Goal: Task Accomplishment & Management: Manage account settings

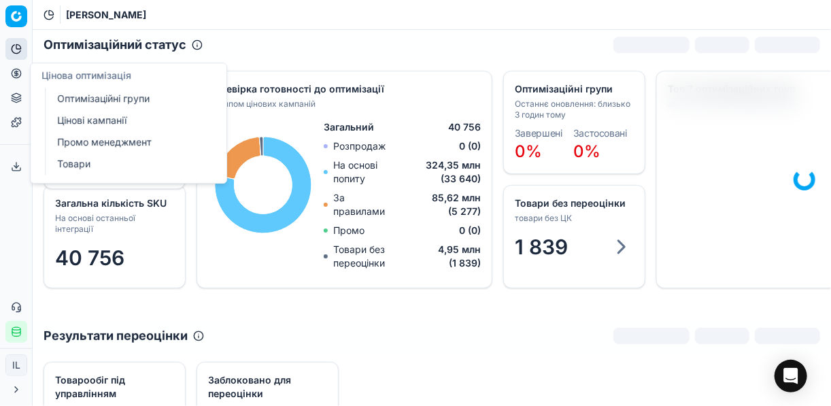
drag, startPoint x: 90, startPoint y: 95, endPoint x: 104, endPoint y: 92, distance: 13.9
click at [90, 95] on link "Оптимізаційні групи" at bounding box center [131, 98] width 158 height 19
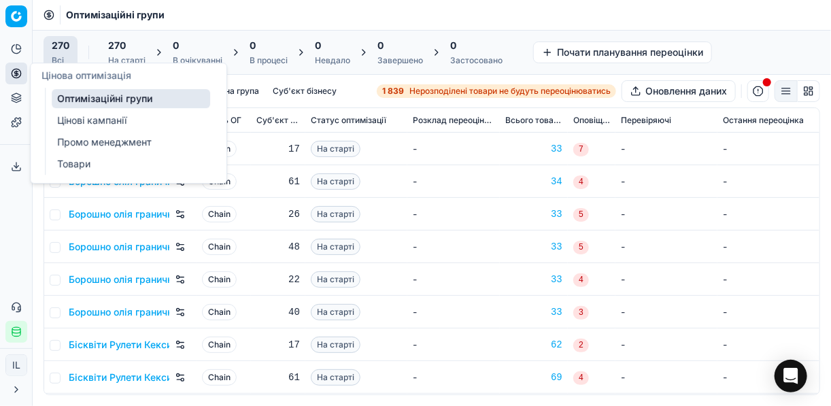
click at [105, 122] on link "Цінові кампанії" at bounding box center [131, 120] width 158 height 19
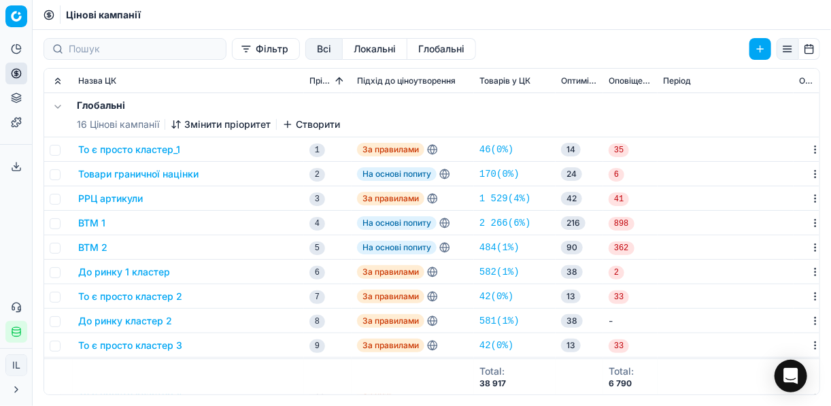
click at [232, 55] on button "Фільтр" at bounding box center [266, 49] width 68 height 22
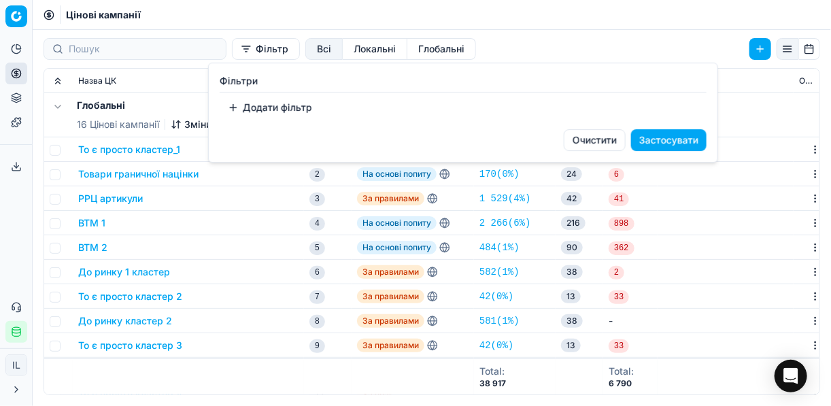
click at [236, 105] on button "Додати фільтр" at bounding box center [270, 108] width 101 height 22
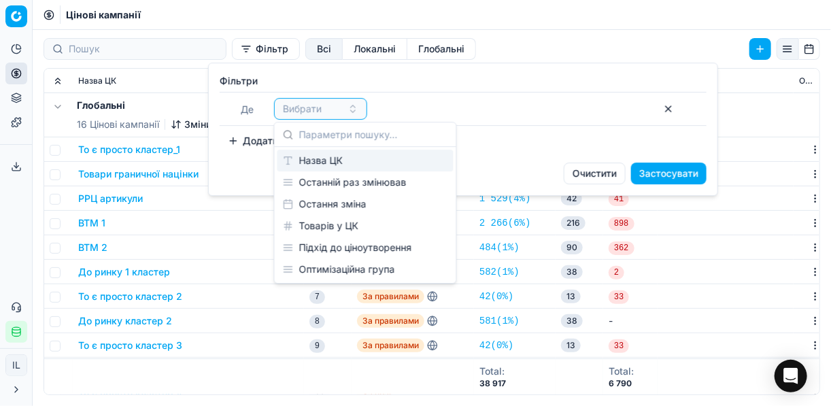
click at [336, 161] on div "Назва ЦК" at bounding box center [365, 161] width 176 height 22
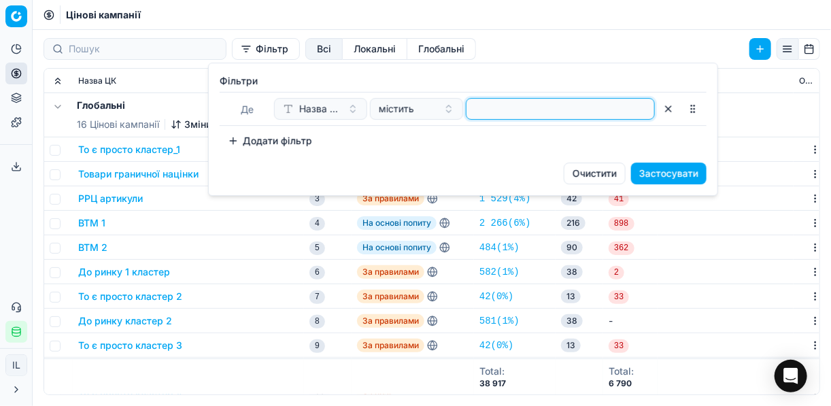
click at [496, 116] on input at bounding box center [560, 109] width 177 height 20
type input "ікра"
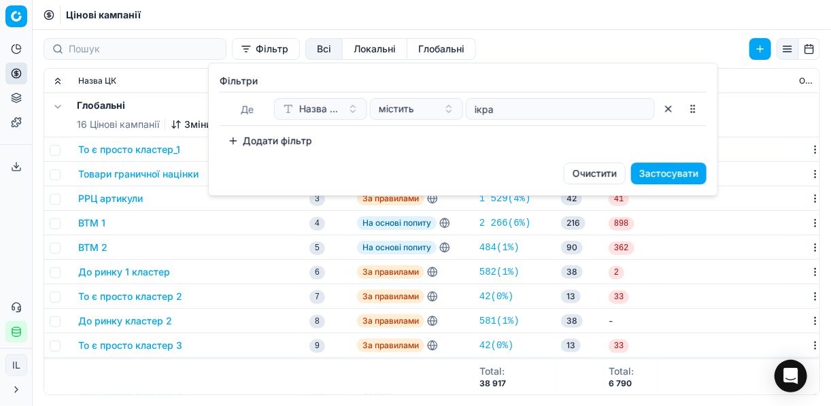
drag, startPoint x: 669, startPoint y: 176, endPoint x: 614, endPoint y: 175, distance: 55.1
click at [666, 175] on button "Застосувати" at bounding box center [668, 174] width 75 height 22
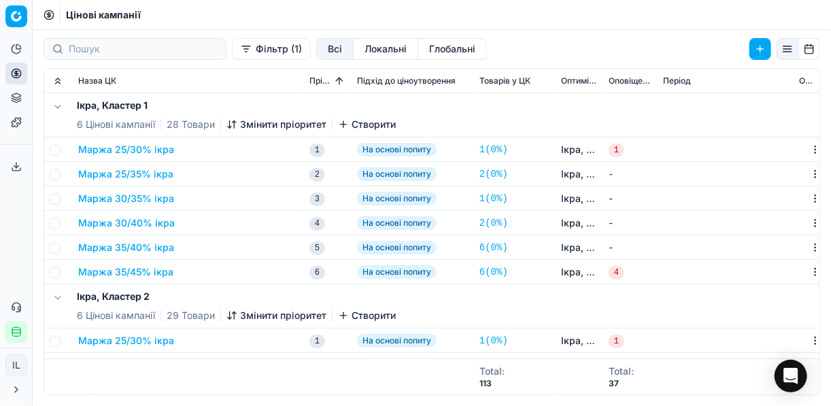
click at [150, 148] on button "Маржа 25/30% ікра" at bounding box center [126, 150] width 96 height 14
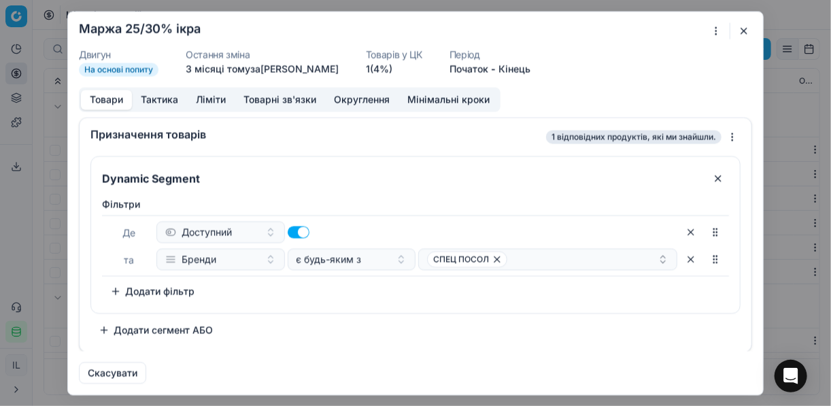
click at [717, 35] on div "Ми зберігаємо налаштування ЦК. Будь ласка, зачекайте, це може зайняти декілька …" at bounding box center [415, 203] width 831 height 406
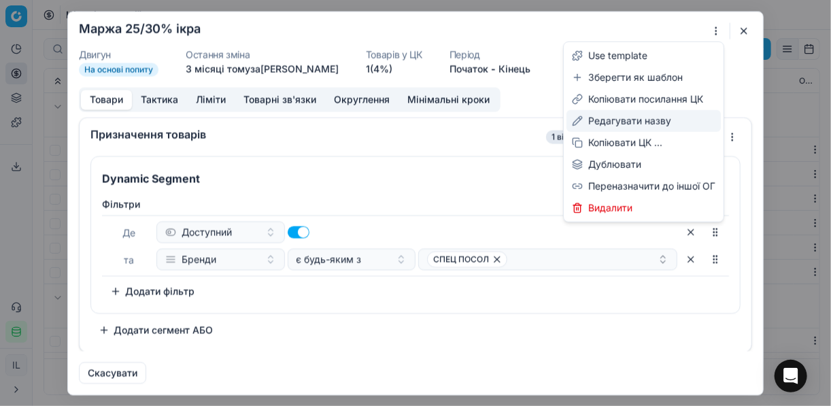
click at [640, 120] on div "Редагувати назву" at bounding box center [643, 121] width 154 height 22
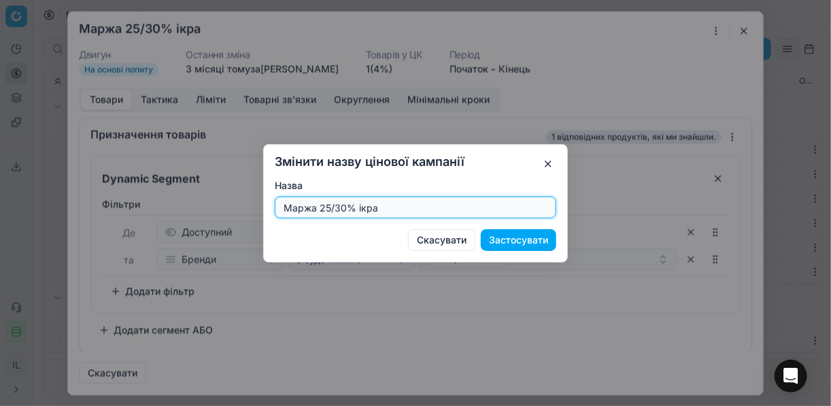
click at [324, 205] on input "Маржа 25/30% ікра" at bounding box center [415, 207] width 269 height 20
type input "Маржа 15/30% ікра"
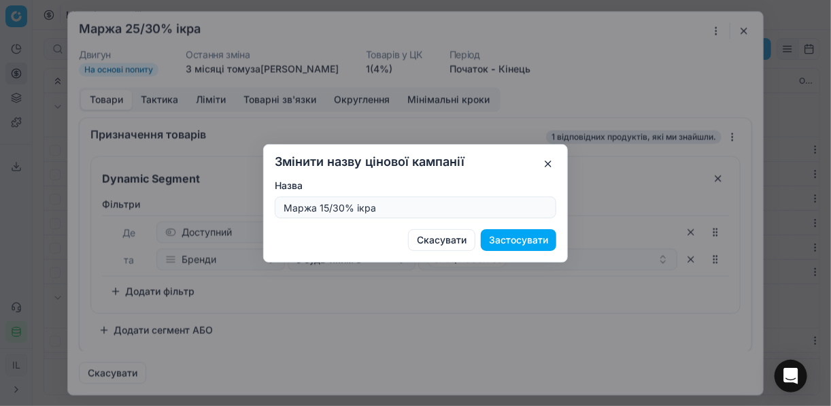
click at [524, 242] on button "Застосувати" at bounding box center [518, 240] width 75 height 22
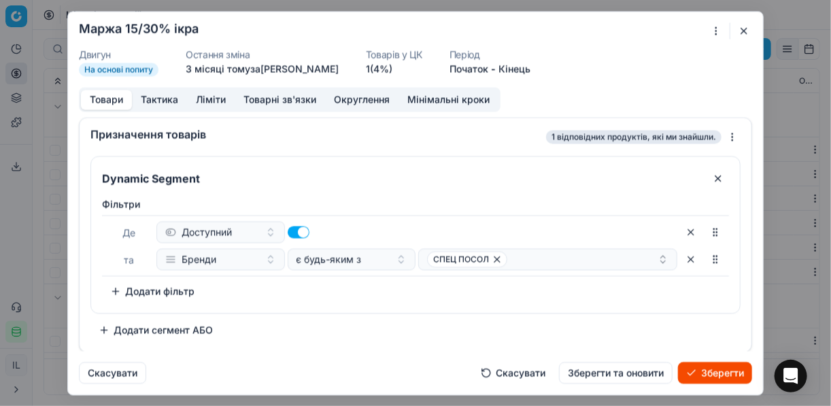
click at [214, 98] on button "Ліміти" at bounding box center [211, 100] width 48 height 20
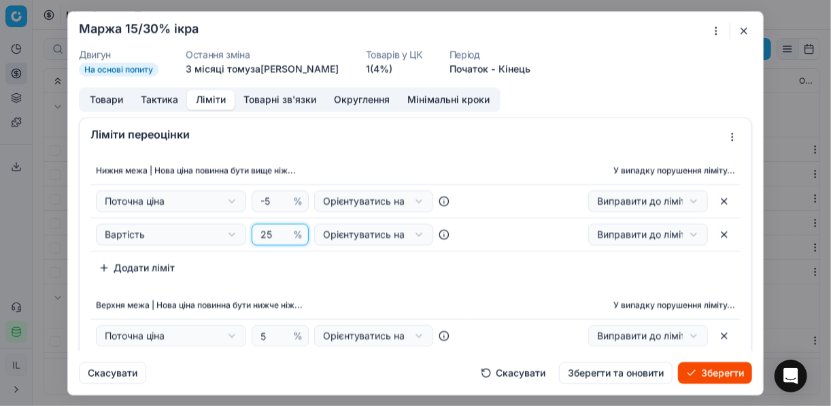
click at [261, 235] on input "25" at bounding box center [274, 234] width 33 height 20
type input "15"
click at [375, 277] on div "Нижня межа | Нова ціна повинна бути вище ніж... У випадку порушення ліміту... П…" at bounding box center [416, 285] width 672 height 267
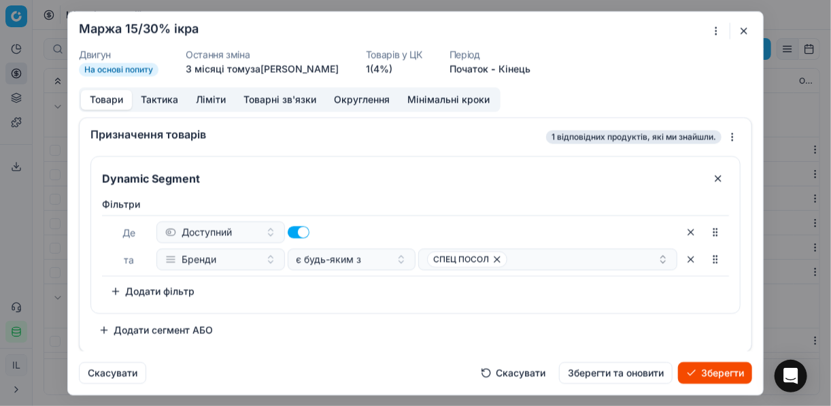
click at [109, 99] on button "Товари" at bounding box center [106, 100] width 51 height 20
click at [494, 256] on icon "button" at bounding box center [496, 258] width 5 height 5
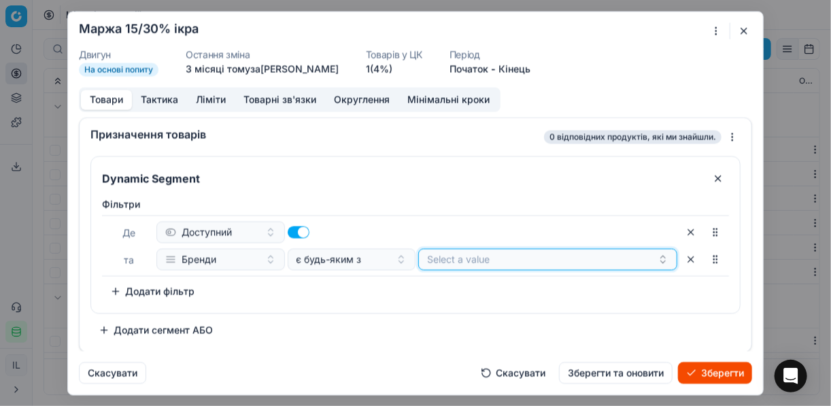
click at [479, 263] on button "Select a value" at bounding box center [547, 259] width 259 height 22
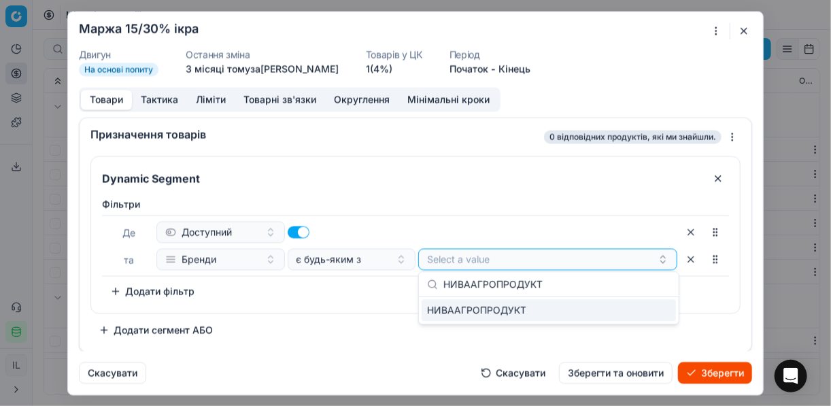
type input "НИВААГРОПРОДУКТ"
click at [645, 308] on div "НИВААГРОПРОДУКТ" at bounding box center [549, 310] width 254 height 22
click at [363, 297] on div "Фiльтри Де Доступний та Бренди є будь-яким з НИВААГРОПРОДУКТ To pick up a sorta…" at bounding box center [415, 249] width 627 height 105
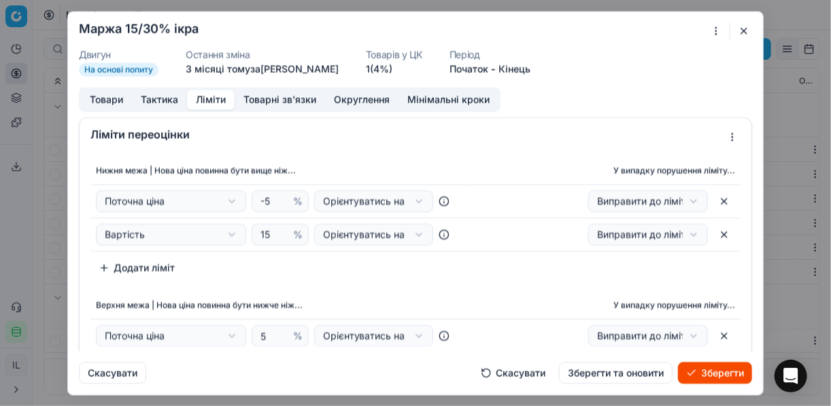
click at [206, 98] on button "Ліміти" at bounding box center [211, 100] width 48 height 20
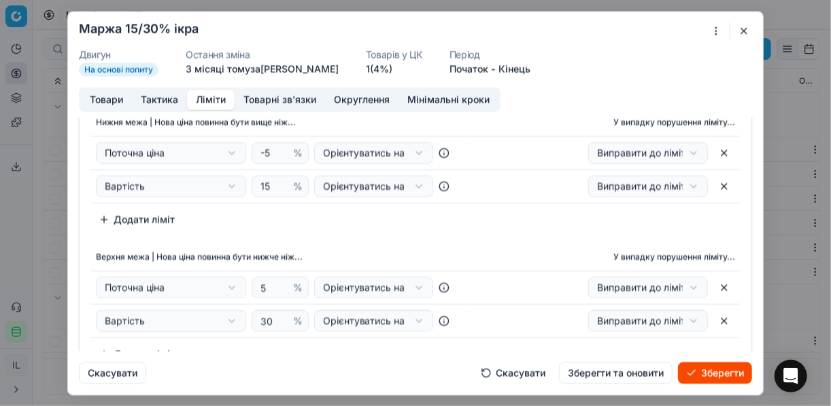
scroll to position [109, 0]
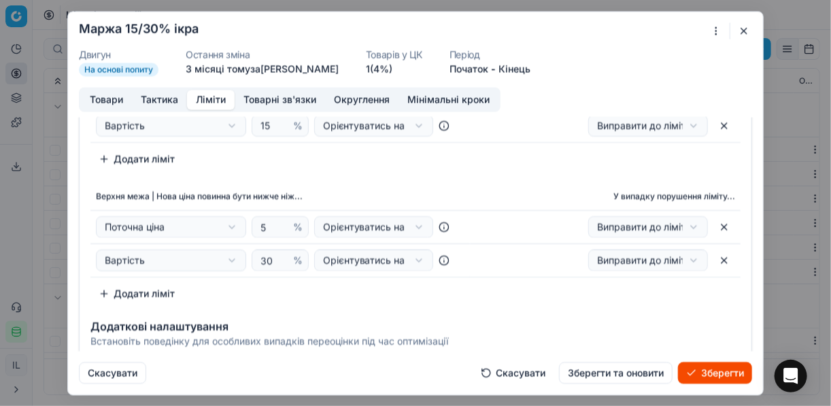
click at [718, 373] on button "Зберегти" at bounding box center [715, 373] width 74 height 22
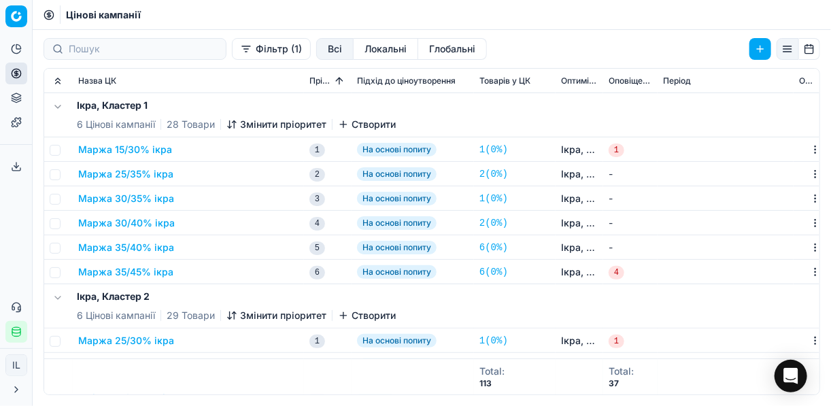
click at [122, 175] on button "Маржа 25/35% ікра" at bounding box center [125, 174] width 95 height 14
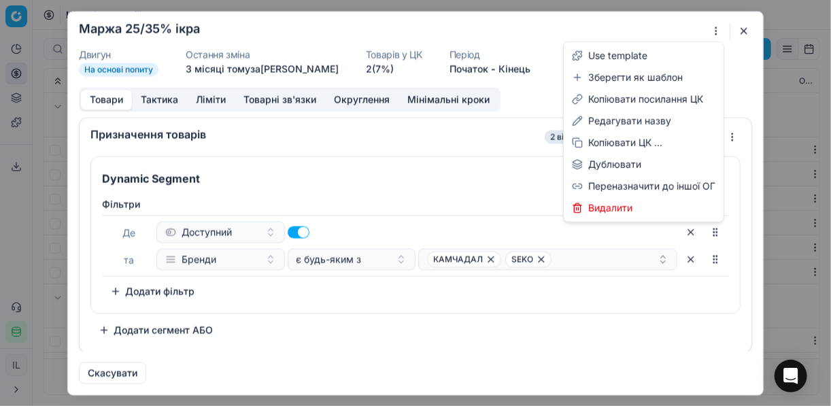
click at [714, 31] on div "Ми зберігаємо налаштування ЦК. Будь ласка, зачекайте, це може зайняти декілька …" at bounding box center [415, 203] width 831 height 406
click at [622, 121] on div "Редагувати назву" at bounding box center [643, 121] width 154 height 22
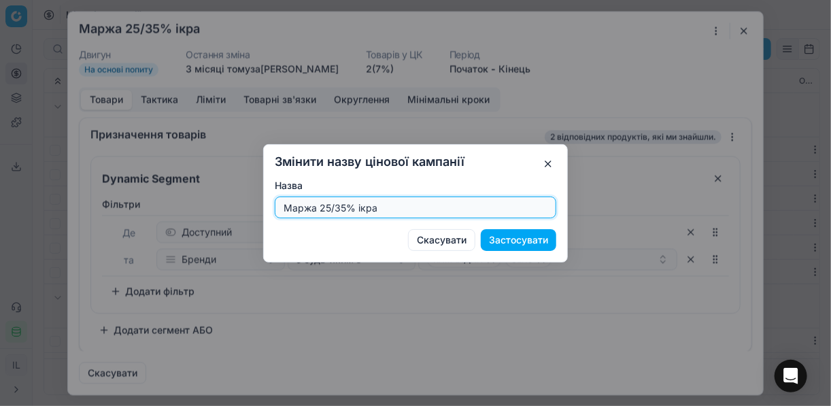
click at [329, 207] on input "Маржа 25/35% ікра" at bounding box center [415, 207] width 269 height 20
type input "Маржа 15/35% ікра"
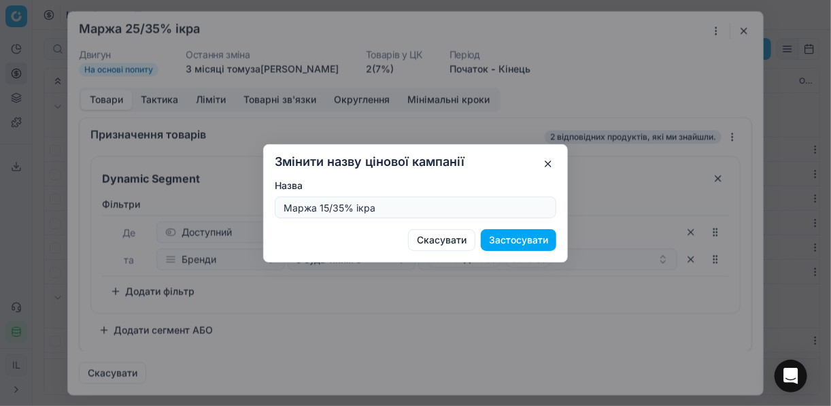
click at [519, 238] on button "Застосувати" at bounding box center [518, 240] width 75 height 22
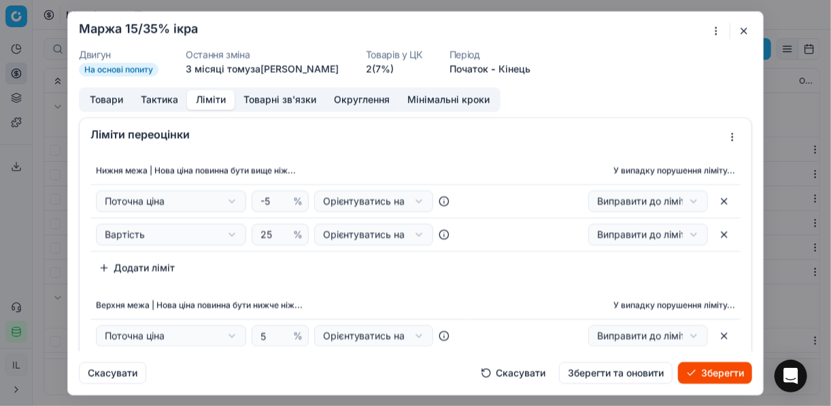
click at [205, 96] on button "Ліміти" at bounding box center [211, 100] width 48 height 20
click at [262, 231] on input "25" at bounding box center [274, 234] width 33 height 20
type input "15"
click at [397, 269] on div "Нижня межа | Нова ціна повинна бути вище ніж... У випадку порушення ліміту... П…" at bounding box center [415, 218] width 650 height 122
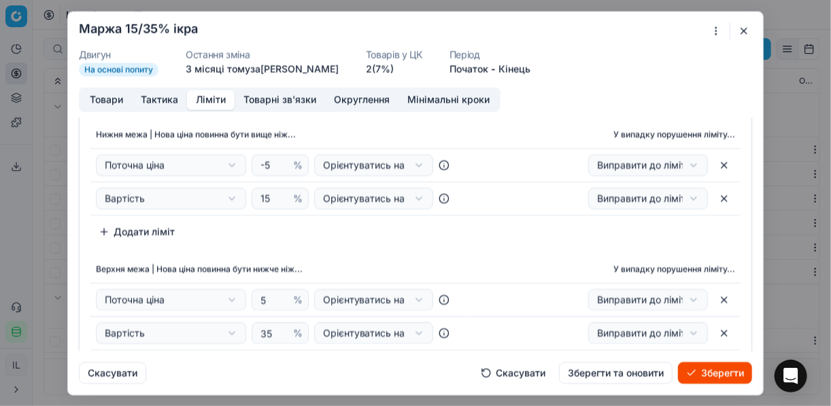
scroll to position [0, 0]
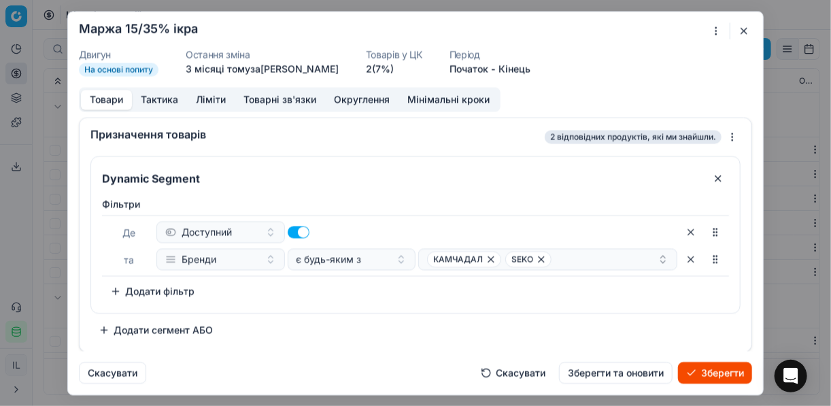
click at [102, 98] on button "Товари" at bounding box center [106, 100] width 51 height 20
click at [541, 260] on icon "button" at bounding box center [541, 258] width 5 height 5
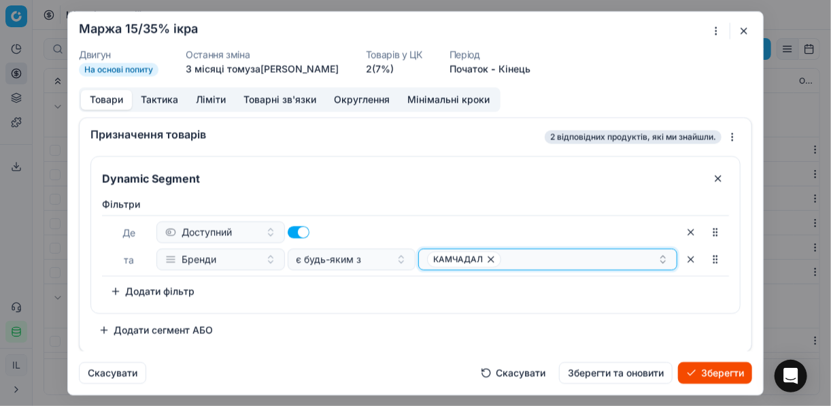
click at [487, 255] on icon "button" at bounding box center [491, 259] width 11 height 11
click at [476, 262] on button "Select a value" at bounding box center [547, 259] width 259 height 22
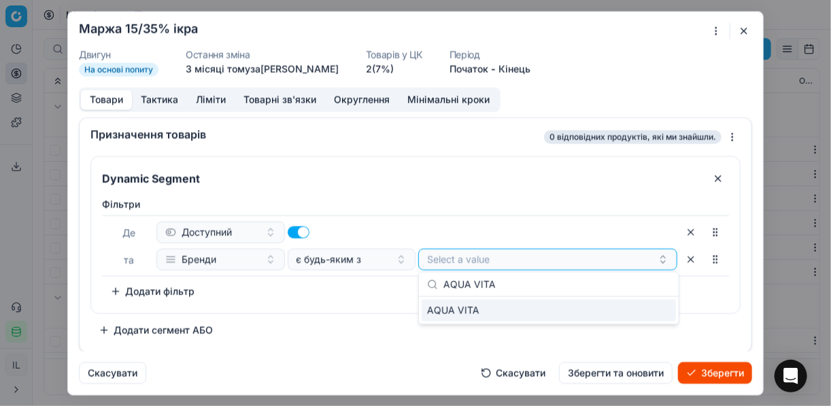
type input "AQUA VITA"
click at [662, 313] on div "AQUA VITA" at bounding box center [549, 310] width 254 height 22
click at [723, 301] on div "Фiльтри Де Доступний та Бренди є будь-яким з AQUA VITA To pick up a sortable it…" at bounding box center [415, 252] width 649 height 121
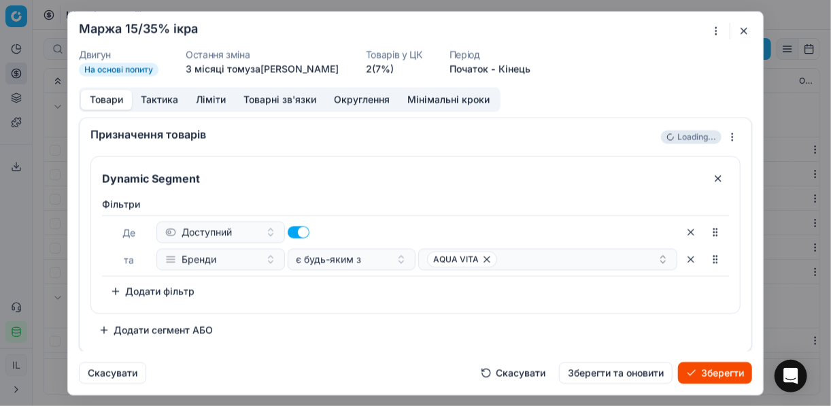
click at [713, 371] on button "Зберегти" at bounding box center [715, 373] width 74 height 22
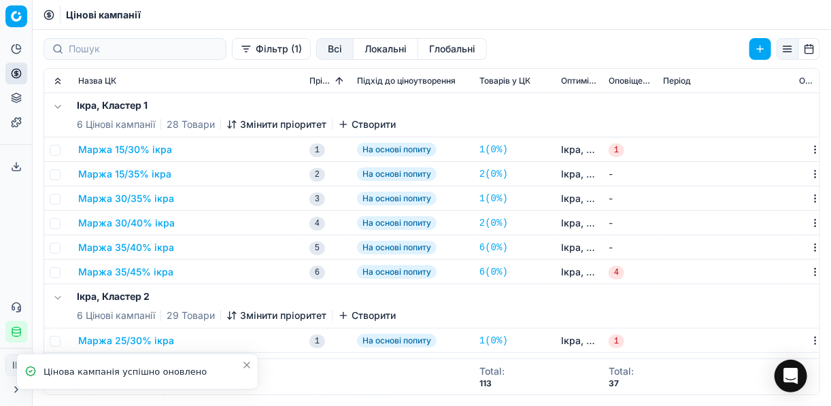
click at [153, 199] on button "Маржа 30/35% ікра" at bounding box center [126, 199] width 96 height 14
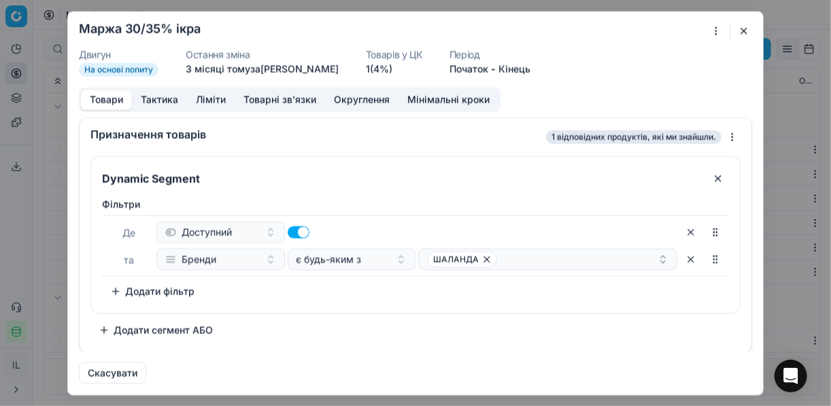
click at [717, 28] on div "Ми зберігаємо налаштування ЦК. Будь ласка, зачекайте, це може зайняти декілька …" at bounding box center [415, 203] width 831 height 406
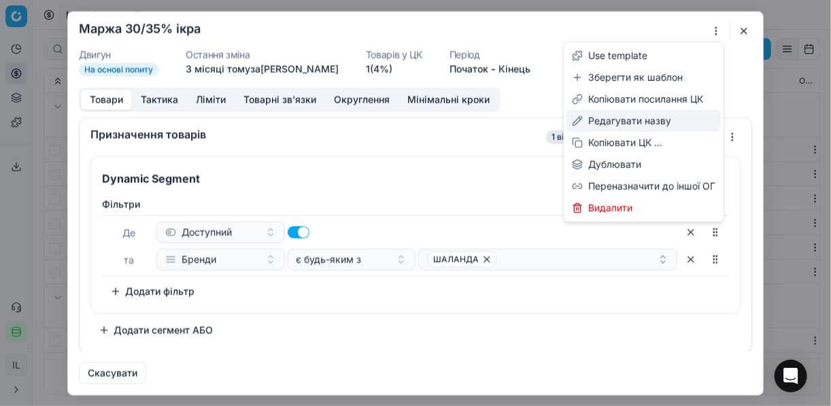
click at [635, 116] on div "Редагувати назву" at bounding box center [643, 121] width 154 height 22
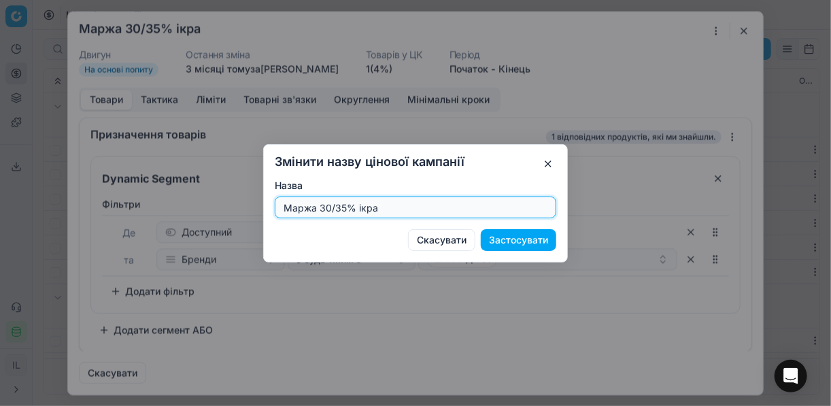
click at [345, 208] on input "Маржа 30/35% ікра" at bounding box center [415, 207] width 269 height 20
type input "Маржа 20/40% ікра"
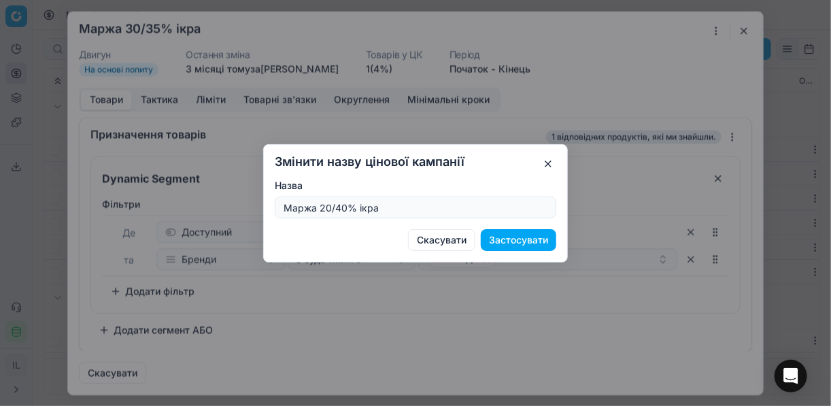
click at [517, 242] on button "Застосувати" at bounding box center [518, 240] width 75 height 22
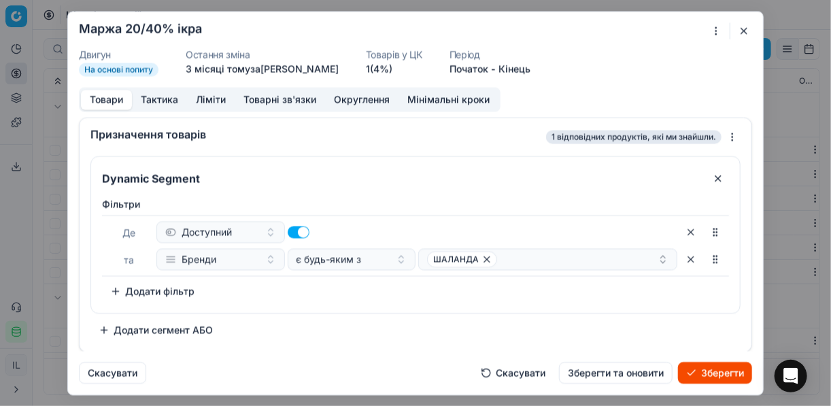
click at [207, 95] on button "Ліміти" at bounding box center [211, 100] width 48 height 20
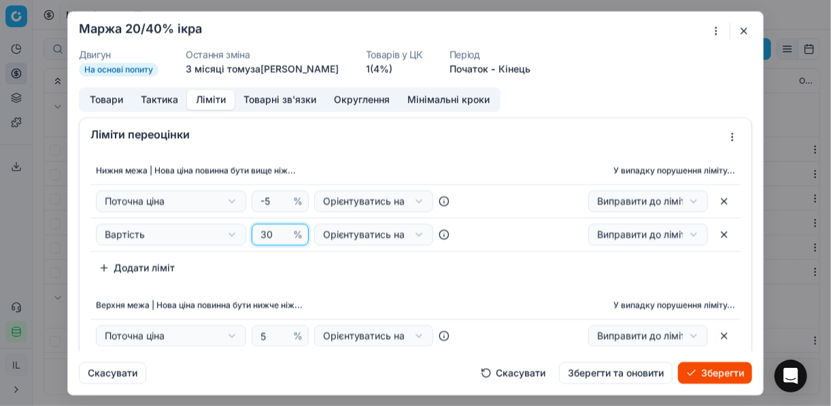
click at [267, 237] on input "30" at bounding box center [274, 234] width 33 height 20
type input "3"
type input "20"
click at [341, 275] on div "Нижня межа | Нова ціна повинна бути вище ніж... У випадку порушення ліміту... П…" at bounding box center [415, 218] width 650 height 122
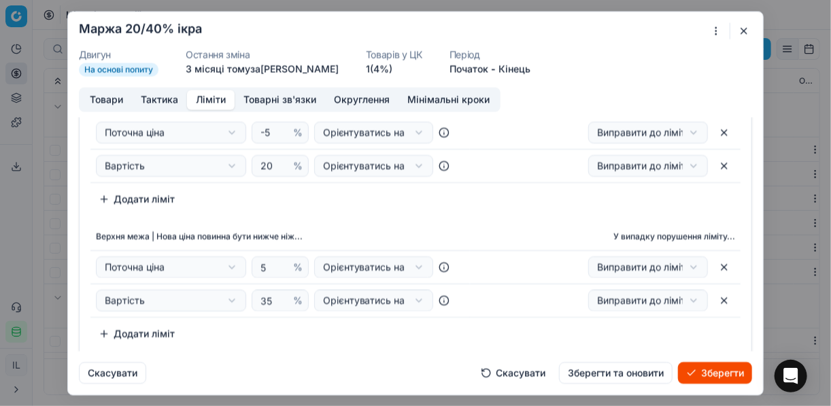
scroll to position [109, 0]
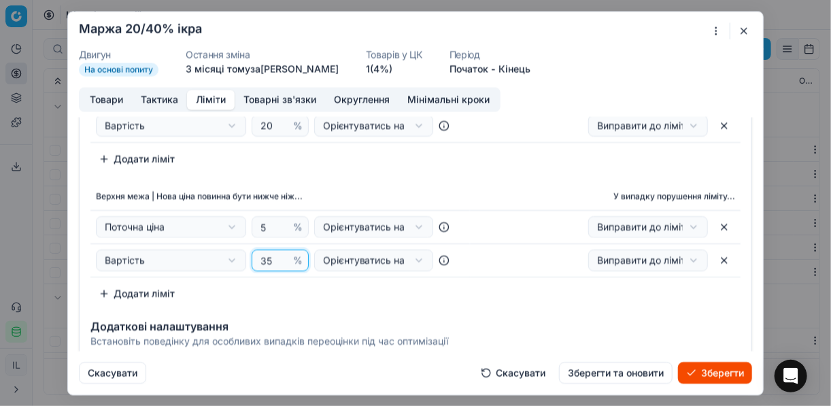
click at [270, 259] on input "35" at bounding box center [274, 260] width 33 height 20
type input "3"
type input "40"
click at [354, 169] on div "Нижня межа | Нова ціна повинна бути вище ніж... У випадку порушення ліміту... П…" at bounding box center [416, 176] width 672 height 267
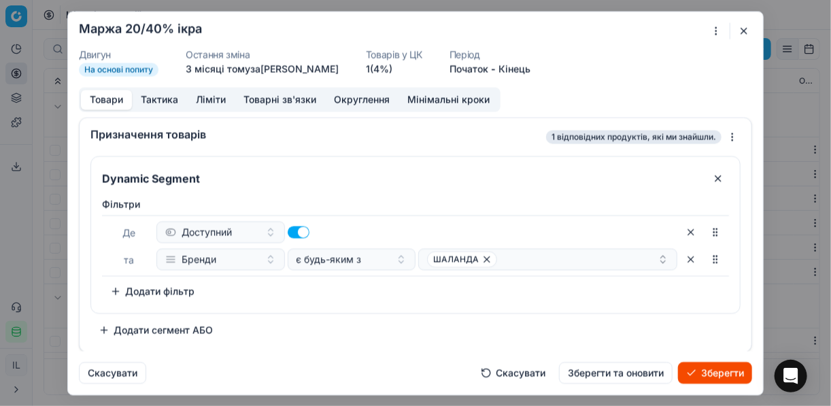
click at [112, 99] on button "Товари" at bounding box center [106, 100] width 51 height 20
click at [484, 257] on icon "button" at bounding box center [486, 258] width 5 height 5
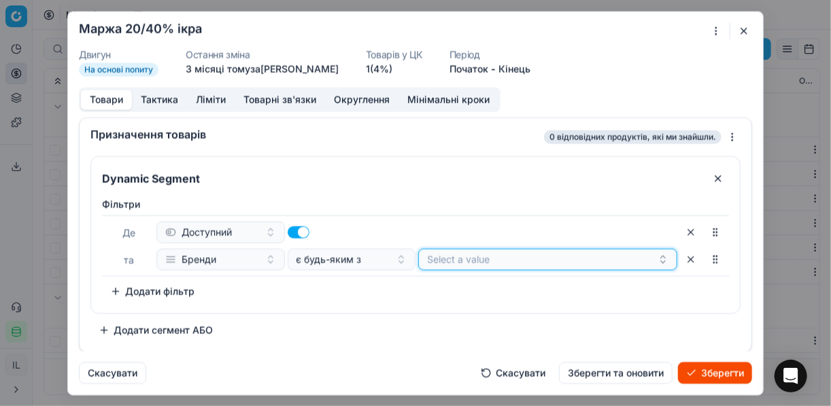
click at [472, 266] on button "Select a value" at bounding box center [547, 259] width 259 height 22
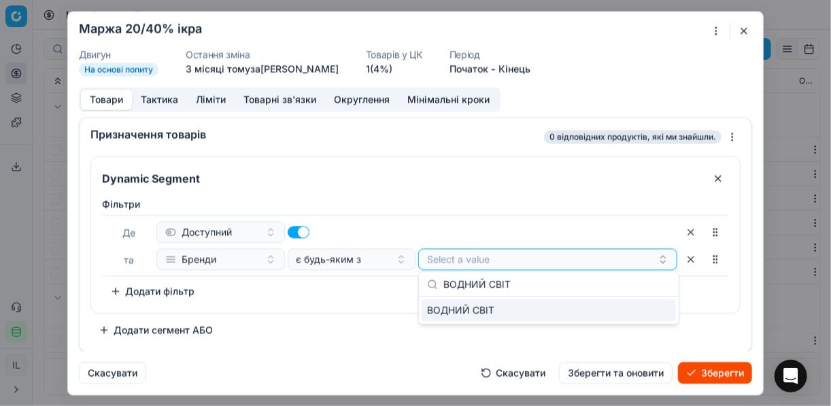
type input "ВОДНИЙ СВІТ"
click at [647, 307] on div "ВОДНИЙ СВІТ" at bounding box center [549, 310] width 254 height 22
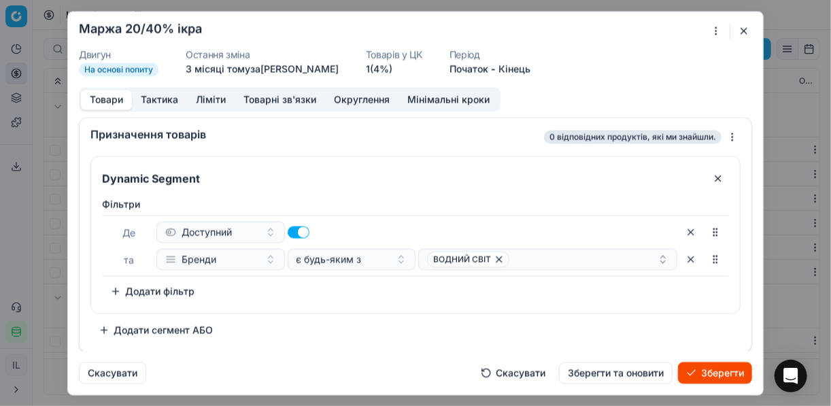
drag, startPoint x: 315, startPoint y: 301, endPoint x: 505, endPoint y: 297, distance: 190.4
click at [316, 301] on div "Фiльтри Де Доступний та Бренди є будь-яким з ВОДНИЙ СВІТ To pick up a sortable …" at bounding box center [415, 252] width 649 height 121
click at [708, 372] on button "Зберегти" at bounding box center [715, 373] width 74 height 22
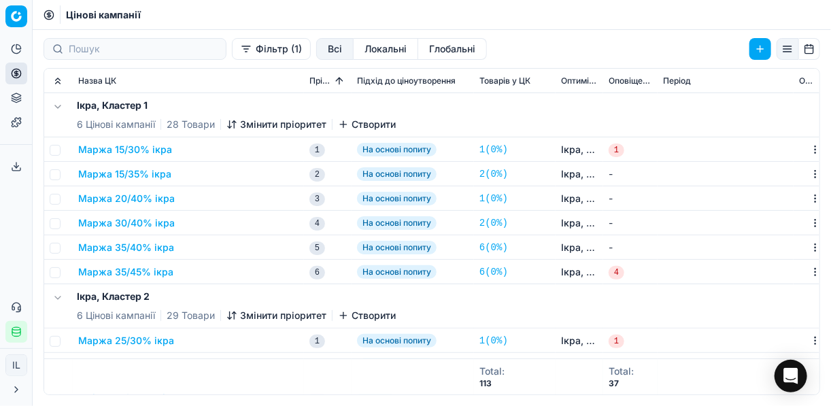
click at [148, 222] on button "Маржа 30/40% ікра" at bounding box center [126, 223] width 97 height 14
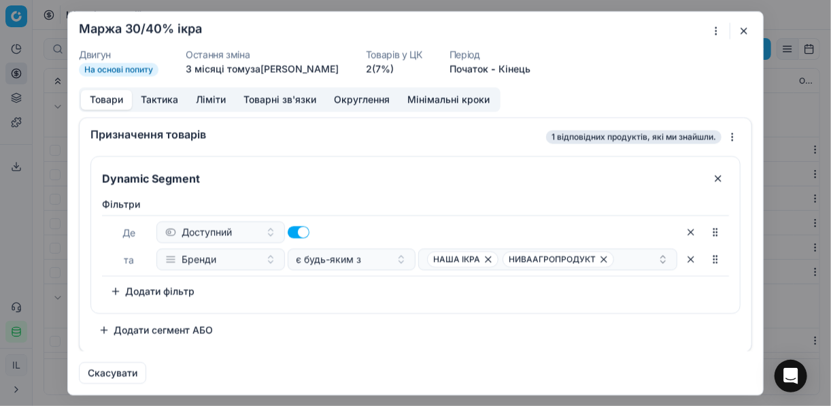
click at [717, 30] on div "Ми зберігаємо налаштування ЦК. Будь ласка, зачекайте, це може зайняти декілька …" at bounding box center [415, 203] width 831 height 406
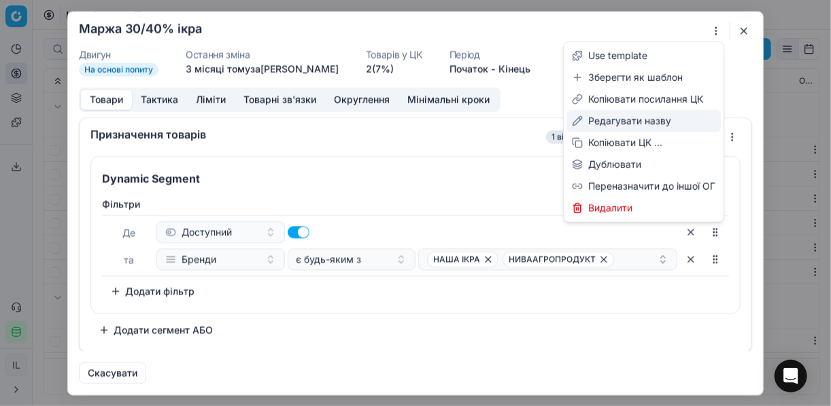
click at [604, 124] on div "Редагувати назву" at bounding box center [643, 121] width 154 height 22
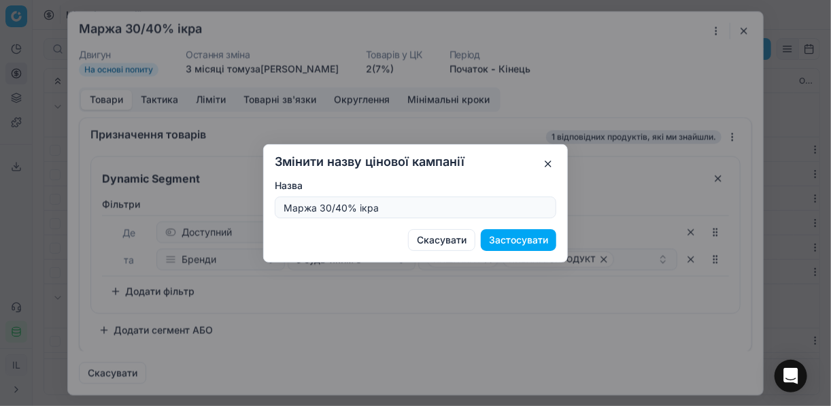
click at [345, 207] on input "Маржа 30/40% ікра" at bounding box center [415, 207] width 269 height 20
type input "Маржа 25/35% ікра"
click at [518, 241] on button "Застосувати" at bounding box center [518, 240] width 75 height 22
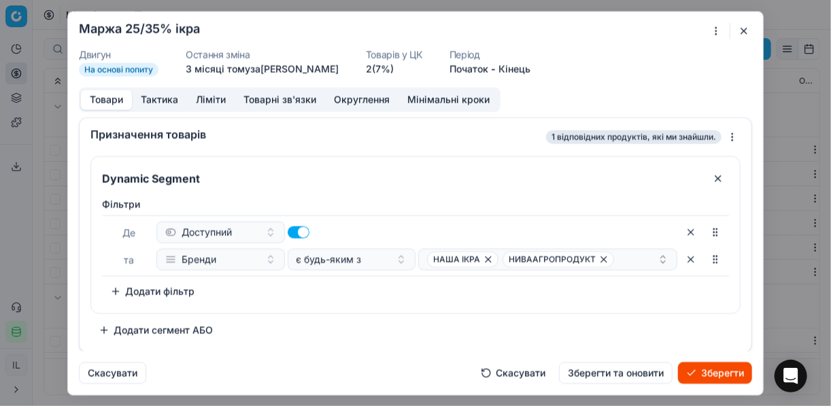
click at [216, 99] on button "Ліміти" at bounding box center [211, 100] width 48 height 20
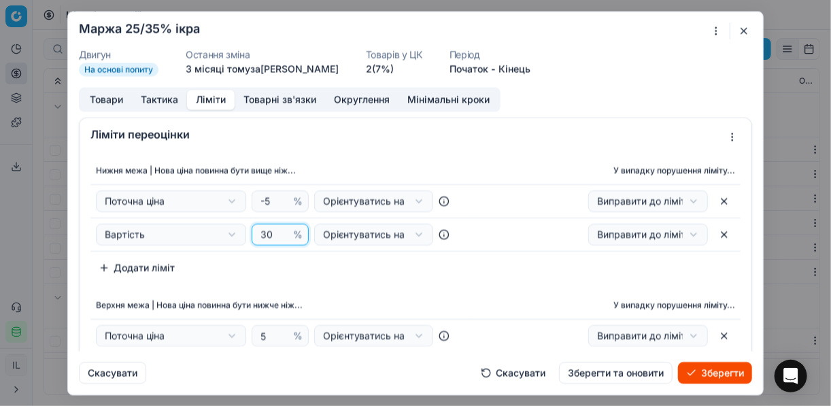
click at [269, 235] on input "30" at bounding box center [274, 234] width 33 height 20
type input "3"
type input "25"
click at [265, 332] on input "5" at bounding box center [274, 336] width 33 height 20
click at [347, 350] on td "Поточна ціна Вартість Поточна ціна Поточна промо ціна Мінімальна ціна на ринку …" at bounding box center [279, 336] width 379 height 33
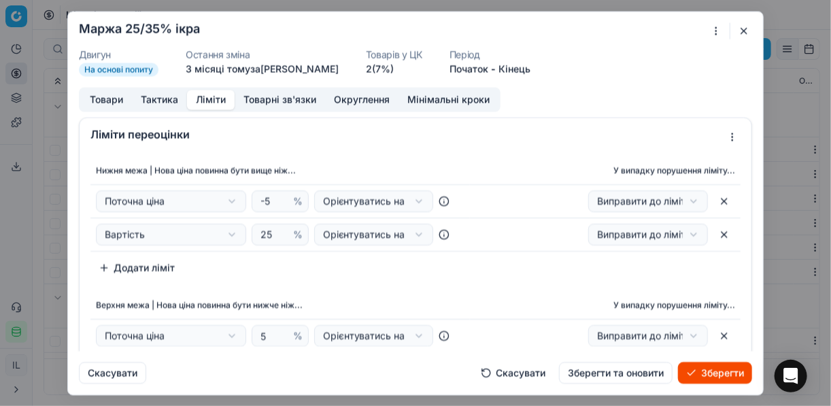
scroll to position [54, 0]
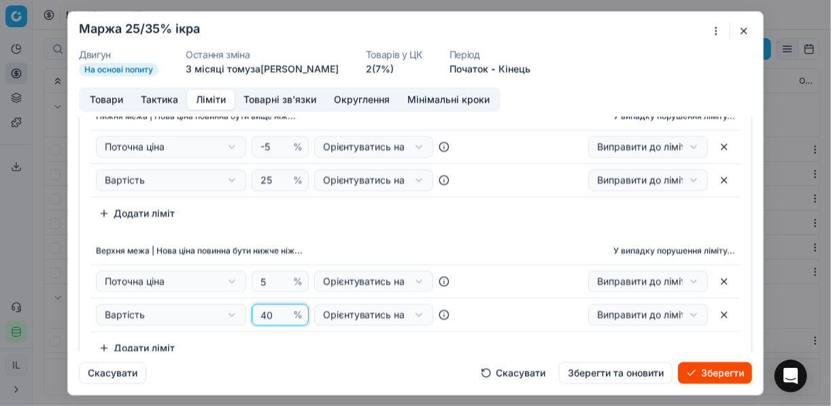
click at [269, 309] on input "40" at bounding box center [274, 315] width 33 height 20
type input "4"
type input "35"
click at [393, 362] on div "Скасувати Скасувати Зберегти та оновити Зберегти" at bounding box center [415, 367] width 673 height 33
click at [95, 99] on button "Товари" at bounding box center [106, 100] width 51 height 20
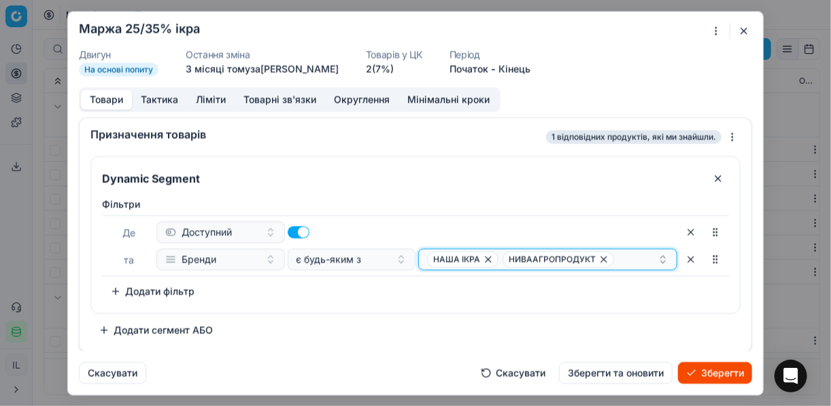
click at [486, 258] on icon "button" at bounding box center [488, 258] width 5 height 5
click at [526, 257] on icon "button" at bounding box center [528, 258] width 5 height 5
click at [527, 254] on button "Select a value" at bounding box center [547, 259] width 259 height 22
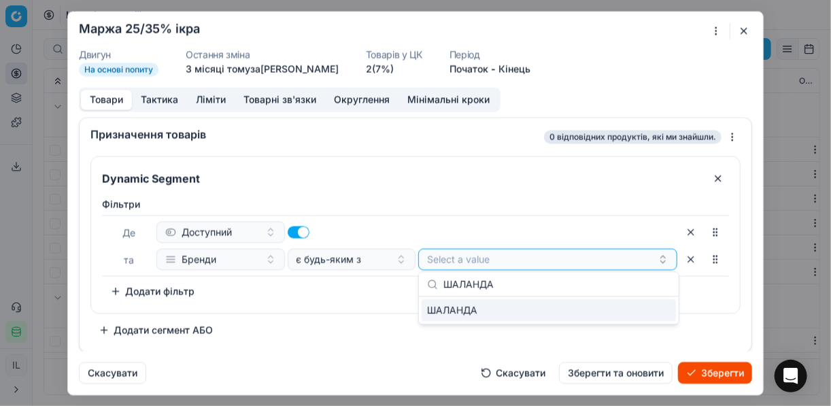
type input "ШАЛАНДА"
click at [647, 311] on div "ШАЛАНДА" at bounding box center [549, 310] width 254 height 22
click at [381, 309] on div "Фiльтри Де Доступний та Бренди є будь-яким з ШАЛАНДА To pick up a sortable item…" at bounding box center [415, 252] width 649 height 121
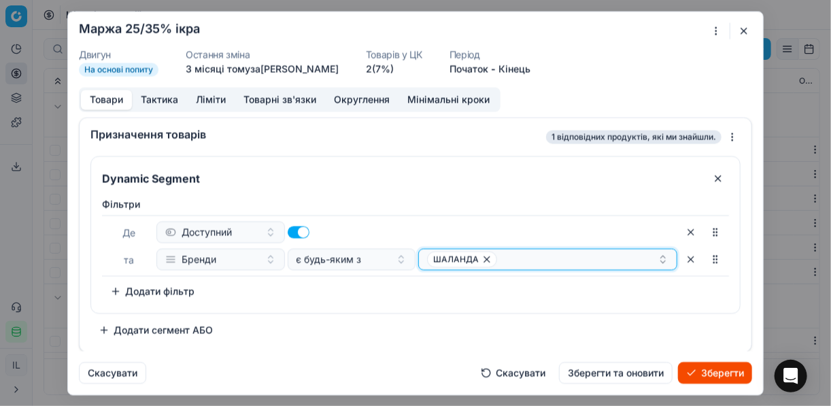
click at [518, 260] on div "ШАЛАНДА" at bounding box center [542, 259] width 231 height 16
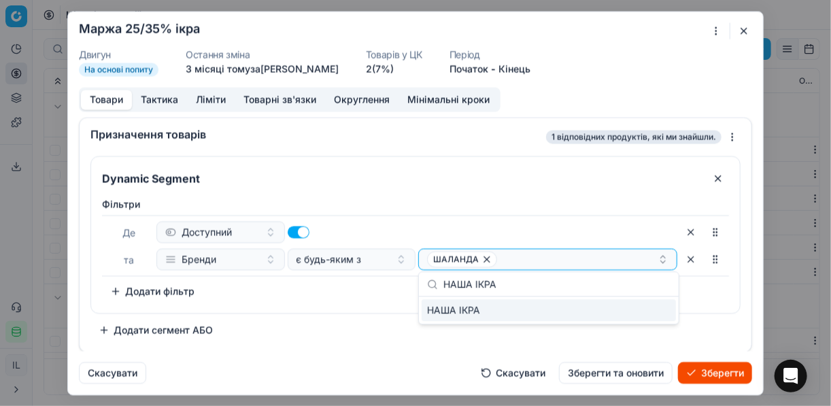
type input "НАША ІКРА"
drag, startPoint x: 648, startPoint y: 310, endPoint x: 373, endPoint y: 289, distance: 275.5
click at [645, 310] on div "НАША ІКРА" at bounding box center [549, 310] width 254 height 22
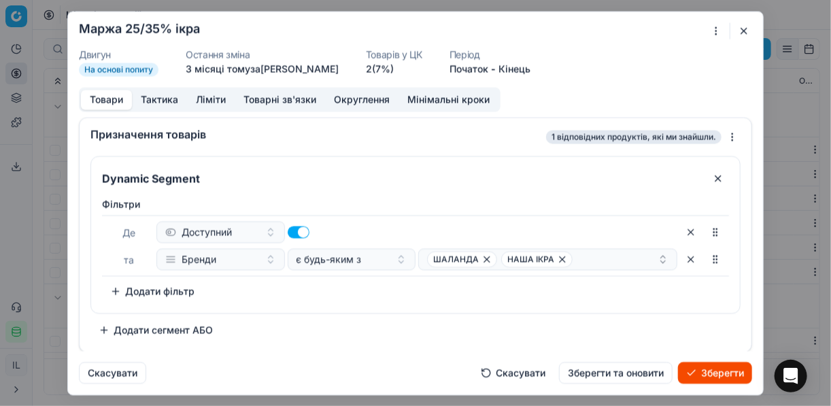
click at [333, 294] on div "Фiльтри Де Доступний та Бренди є будь-яким з ШАЛАНДА НАША ІКРА To pick up a sor…" at bounding box center [415, 249] width 627 height 105
click at [598, 259] on div "ШАЛАНДА НАША ІКРА" at bounding box center [542, 259] width 231 height 16
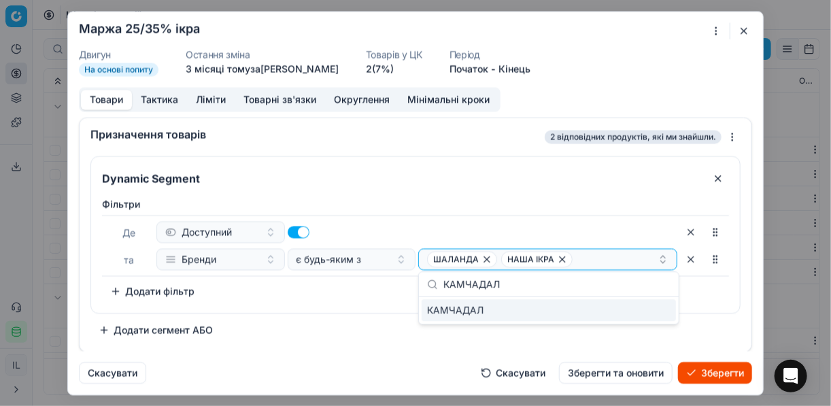
type input "КАМЧАДАЛ"
click at [647, 309] on div "КАМЧАДАЛ" at bounding box center [549, 310] width 254 height 22
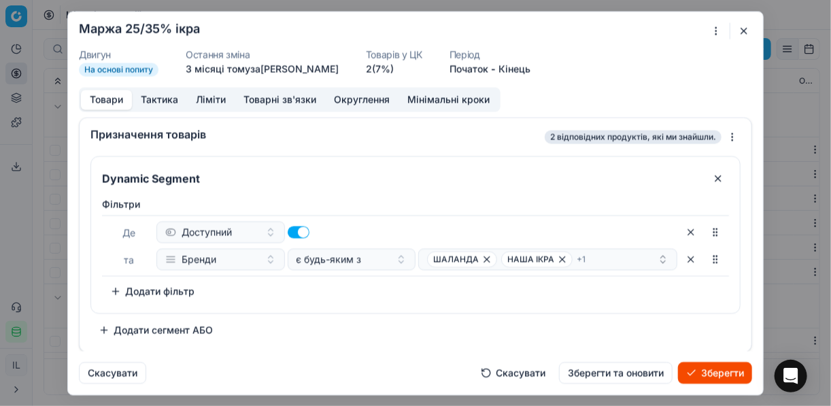
click at [335, 293] on div "Фiльтри Де Доступний та Бренди є будь-яким з ШАЛАНДА НАША ІКРА + 1 To pick up a…" at bounding box center [415, 249] width 627 height 105
click at [205, 99] on button "Ліміти" at bounding box center [211, 100] width 48 height 20
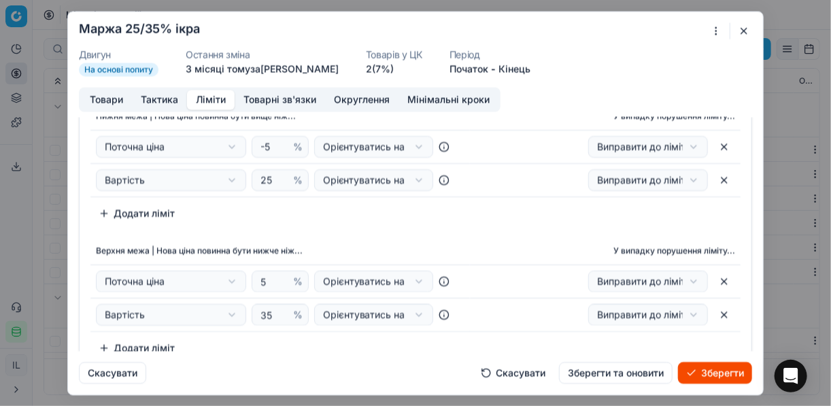
click at [505, 236] on div "Нижня межа | Нова ціна повинна бути вище ніж... У випадку порушення ліміту... П…" at bounding box center [416, 230] width 672 height 267
click at [725, 373] on button "Зберегти" at bounding box center [715, 373] width 74 height 22
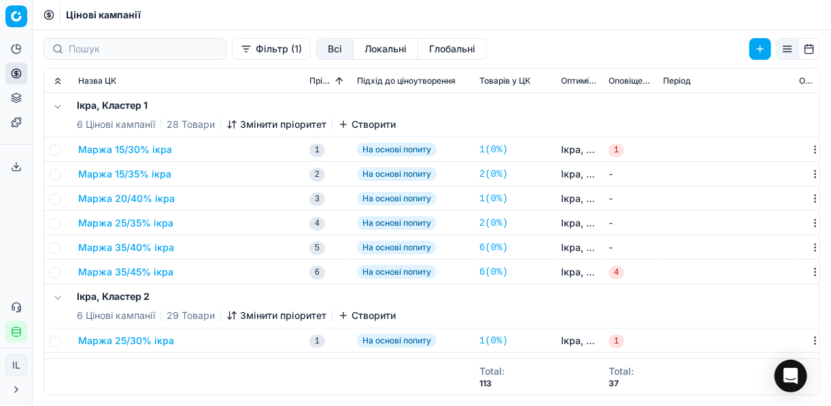
click at [135, 250] on button "Маржа 35/40% ікра" at bounding box center [126, 248] width 96 height 14
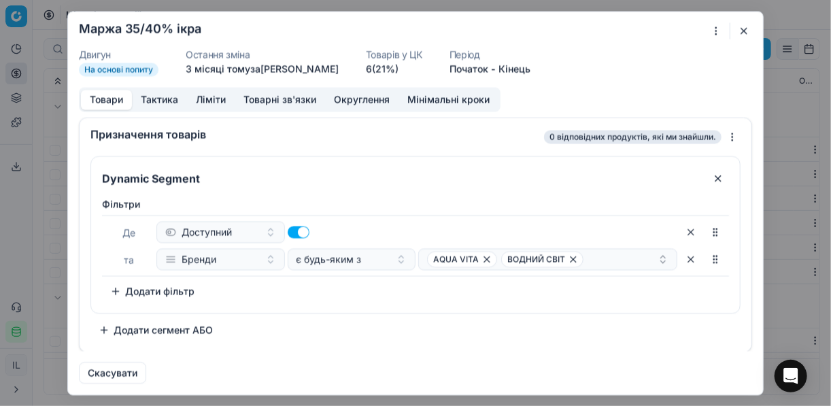
click at [714, 31] on div "Ми зберігаємо налаштування ЦК. Будь ласка, зачекайте, це може зайняти декілька …" at bounding box center [415, 203] width 831 height 406
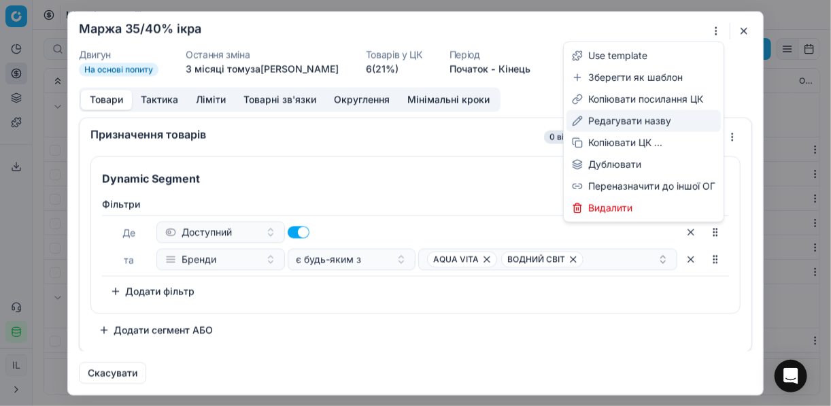
click at [632, 122] on div "Редагувати назву" at bounding box center [643, 121] width 154 height 22
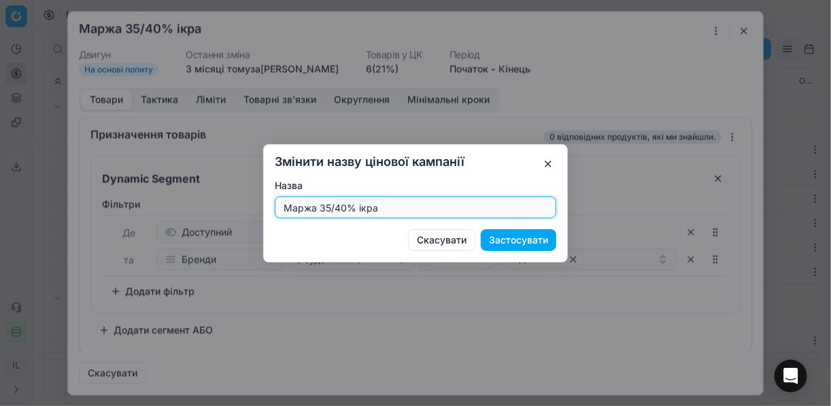
click at [344, 208] on input "Маржа 35/40% ікра" at bounding box center [415, 207] width 269 height 20
type input "Маржа 25/45% ікра"
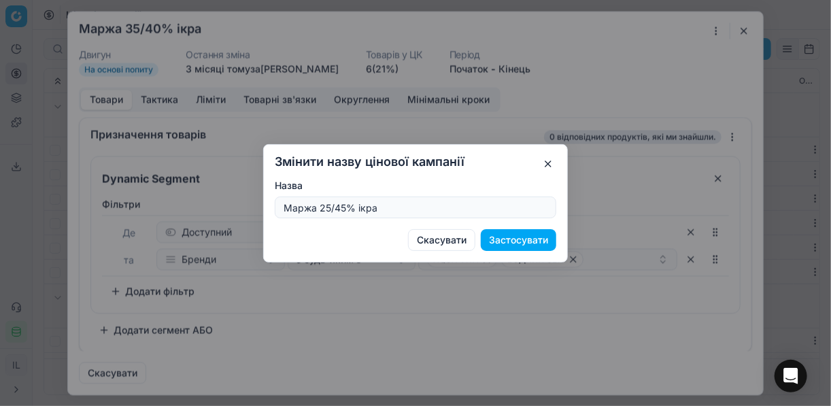
click at [531, 237] on button "Застосувати" at bounding box center [518, 240] width 75 height 22
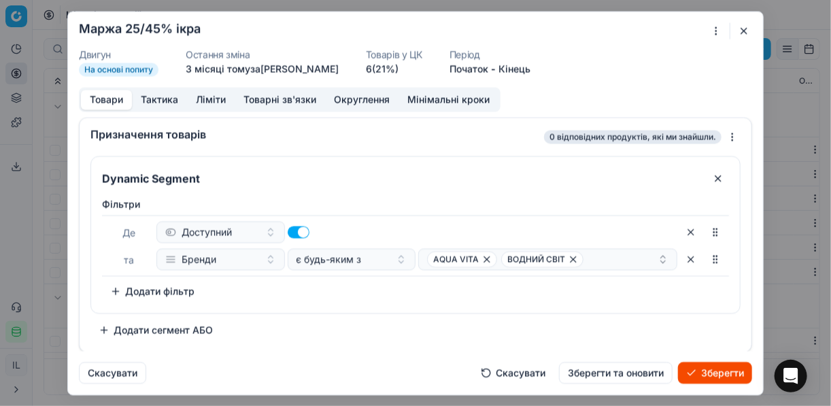
click at [216, 96] on button "Ліміти" at bounding box center [211, 100] width 48 height 20
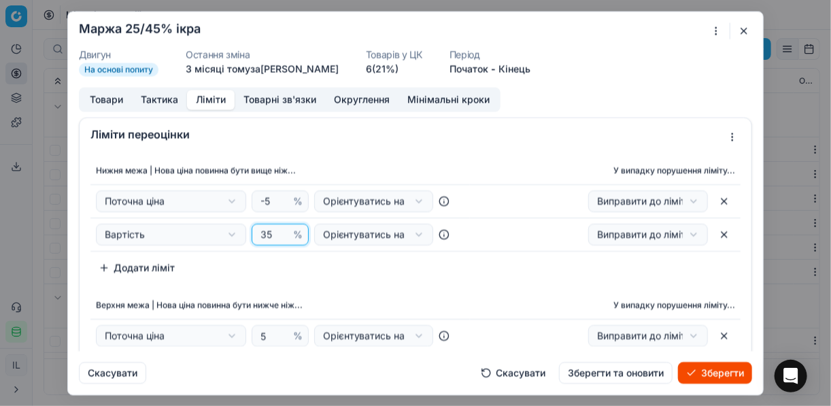
click at [263, 233] on input "35" at bounding box center [274, 234] width 33 height 20
type input "25"
click at [345, 269] on div "Нижня межа | Нова ціна повинна бути вище ніж... У випадку порушення ліміту... П…" at bounding box center [415, 218] width 650 height 122
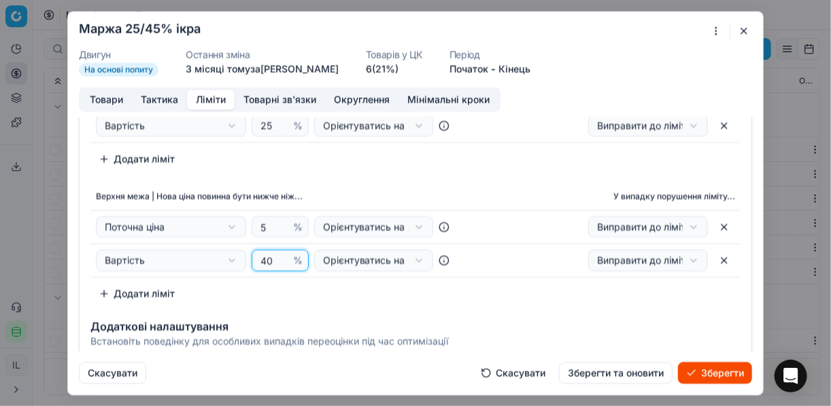
click at [271, 256] on input "40" at bounding box center [274, 260] width 33 height 20
type input "45"
drag, startPoint x: 516, startPoint y: 316, endPoint x: 570, endPoint y: 313, distance: 53.8
click at [517, 316] on div "Додаткові налаштування Встановіть поведінку для особливих випадків переоцінки п…" at bounding box center [416, 332] width 672 height 44
click at [116, 97] on button "Товари" at bounding box center [106, 100] width 51 height 20
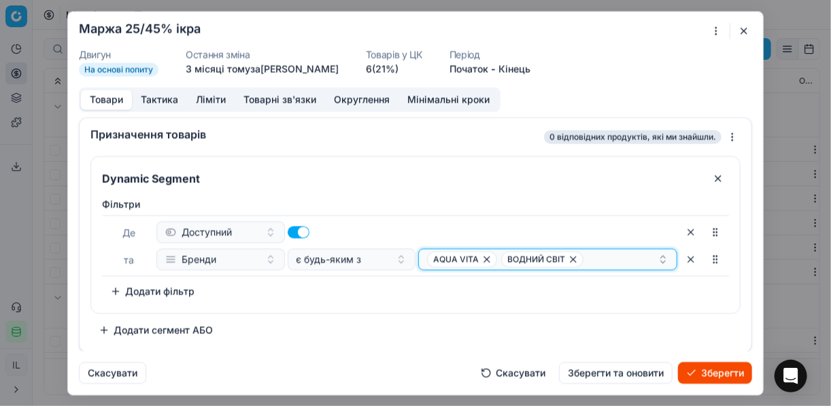
click at [487, 257] on icon "button" at bounding box center [486, 259] width 11 height 11
click at [498, 260] on icon "button" at bounding box center [499, 259] width 11 height 11
click at [505, 255] on button "Select a value" at bounding box center [547, 259] width 259 height 22
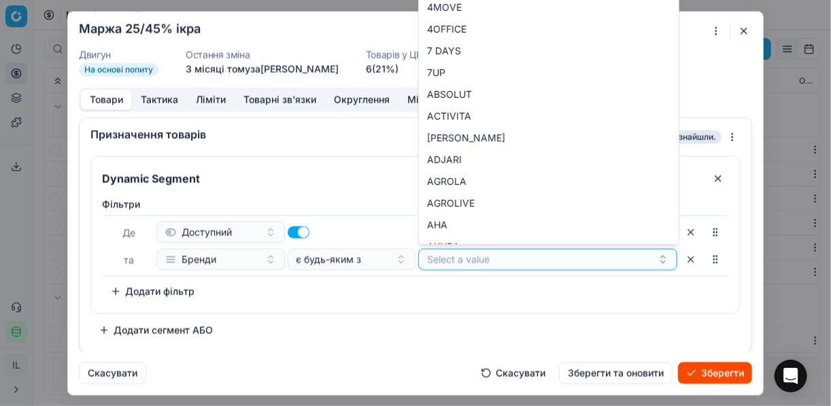
type input "п"
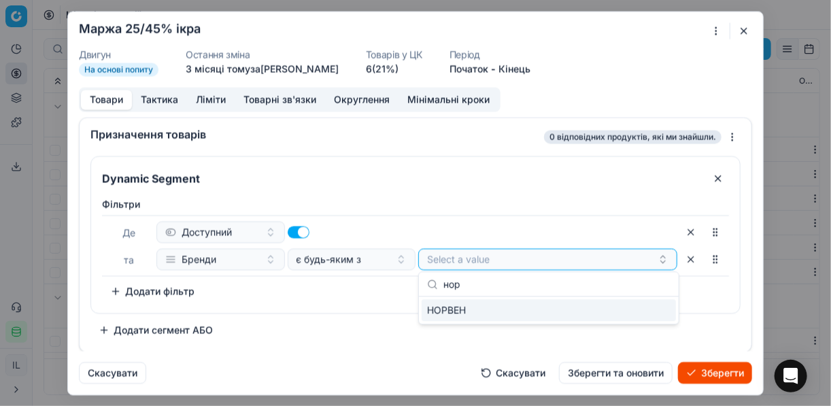
type input "нор"
click at [660, 313] on div "НОРВЕН" at bounding box center [549, 310] width 254 height 22
click at [698, 295] on div "Фiльтри Де Доступний та Бренди є будь-яким з НОРВЕН To pick up a sortable item,…" at bounding box center [415, 249] width 627 height 105
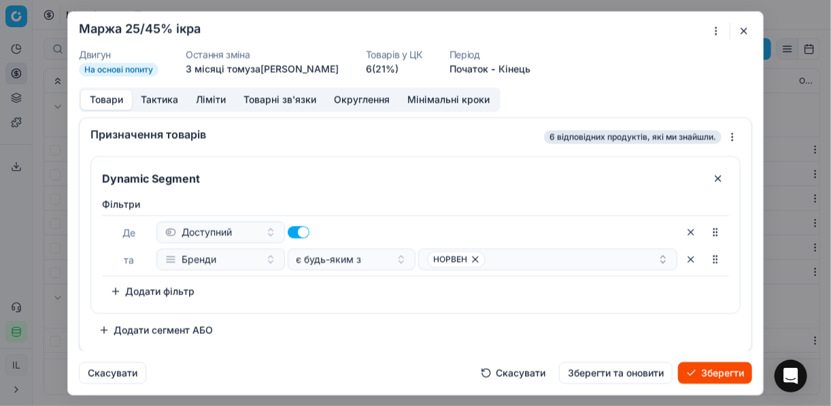
click at [713, 368] on button "Зберегти" at bounding box center [715, 373] width 74 height 22
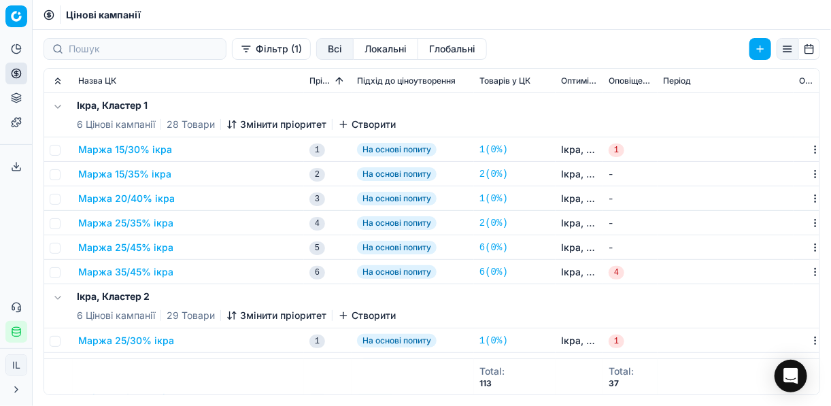
click at [152, 272] on button "Маржа 35/45% ікра" at bounding box center [125, 272] width 95 height 14
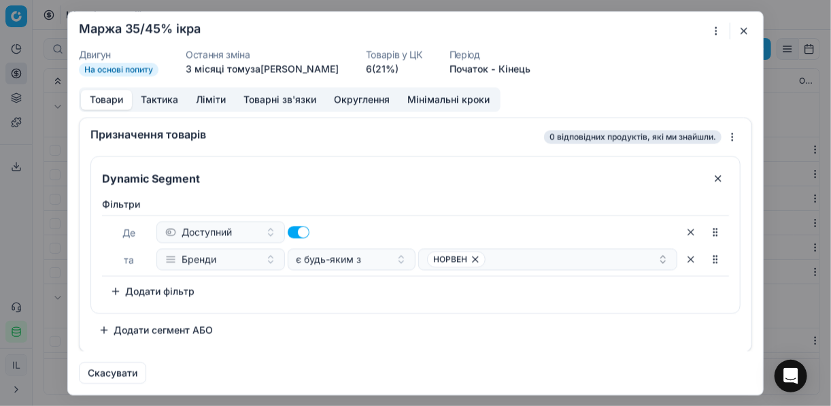
click at [715, 33] on div "Ми зберігаємо налаштування ЦК. Будь ласка, зачекайте, це може зайняти декілька …" at bounding box center [415, 203] width 831 height 406
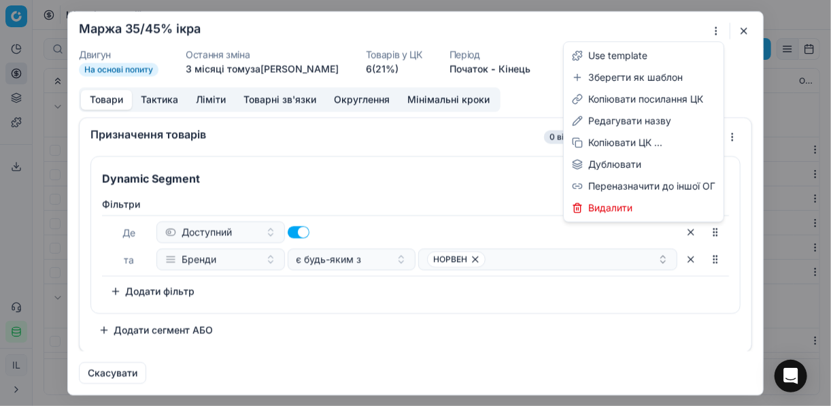
click at [743, 27] on div "Ми зберігаємо налаштування ЦК. Будь ласка, зачекайте, це може зайняти декілька …" at bounding box center [415, 203] width 831 height 406
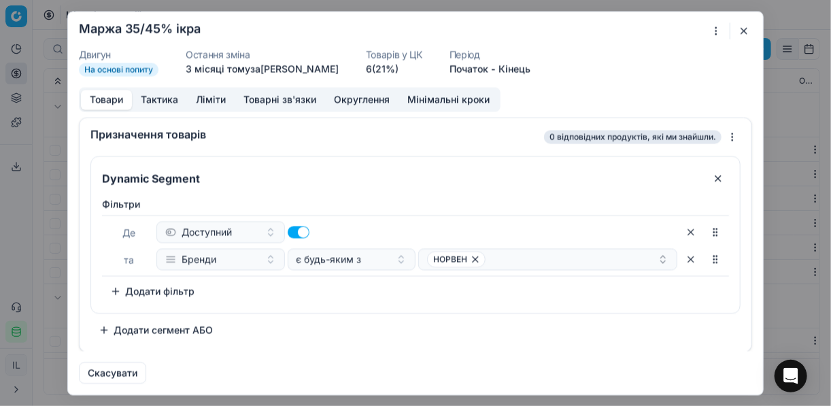
click at [746, 23] on button "button" at bounding box center [744, 30] width 16 height 16
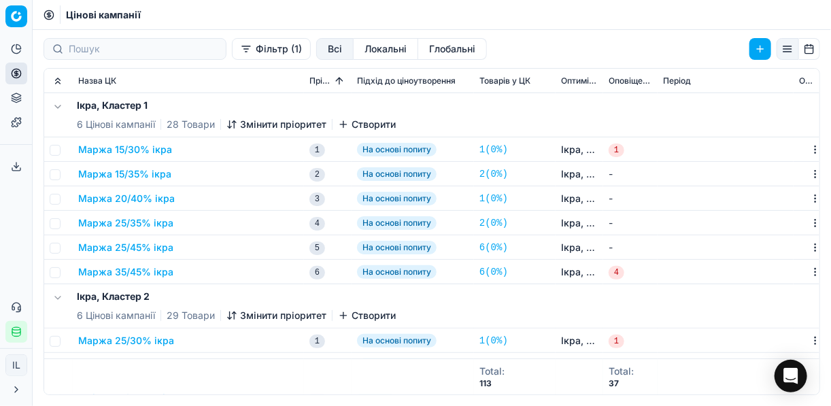
click at [158, 248] on button "Маржа 25/45% ікра" at bounding box center [125, 248] width 95 height 14
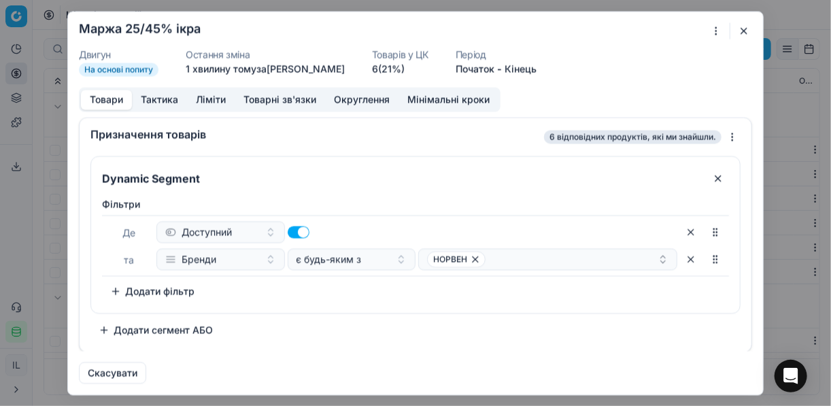
click at [746, 24] on button "button" at bounding box center [744, 30] width 16 height 16
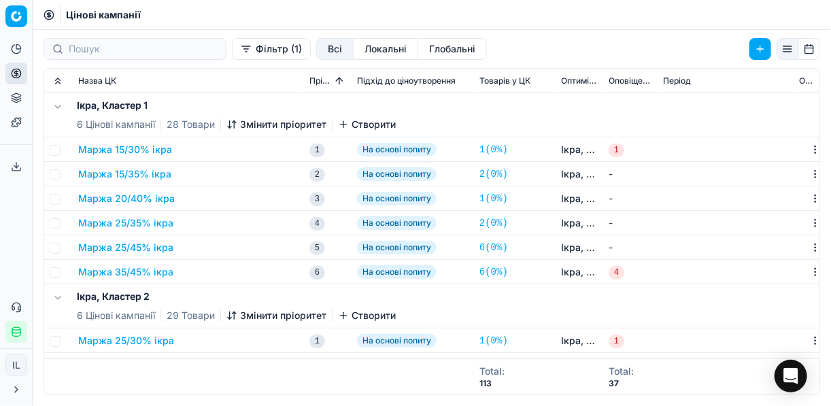
click at [151, 275] on button "Маржа 35/45% ікра" at bounding box center [125, 272] width 95 height 14
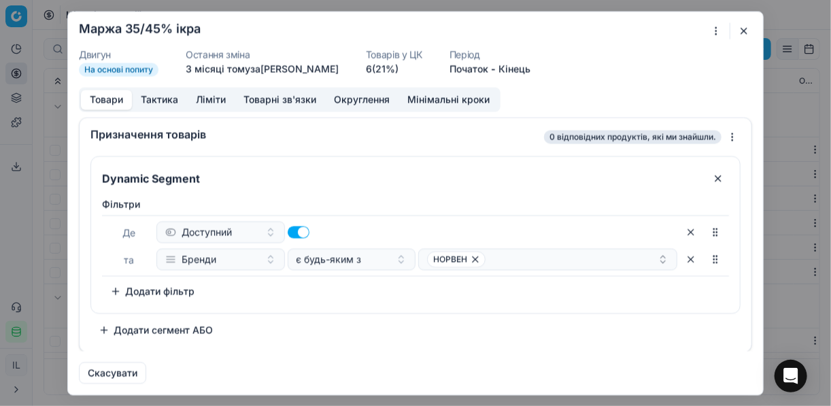
click at [712, 26] on div "Ми зберігаємо налаштування ЦК. Будь ласка, зачекайте, це може зайняти декілька …" at bounding box center [415, 203] width 831 height 406
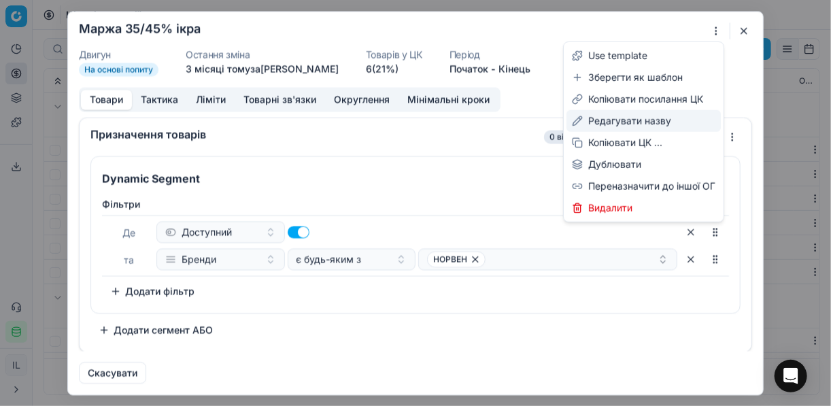
click at [617, 122] on div "Редагувати назву" at bounding box center [643, 121] width 154 height 22
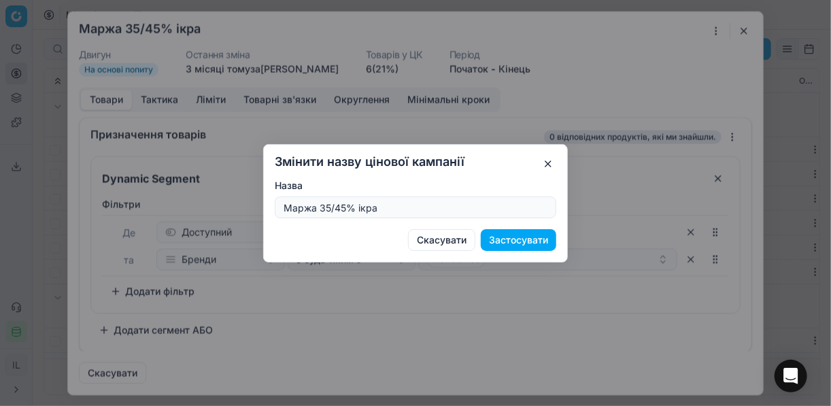
click at [344, 207] on input "Маржа 35/45% ікра" at bounding box center [415, 207] width 269 height 20
type input "Маржа 40/55% ікра"
click at [526, 237] on button "Застосувати" at bounding box center [518, 240] width 75 height 22
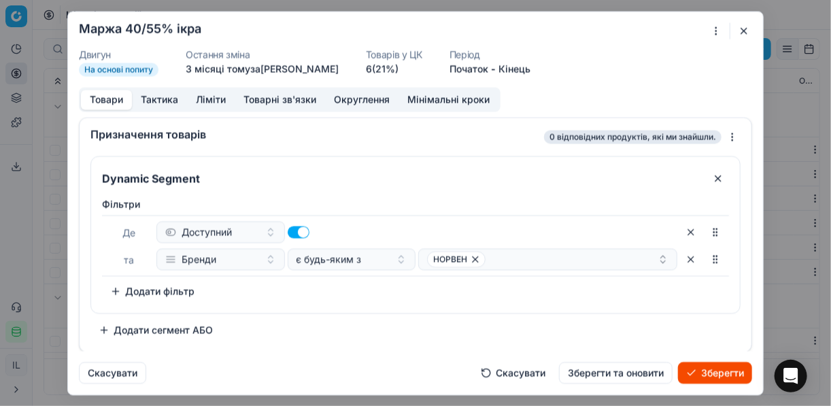
click at [200, 96] on button "Ліміти" at bounding box center [211, 100] width 48 height 20
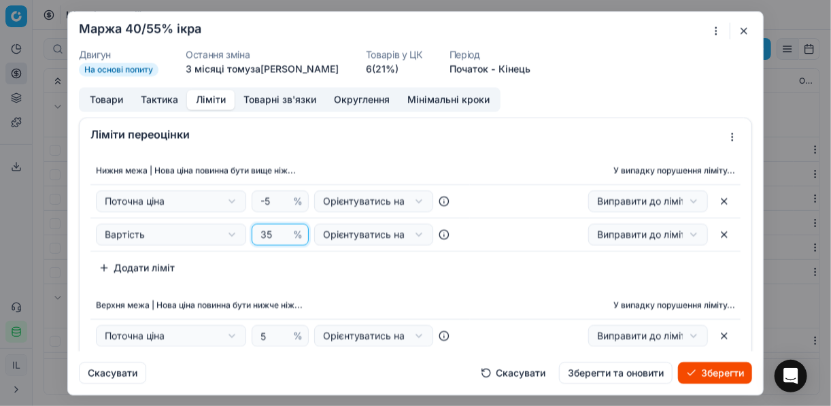
click at [269, 234] on input "35" at bounding box center [274, 234] width 33 height 20
type input "3"
type input "40"
click at [381, 284] on div "Нижня межа | Нова ціна повинна бути вище ніж... У випадку порушення ліміту... П…" at bounding box center [416, 285] width 672 height 267
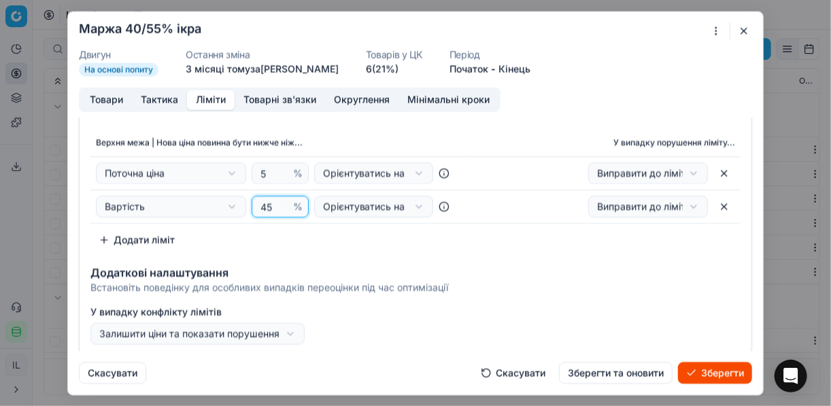
click at [272, 207] on input "45" at bounding box center [274, 206] width 33 height 20
type input "4"
type input "55"
click at [343, 247] on div "Верхня межа | Нова ціна повинна бути нижче ніж... У випадку порушення ліміту...…" at bounding box center [415, 190] width 650 height 122
click at [116, 97] on button "Товари" at bounding box center [106, 100] width 51 height 20
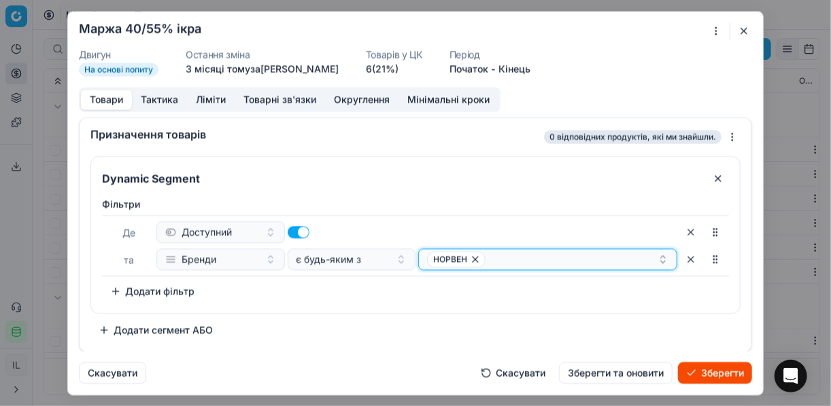
click at [474, 260] on icon "button" at bounding box center [475, 259] width 11 height 11
click at [498, 254] on button "Select a value" at bounding box center [547, 259] width 259 height 22
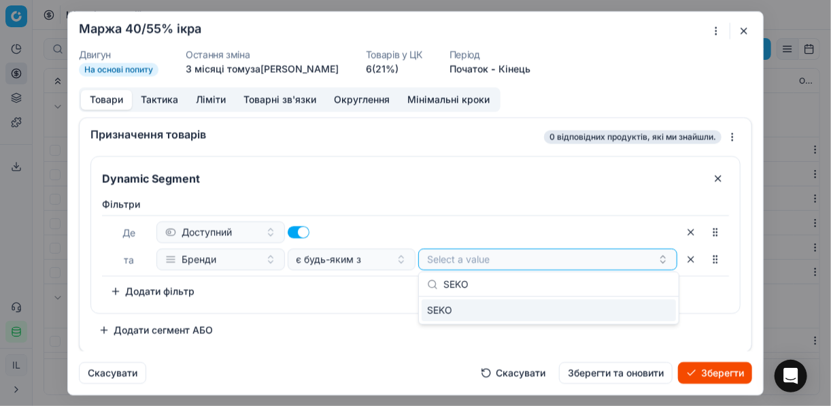
type input "SEKO"
drag, startPoint x: 655, startPoint y: 305, endPoint x: 551, endPoint y: 305, distance: 104.0
click at [653, 305] on div "SEKO" at bounding box center [549, 310] width 254 height 22
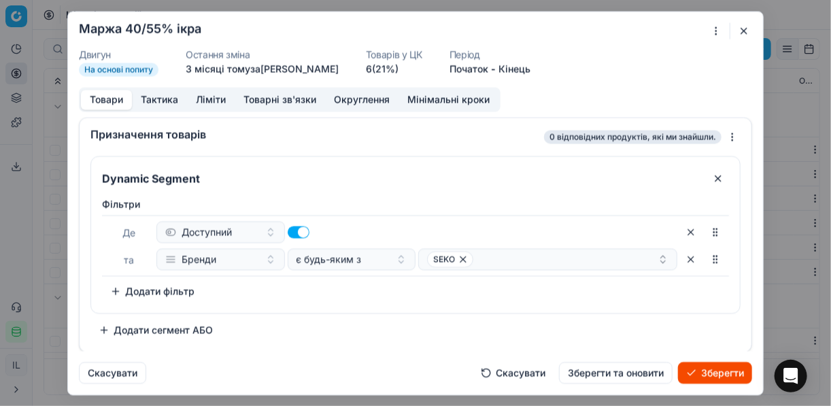
click at [341, 302] on div "Фiльтри Де Доступний та Бренди є будь-яким з SEKO To pick up a sortable item, p…" at bounding box center [415, 252] width 649 height 121
click at [713, 367] on button "Зберегти" at bounding box center [715, 373] width 74 height 22
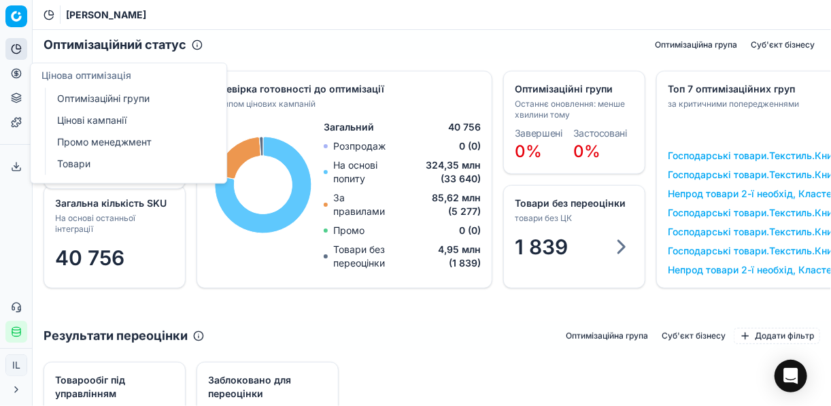
click at [69, 99] on link "Оптимізаційні групи" at bounding box center [131, 98] width 158 height 19
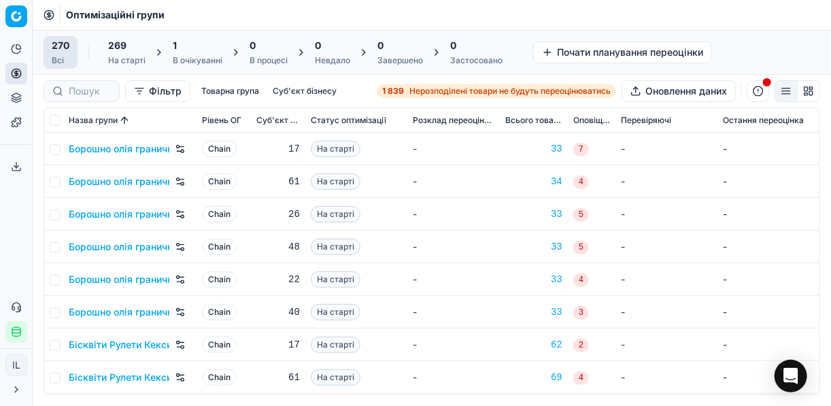
drag, startPoint x: 184, startPoint y: 46, endPoint x: 214, endPoint y: 28, distance: 35.1
click at [184, 46] on div "1" at bounding box center [198, 46] width 50 height 14
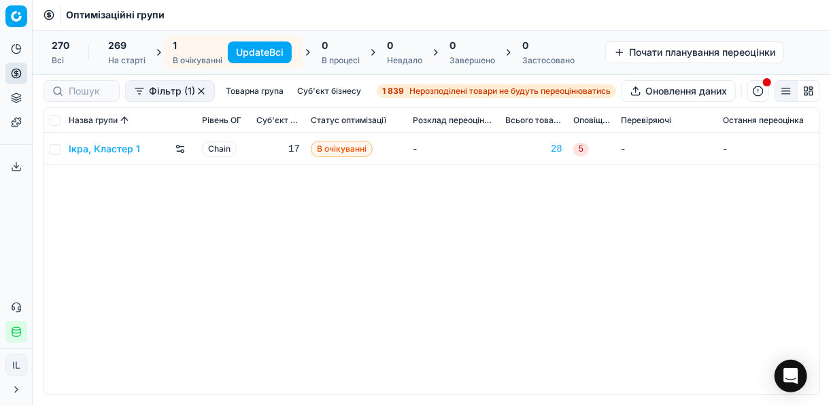
click at [251, 48] on button "Update Всі" at bounding box center [260, 52] width 64 height 22
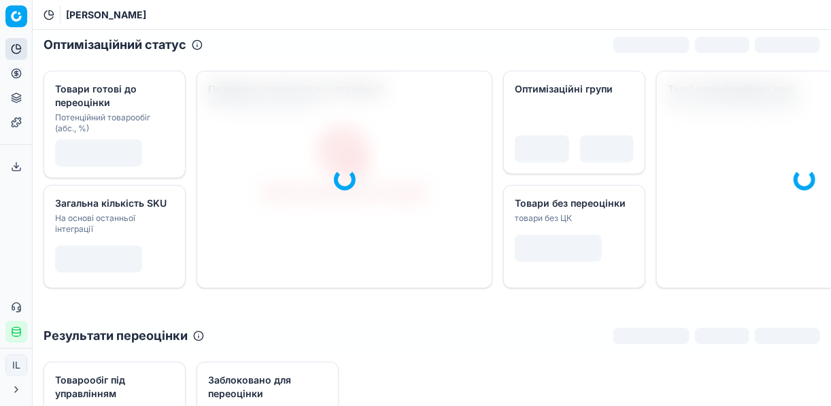
click at [16, 73] on icon at bounding box center [16, 73] width 11 height 11
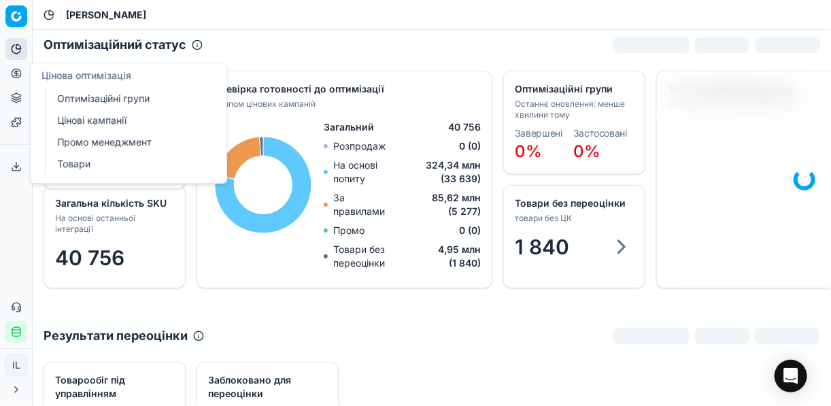
click at [89, 99] on link "Оптимізаційні групи" at bounding box center [131, 98] width 158 height 19
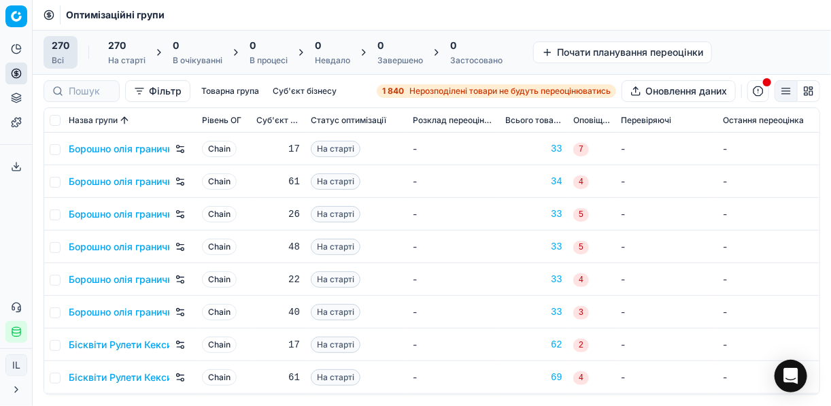
click at [434, 88] on span "Нерозподілені товари не будуть переоцінюватись" at bounding box center [509, 91] width 201 height 11
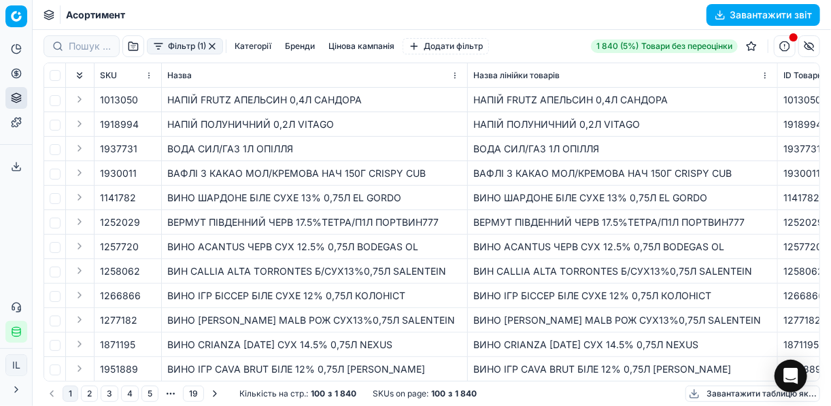
click at [160, 51] on button "Фільтр (1)" at bounding box center [185, 46] width 76 height 16
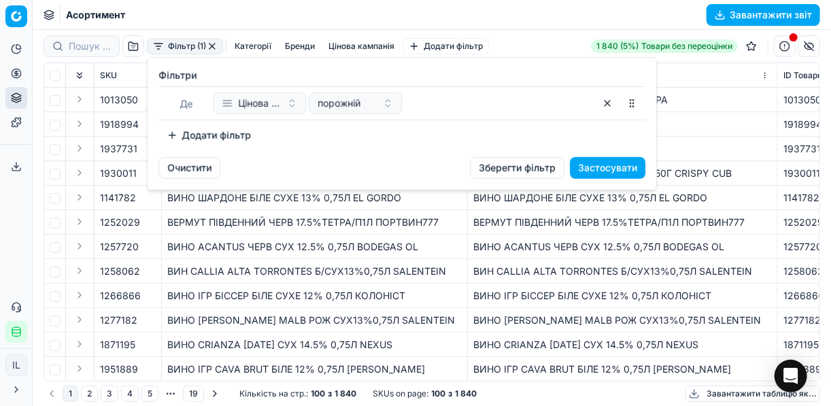
click at [182, 133] on button "Додати фільтр" at bounding box center [208, 135] width 101 height 22
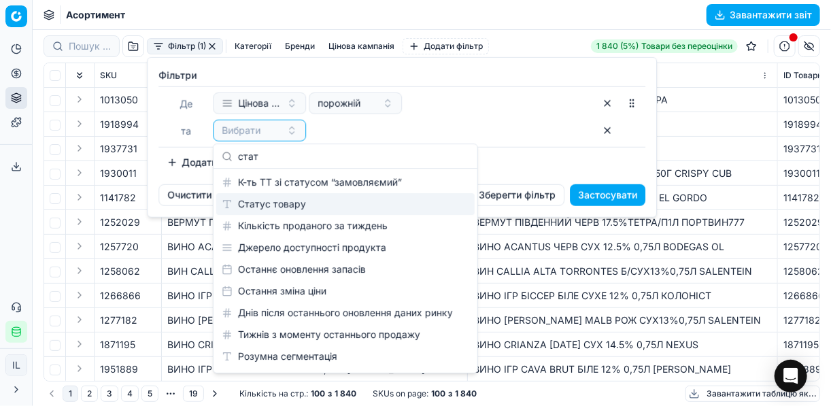
type input "стат"
click at [294, 199] on div "Статус товару" at bounding box center [345, 204] width 258 height 22
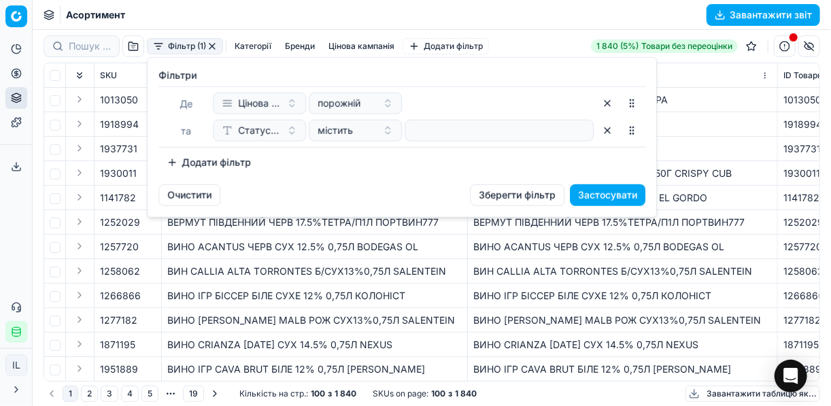
click at [177, 167] on button "Додати фільтр" at bounding box center [208, 163] width 101 height 22
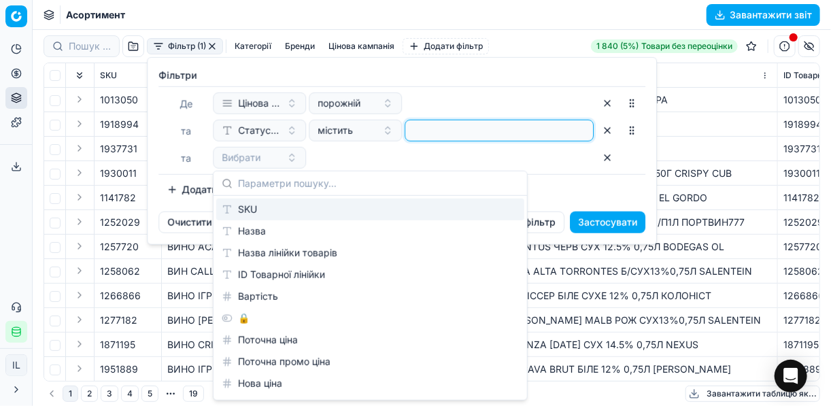
click at [428, 134] on input at bounding box center [499, 130] width 177 height 20
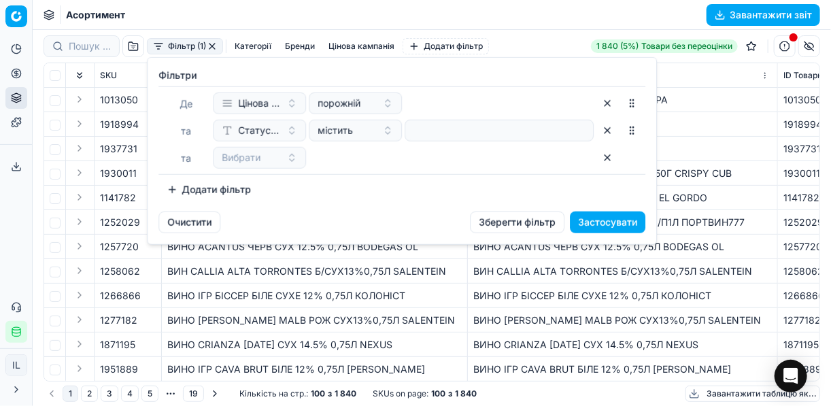
click at [419, 158] on div "Вибрати" at bounding box center [403, 158] width 381 height 22
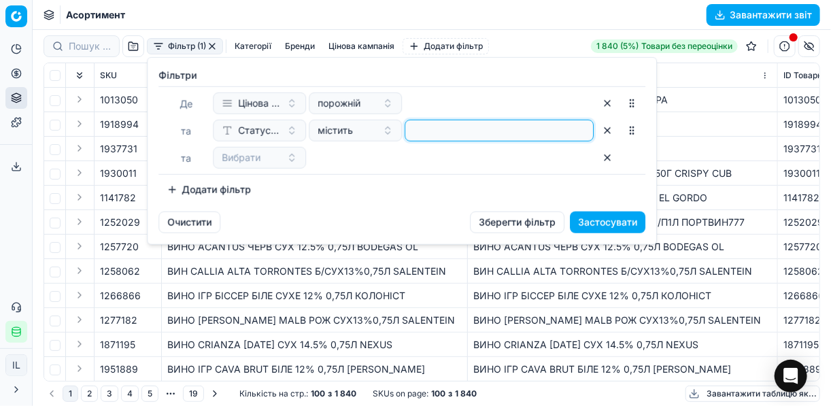
click at [429, 130] on input at bounding box center [499, 130] width 177 height 20
type input "1"
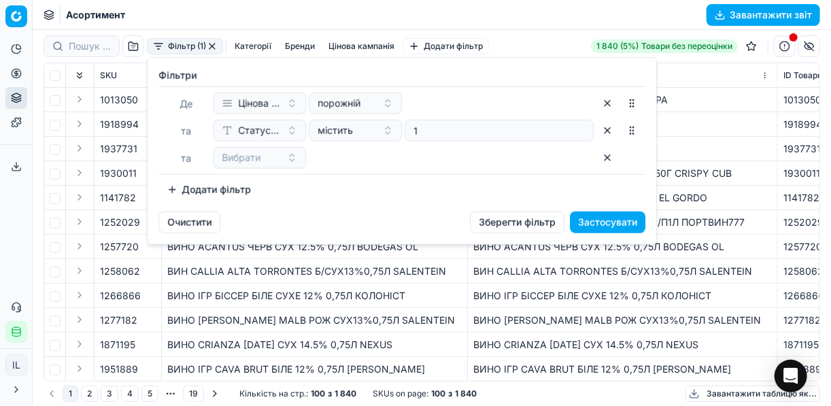
click at [305, 186] on div "Додати фільтр" at bounding box center [401, 190] width 487 height 22
click at [298, 152] on button "Вибрати" at bounding box center [259, 158] width 93 height 22
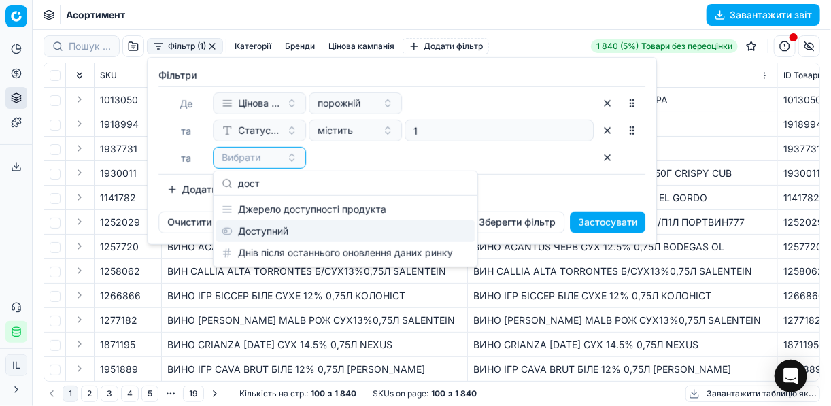
type input "дост"
click at [268, 233] on div "Доступний" at bounding box center [345, 231] width 258 height 22
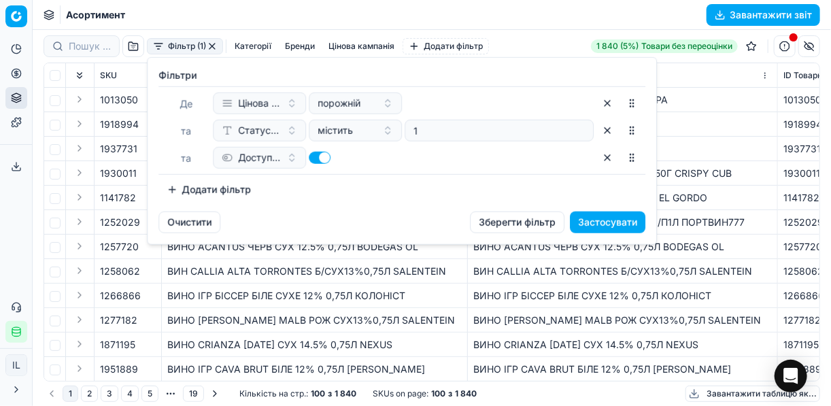
click at [165, 192] on button "Додати фільтр" at bounding box center [208, 190] width 101 height 22
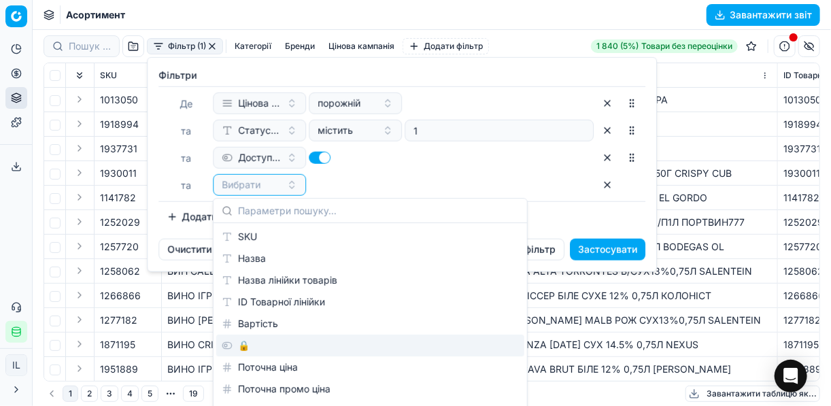
click at [269, 347] on div "🔒" at bounding box center [370, 346] width 308 height 22
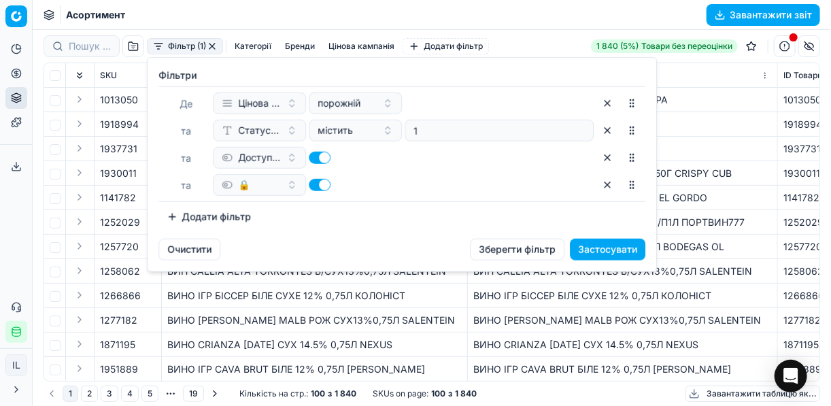
click at [305, 184] on button "🔒" at bounding box center [259, 185] width 93 height 22
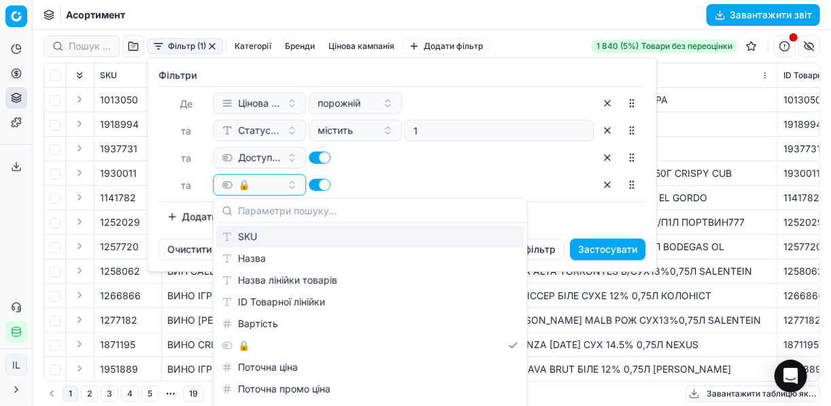
click at [312, 184] on button "button" at bounding box center [320, 185] width 22 height 12
checkbox input "false"
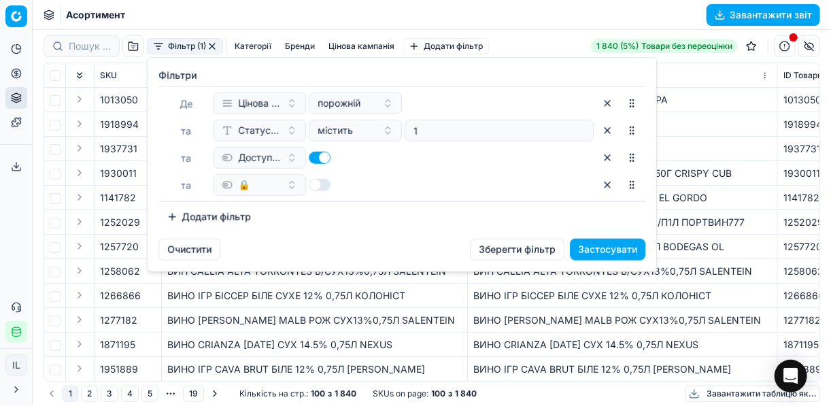
click at [598, 248] on button "Застосувати" at bounding box center [607, 250] width 75 height 22
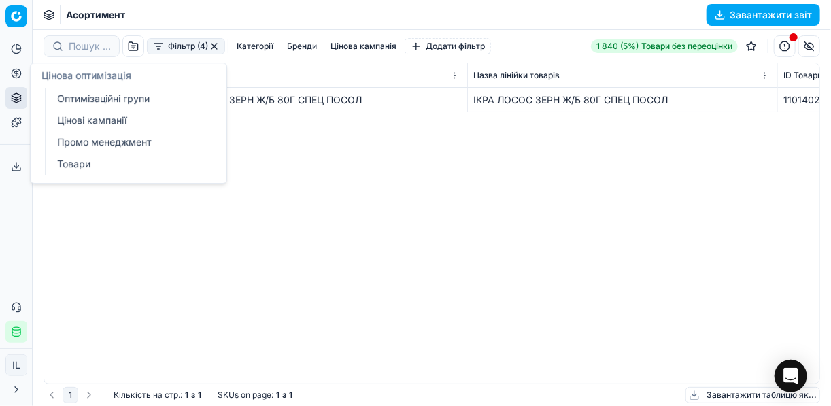
click at [84, 121] on link "Цінові кампанії" at bounding box center [131, 120] width 158 height 19
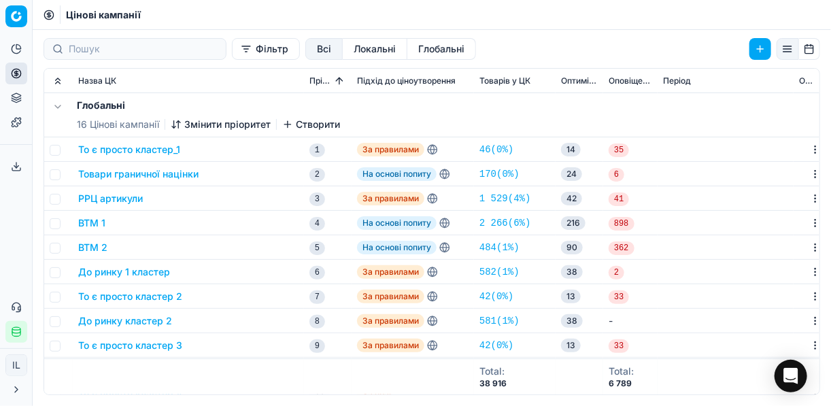
click at [232, 52] on button "Фільтр" at bounding box center [266, 49] width 68 height 22
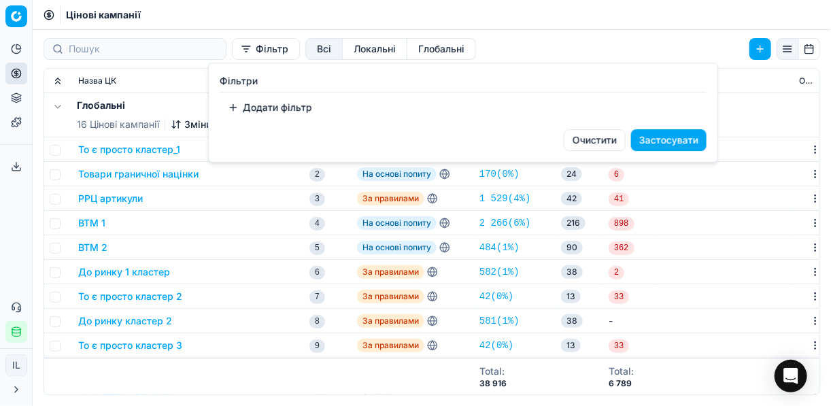
click at [232, 106] on button "Додати фільтр" at bounding box center [270, 108] width 101 height 22
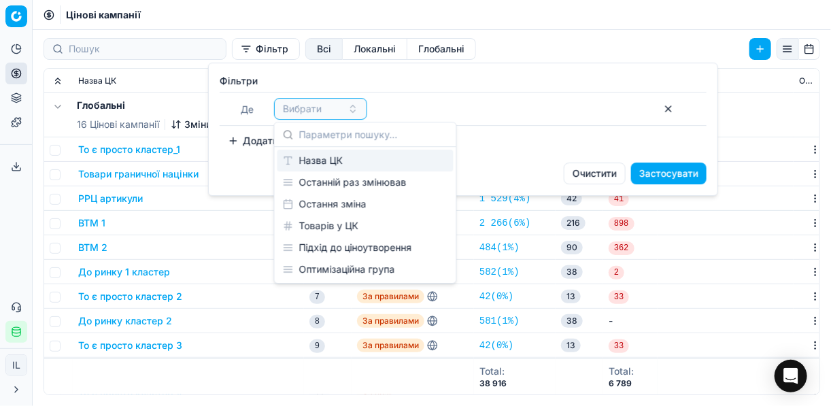
click at [330, 164] on div "Назва ЦК" at bounding box center [365, 161] width 176 height 22
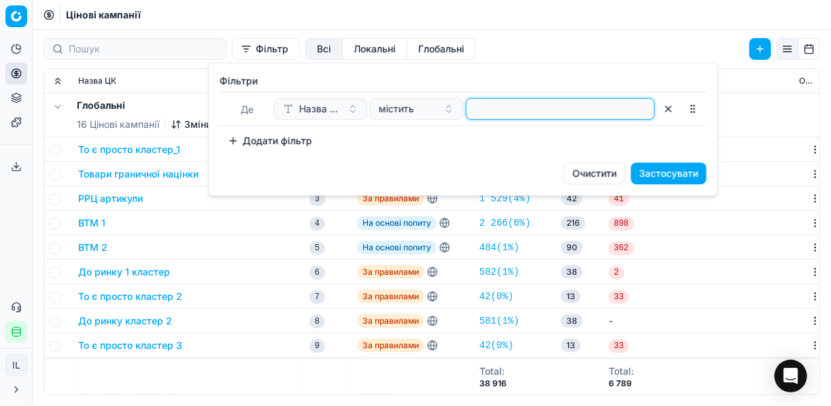
click at [492, 103] on input at bounding box center [560, 109] width 177 height 20
type input "ікр"
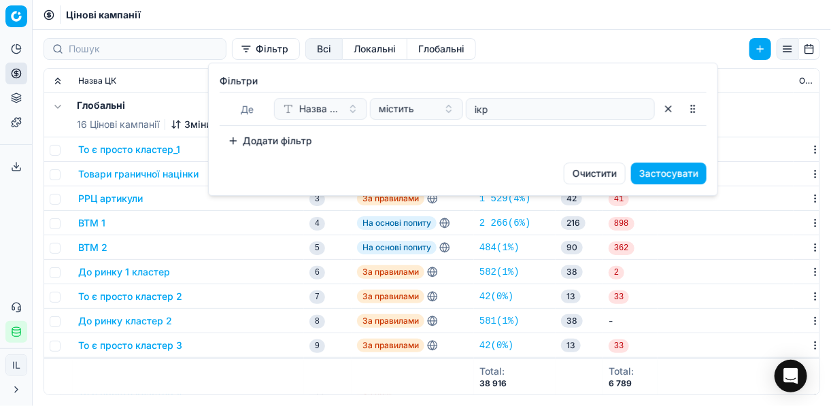
click at [663, 172] on button "Застосувати" at bounding box center [668, 174] width 75 height 22
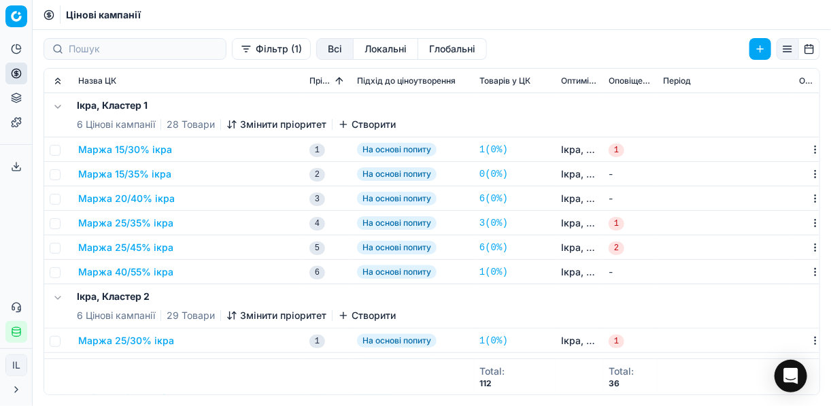
click at [171, 199] on button "Маржа 20/40% ікра" at bounding box center [126, 199] width 97 height 14
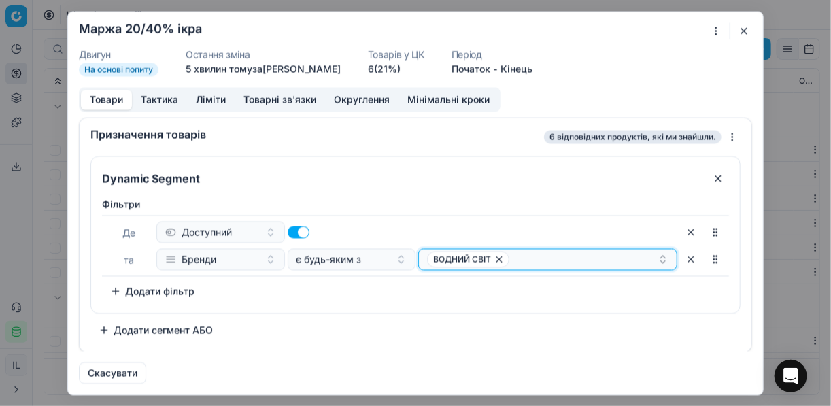
click at [537, 258] on div "ВОДНИЙ СВІТ" at bounding box center [542, 259] width 231 height 16
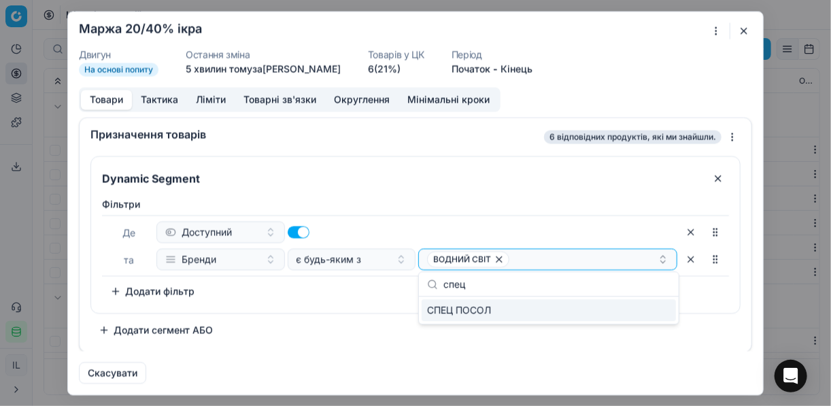
type input "спец"
click at [581, 314] on div "СПЕЦ ПОСОЛ" at bounding box center [549, 310] width 254 height 22
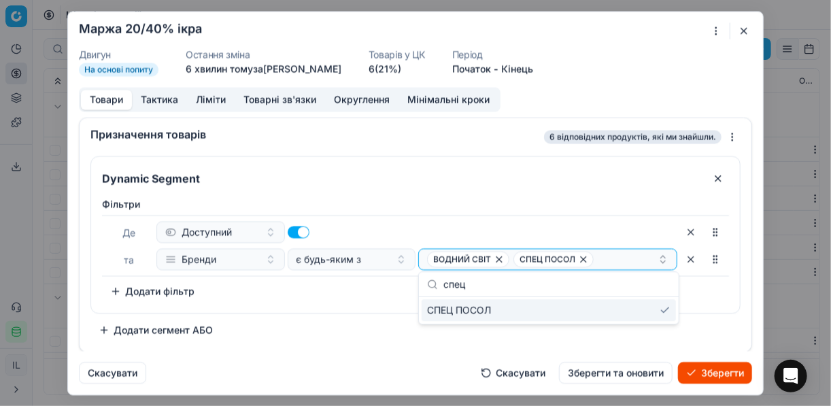
click at [697, 374] on button "Зберегти" at bounding box center [715, 373] width 74 height 22
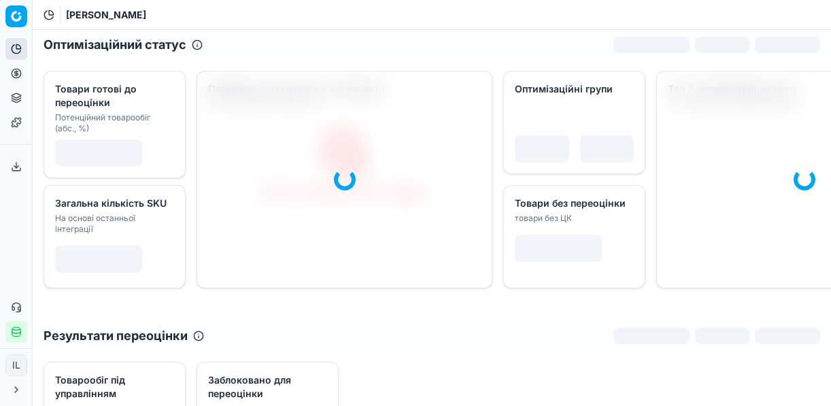
click at [18, 71] on icon at bounding box center [16, 73] width 11 height 11
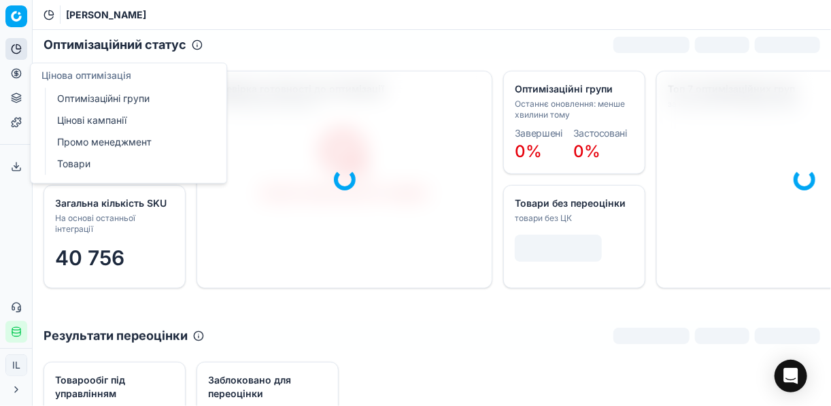
click at [116, 95] on link "Оптимізаційні групи" at bounding box center [131, 98] width 158 height 19
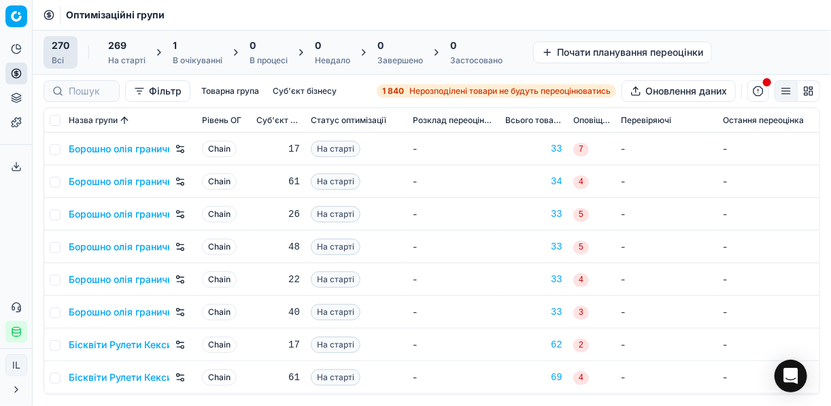
click at [201, 50] on div "1" at bounding box center [198, 46] width 50 height 14
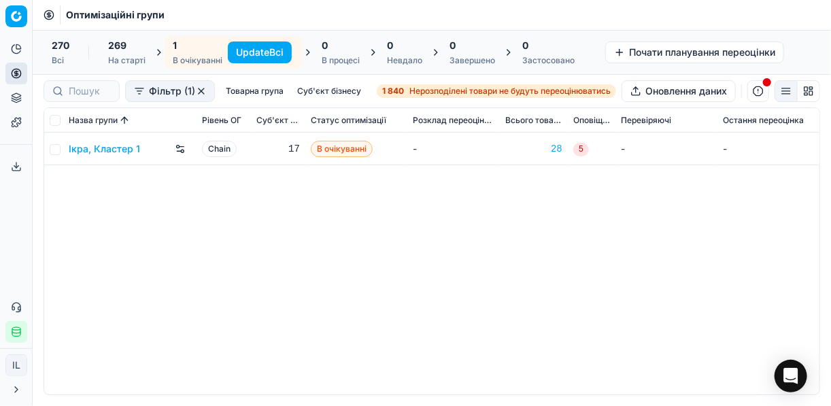
click at [239, 48] on button "Update Всі" at bounding box center [260, 52] width 64 height 22
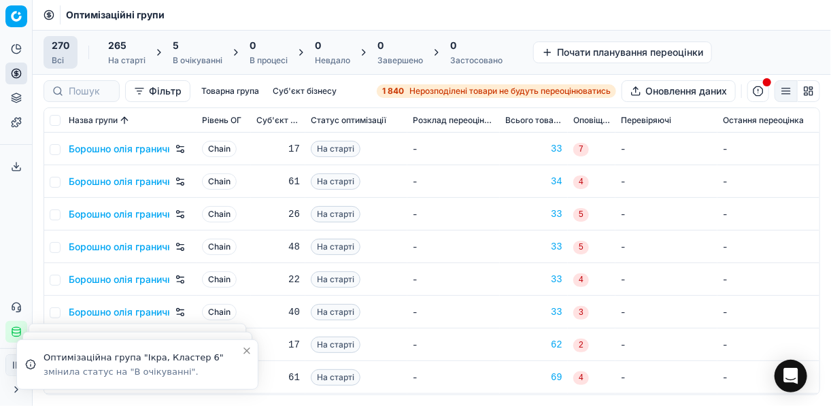
click at [209, 53] on div "5 В очікуванні" at bounding box center [198, 52] width 50 height 27
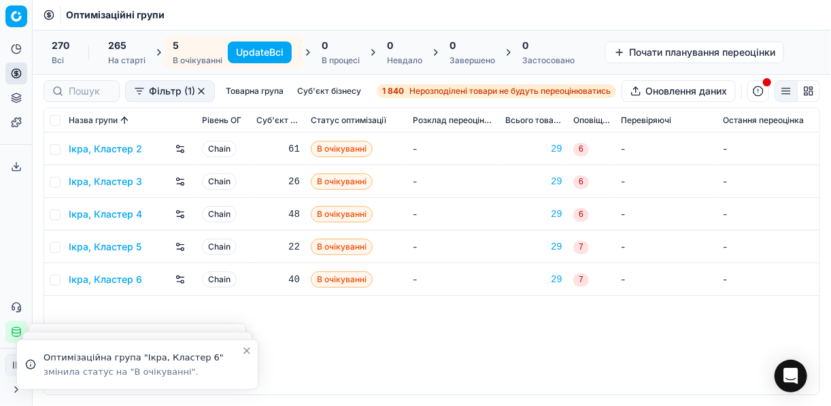
click at [269, 48] on button "Update Всі" at bounding box center [260, 52] width 64 height 22
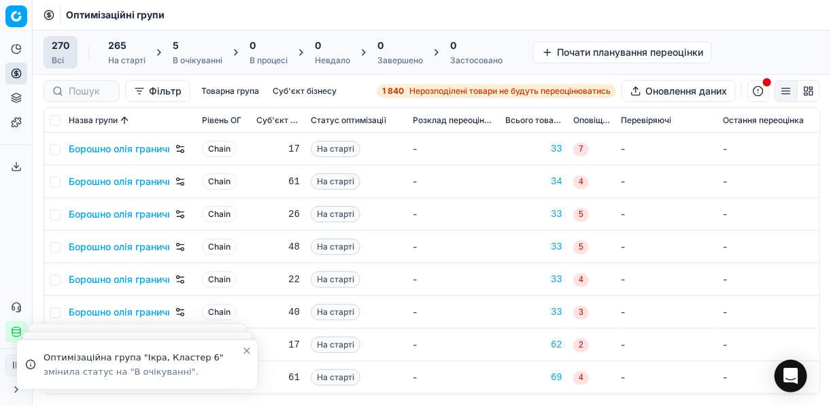
click at [179, 50] on div "5" at bounding box center [198, 46] width 50 height 14
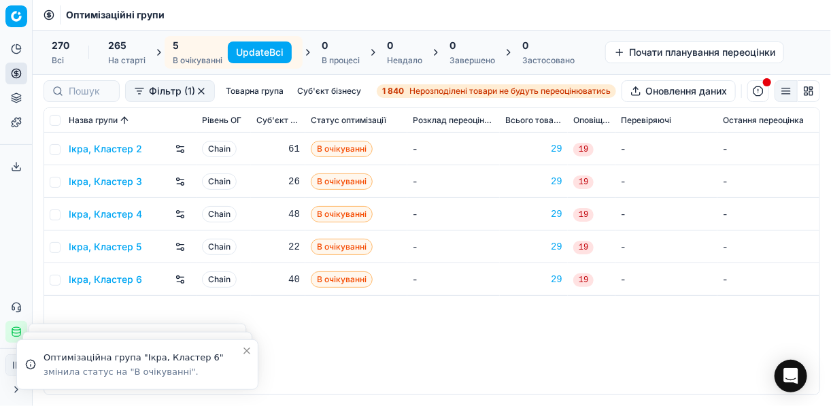
click at [266, 54] on button "Update Всі" at bounding box center [260, 52] width 64 height 22
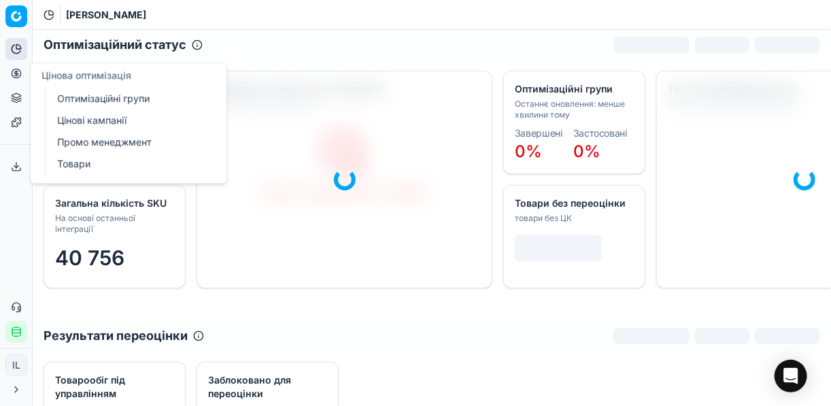
click at [94, 122] on link "Цінові кампанії" at bounding box center [131, 120] width 158 height 19
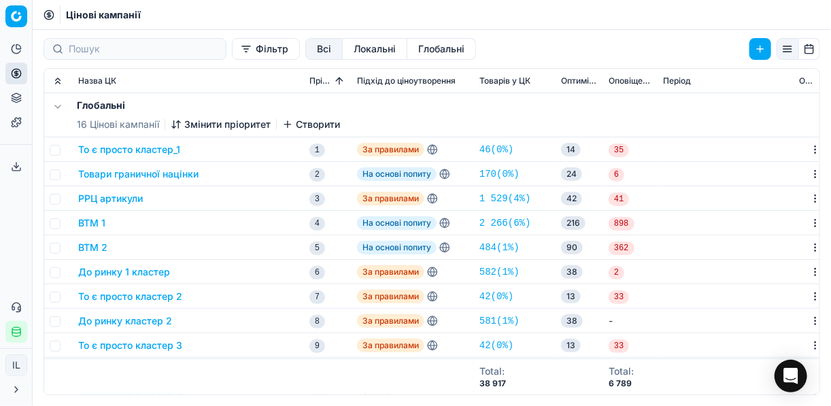
click at [232, 52] on button "Фільтр" at bounding box center [266, 49] width 68 height 22
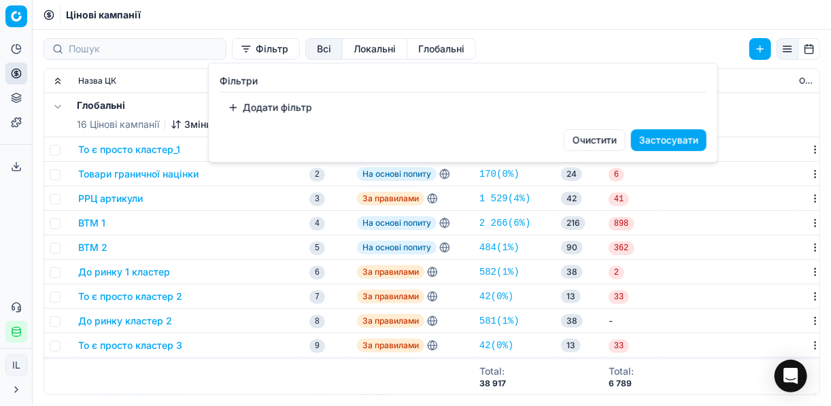
click at [251, 102] on button "Додати фільтр" at bounding box center [270, 108] width 101 height 22
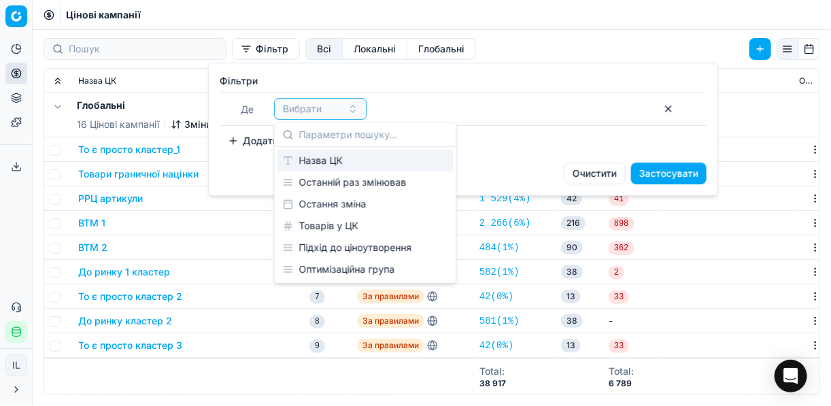
click at [335, 158] on div "Назва ЦК" at bounding box center [365, 161] width 176 height 22
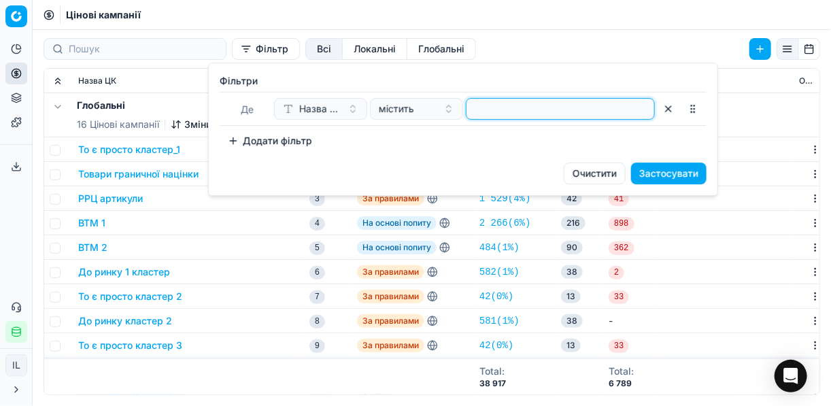
click at [511, 112] on input at bounding box center [560, 109] width 177 height 20
type input "ікр"
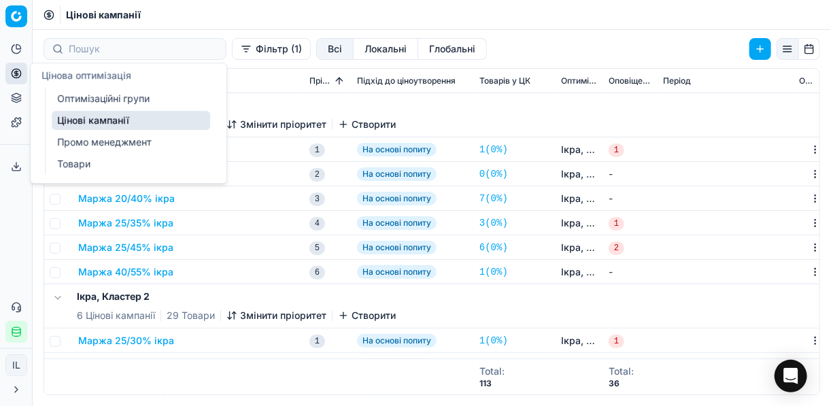
drag, startPoint x: 63, startPoint y: 90, endPoint x: 76, endPoint y: 97, distance: 15.2
click at [64, 90] on link "Оптимізаційні групи" at bounding box center [131, 98] width 158 height 19
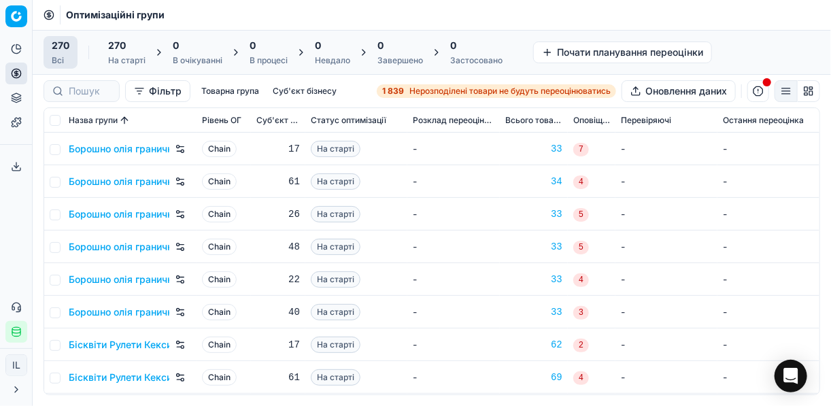
click at [486, 149] on td "-" at bounding box center [453, 149] width 92 height 33
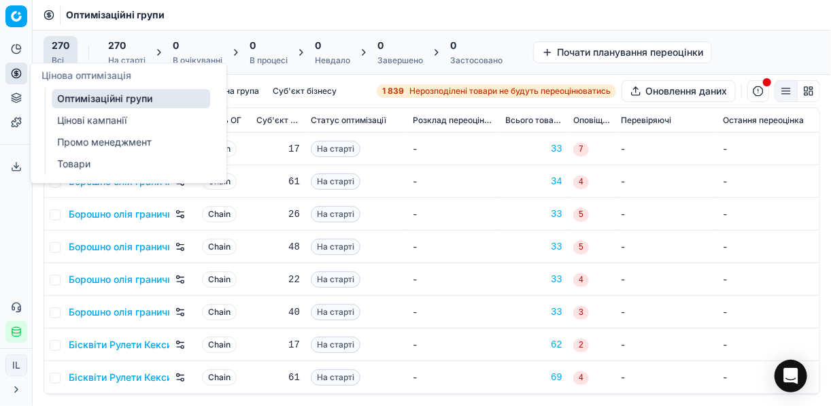
click at [95, 119] on link "Цінові кампанії" at bounding box center [131, 120] width 158 height 19
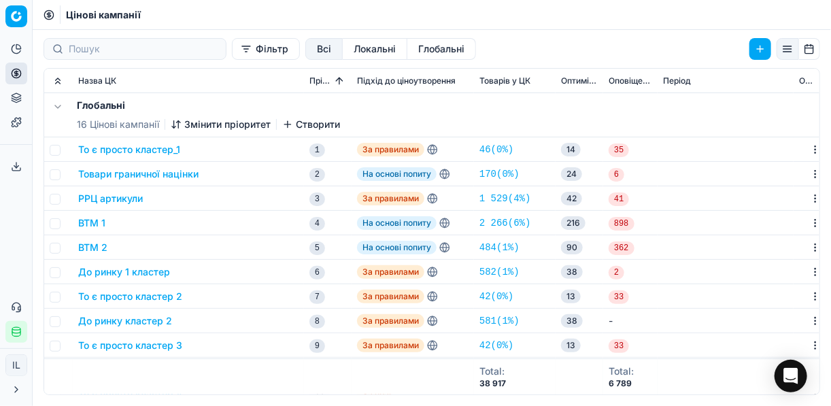
click at [232, 57] on button "Фільтр" at bounding box center [266, 49] width 68 height 22
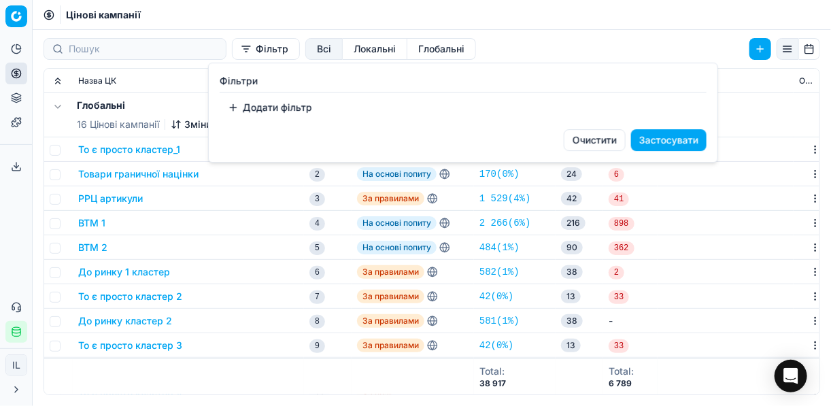
click at [239, 114] on button "Додати фільтр" at bounding box center [270, 108] width 101 height 22
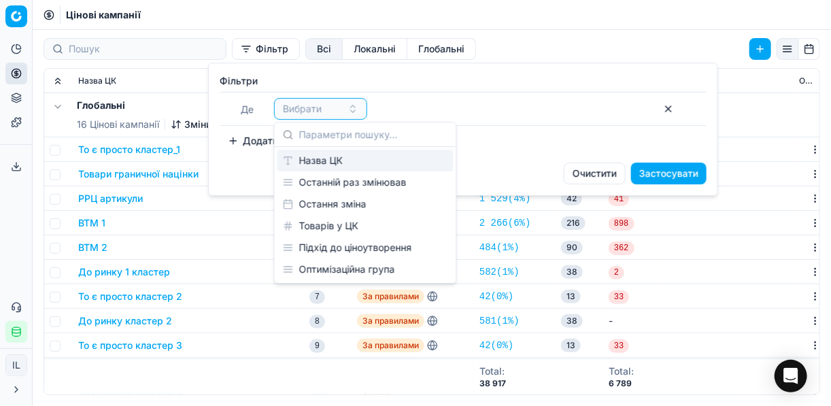
click at [345, 161] on div "Назва ЦК" at bounding box center [365, 161] width 176 height 22
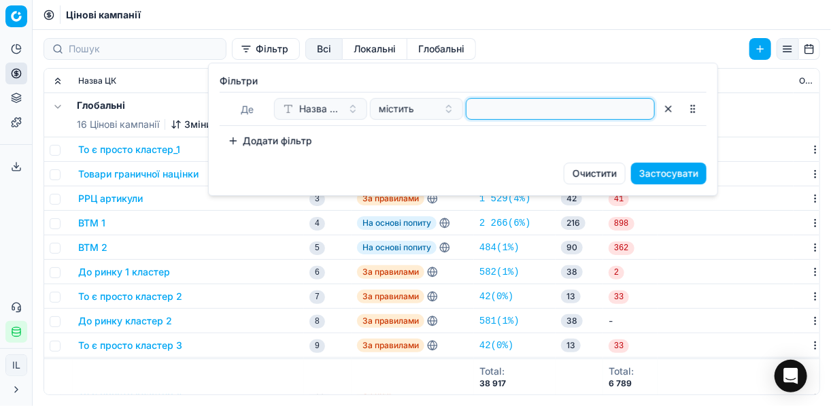
click at [486, 116] on input at bounding box center [560, 109] width 177 height 20
type input "ікр"
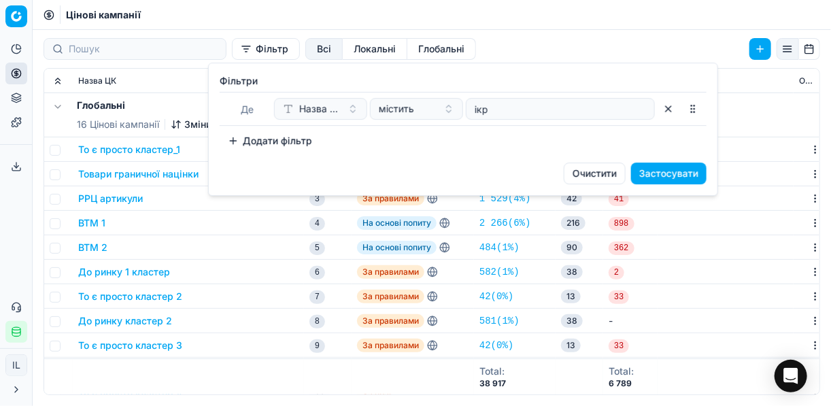
click at [655, 173] on button "Застосувати" at bounding box center [668, 174] width 75 height 22
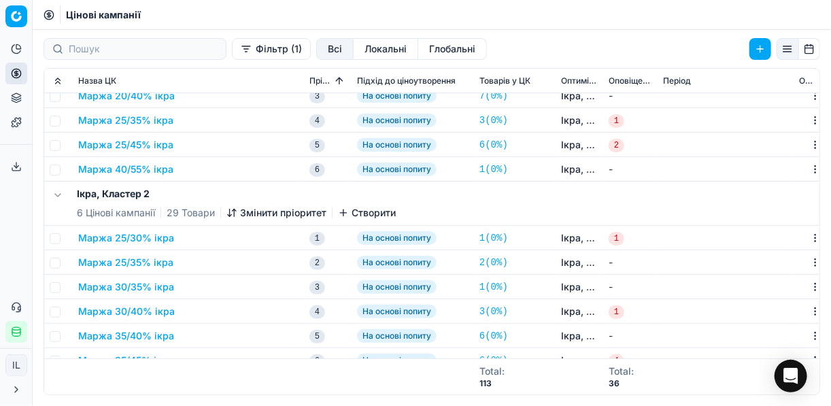
scroll to position [109, 0]
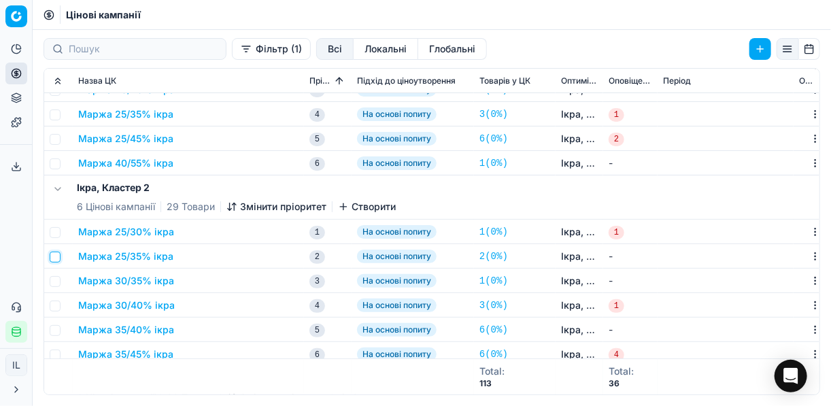
click at [56, 255] on input "checkbox" at bounding box center [55, 257] width 11 height 11
checkbox input "true"
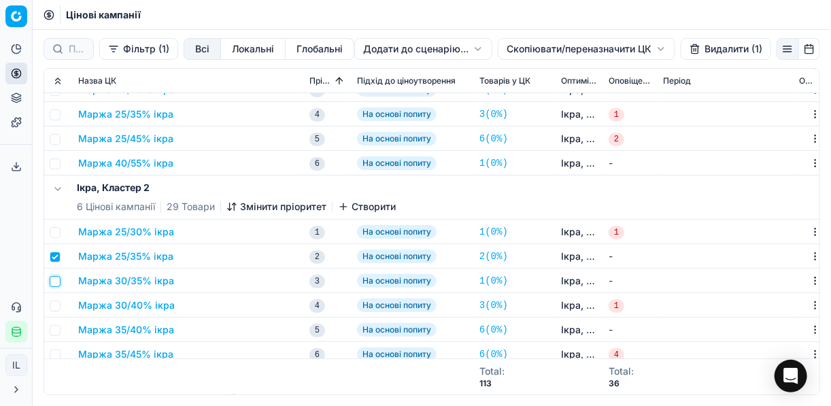
click at [52, 284] on input "checkbox" at bounding box center [55, 281] width 11 height 11
checkbox input "true"
click at [58, 311] on td at bounding box center [58, 305] width 29 height 24
click at [58, 306] on input "checkbox" at bounding box center [55, 306] width 11 height 11
checkbox input "true"
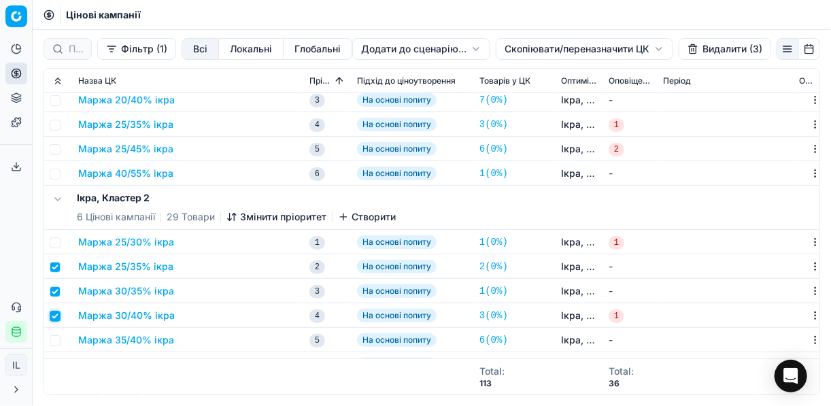
scroll to position [218, 0]
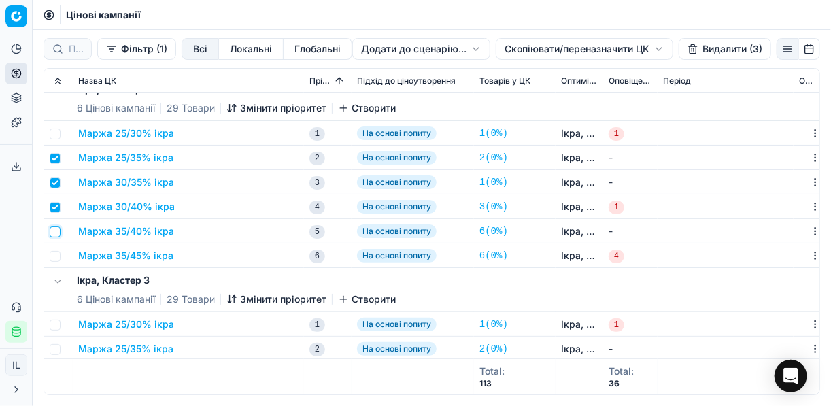
drag, startPoint x: 54, startPoint y: 231, endPoint x: 51, endPoint y: 244, distance: 13.2
click at [53, 231] on input "checkbox" at bounding box center [55, 231] width 11 height 11
checkbox input "true"
click at [56, 254] on input "checkbox" at bounding box center [55, 256] width 11 height 11
checkbox input "true"
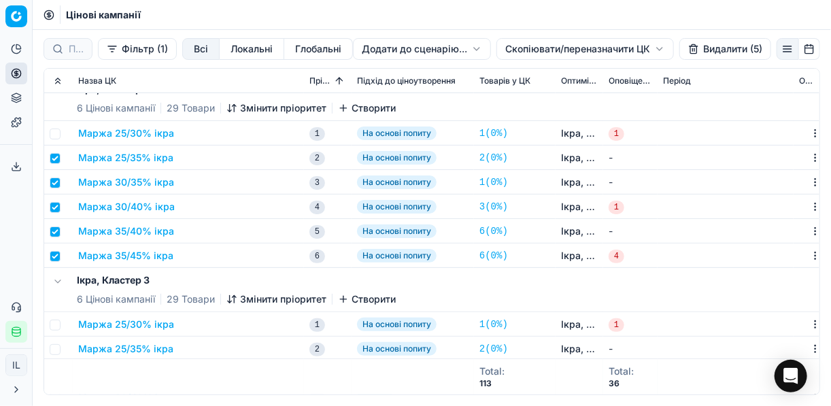
click at [719, 50] on button "Видалити (5)" at bounding box center [725, 49] width 92 height 22
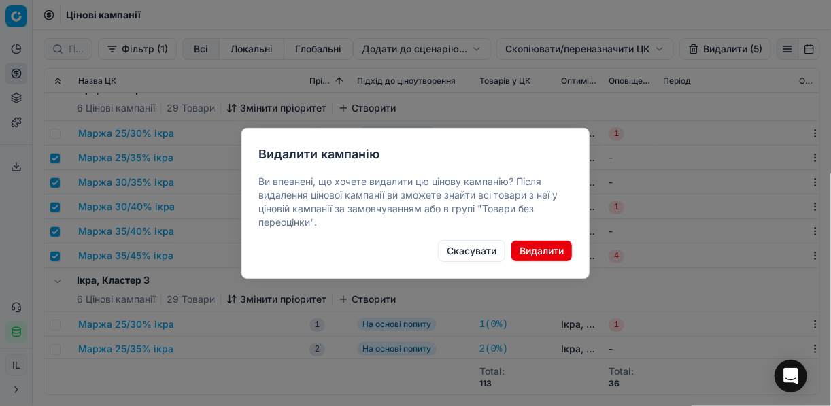
click at [554, 253] on button "Видалити" at bounding box center [542, 251] width 62 height 22
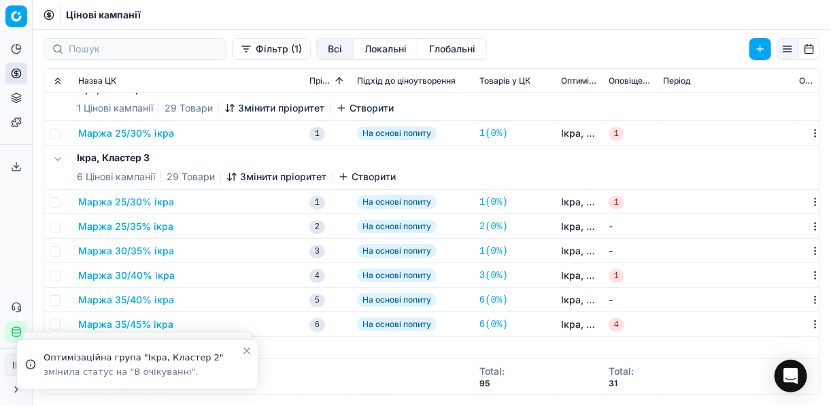
checkbox input "false"
drag, startPoint x: 57, startPoint y: 224, endPoint x: 59, endPoint y: 245, distance: 21.2
click at [56, 226] on input "checkbox" at bounding box center [55, 227] width 11 height 11
checkbox input "true"
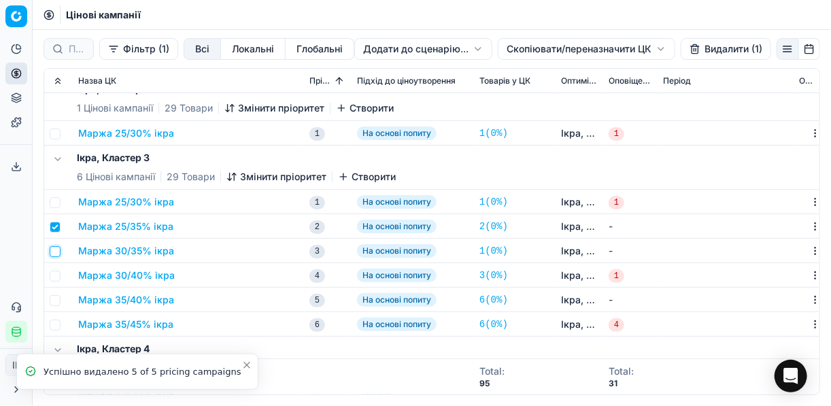
drag, startPoint x: 58, startPoint y: 254, endPoint x: 54, endPoint y: 266, distance: 12.9
click at [56, 254] on input "checkbox" at bounding box center [55, 251] width 11 height 11
checkbox input "true"
click at [55, 274] on input "checkbox" at bounding box center [55, 276] width 11 height 11
checkbox input "true"
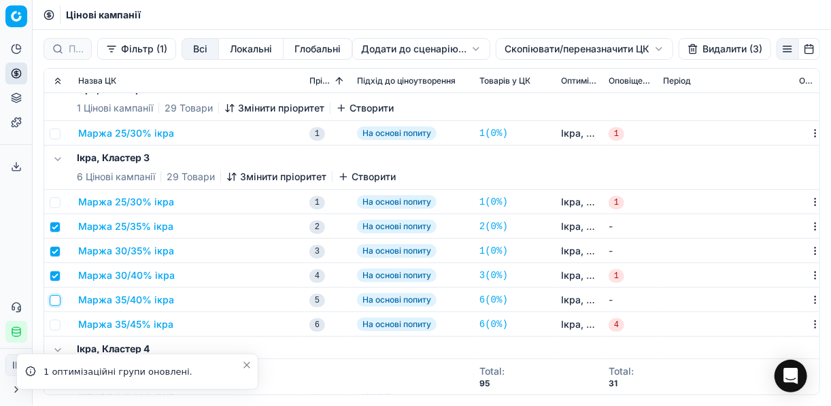
click at [54, 299] on input "checkbox" at bounding box center [55, 300] width 11 height 11
checkbox input "true"
click at [56, 322] on input "checkbox" at bounding box center [55, 325] width 11 height 11
checkbox input "true"
click at [722, 50] on button "Видалити (5)" at bounding box center [725, 49] width 92 height 22
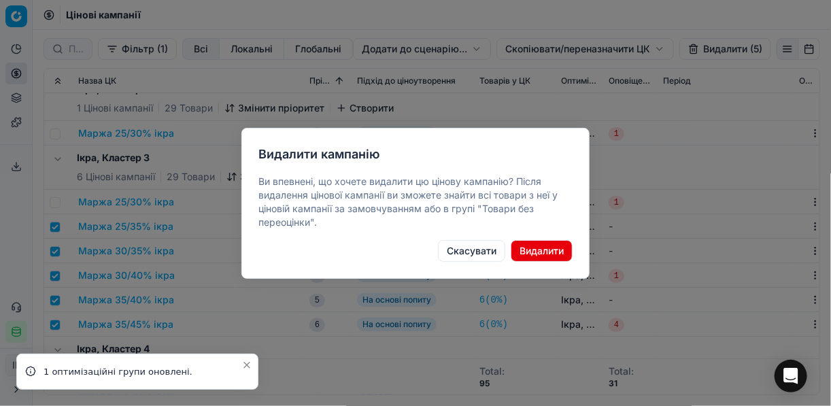
click at [555, 245] on button "Видалити" at bounding box center [542, 251] width 62 height 22
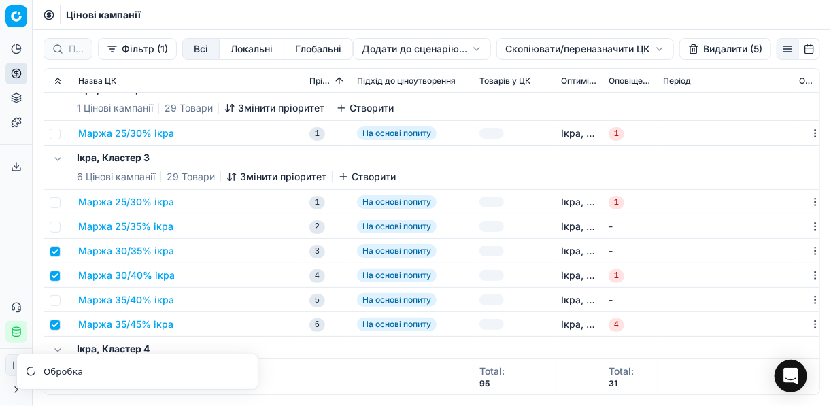
checkbox input "false"
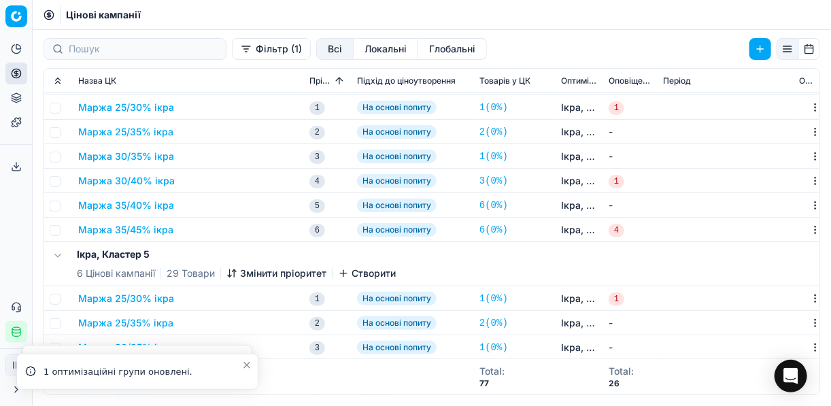
scroll to position [272, 0]
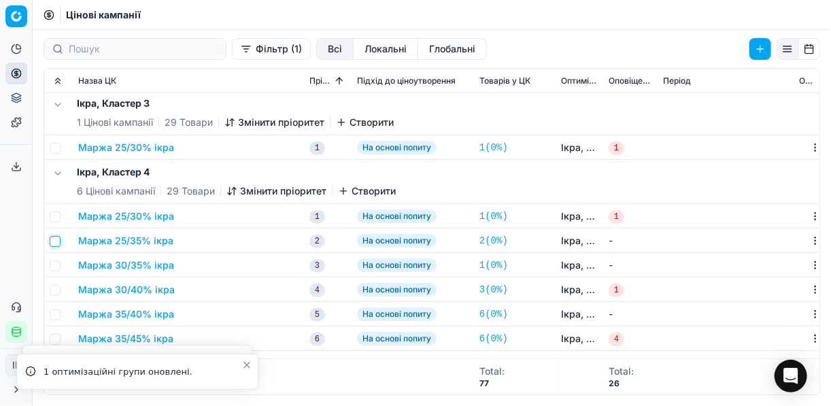
drag, startPoint x: 56, startPoint y: 240, endPoint x: 65, endPoint y: 258, distance: 19.5
click at [56, 240] on input "checkbox" at bounding box center [55, 241] width 11 height 11
checkbox input "true"
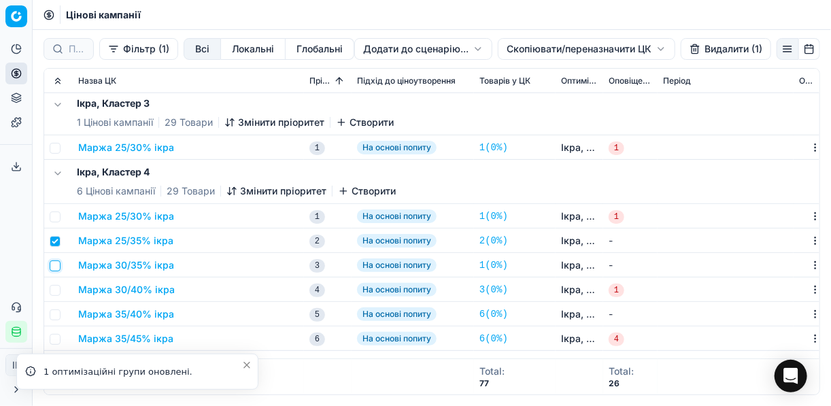
drag, startPoint x: 55, startPoint y: 264, endPoint x: 54, endPoint y: 281, distance: 17.0
click at [55, 265] on input "checkbox" at bounding box center [55, 265] width 11 height 11
checkbox input "true"
click at [56, 285] on input "checkbox" at bounding box center [55, 290] width 11 height 11
checkbox input "true"
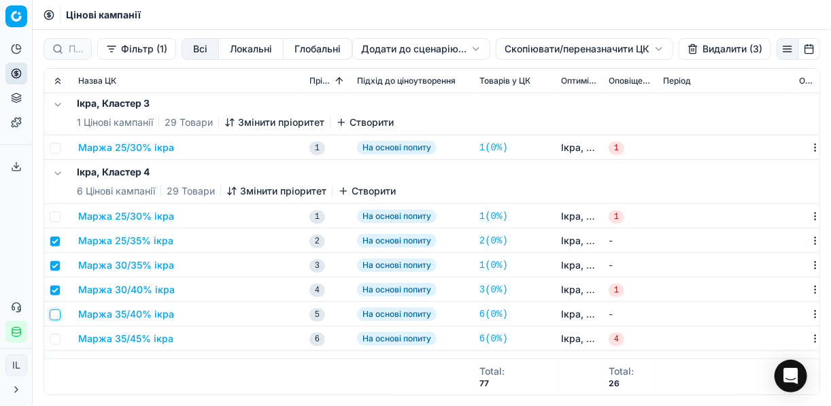
click at [53, 316] on input "checkbox" at bounding box center [55, 314] width 11 height 11
checkbox input "true"
click at [61, 337] on td at bounding box center [58, 338] width 29 height 24
click at [56, 337] on input "checkbox" at bounding box center [55, 339] width 11 height 11
checkbox input "true"
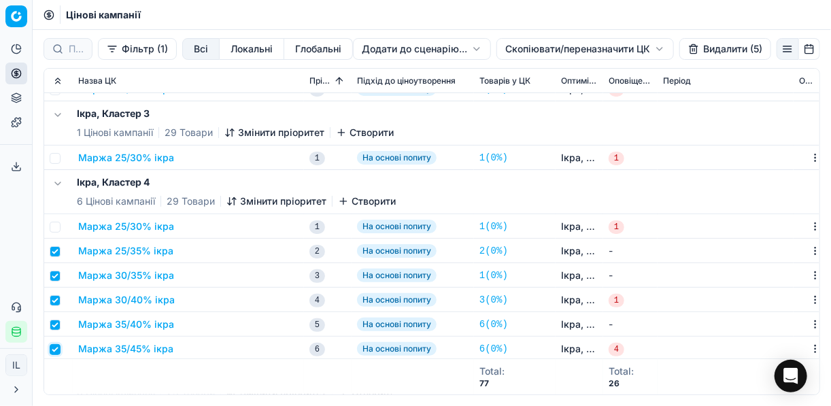
scroll to position [381, 0]
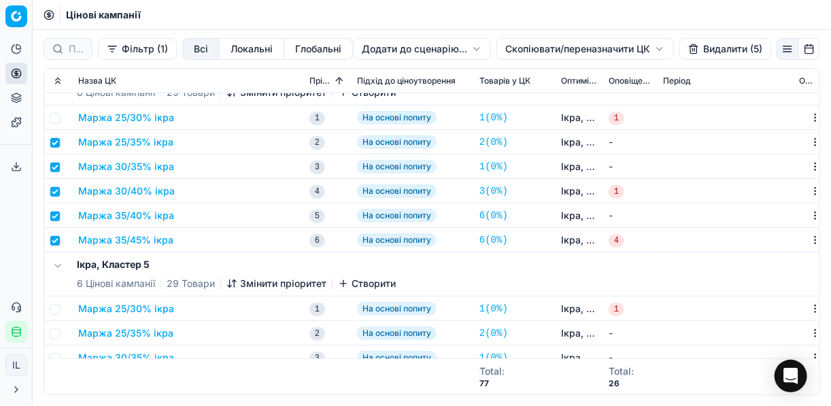
click at [719, 45] on button "Видалити (5)" at bounding box center [725, 49] width 92 height 22
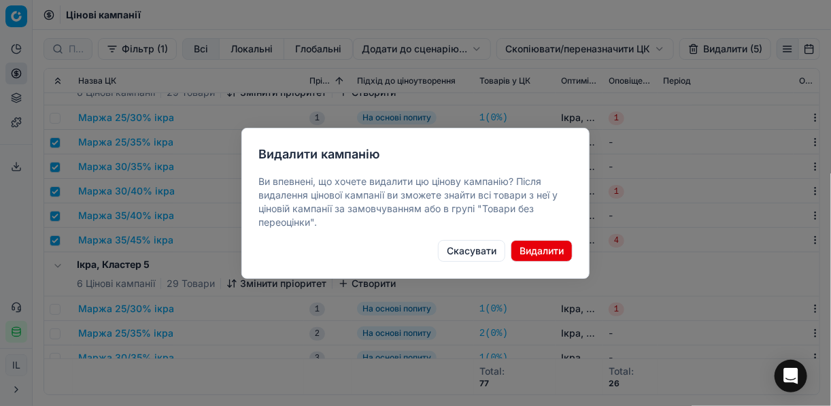
click at [541, 253] on button "Видалити" at bounding box center [542, 251] width 62 height 22
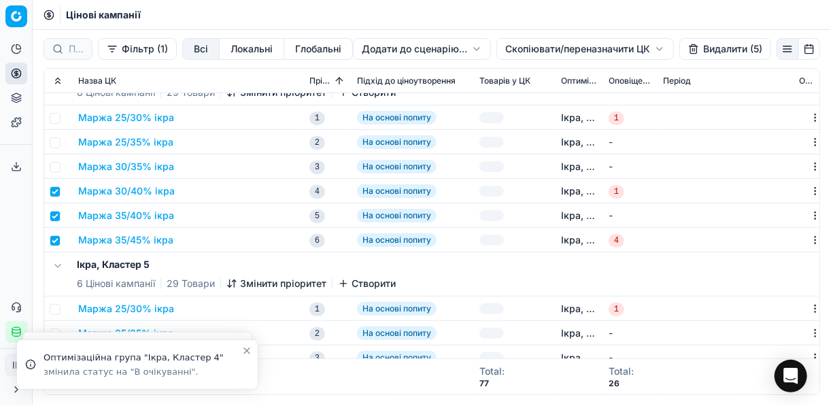
checkbox input "false"
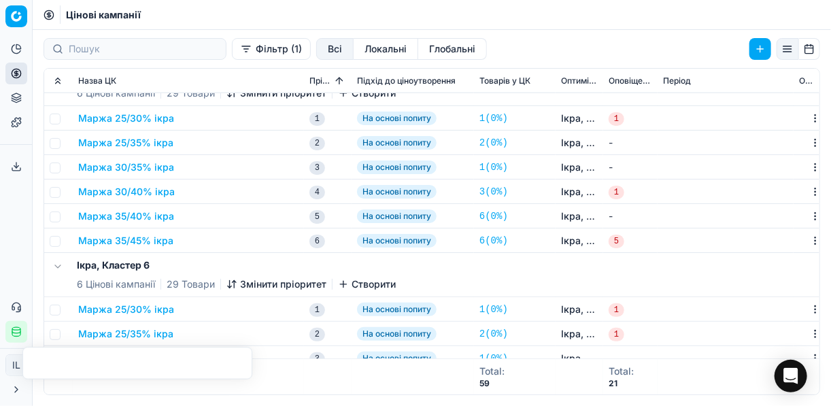
scroll to position [435, 0]
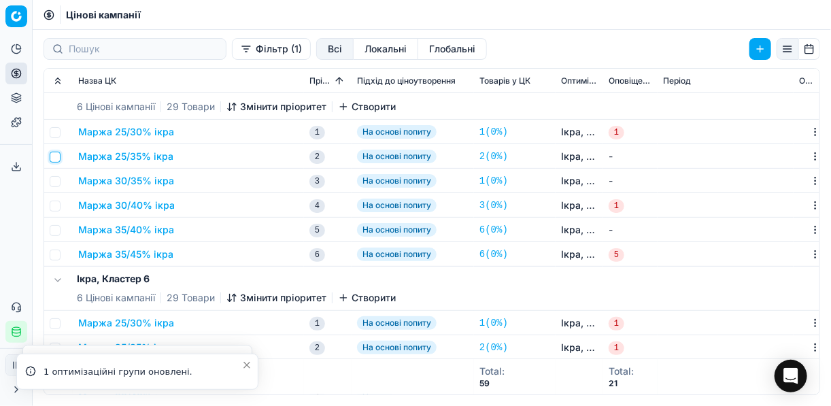
click at [54, 158] on input "checkbox" at bounding box center [55, 157] width 11 height 11
checkbox input "true"
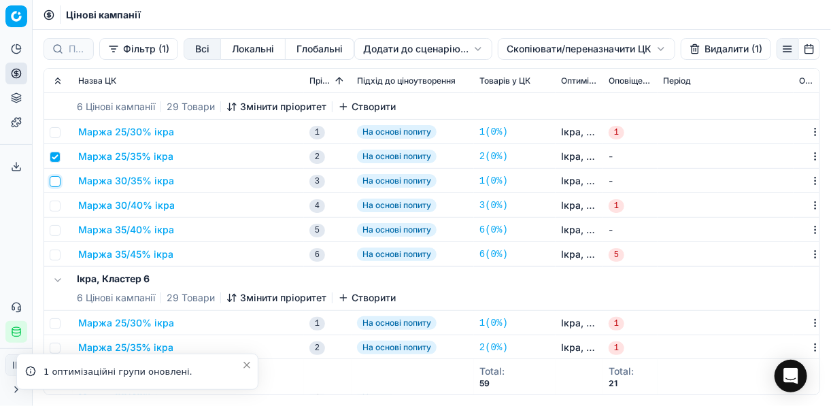
drag, startPoint x: 55, startPoint y: 176, endPoint x: 60, endPoint y: 189, distance: 13.8
click at [55, 177] on input "checkbox" at bounding box center [55, 181] width 11 height 11
checkbox input "true"
click at [55, 207] on input "checkbox" at bounding box center [55, 206] width 11 height 11
checkbox input "true"
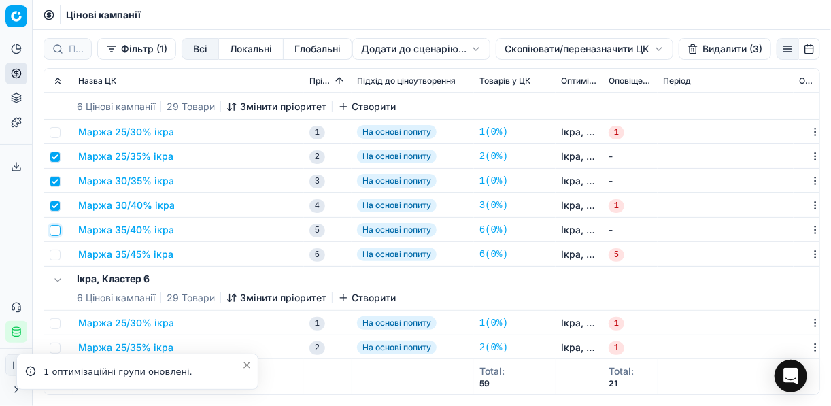
drag, startPoint x: 54, startPoint y: 233, endPoint x: 54, endPoint y: 248, distance: 15.0
click at [54, 233] on input "checkbox" at bounding box center [55, 230] width 11 height 11
checkbox input "true"
click at [54, 250] on input "checkbox" at bounding box center [55, 255] width 11 height 11
checkbox input "true"
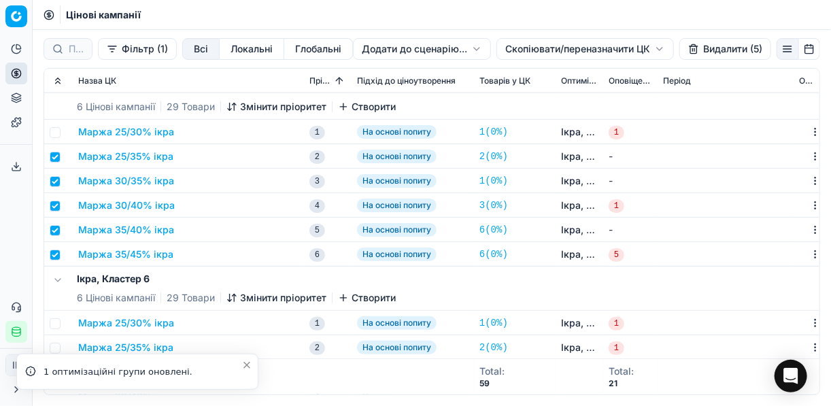
click at [696, 53] on button "Видалити (5)" at bounding box center [725, 49] width 92 height 22
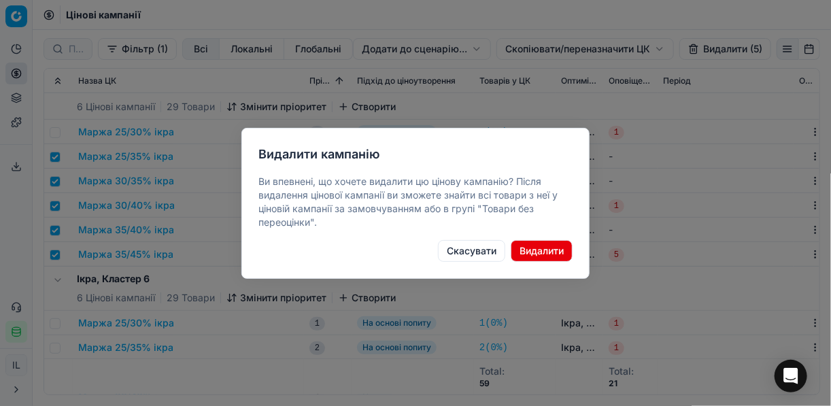
click at [535, 250] on button "Видалити" at bounding box center [542, 251] width 62 height 22
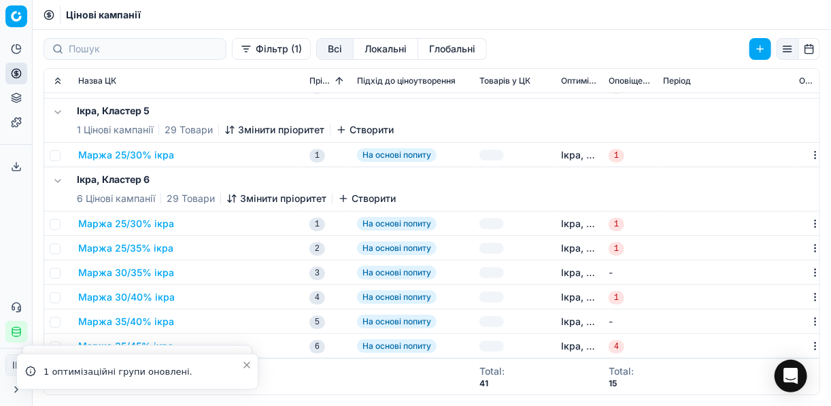
scroll to position [410, 0]
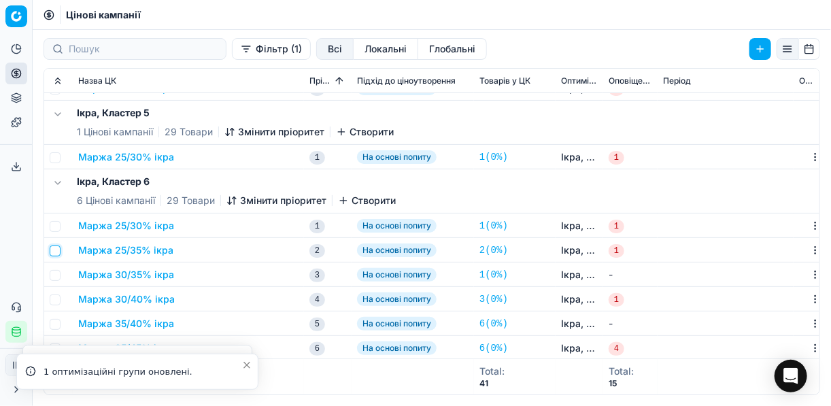
click at [56, 250] on input "checkbox" at bounding box center [55, 250] width 11 height 11
checkbox input "true"
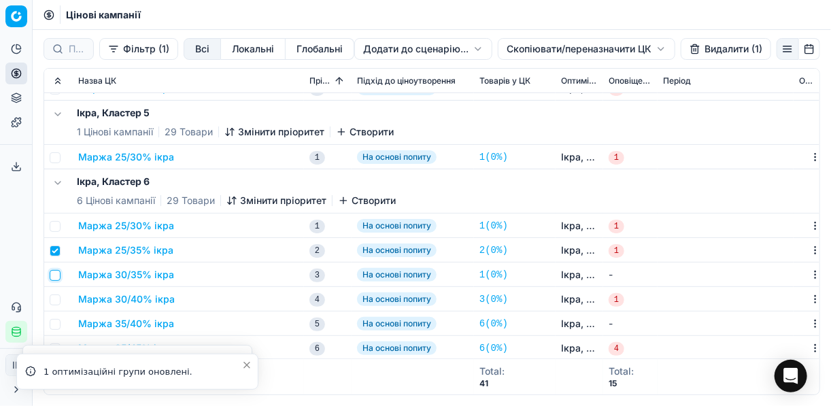
click at [56, 270] on input "checkbox" at bounding box center [55, 275] width 11 height 11
checkbox input "true"
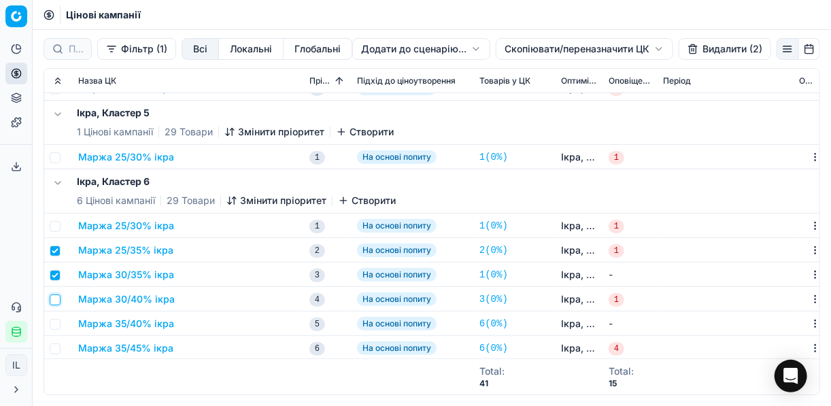
drag, startPoint x: 55, startPoint y: 298, endPoint x: 55, endPoint y: 324, distance: 25.8
click at [54, 301] on input "checkbox" at bounding box center [55, 299] width 11 height 11
checkbox input "true"
click at [55, 324] on input "checkbox" at bounding box center [55, 324] width 11 height 11
checkbox input "true"
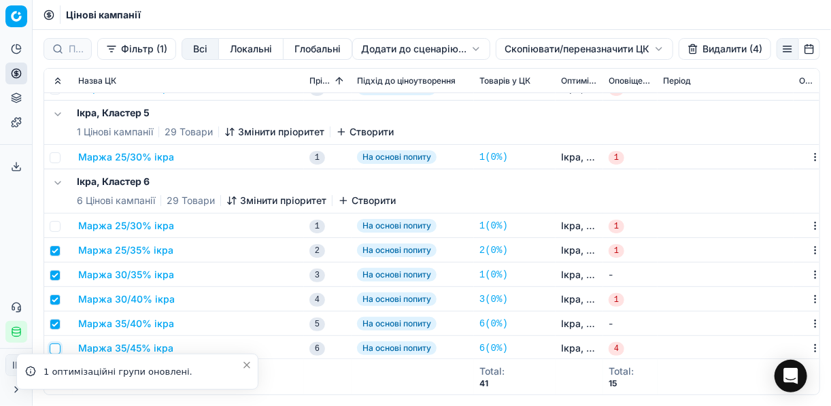
click at [58, 343] on input "checkbox" at bounding box center [55, 348] width 11 height 11
checkbox input "true"
click at [702, 54] on button "Видалити (5)" at bounding box center [725, 49] width 92 height 22
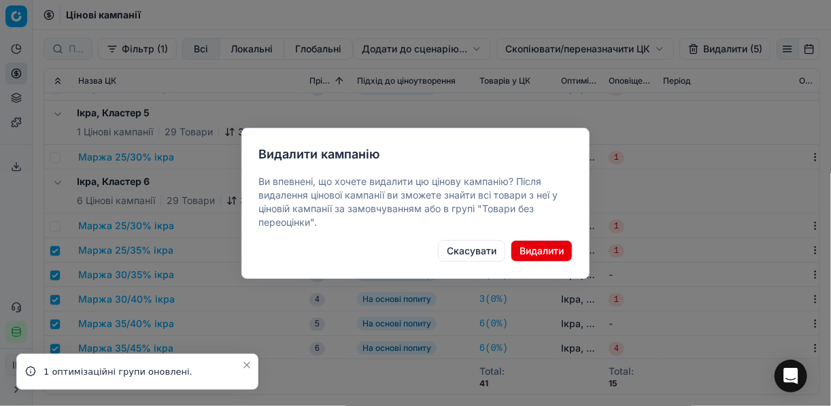
click at [546, 257] on button "Видалити" at bounding box center [542, 251] width 62 height 22
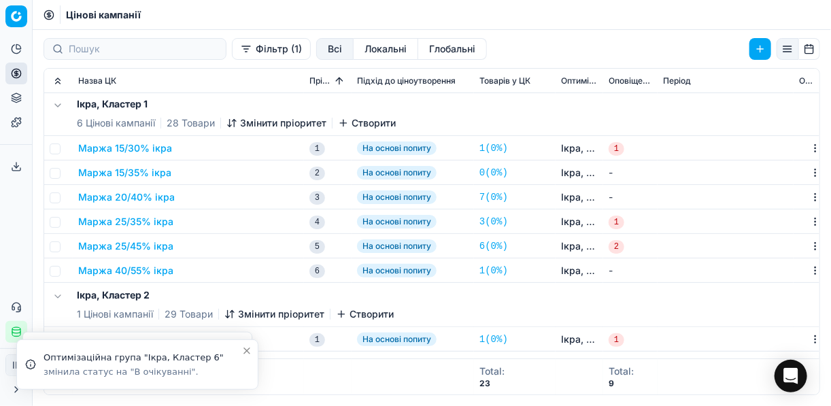
scroll to position [0, 0]
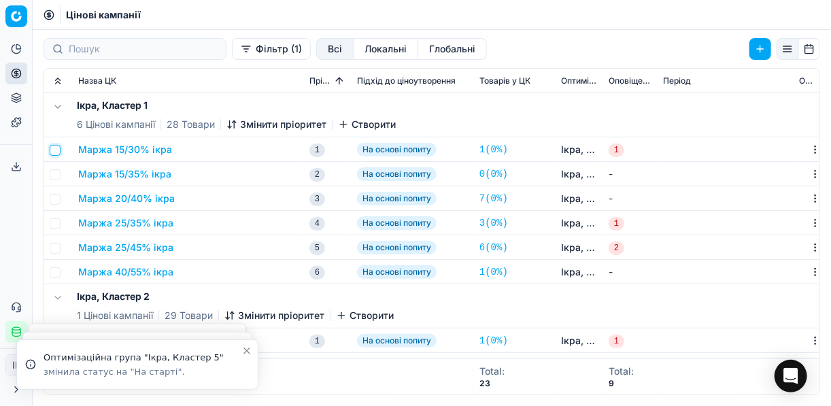
click at [52, 152] on input "checkbox" at bounding box center [55, 150] width 11 height 11
checkbox input "true"
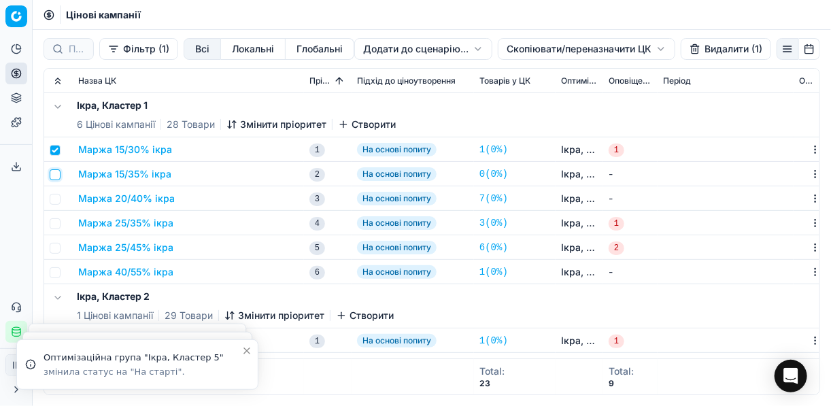
drag, startPoint x: 54, startPoint y: 175, endPoint x: 54, endPoint y: 186, distance: 10.9
click at [53, 175] on input "checkbox" at bounding box center [55, 174] width 11 height 11
checkbox input "true"
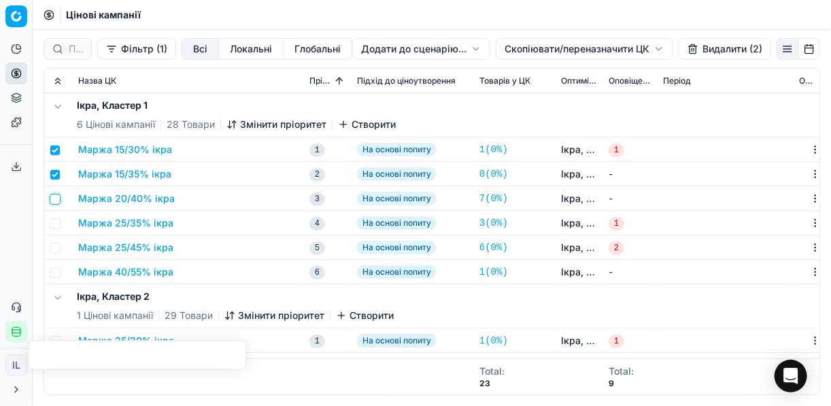
click at [57, 199] on input "checkbox" at bounding box center [55, 199] width 11 height 11
checkbox input "true"
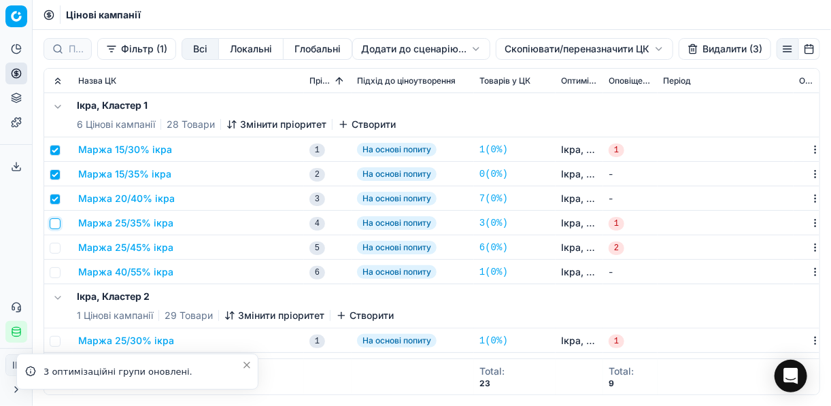
click at [55, 226] on input "checkbox" at bounding box center [55, 223] width 11 height 11
checkbox input "true"
drag, startPoint x: 53, startPoint y: 243, endPoint x: 55, endPoint y: 250, distance: 7.1
click at [54, 243] on input "checkbox" at bounding box center [55, 248] width 11 height 11
checkbox input "true"
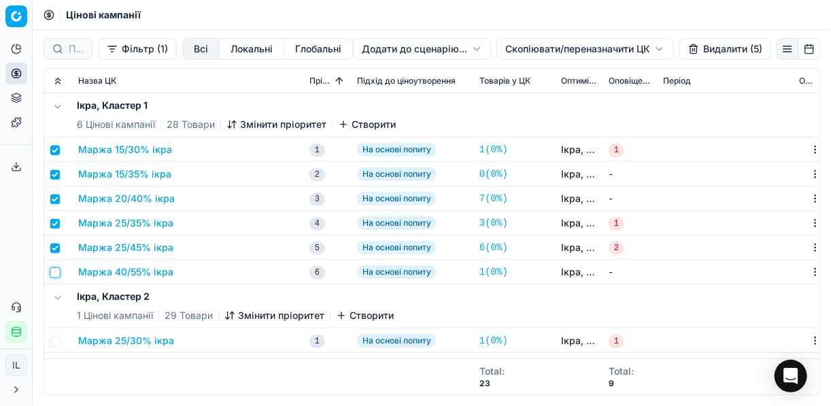
click at [52, 275] on input "checkbox" at bounding box center [55, 272] width 11 height 11
checkbox input "true"
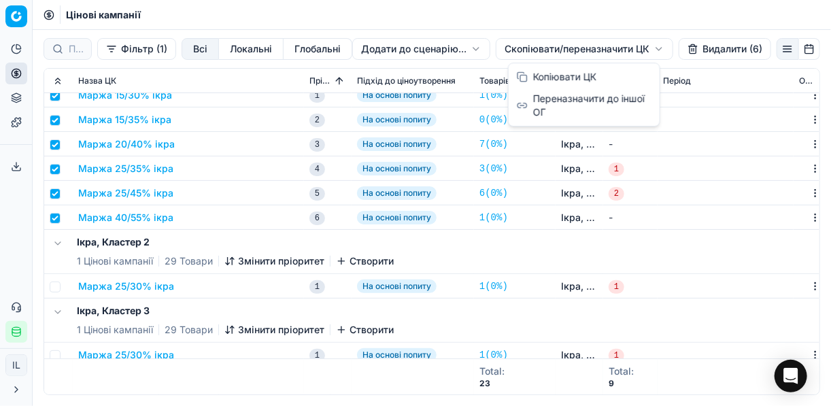
click at [532, 52] on html "Pricing platform Аналітика Цінова оптимізація Асортимент продукції Шаблони Серв…" at bounding box center [415, 203] width 831 height 406
click at [543, 76] on div "Копіювати ЦК" at bounding box center [584, 77] width 146 height 22
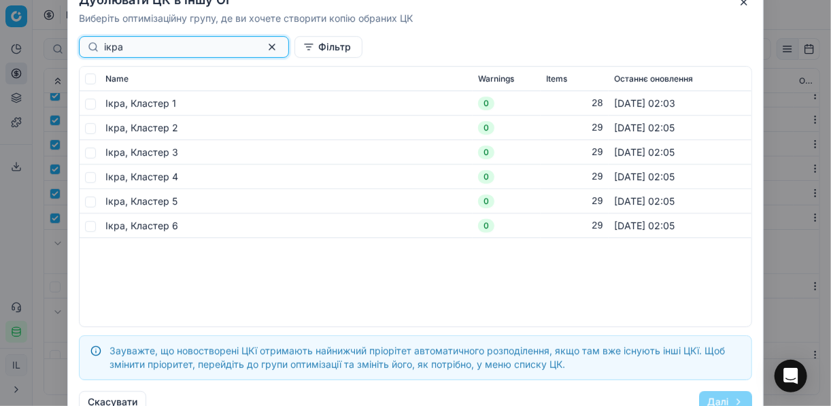
type input "ікра"
click at [92, 130] on input "checkbox" at bounding box center [90, 127] width 11 height 11
checkbox input "true"
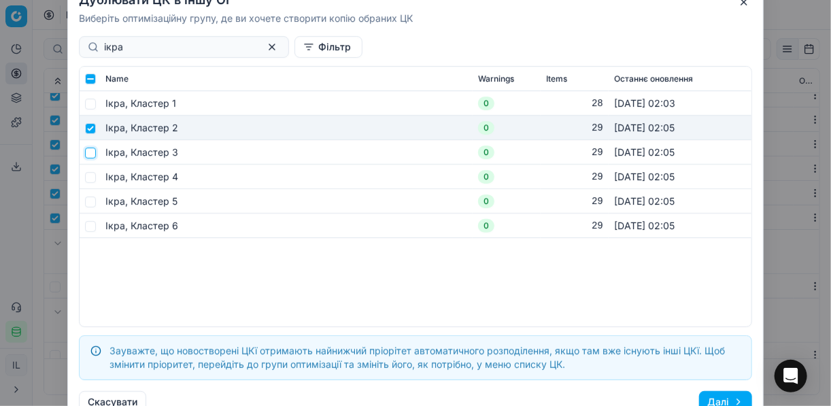
click at [93, 154] on input "checkbox" at bounding box center [90, 152] width 11 height 11
checkbox input "true"
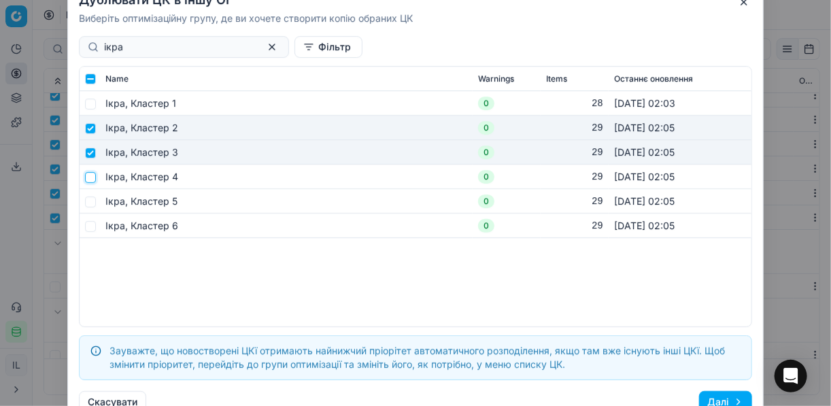
click at [90, 180] on input "checkbox" at bounding box center [90, 176] width 11 height 11
checkbox input "true"
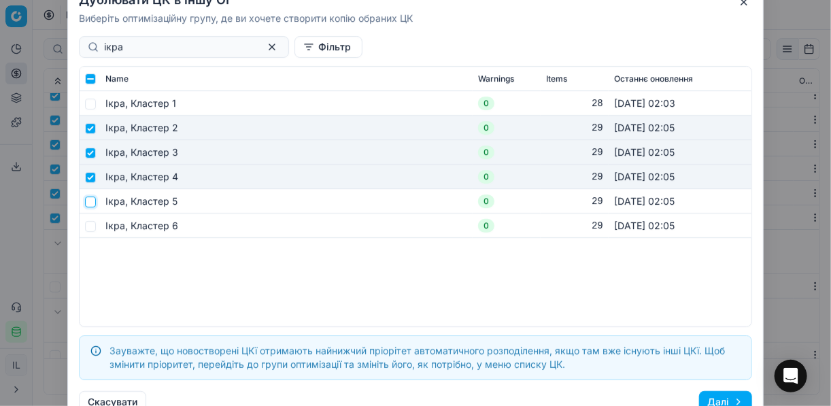
click at [90, 202] on input "checkbox" at bounding box center [90, 201] width 11 height 11
checkbox input "true"
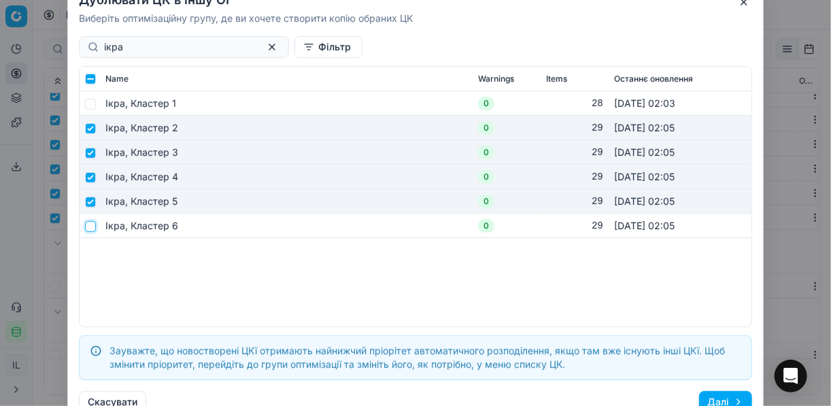
click at [90, 227] on input "checkbox" at bounding box center [90, 225] width 11 height 11
checkbox input "true"
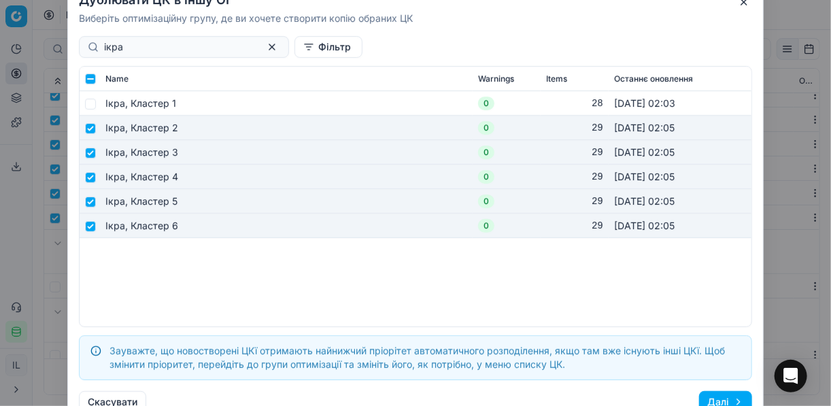
click at [725, 399] on button "Далі" at bounding box center [725, 402] width 53 height 22
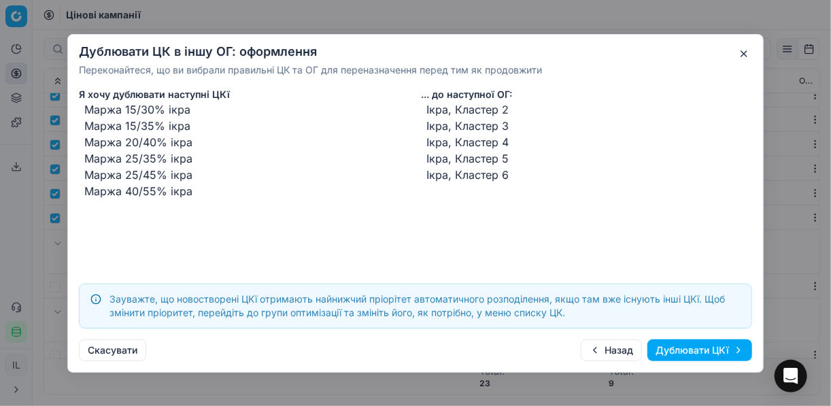
click at [697, 352] on button "Дублювати ЦКї" at bounding box center [699, 350] width 105 height 22
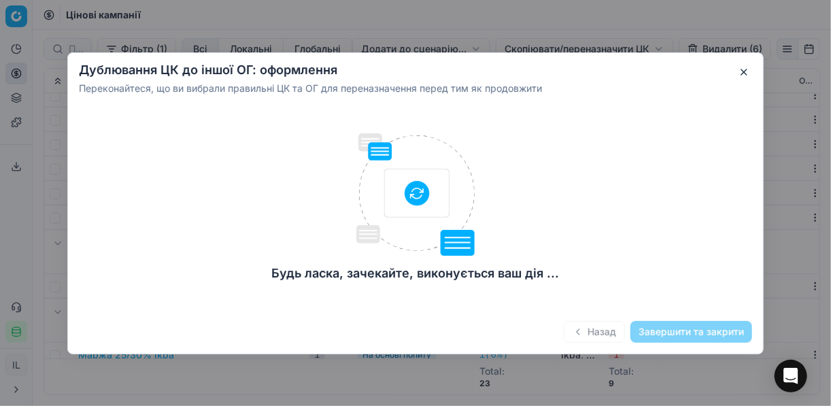
checkbox input "false"
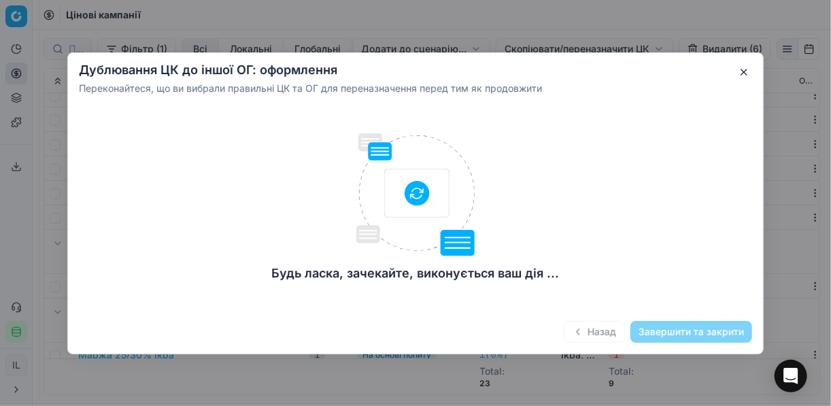
checkbox input "false"
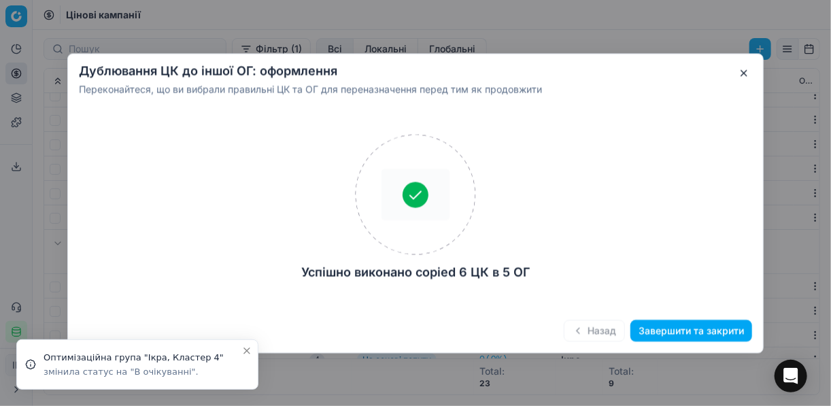
click at [686, 329] on button "Завершити та закрити" at bounding box center [691, 331] width 122 height 22
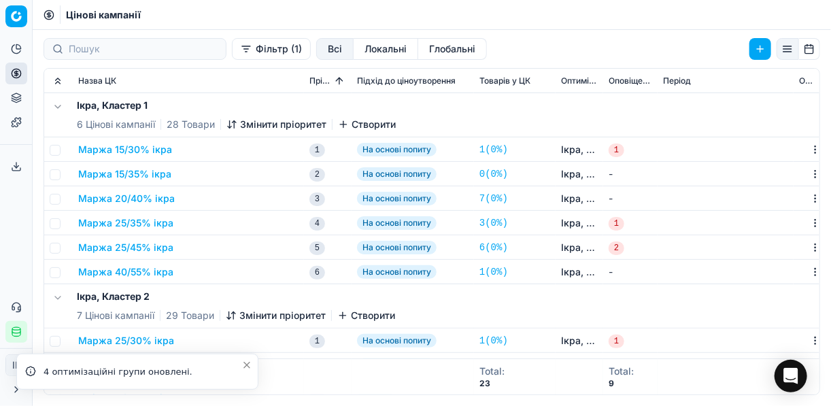
scroll to position [109, 0]
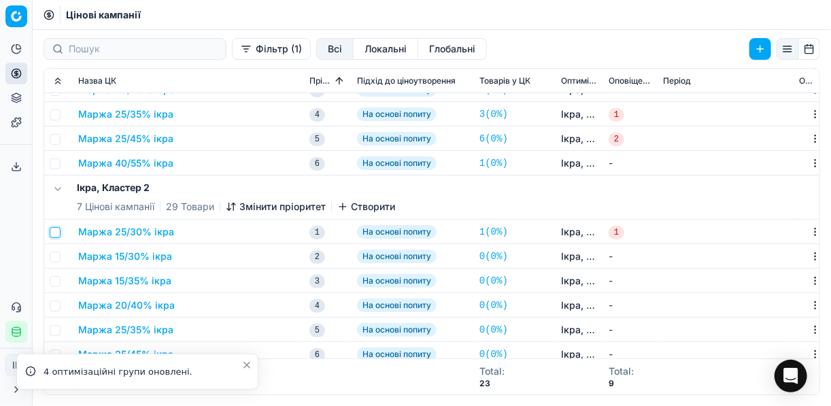
click at [57, 232] on input "checkbox" at bounding box center [55, 232] width 11 height 11
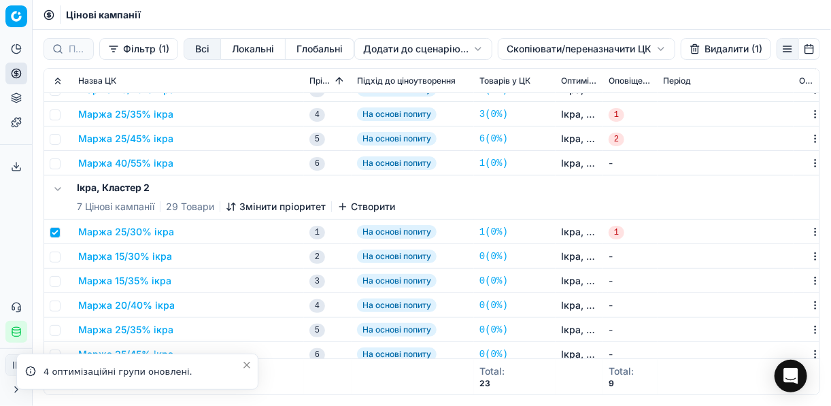
click at [699, 49] on button "Видалити (1)" at bounding box center [726, 49] width 90 height 22
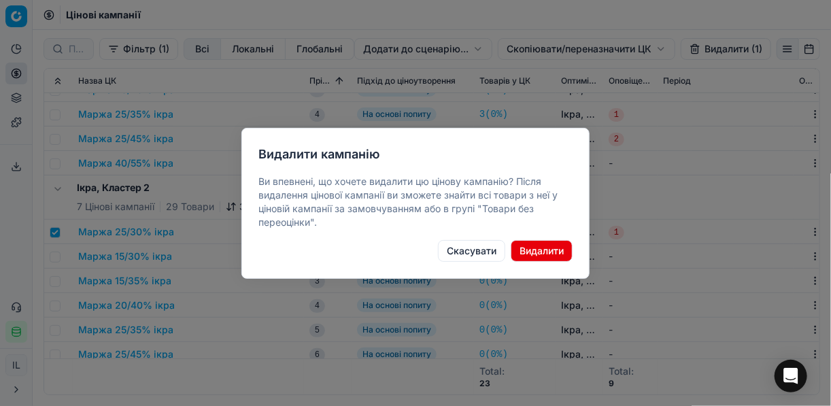
click at [533, 252] on button "Видалити" at bounding box center [542, 251] width 62 height 22
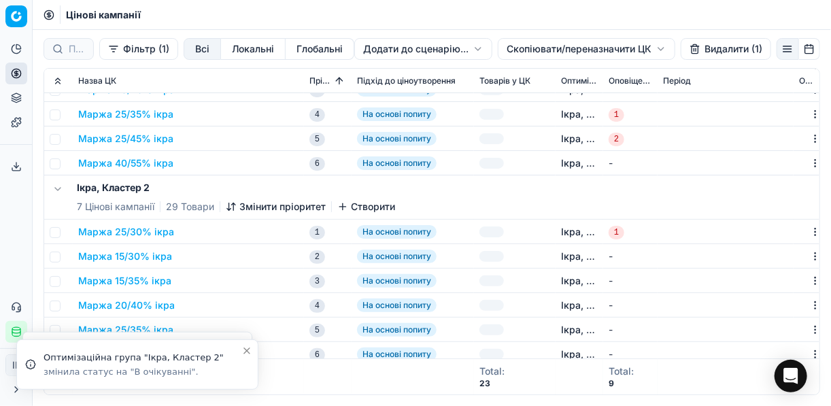
checkbox input "false"
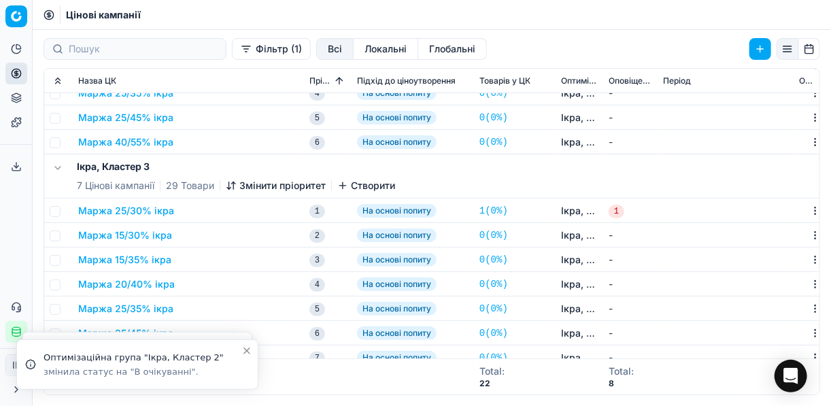
scroll to position [381, 0]
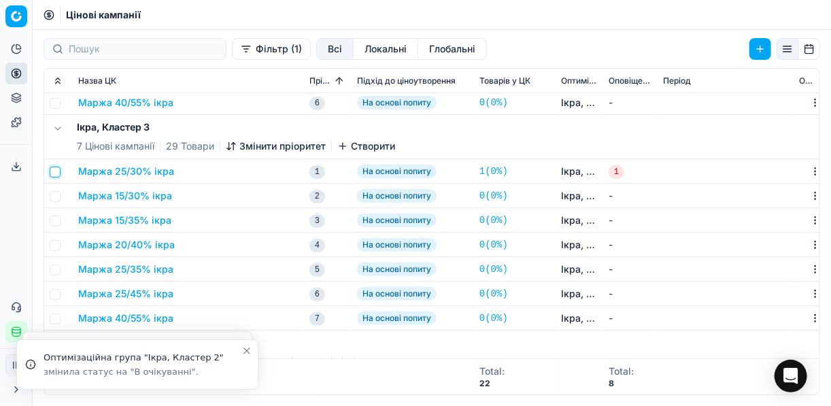
click at [55, 169] on input "checkbox" at bounding box center [55, 172] width 11 height 11
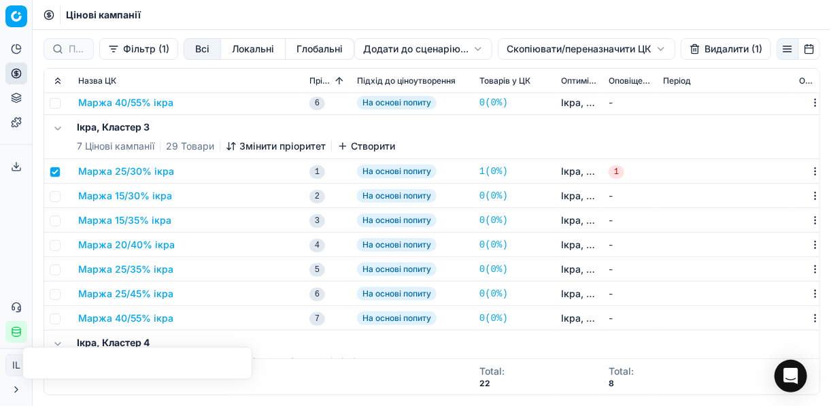
click at [707, 48] on button "Видалити (1)" at bounding box center [726, 49] width 90 height 22
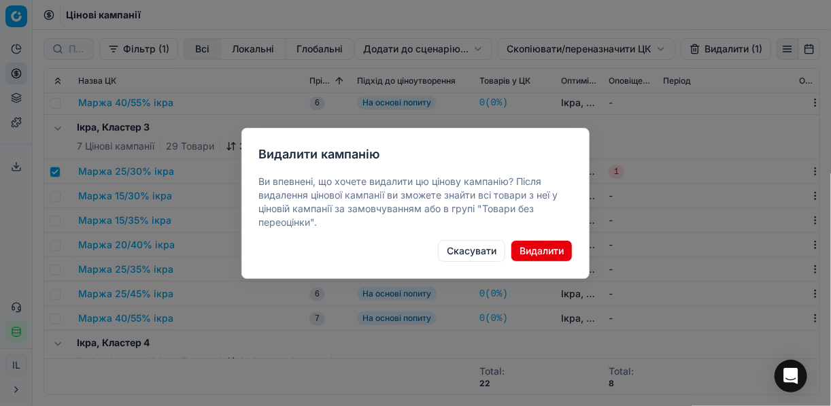
click at [540, 248] on button "Видалити" at bounding box center [542, 251] width 62 height 22
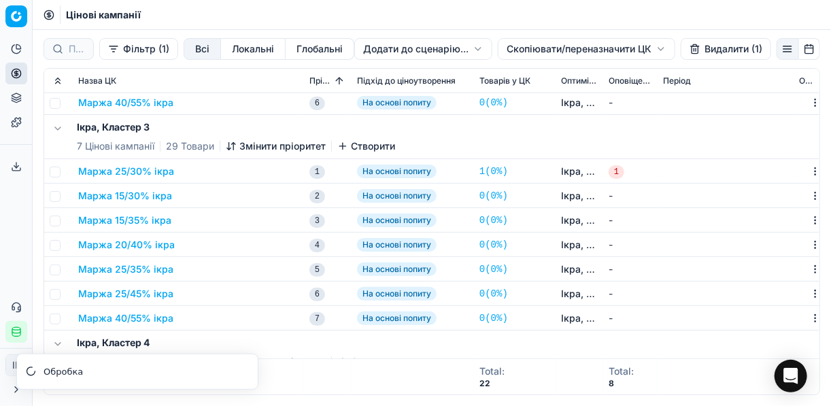
checkbox input "false"
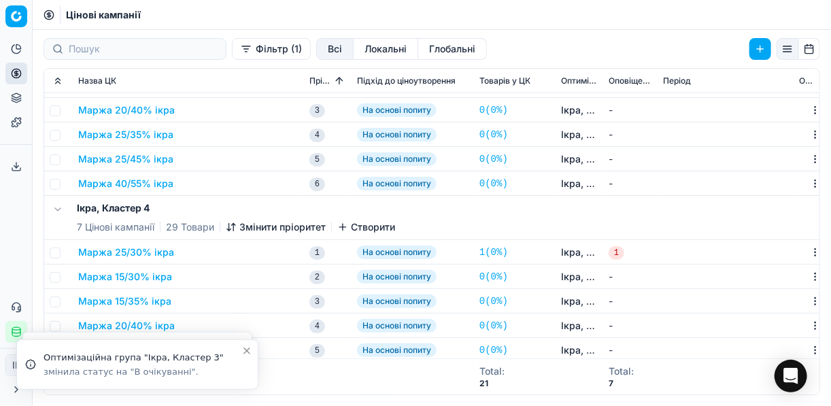
scroll to position [544, 0]
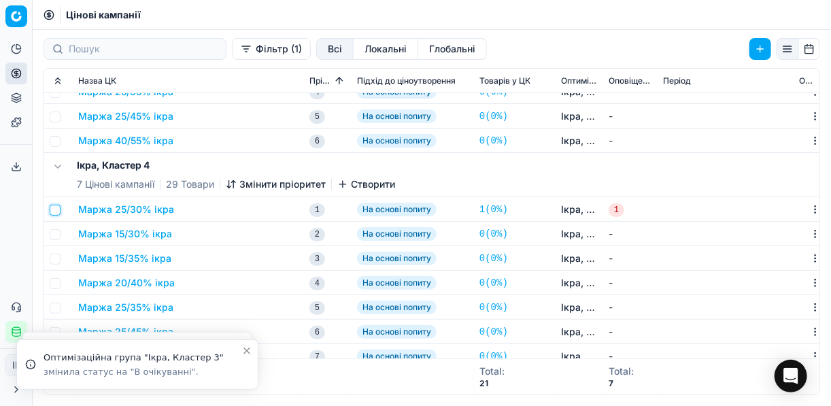
click at [53, 209] on input "checkbox" at bounding box center [55, 210] width 11 height 11
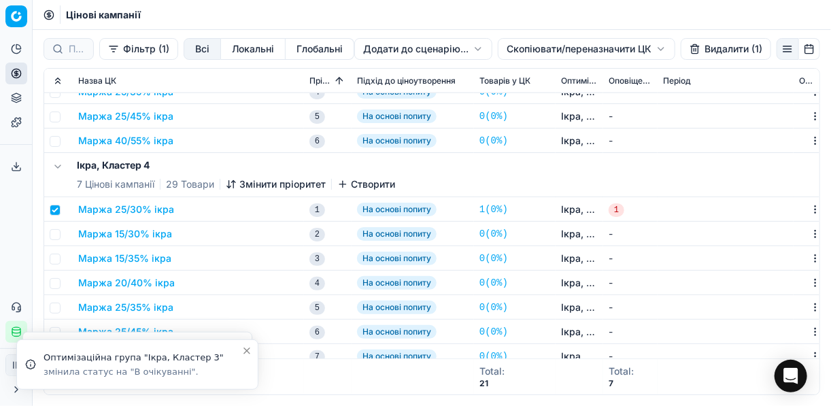
click at [706, 50] on button "Видалити (1)" at bounding box center [726, 49] width 90 height 22
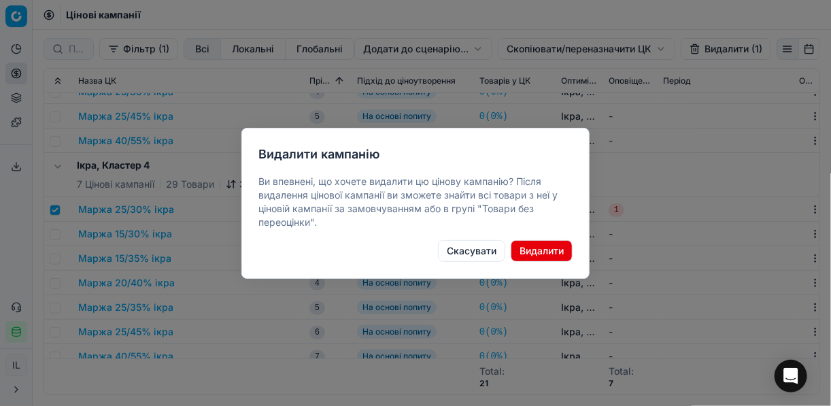
click at [541, 253] on button "Видалити" at bounding box center [542, 251] width 62 height 22
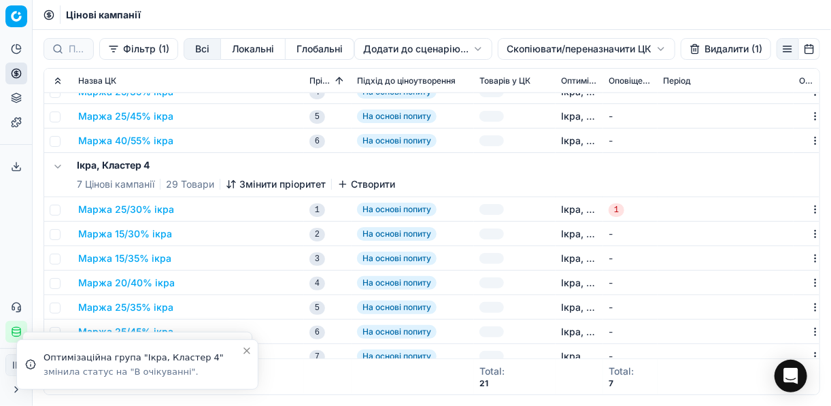
checkbox input "false"
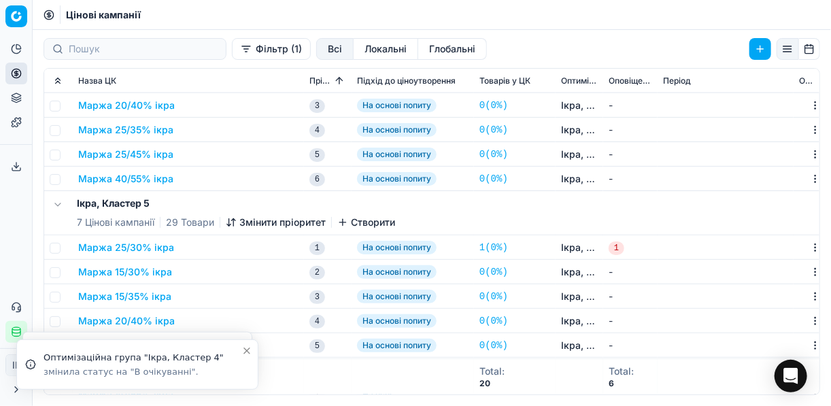
scroll to position [762, 0]
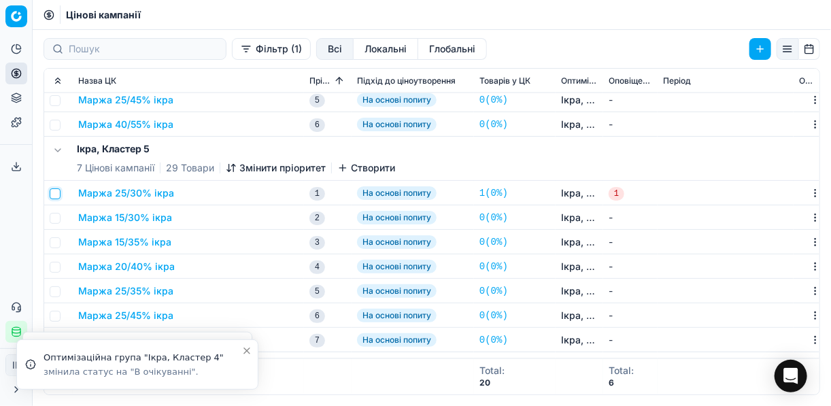
click at [57, 194] on input "checkbox" at bounding box center [55, 193] width 11 height 11
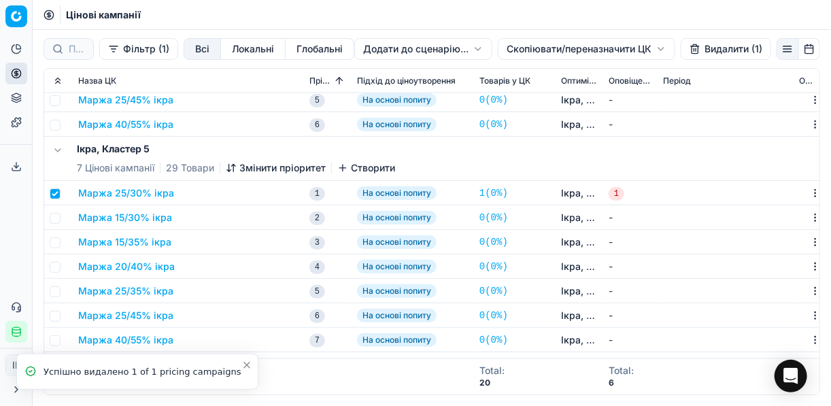
click at [707, 49] on button "Видалити (1)" at bounding box center [726, 49] width 90 height 22
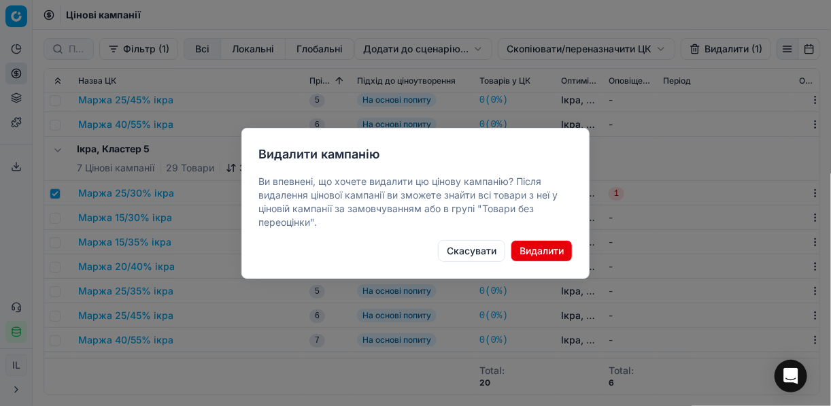
click at [521, 252] on button "Видалити" at bounding box center [542, 251] width 62 height 22
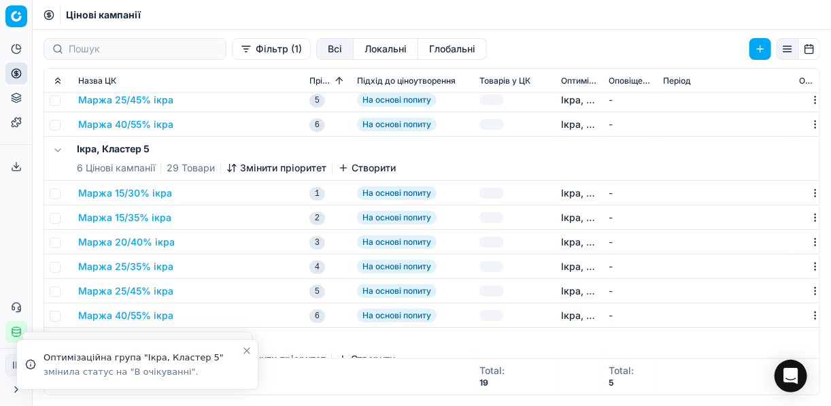
checkbox input "false"
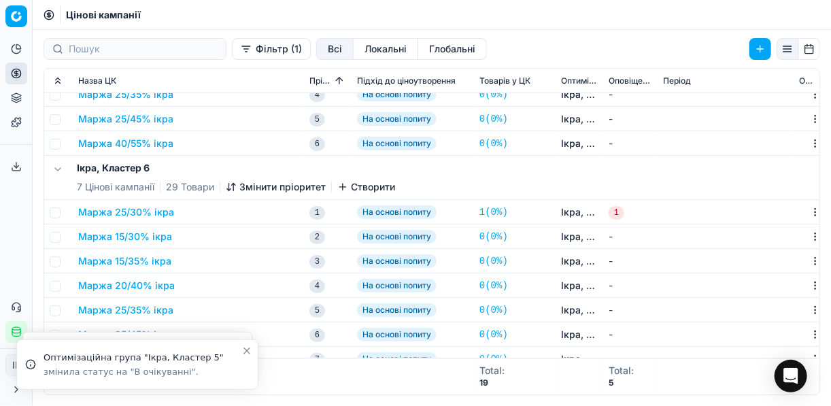
scroll to position [945, 0]
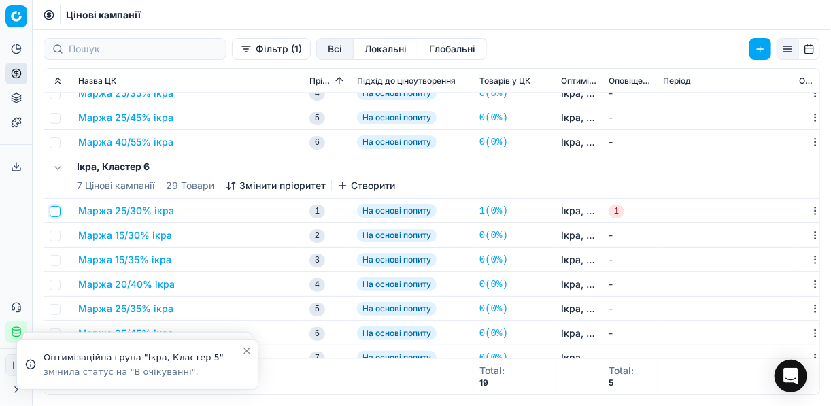
click at [56, 212] on input "checkbox" at bounding box center [55, 211] width 11 height 11
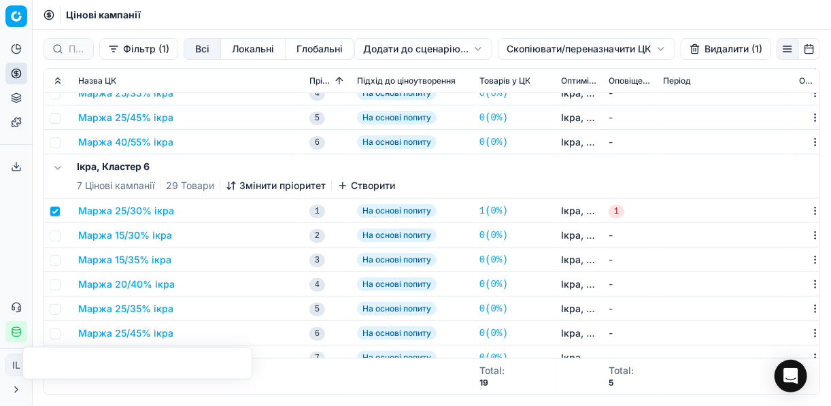
click at [713, 44] on button "Видалити (1)" at bounding box center [726, 49] width 90 height 22
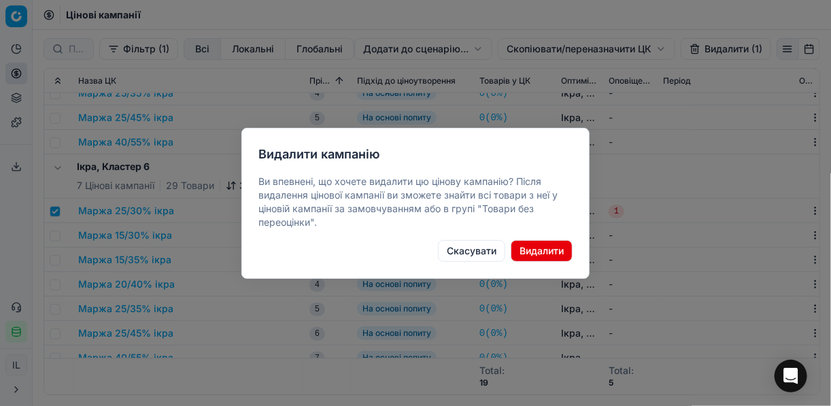
click at [544, 252] on button "Видалити" at bounding box center [542, 251] width 62 height 22
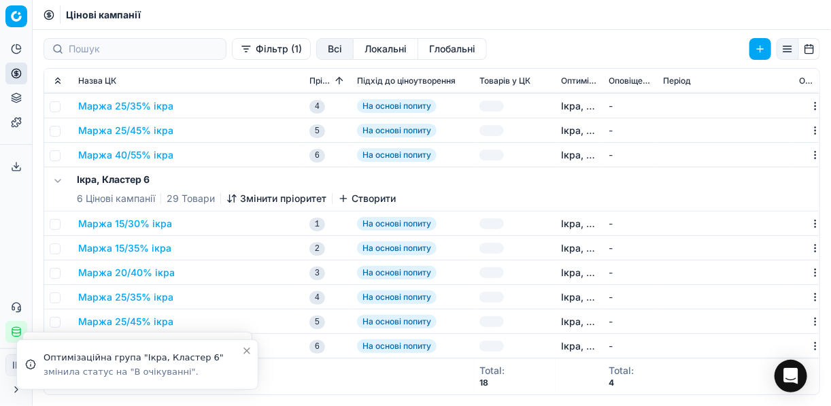
checkbox input "false"
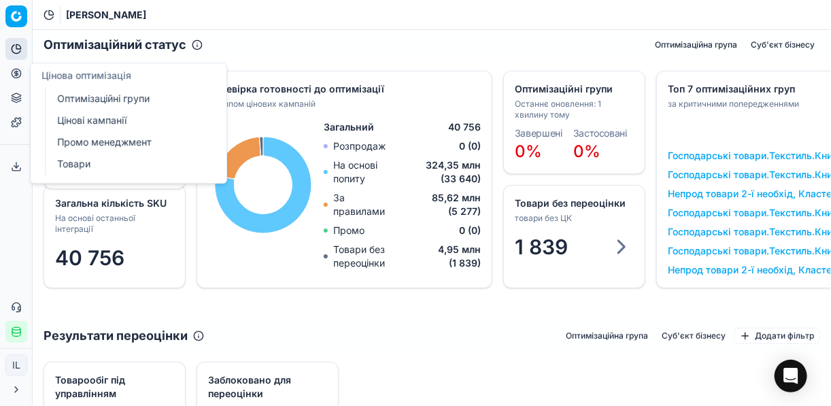
click at [70, 92] on link "Оптимізаційні групи" at bounding box center [131, 98] width 158 height 19
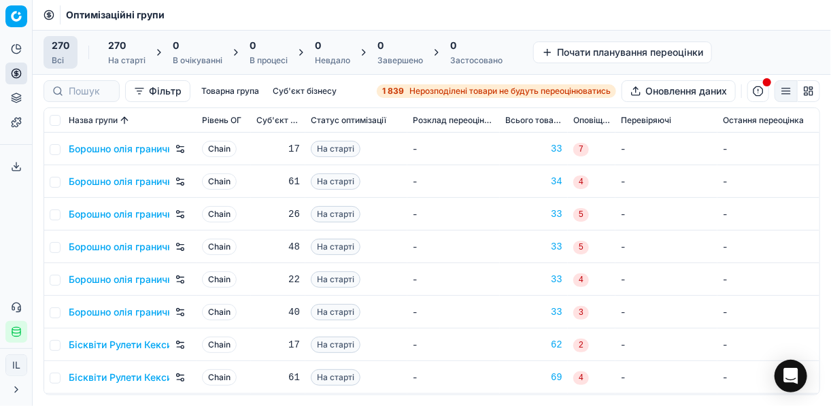
click at [409, 84] on link "1 839 Нерозподілені товари не будуть переоцінюватись" at bounding box center [496, 91] width 239 height 14
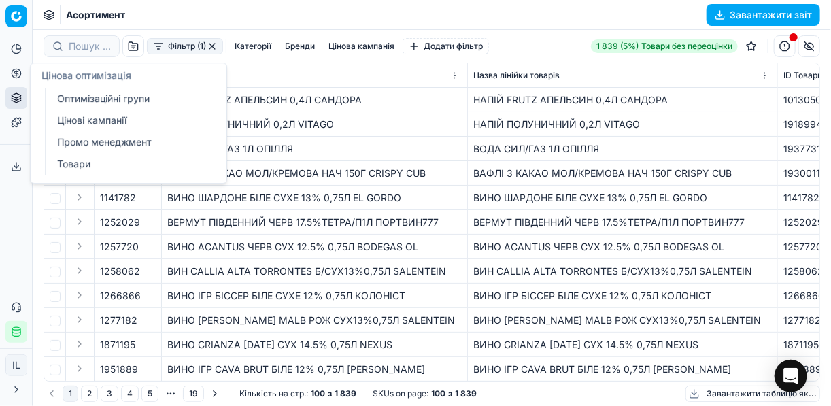
click at [90, 117] on link "Цінові кампанії" at bounding box center [131, 120] width 158 height 19
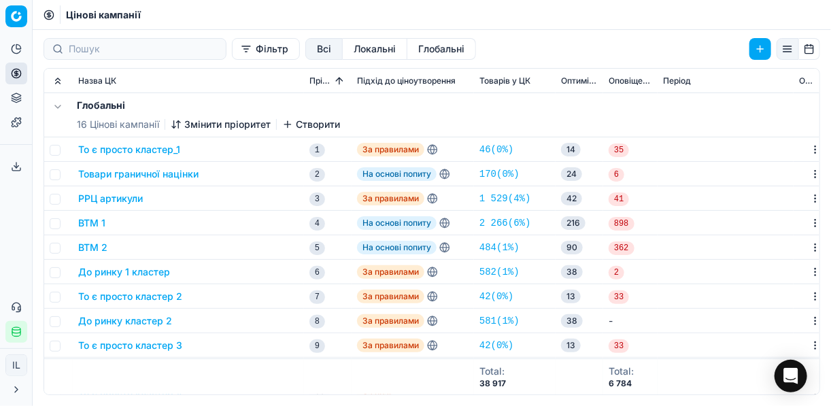
click at [233, 51] on button "Фільтр" at bounding box center [266, 49] width 68 height 22
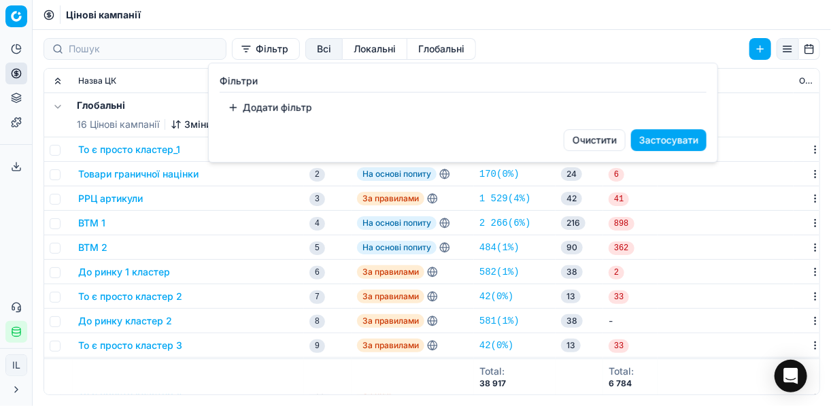
click at [254, 110] on button "Додати фільтр" at bounding box center [270, 108] width 101 height 22
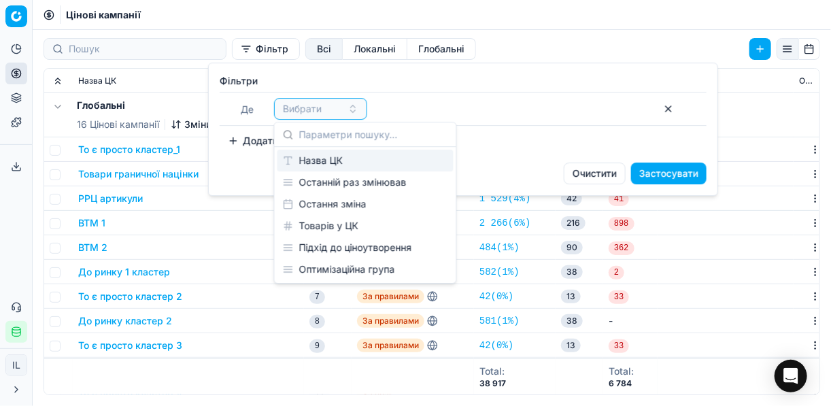
click at [324, 165] on div "Назва ЦК" at bounding box center [365, 161] width 176 height 22
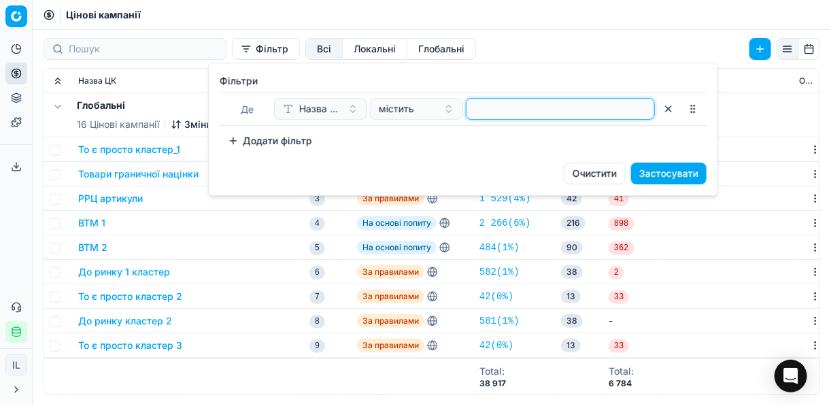
click at [484, 113] on input at bounding box center [560, 109] width 177 height 20
type input "пресер"
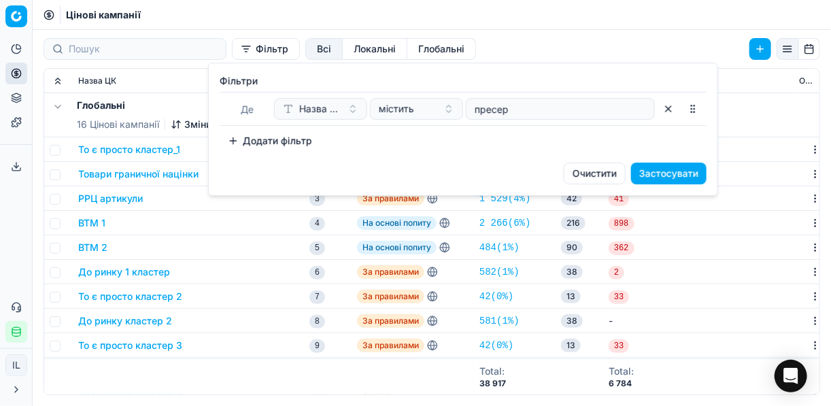
click at [621, 171] on button "Застосувати" at bounding box center [668, 174] width 75 height 22
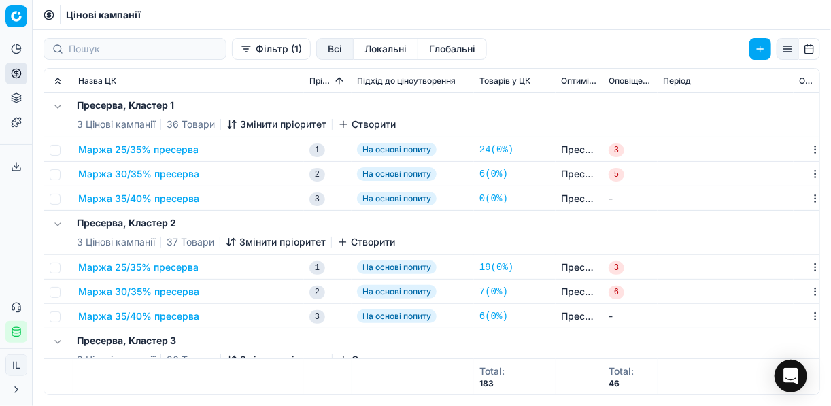
click at [141, 152] on button "Маржа 25/35% пресерва" at bounding box center [138, 150] width 120 height 14
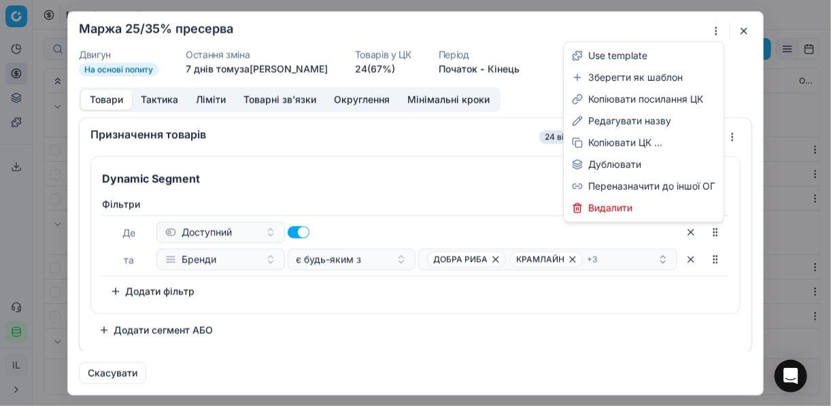
click at [621, 30] on div "Ми зберігаємо налаштування ЦК. Будь ласка, зачекайте, це може зайняти декілька …" at bounding box center [415, 203] width 831 height 406
click at [621, 120] on div "Редагувати назву" at bounding box center [643, 121] width 154 height 22
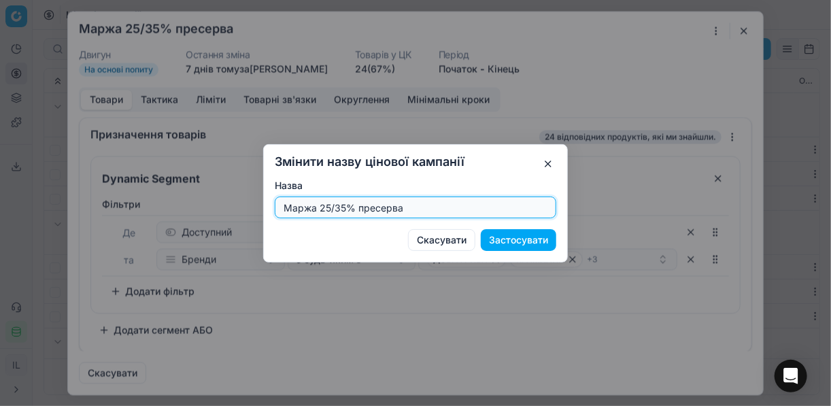
click at [342, 207] on input "Маржа 25/35% пресерва" at bounding box center [415, 207] width 269 height 20
click at [345, 209] on input "Маржа 25/35% пресерва" at bounding box center [415, 207] width 269 height 20
type input "Маржа 10/30% пресерва"
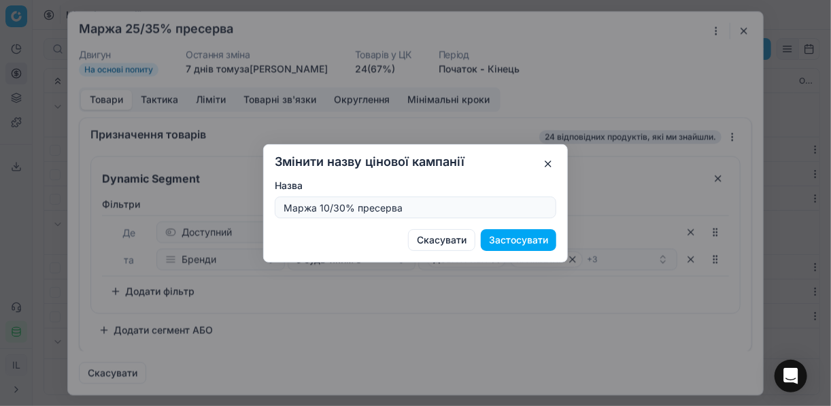
click at [522, 241] on button "Застосувати" at bounding box center [518, 240] width 75 height 22
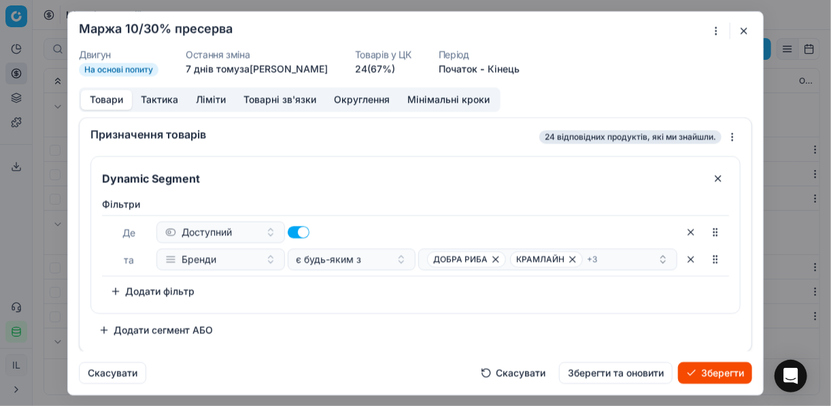
click at [208, 97] on button "Ліміти" at bounding box center [211, 100] width 48 height 20
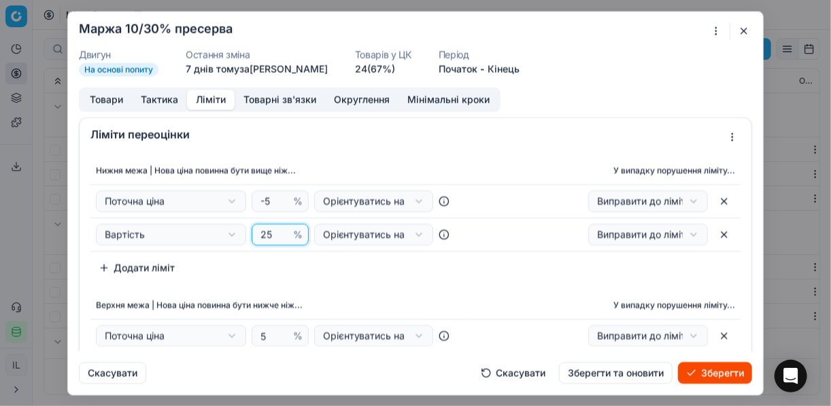
click at [268, 235] on input "25" at bounding box center [274, 234] width 33 height 20
type input "2"
type input "10"
click at [309, 276] on div "Нижня межа | Нова ціна повинна бути вище ніж... У випадку порушення ліміту... П…" at bounding box center [415, 218] width 650 height 122
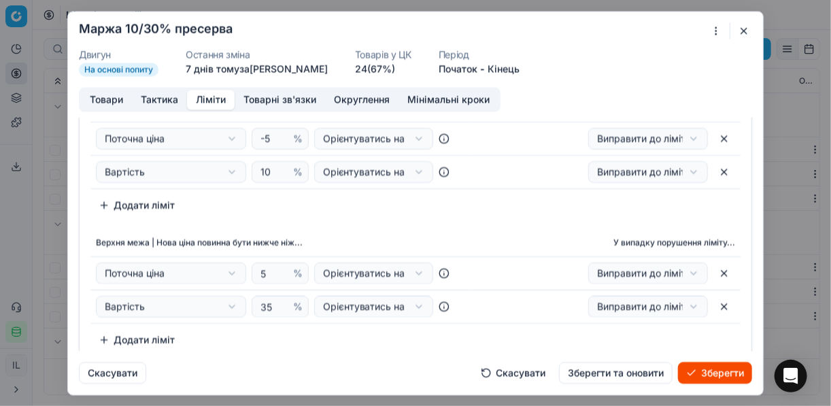
scroll to position [109, 0]
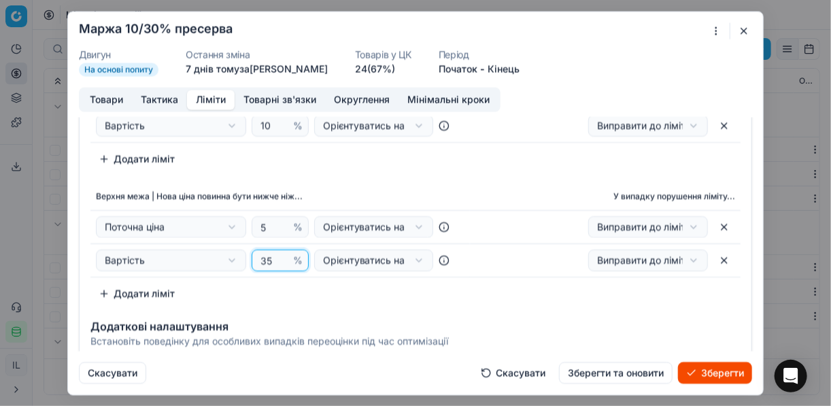
click at [269, 258] on input "35" at bounding box center [274, 260] width 33 height 20
type input "30"
click at [417, 308] on div "Нижня межа | Нова ціна повинна бути вище ніж... У випадку порушення ліміту... П…" at bounding box center [416, 176] width 672 height 267
click at [101, 96] on button "Товари" at bounding box center [106, 100] width 51 height 20
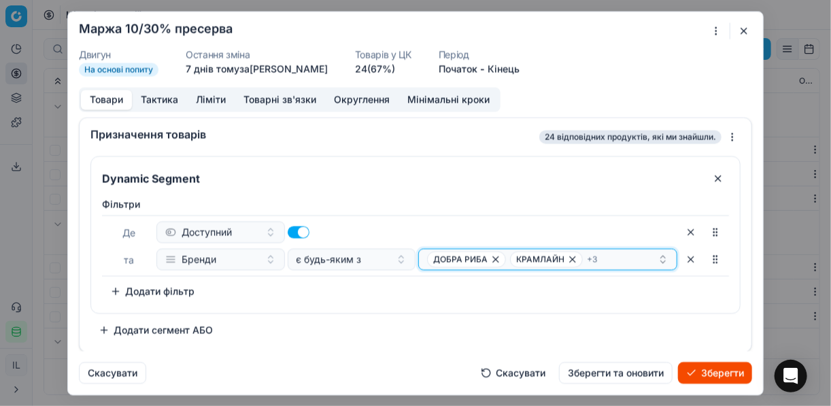
click at [570, 258] on icon "button" at bounding box center [572, 258] width 5 height 5
click at [578, 257] on icon "button" at bounding box center [582, 259] width 11 height 11
click at [558, 260] on icon "button" at bounding box center [558, 259] width 11 height 11
click at [556, 256] on span "FISH PORT" at bounding box center [537, 259] width 43 height 11
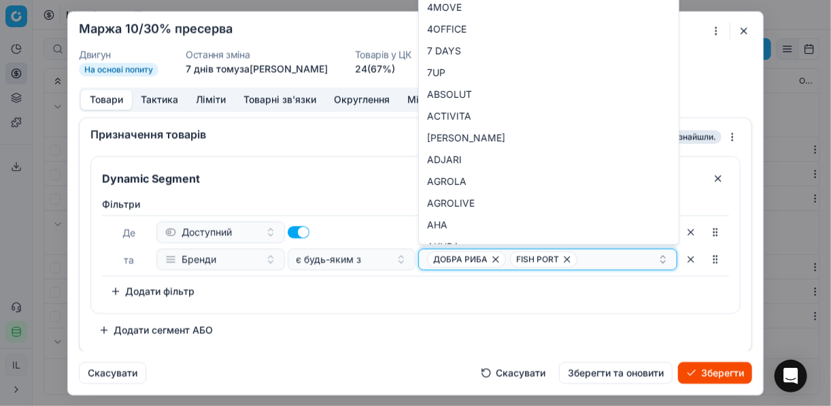
click at [563, 257] on icon "button" at bounding box center [567, 259] width 11 height 11
click at [494, 258] on icon "button" at bounding box center [495, 259] width 11 height 11
click at [455, 256] on button "Select a value" at bounding box center [547, 259] width 259 height 22
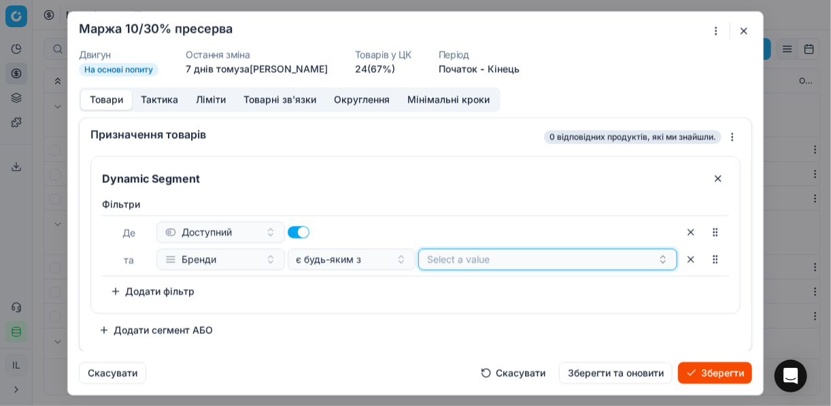
click at [455, 256] on button "Select a value" at bounding box center [547, 259] width 259 height 22
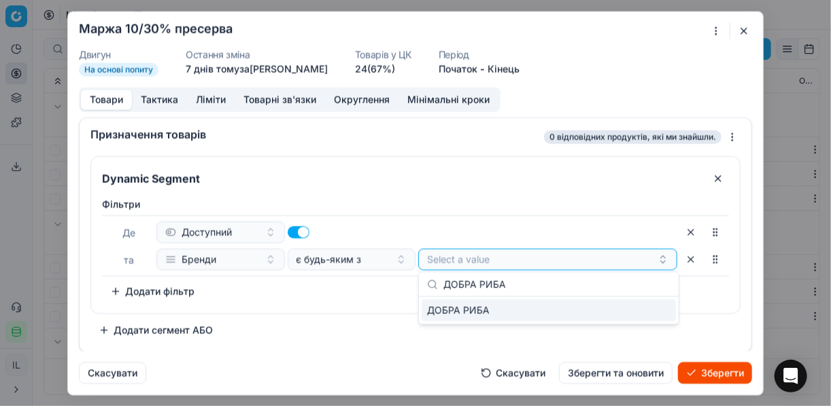
type input "ДОБРА РИБА"
click at [621, 309] on div "ДОБРА РИБА" at bounding box center [549, 310] width 254 height 22
click at [338, 293] on div "Фiльтри Де Доступний та Бренди є будь-яким з ДОБРА РИБА To pick up a sortable i…" at bounding box center [415, 249] width 627 height 105
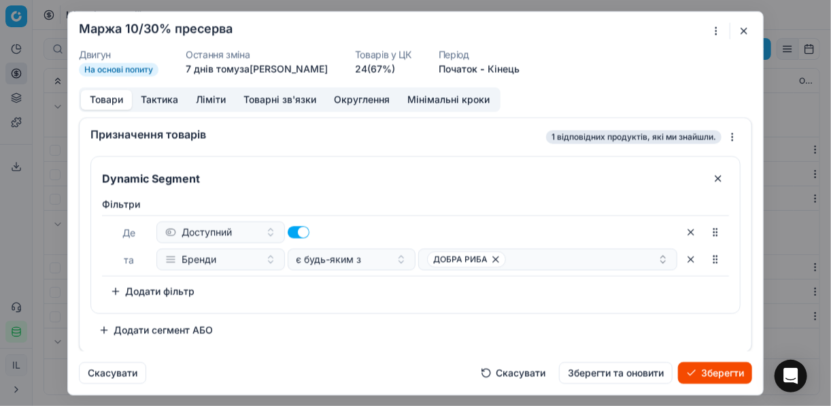
click at [621, 376] on button "Зберегти" at bounding box center [715, 373] width 74 height 22
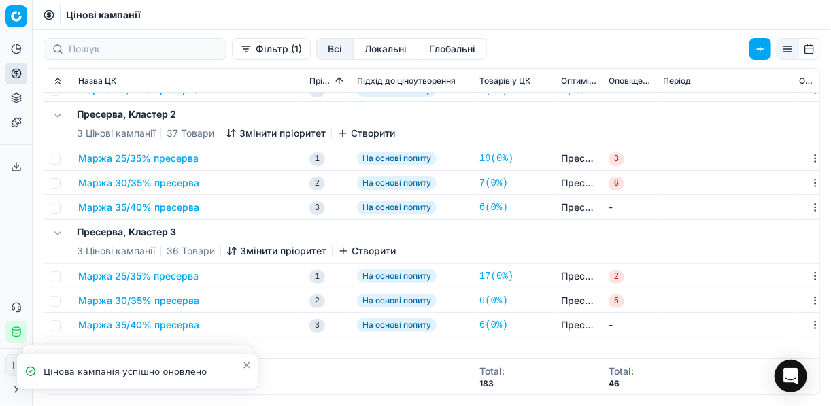
scroll to position [0, 0]
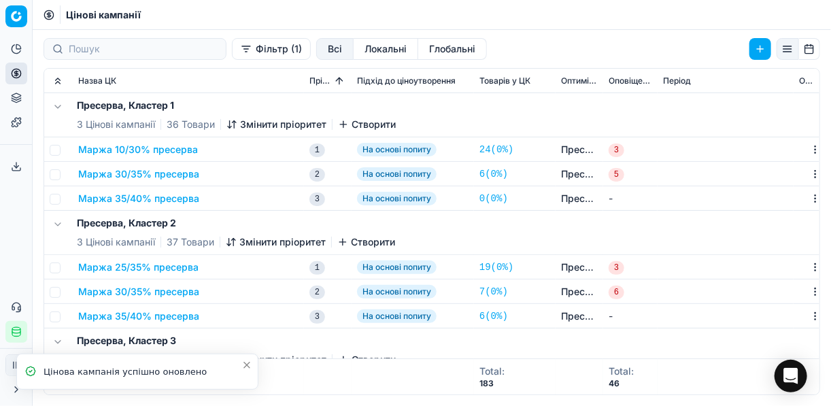
click at [174, 177] on button "Маржа 30/35% пресерва" at bounding box center [138, 174] width 121 height 14
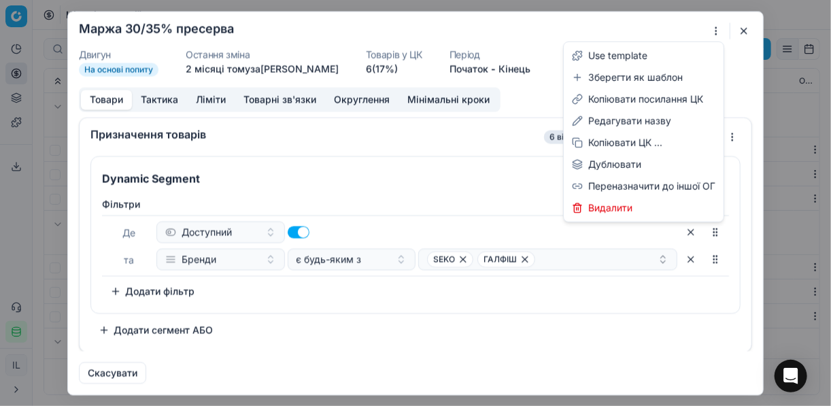
click at [621, 27] on div "Ми зберігаємо налаштування ЦК. Будь ласка, зачекайте, це може зайняти декілька …" at bounding box center [415, 203] width 831 height 406
click at [621, 116] on div "Редагувати назву" at bounding box center [643, 121] width 154 height 22
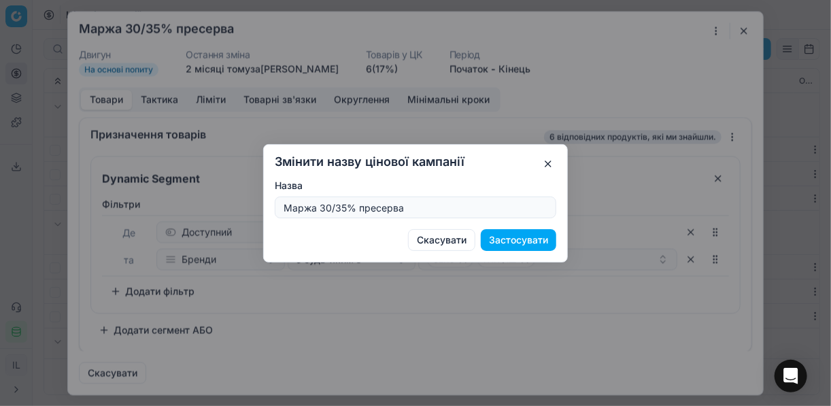
click at [330, 207] on input "Маржа 30/35% пресерва" at bounding box center [415, 207] width 269 height 20
type input "Маржа 15/35% пресерва"
click at [517, 239] on button "Застосувати" at bounding box center [518, 240] width 75 height 22
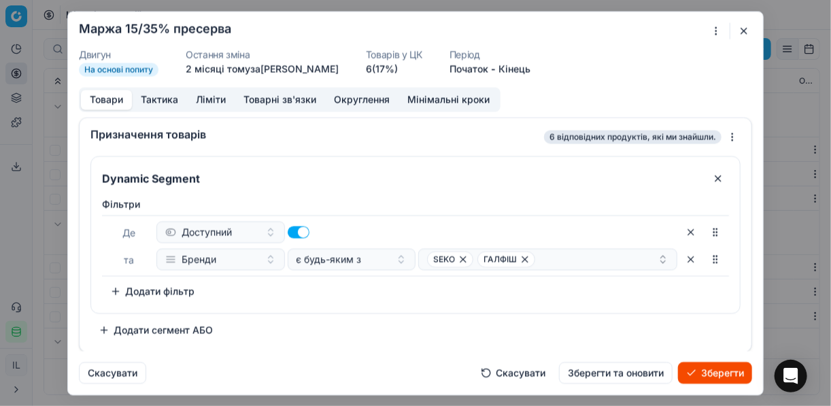
click at [202, 95] on button "Ліміти" at bounding box center [211, 100] width 48 height 20
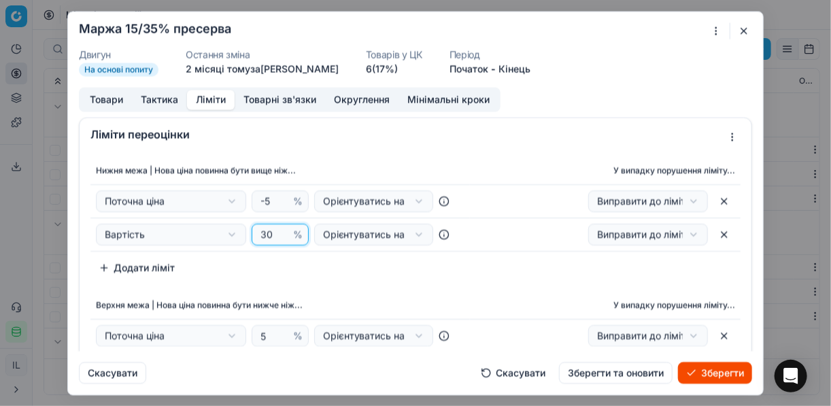
click at [267, 234] on input "30" at bounding box center [274, 234] width 33 height 20
type input "3"
type input "15"
click at [487, 279] on div "Нижня межа | Нова ціна повинна бути вище ніж... У випадку порушення ліміту... П…" at bounding box center [416, 285] width 672 height 267
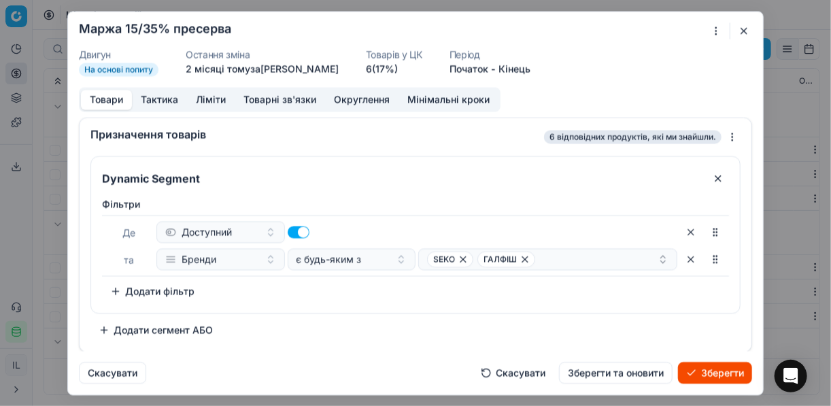
click at [109, 101] on button "Товари" at bounding box center [106, 100] width 51 height 20
click at [469, 258] on span "SEKO" at bounding box center [450, 259] width 46 height 16
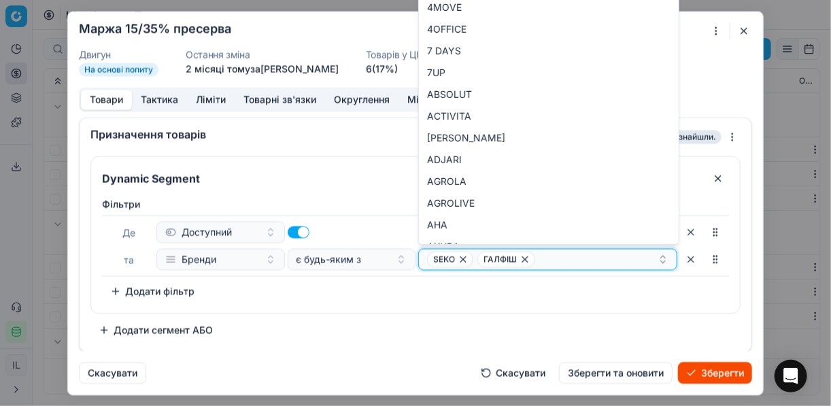
click at [459, 257] on icon "button" at bounding box center [463, 259] width 11 height 11
click at [473, 258] on icon "button" at bounding box center [474, 258] width 5 height 5
click at [473, 258] on button "Select a value" at bounding box center [547, 259] width 259 height 22
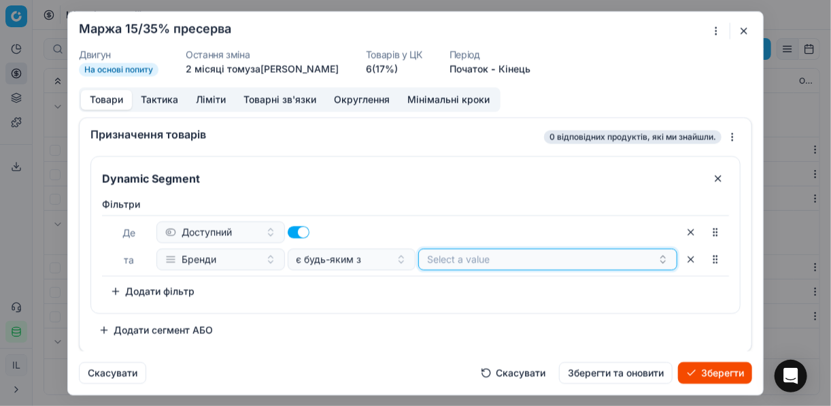
click at [473, 258] on button "Select a value" at bounding box center [547, 259] width 259 height 22
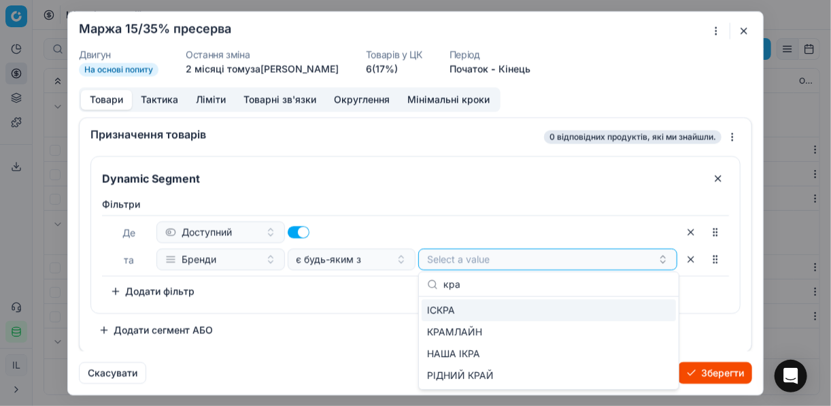
type input "крам"
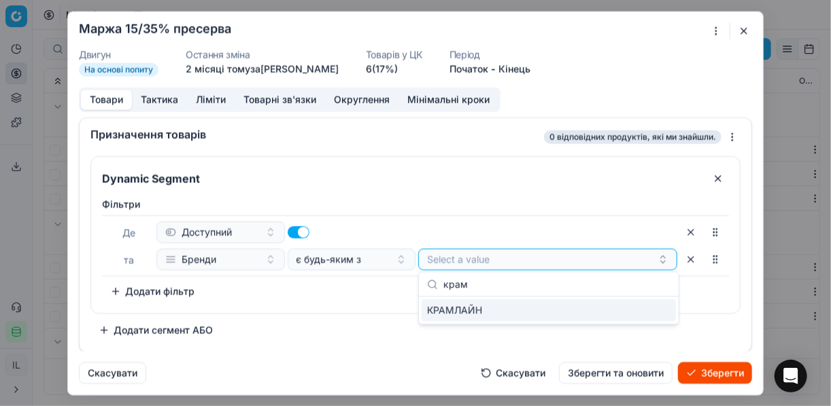
click at [621, 316] on div "Dynamic Segment Фiльтри Де Доступний та Бренди є будь-яким з Select a value To …" at bounding box center [415, 248] width 650 height 185
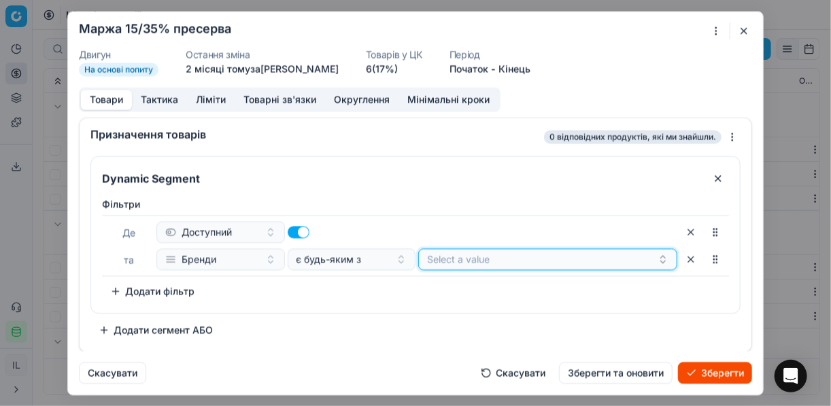
click at [527, 261] on button "Select a value" at bounding box center [547, 259] width 259 height 22
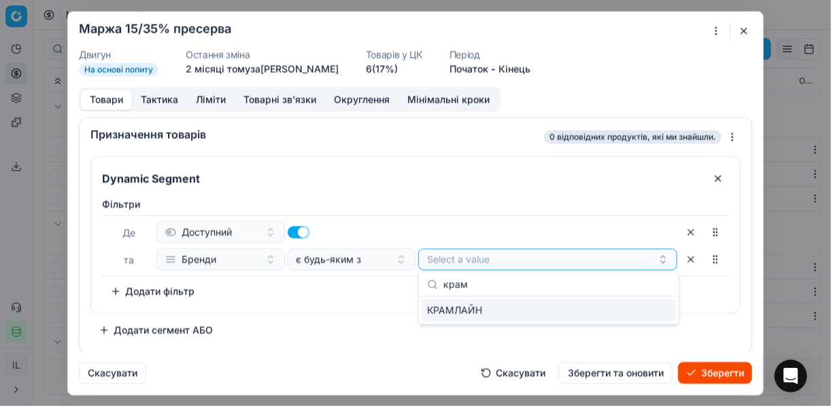
type input "крам"
click at [621, 309] on div "КРАМЛАЙН" at bounding box center [549, 310] width 254 height 22
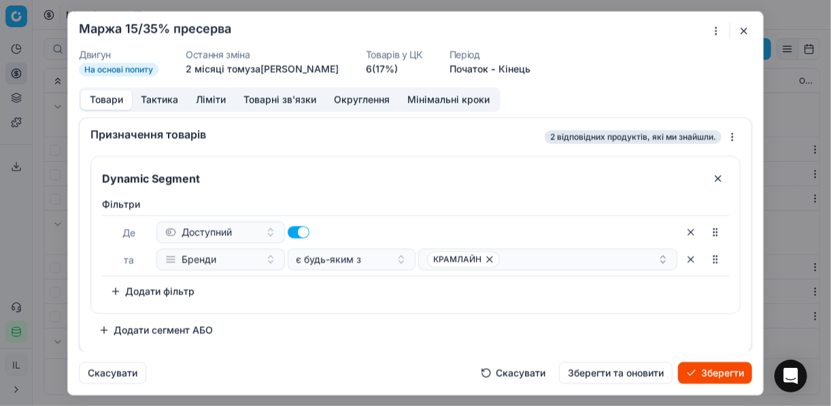
click at [621, 368] on button "Зберегти" at bounding box center [715, 373] width 74 height 22
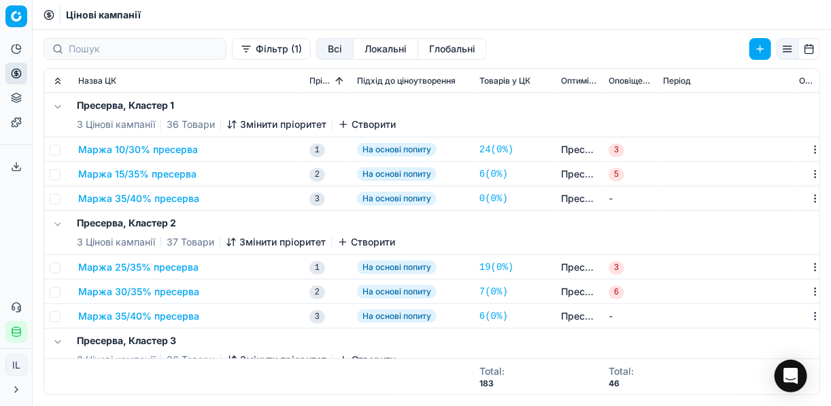
click at [132, 199] on button "Маржа 35/40% пресерва" at bounding box center [138, 199] width 121 height 14
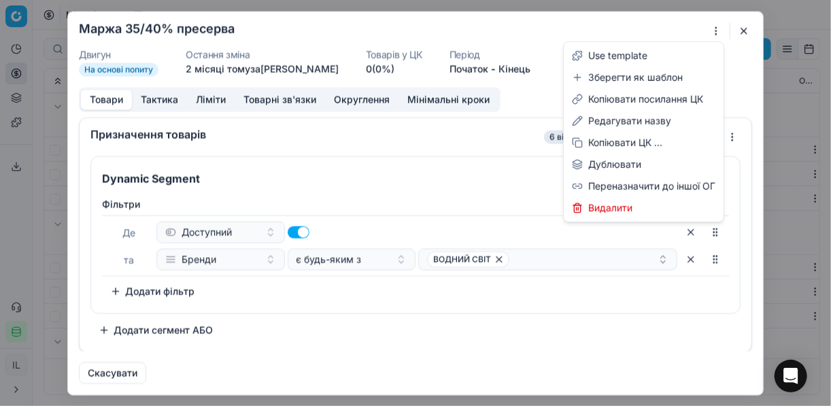
click at [621, 28] on div "Ми зберігаємо налаштування ЦК. Будь ласка, зачекайте, це може зайняти декілька …" at bounding box center [415, 203] width 831 height 406
click at [621, 118] on div "Редагувати назву" at bounding box center [643, 121] width 154 height 22
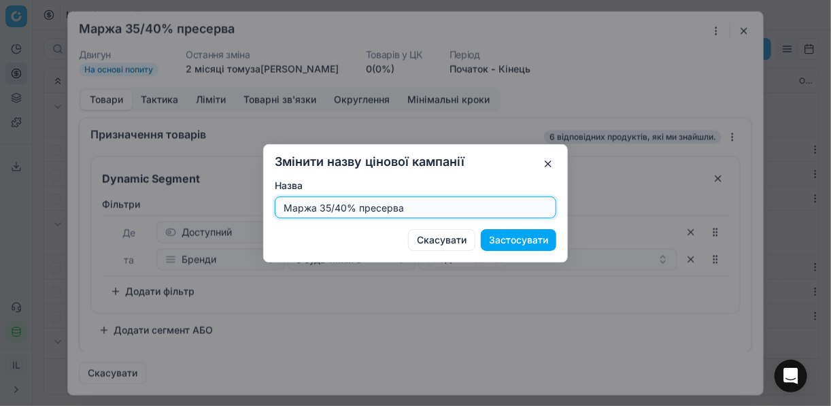
click at [328, 207] on input "Маржа 35/40% пресерва" at bounding box center [415, 207] width 269 height 20
type input "Маржа 20/40% пресерва"
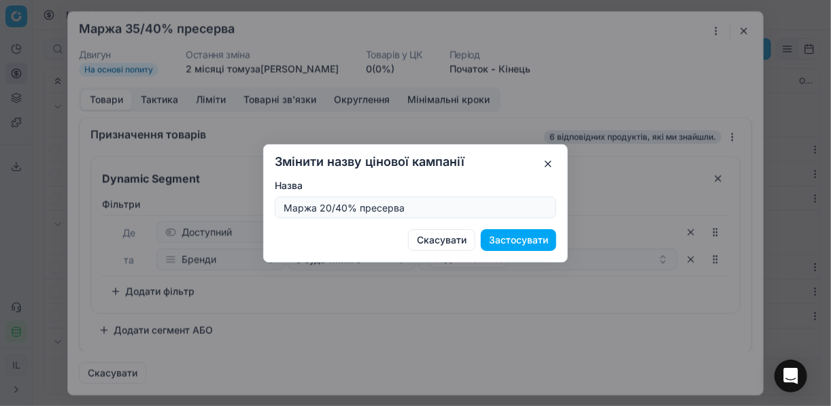
click at [537, 241] on button "Застосувати" at bounding box center [518, 240] width 75 height 22
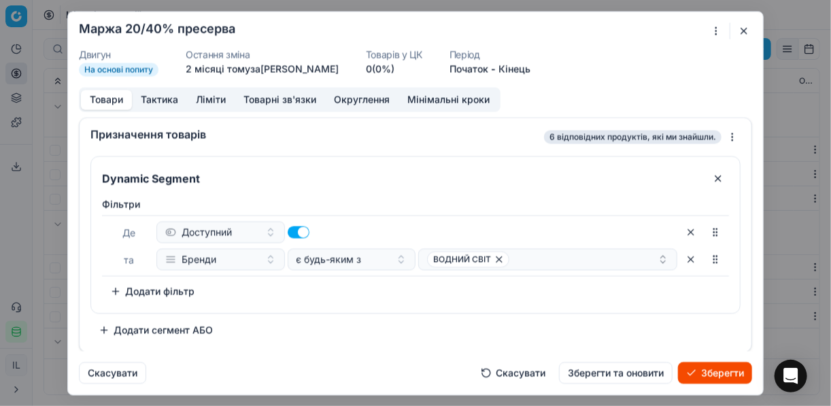
click at [206, 96] on button "Ліміти" at bounding box center [211, 100] width 48 height 20
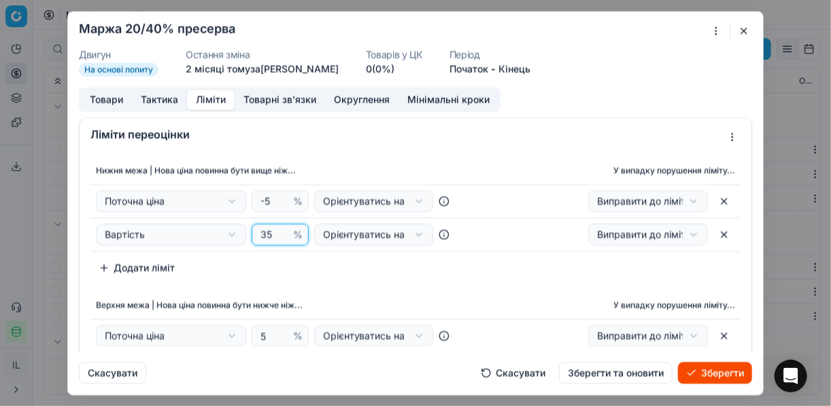
click at [272, 227] on input "35" at bounding box center [274, 234] width 33 height 20
type input "3"
type input "20"
click at [341, 261] on div "Нижня межа | Нова ціна повинна бути вище ніж... У випадку порушення ліміту... П…" at bounding box center [415, 218] width 650 height 122
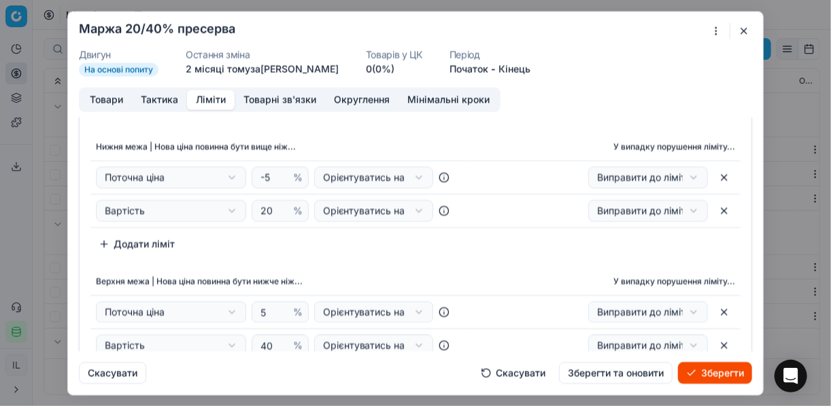
scroll to position [0, 0]
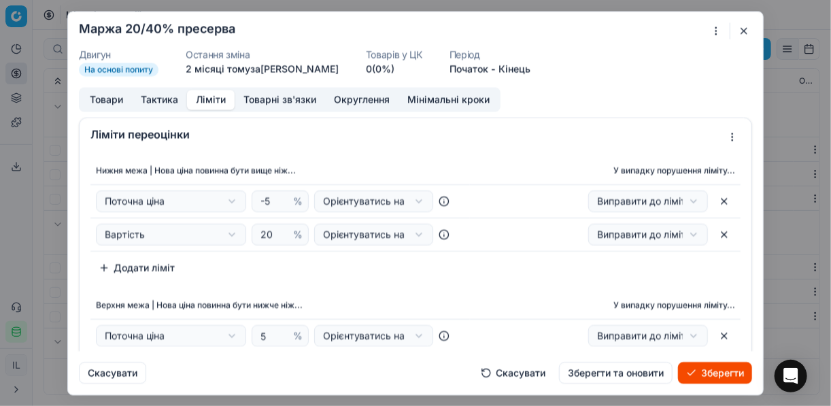
click at [114, 101] on button "Товари" at bounding box center [106, 100] width 51 height 20
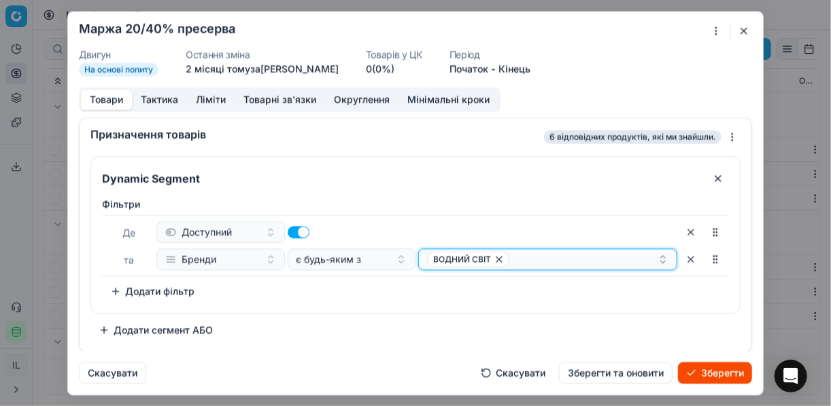
click at [495, 258] on icon "button" at bounding box center [499, 259] width 11 height 11
click at [458, 263] on button "Select a value" at bounding box center [547, 259] width 259 height 22
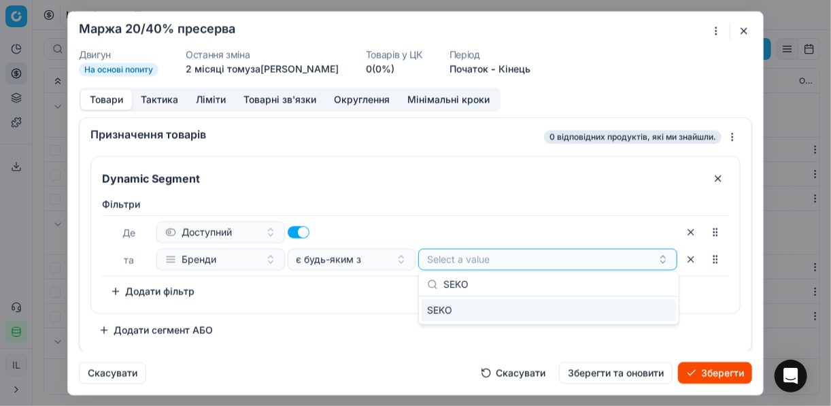
type input "SEKO"
drag, startPoint x: 632, startPoint y: 315, endPoint x: 622, endPoint y: 315, distance: 9.5
click at [621, 315] on div "SEKO" at bounding box center [549, 310] width 254 height 22
click at [345, 298] on div "Фiльтри Де Доступний та Бренди є будь-яким з SEKO To pick up a sortable item, p…" at bounding box center [415, 249] width 627 height 105
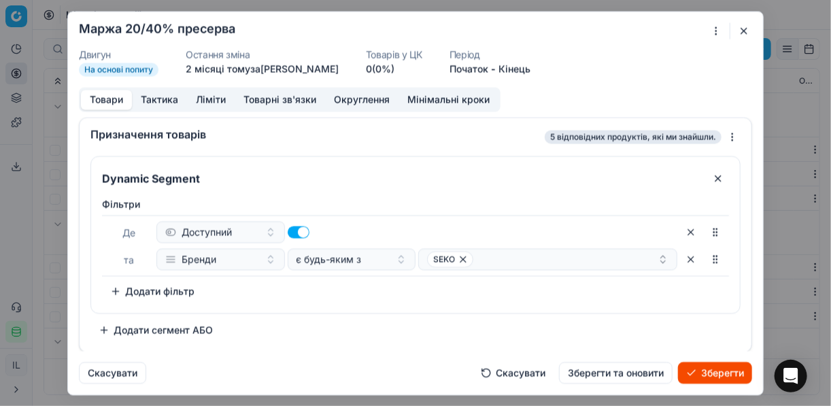
click at [621, 374] on button "Зберегти" at bounding box center [715, 373] width 74 height 22
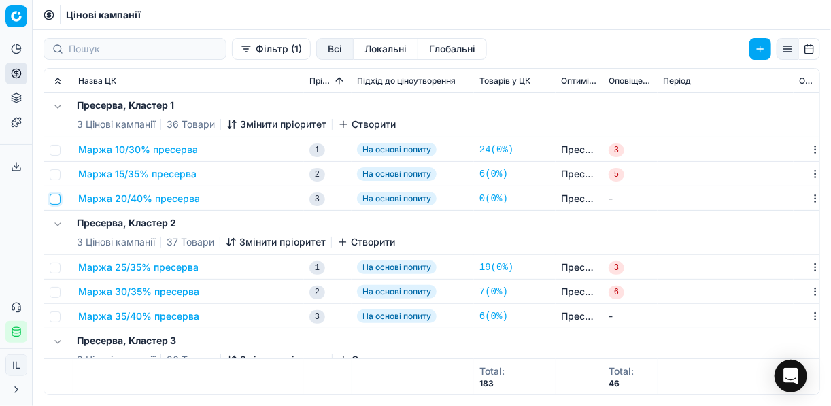
click at [55, 199] on input "checkbox" at bounding box center [55, 199] width 11 height 11
checkbox input "true"
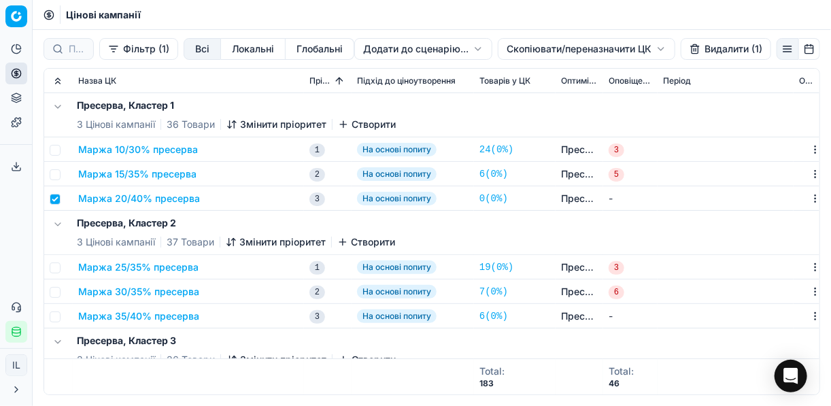
click at [515, 46] on html "Pricing platform Аналітика Цінова оптимізація Асортимент продукції Шаблони Серв…" at bounding box center [415, 203] width 831 height 406
click at [543, 79] on div "Копіювати ЦК ..." at bounding box center [586, 77] width 146 height 22
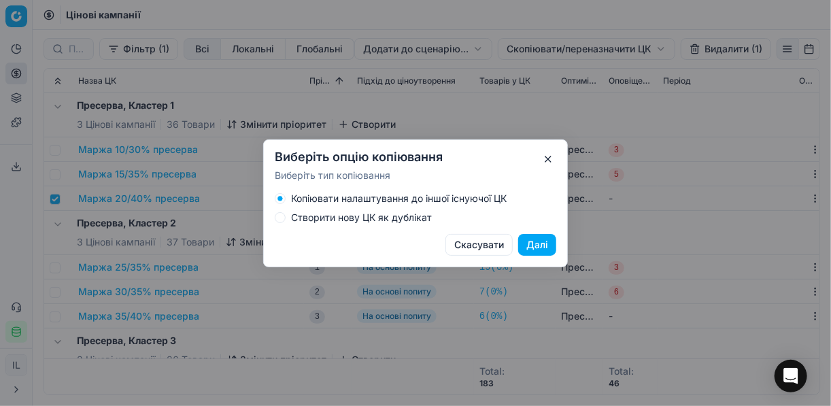
click at [277, 221] on button "Створити нову ЦК як дублікат" at bounding box center [280, 217] width 11 height 11
click at [540, 253] on button "Далі" at bounding box center [537, 245] width 38 height 22
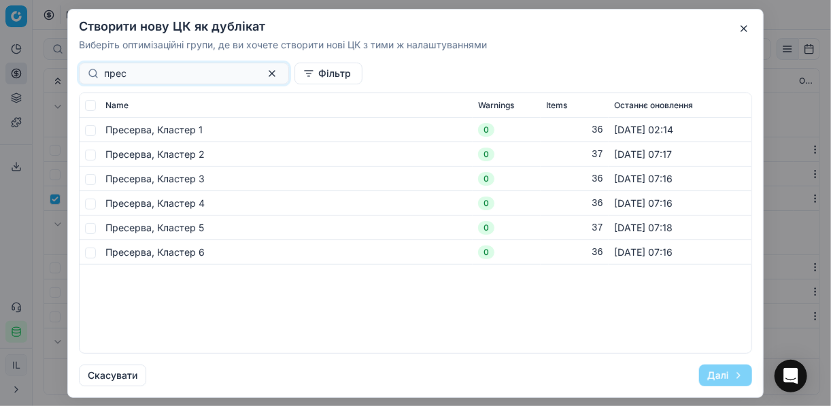
type input "прес"
click at [89, 124] on input "checkbox" at bounding box center [90, 129] width 11 height 11
checkbox input "true"
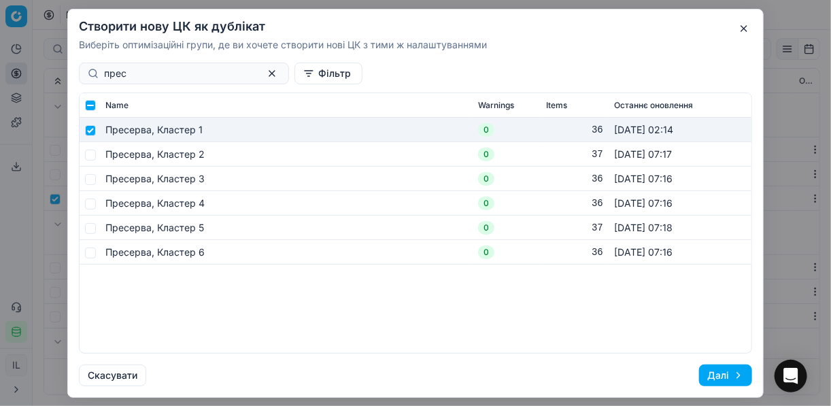
click at [621, 371] on button "Далі" at bounding box center [725, 375] width 53 height 22
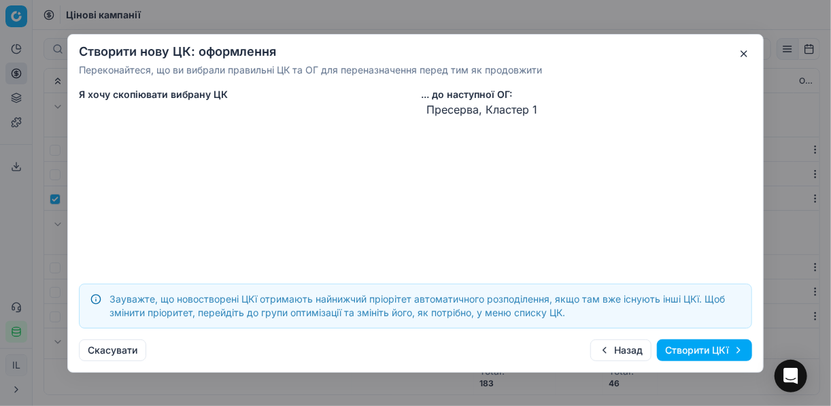
click at [621, 348] on button "Створити ЦКї" at bounding box center [704, 350] width 95 height 22
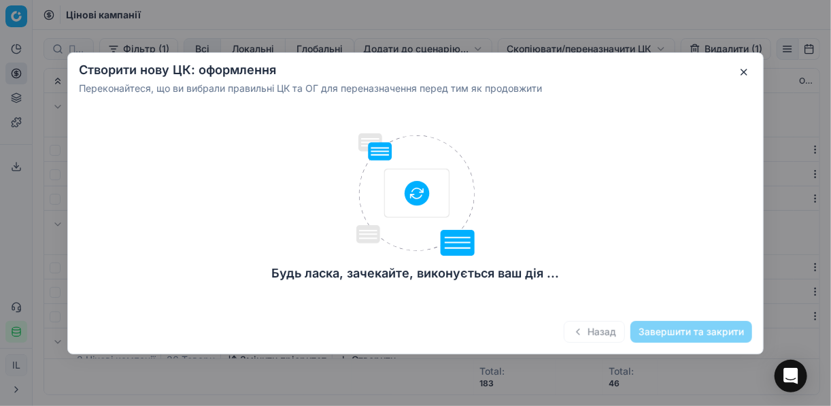
checkbox input "false"
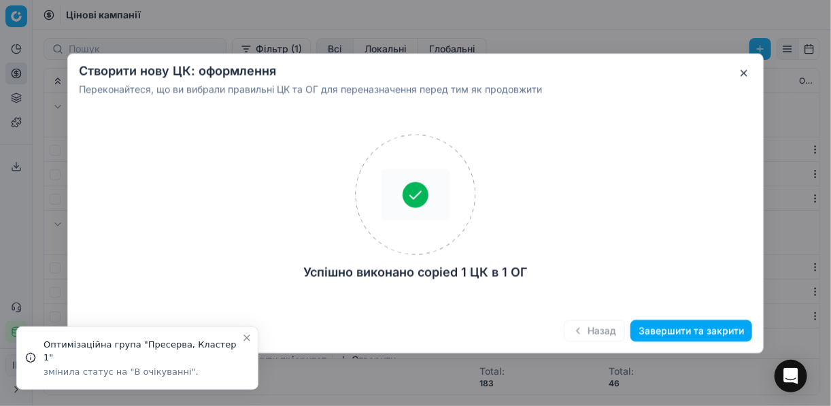
click at [621, 333] on button "Завершити та закрити" at bounding box center [691, 331] width 122 height 22
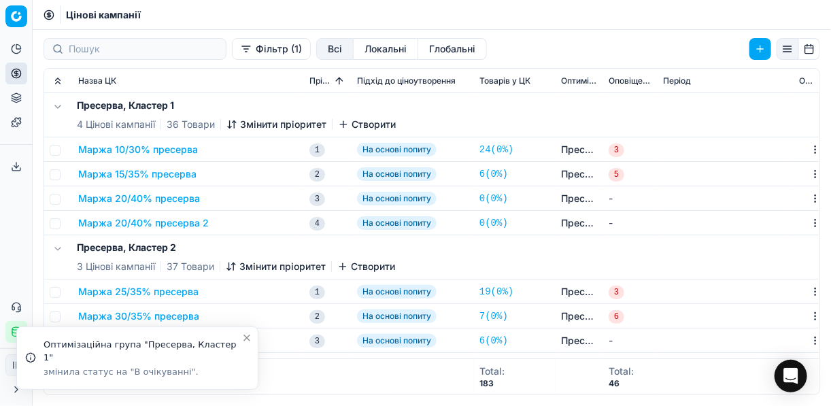
click at [162, 218] on button "Маржа 20/40% пресерва 2" at bounding box center [143, 223] width 131 height 14
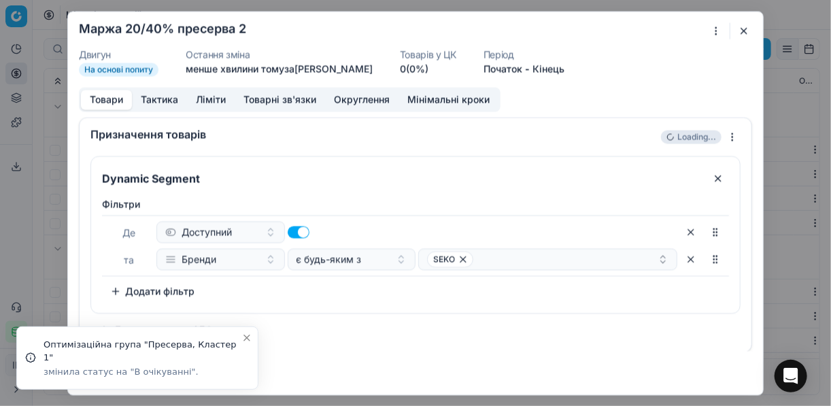
click at [621, 31] on div "Ми зберігаємо налаштування ЦК. Будь ласка, зачекайте, це може зайняти декілька …" at bounding box center [415, 203] width 831 height 406
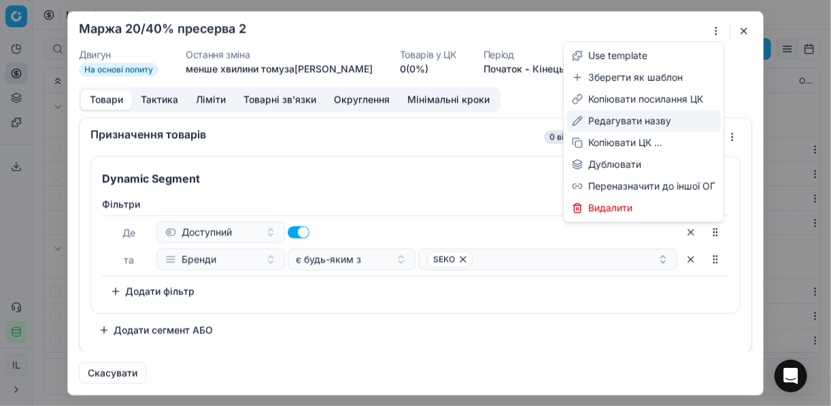
click at [611, 121] on div "Редагувати назву" at bounding box center [643, 121] width 154 height 22
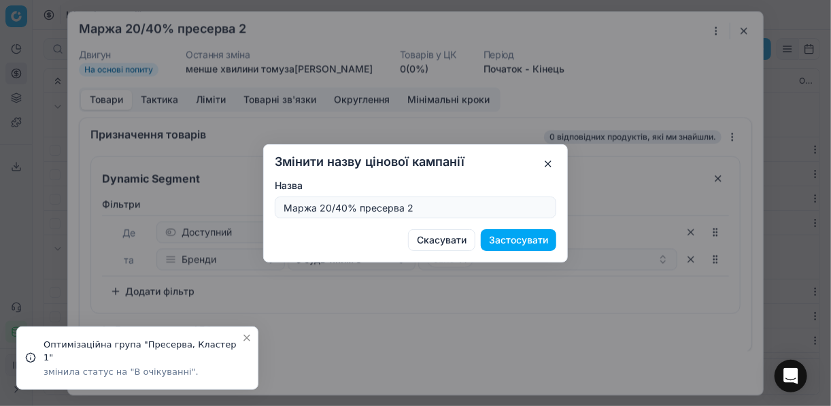
click at [332, 210] on input "Маржа 20/40% пресерва 2" at bounding box center [415, 207] width 269 height 20
click at [328, 207] on input "Маржа 20/40% пресерва 2" at bounding box center [415, 207] width 269 height 20
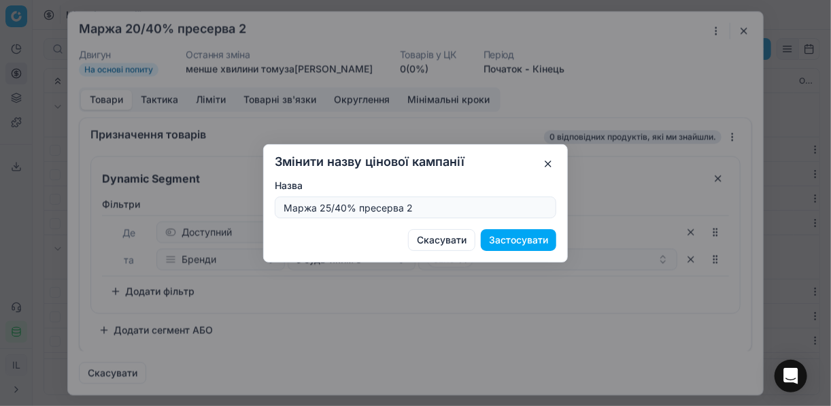
click at [415, 205] on input "Маржа 25/40% пресерва 2" at bounding box center [415, 207] width 269 height 20
type input "Маржа 25/40% пресерва"
click at [500, 237] on button "Застосувати" at bounding box center [518, 240] width 75 height 22
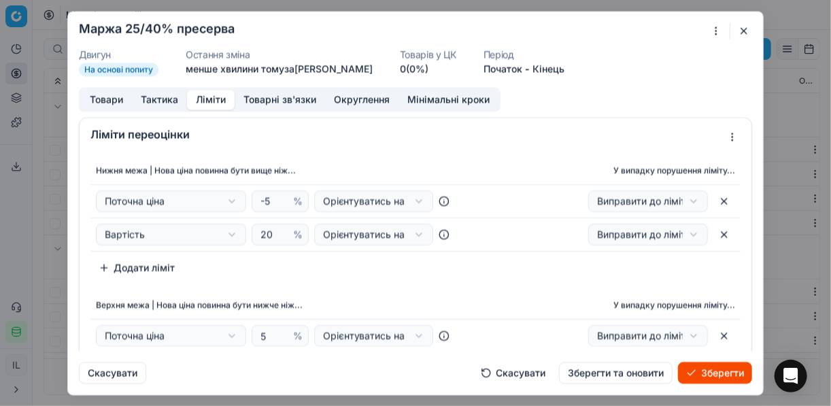
click at [214, 98] on button "Ліміти" at bounding box center [211, 100] width 48 height 20
click at [271, 233] on input "20" at bounding box center [274, 234] width 33 height 20
type input "25"
click at [341, 260] on div "Нижня межа | Нова ціна повинна бути вище ніж... У випадку порушення ліміту... П…" at bounding box center [415, 218] width 650 height 122
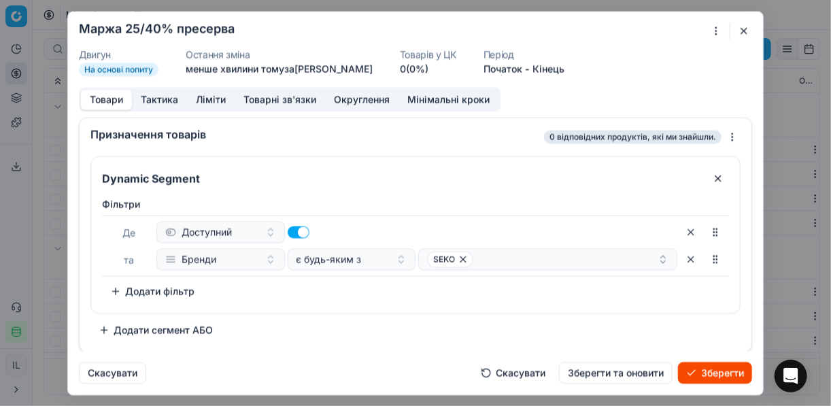
click at [105, 98] on button "Товари" at bounding box center [106, 100] width 51 height 20
click at [462, 259] on icon "button" at bounding box center [463, 259] width 11 height 11
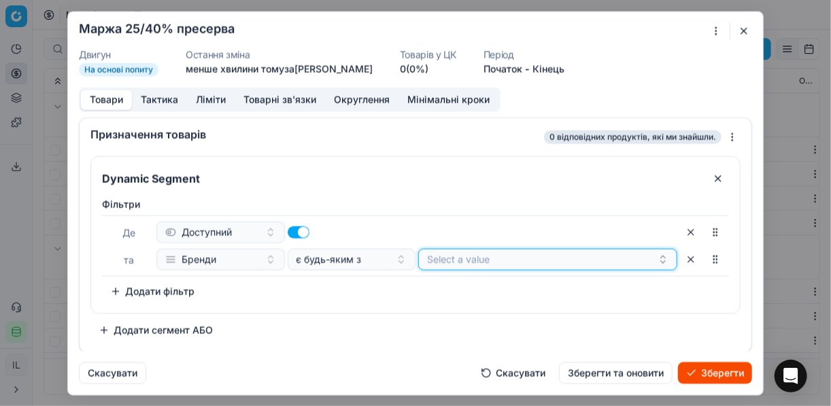
click at [452, 256] on button "Select a value" at bounding box center [547, 259] width 259 height 22
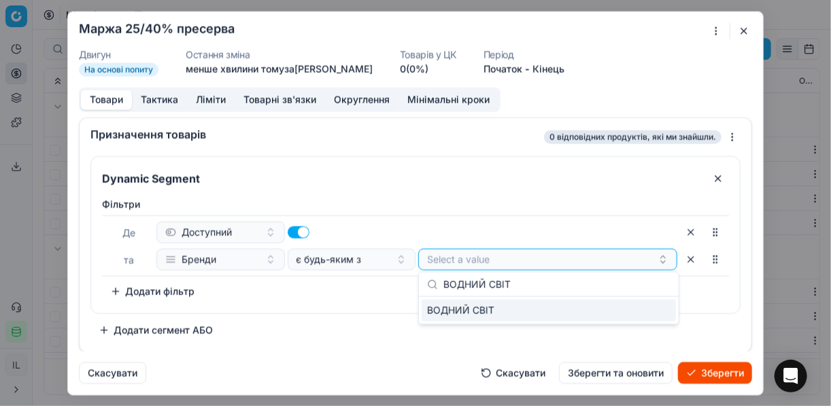
type input "ВОДНИЙ СВІТ"
click at [619, 307] on div "ВОДНИЙ СВІТ" at bounding box center [549, 310] width 254 height 22
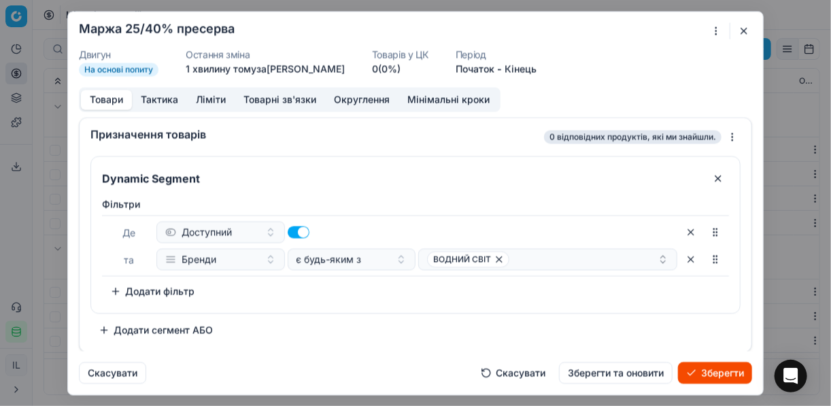
click at [382, 306] on div "Фiльтри Де Доступний та Бренди є будь-яким з ВОДНИЙ СВІТ To pick up a sortable …" at bounding box center [415, 252] width 649 height 121
click at [529, 260] on div "ВОДНИЙ СВІТ" at bounding box center [542, 259] width 231 height 16
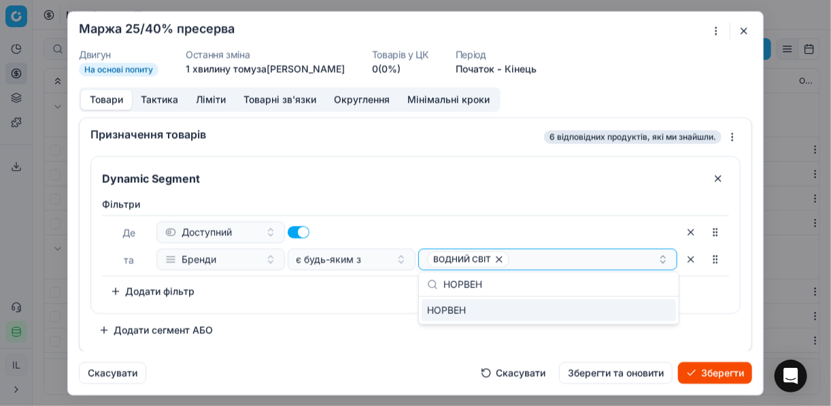
type input "НОРВЕН"
click at [621, 301] on div "НОРВЕН" at bounding box center [549, 310] width 254 height 22
click at [384, 311] on div "Фiльтри Де Доступний та Бренди є будь-яким з ВОДНИЙ СВІТ НОРВЕН To pick up a so…" at bounding box center [415, 252] width 649 height 121
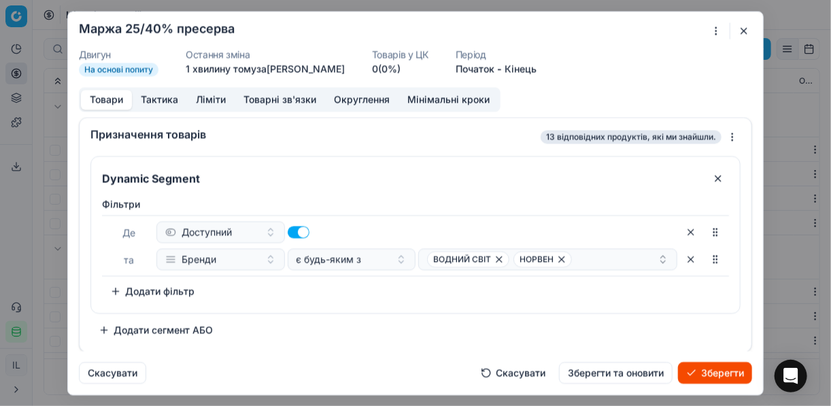
click at [621, 371] on button "Зберегти" at bounding box center [715, 373] width 74 height 22
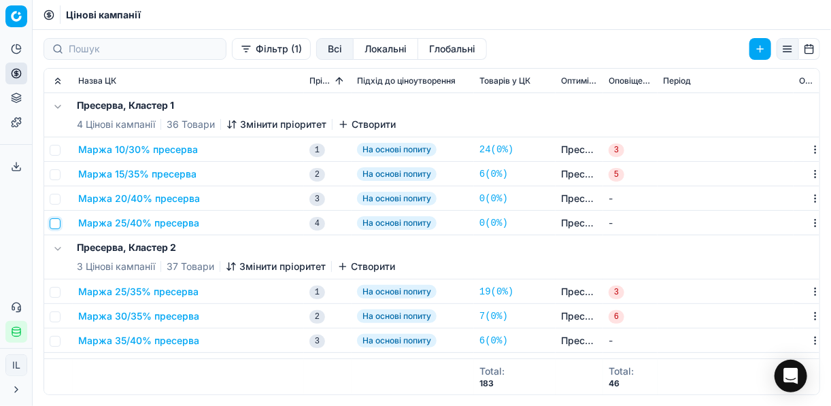
click at [55, 221] on input "checkbox" at bounding box center [55, 223] width 11 height 11
checkbox input "true"
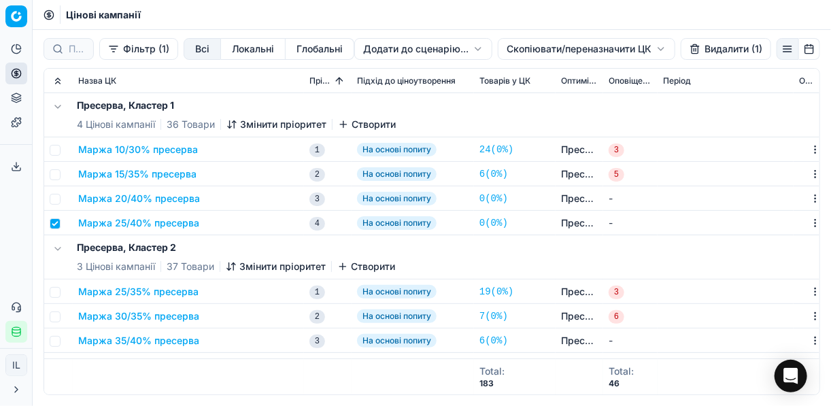
click at [523, 48] on html "Pricing platform Аналітика Цінова оптимізація Асортимент продукції Шаблони Серв…" at bounding box center [415, 203] width 831 height 406
click at [547, 71] on div "Копіювати ЦК ..." at bounding box center [586, 77] width 146 height 22
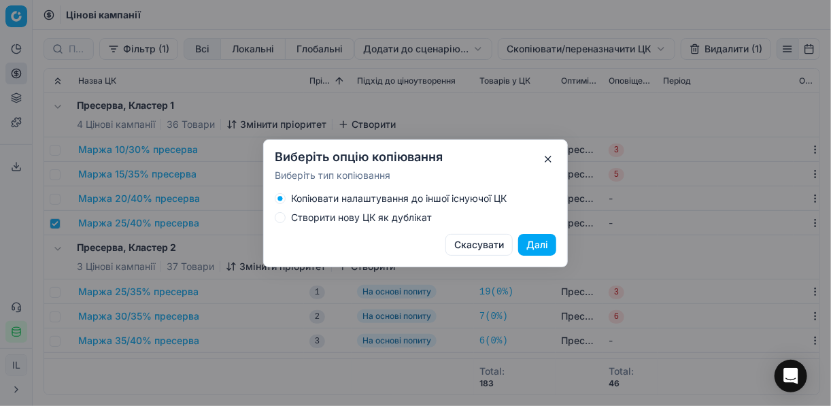
click at [280, 216] on button "Створити нову ЦК як дублікат" at bounding box center [280, 217] width 11 height 11
click at [530, 241] on button "Далі" at bounding box center [537, 245] width 38 height 22
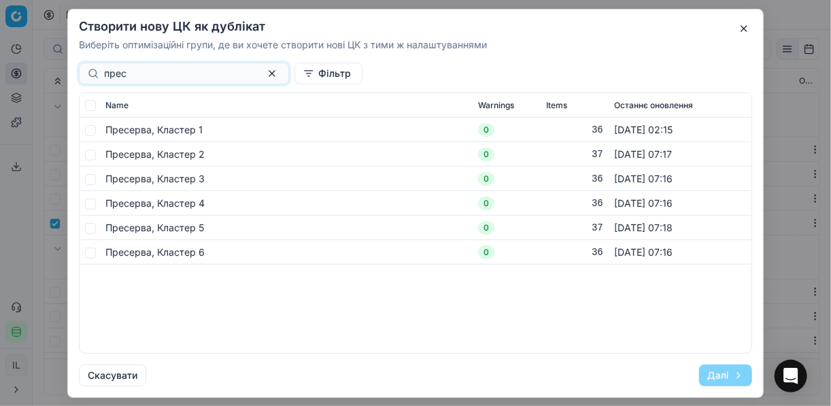
type input "прес"
click at [91, 130] on input "checkbox" at bounding box center [90, 129] width 11 height 11
checkbox input "true"
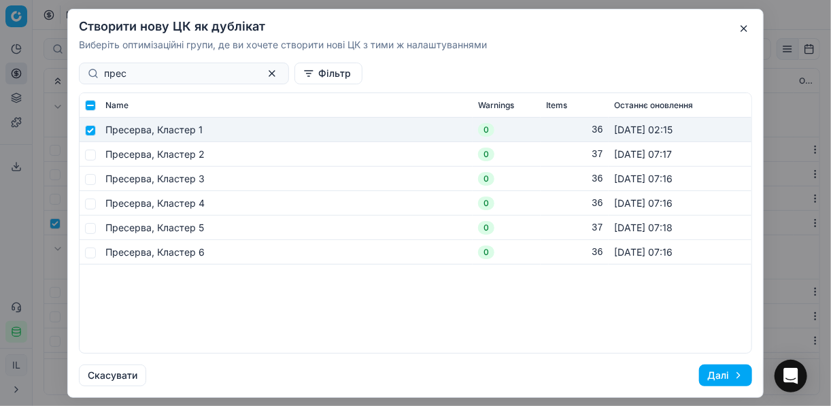
click at [621, 373] on button "Далі" at bounding box center [725, 375] width 53 height 22
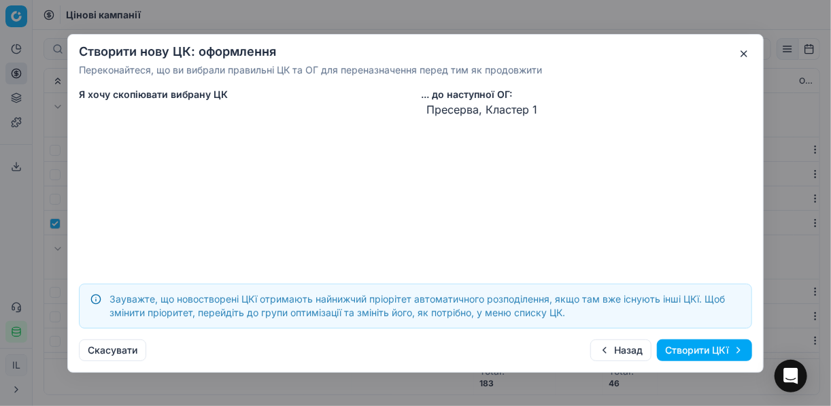
click at [621, 354] on button "Створити ЦКї" at bounding box center [704, 350] width 95 height 22
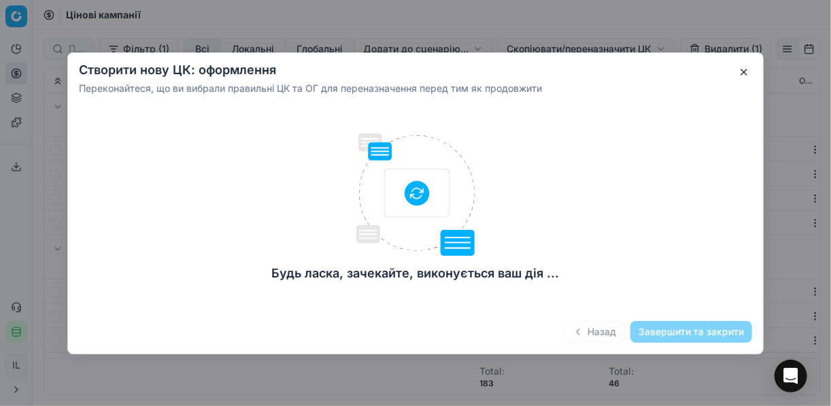
checkbox input "false"
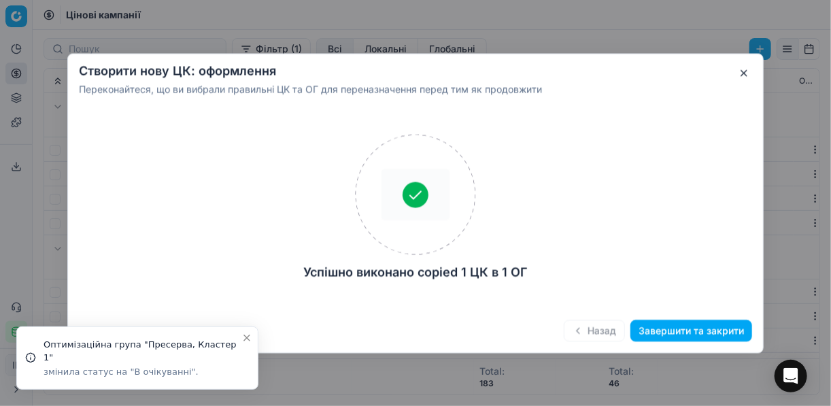
click at [621, 332] on button "Завершити та закрити" at bounding box center [691, 331] width 122 height 22
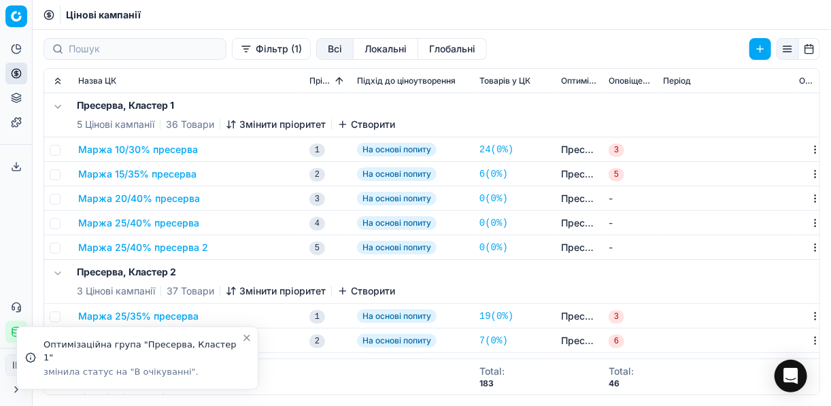
click at [172, 242] on button "Маржа 25/40% пресерва 2" at bounding box center [143, 248] width 130 height 14
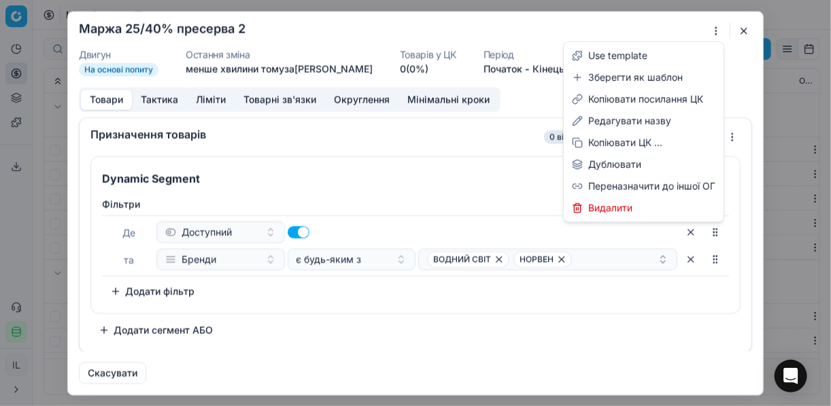
click at [621, 23] on div "Ми зберігаємо налаштування ЦК. Будь ласка, зачекайте, це може зайняти декілька …" at bounding box center [415, 203] width 831 height 406
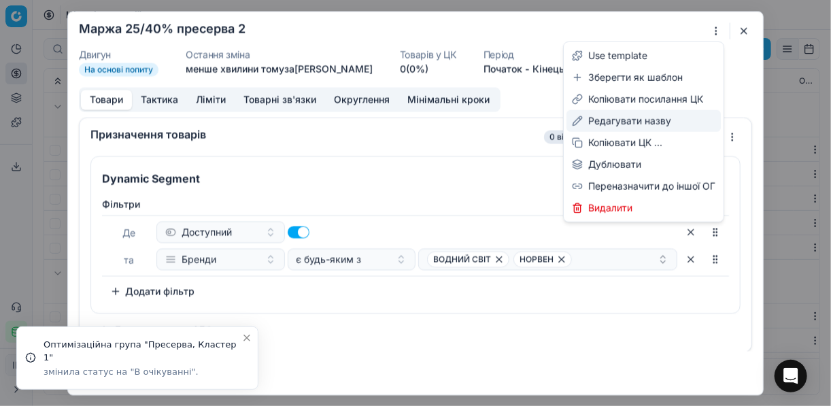
click at [619, 122] on div "Редагувати назву" at bounding box center [643, 121] width 154 height 22
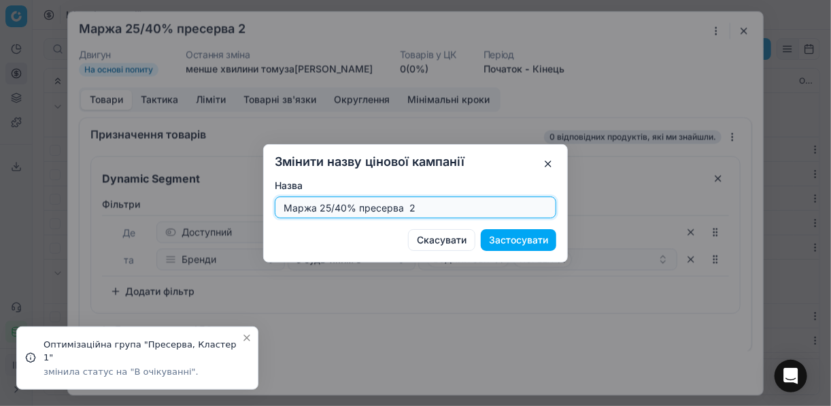
click at [328, 207] on input "Маржа 25/40% пресерва 2" at bounding box center [415, 207] width 269 height 20
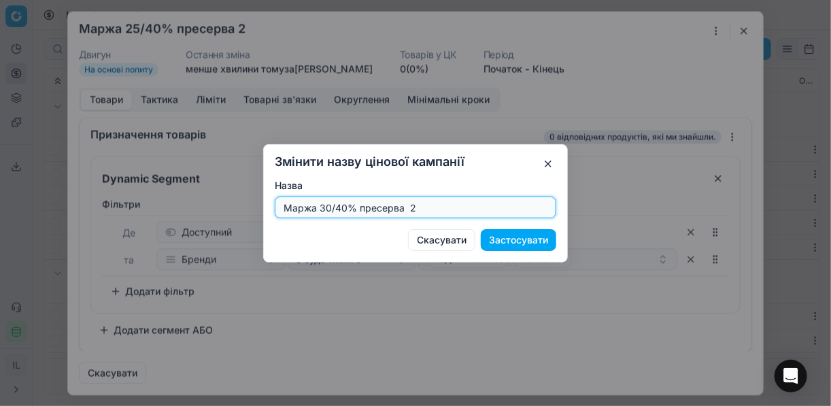
click at [413, 205] on input "Маржа 30/40% пресерва 2" at bounding box center [415, 207] width 269 height 20
type input "Маржа 30/40% пресерва"
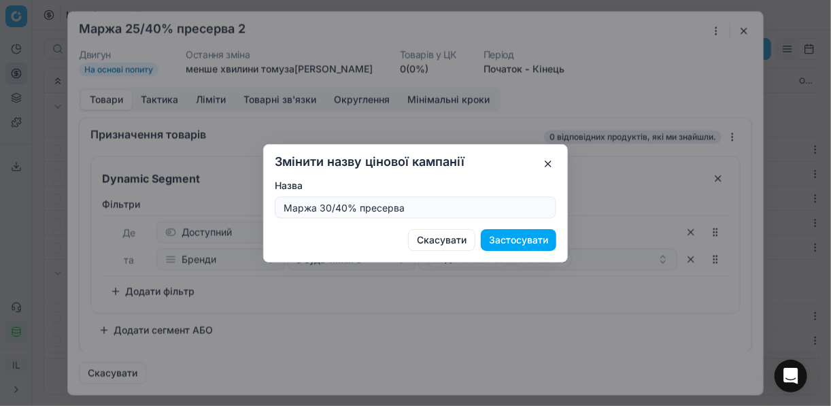
click at [524, 238] on button "Застосувати" at bounding box center [518, 240] width 75 height 22
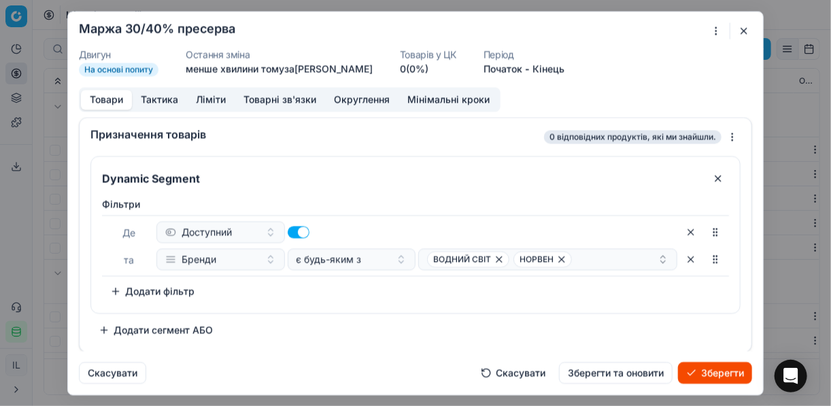
click at [205, 100] on button "Ліміти" at bounding box center [211, 100] width 48 height 20
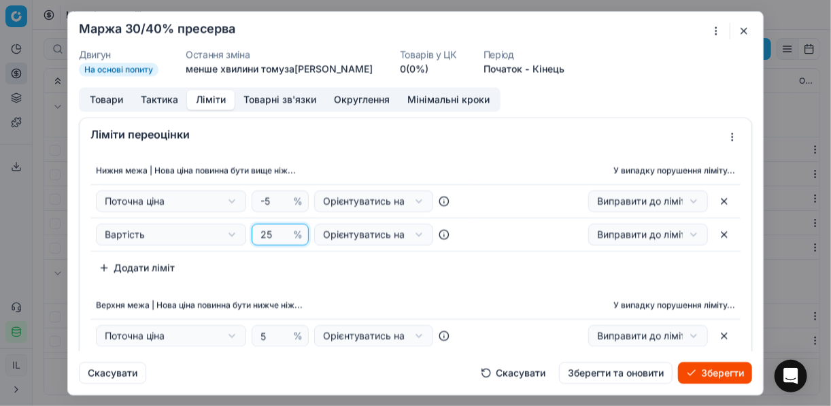
click at [272, 237] on input "25" at bounding box center [274, 234] width 33 height 20
type input "2"
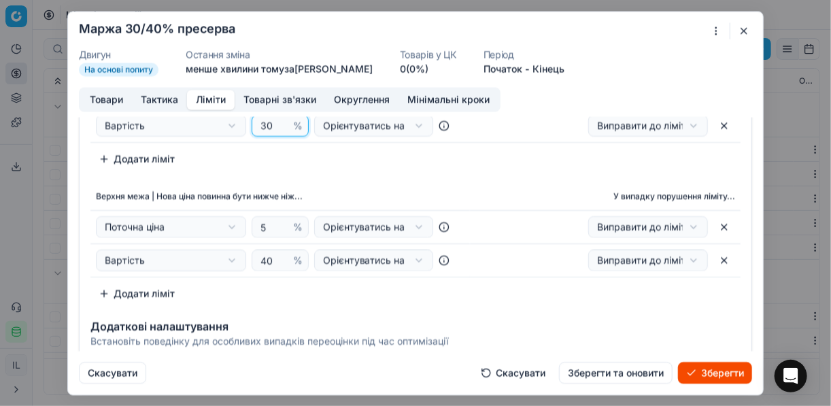
type input "30"
click at [294, 296] on div "Верхня межа | Нова ціна повинна бути нижче ніж... У випадку порушення ліміту...…" at bounding box center [415, 245] width 650 height 122
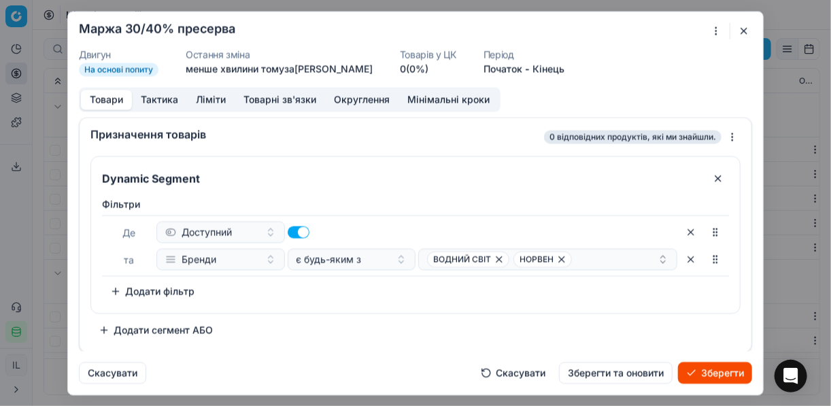
click at [101, 99] on button "Товари" at bounding box center [106, 100] width 51 height 20
click at [562, 261] on icon "button" at bounding box center [561, 259] width 11 height 11
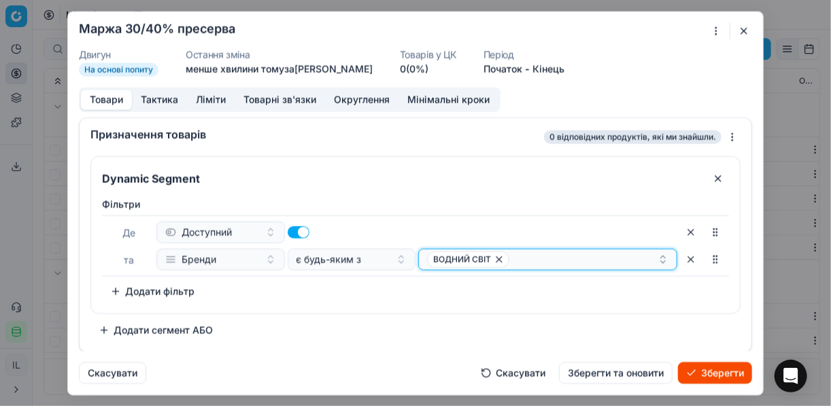
click at [503, 260] on icon "button" at bounding box center [499, 259] width 11 height 11
click at [457, 261] on button "Select a value" at bounding box center [547, 259] width 259 height 22
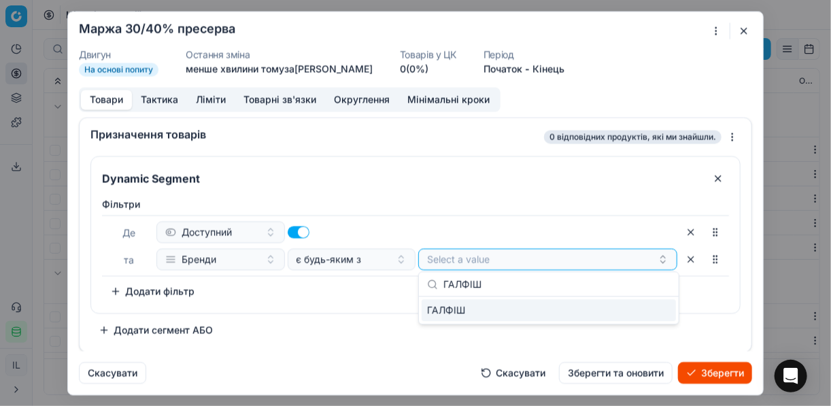
type input "ГАЛФІШ"
click at [616, 305] on div "ГАЛФІШ" at bounding box center [549, 310] width 254 height 22
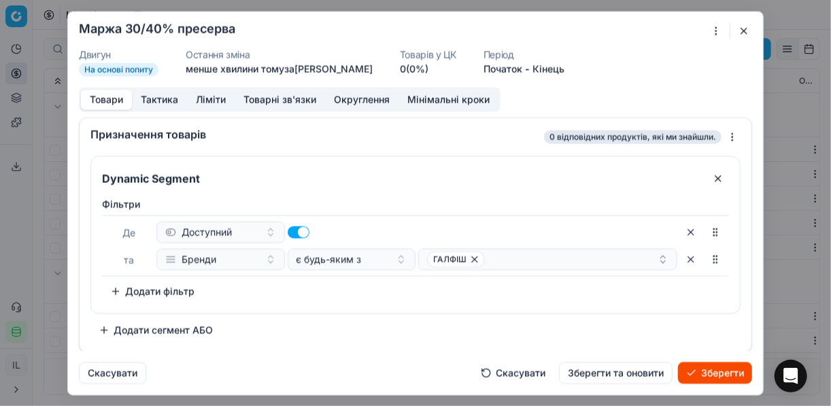
click at [621, 369] on button "Зберегти" at bounding box center [715, 373] width 74 height 22
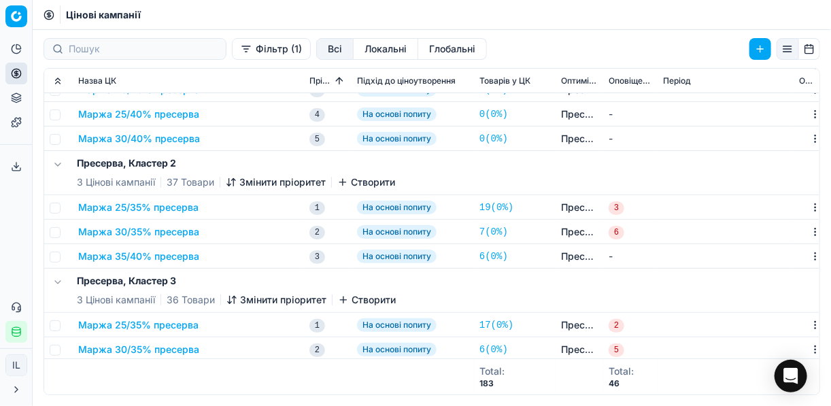
scroll to position [0, 0]
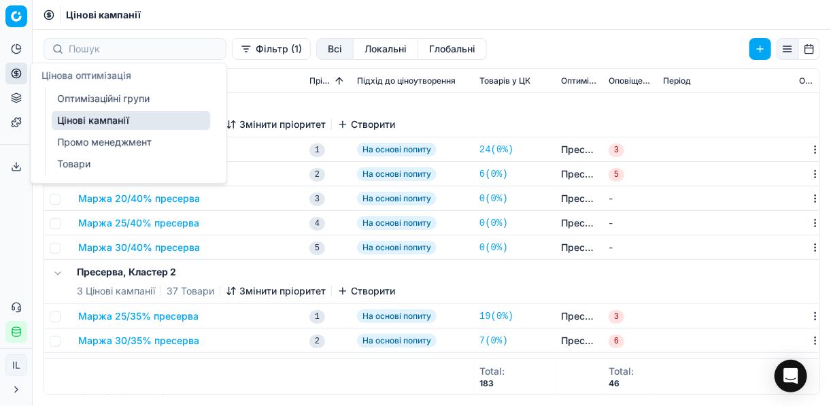
click at [10, 75] on button "Цінова оптимізація" at bounding box center [16, 74] width 22 height 22
click at [103, 97] on link "Оптимізаційні групи" at bounding box center [131, 98] width 158 height 19
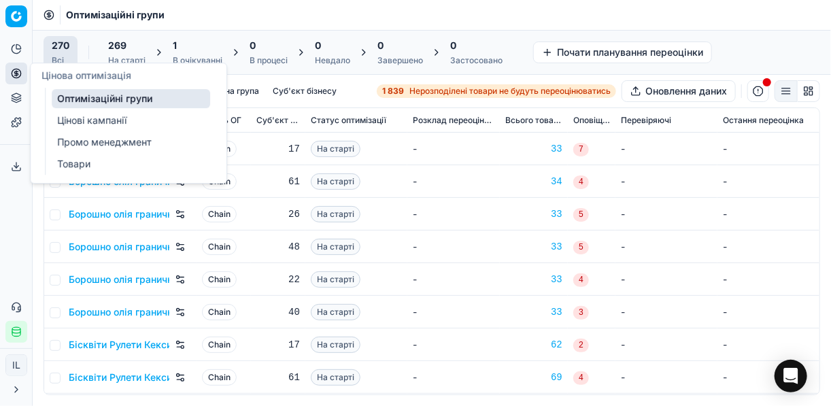
click at [207, 45] on div "1" at bounding box center [198, 46] width 50 height 14
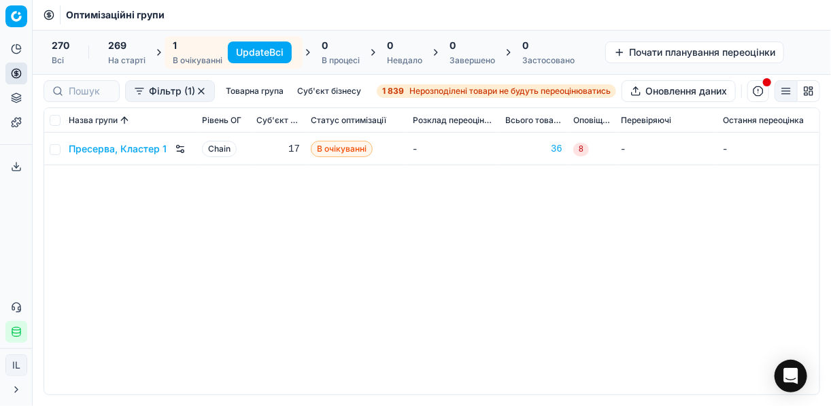
click at [248, 49] on button "Update Всі" at bounding box center [260, 52] width 64 height 22
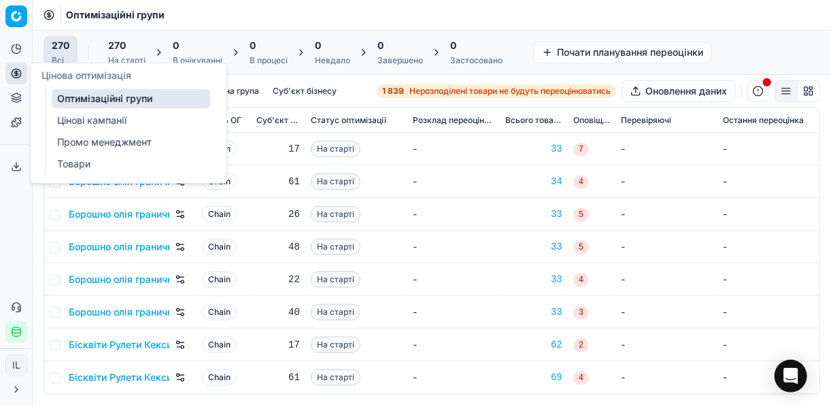
click at [86, 119] on link "Цінові кампанії" at bounding box center [131, 120] width 158 height 19
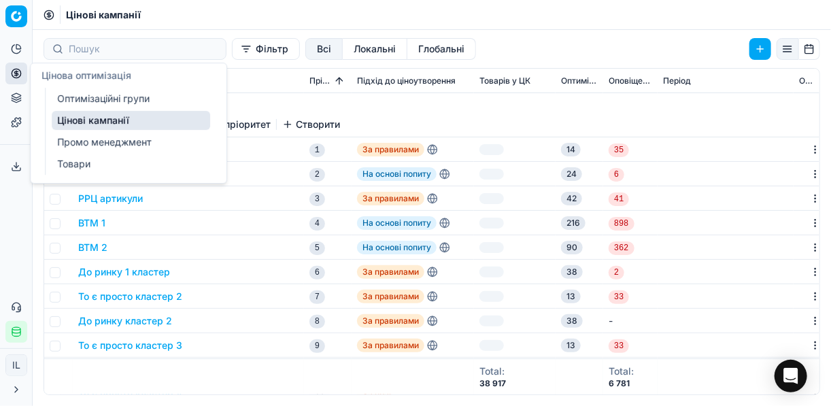
click at [232, 49] on button "Фільтр" at bounding box center [266, 49] width 68 height 22
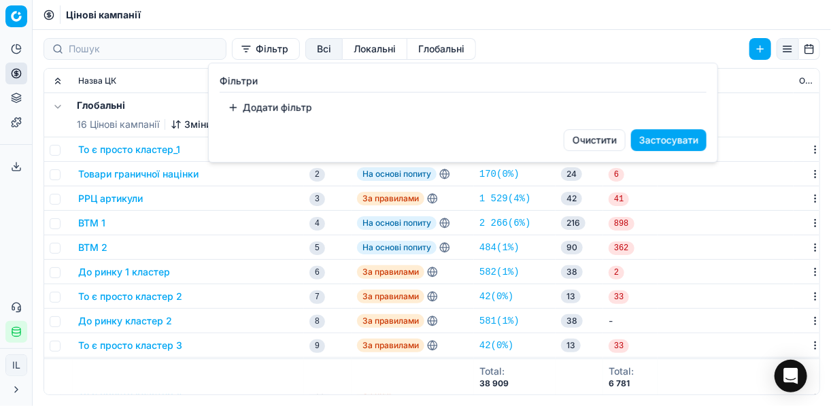
click at [239, 109] on button "Додати фільтр" at bounding box center [270, 108] width 101 height 22
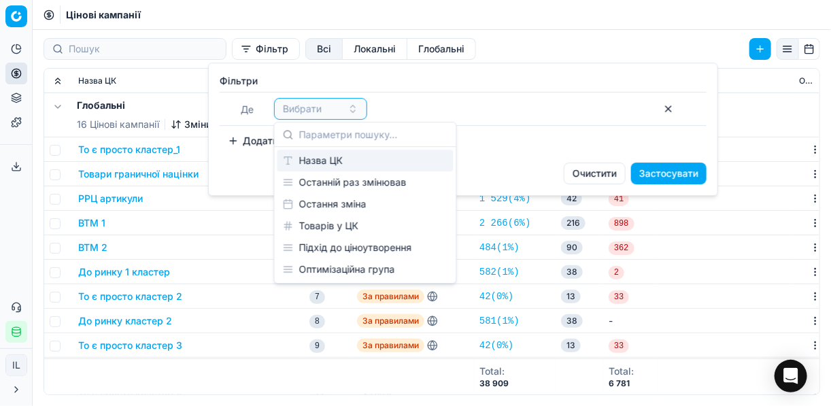
click at [318, 158] on div "Назва ЦК" at bounding box center [365, 161] width 176 height 22
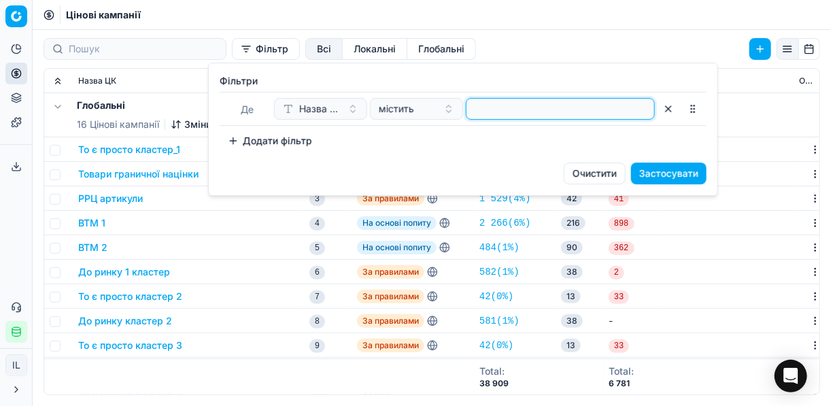
click at [491, 118] on input at bounding box center [560, 109] width 177 height 20
type input "прес"
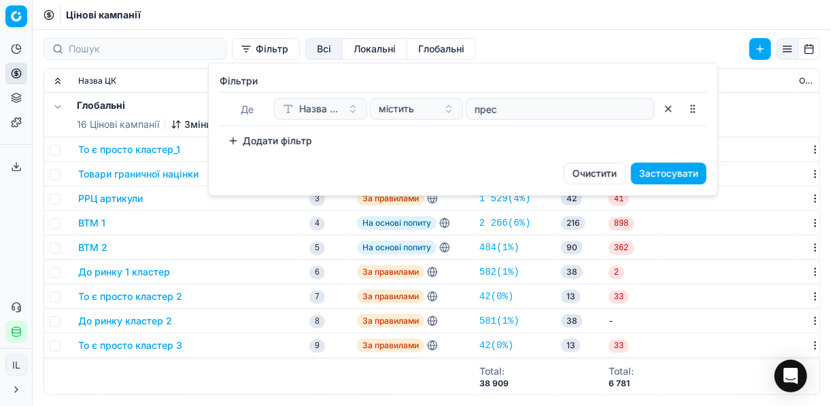
click at [621, 169] on button "Застосувати" at bounding box center [668, 174] width 75 height 22
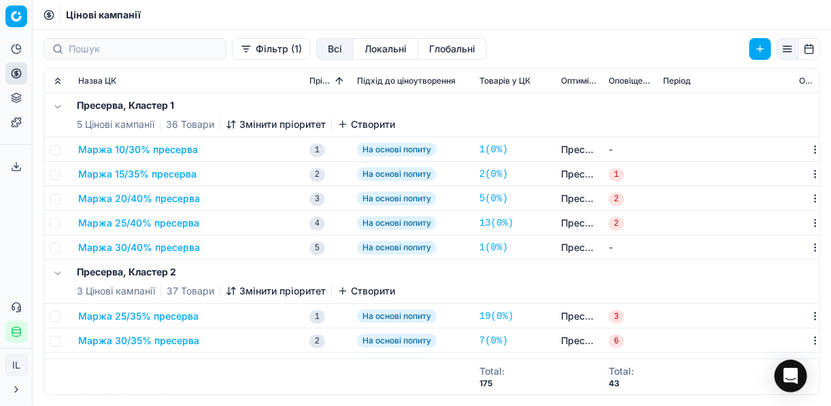
click at [129, 195] on button "Маржа 20/40% пресерва" at bounding box center [139, 199] width 122 height 14
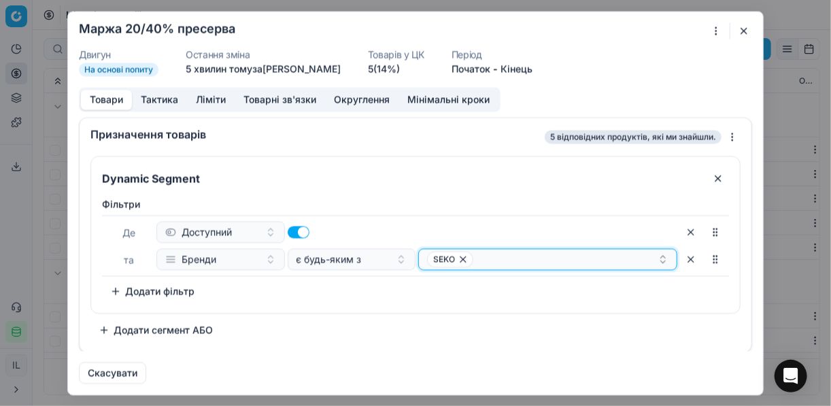
click at [510, 258] on div "SEKO" at bounding box center [542, 259] width 231 height 16
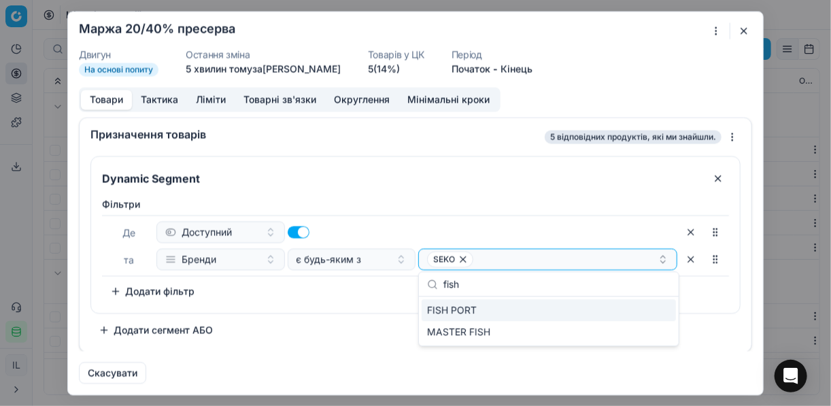
type input "fish"
click at [621, 305] on div "FISH PORT" at bounding box center [549, 310] width 254 height 22
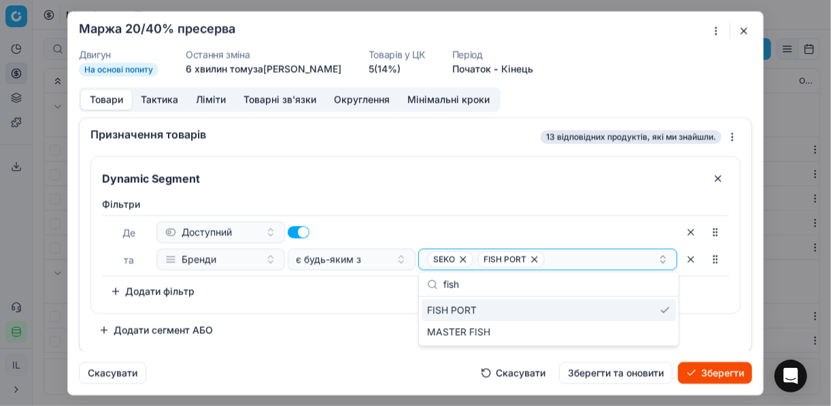
click at [621, 371] on button "Зберегти" at bounding box center [715, 373] width 74 height 22
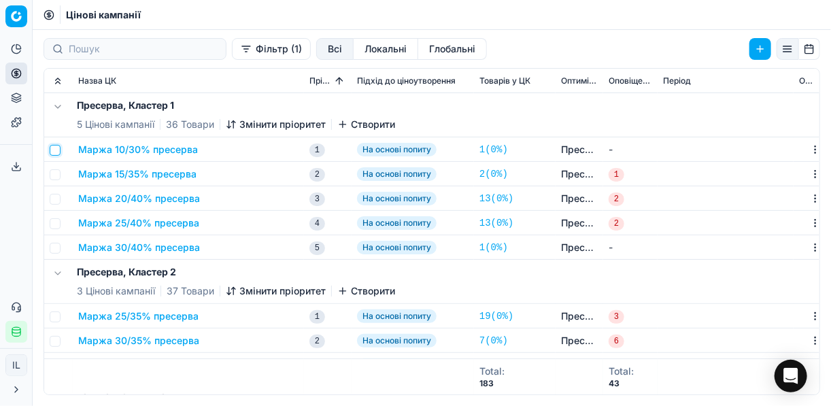
click at [56, 152] on input "checkbox" at bounding box center [55, 150] width 11 height 11
checkbox input "true"
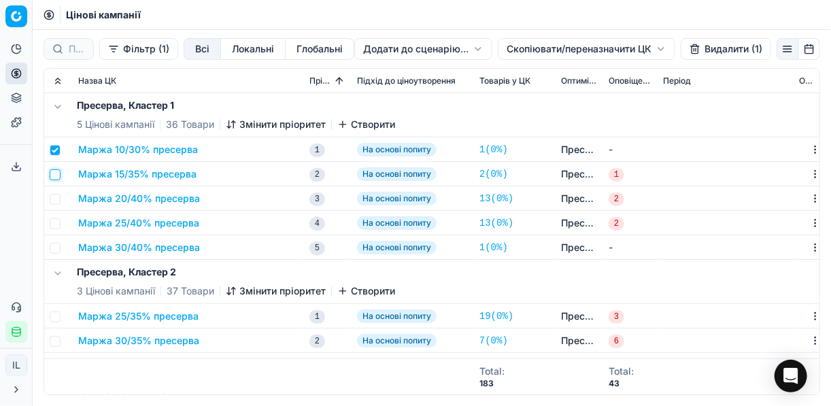
click at [55, 175] on input "checkbox" at bounding box center [55, 174] width 11 height 11
checkbox input "true"
click at [56, 196] on input "checkbox" at bounding box center [55, 199] width 11 height 11
checkbox input "true"
click at [56, 219] on input "checkbox" at bounding box center [55, 223] width 11 height 11
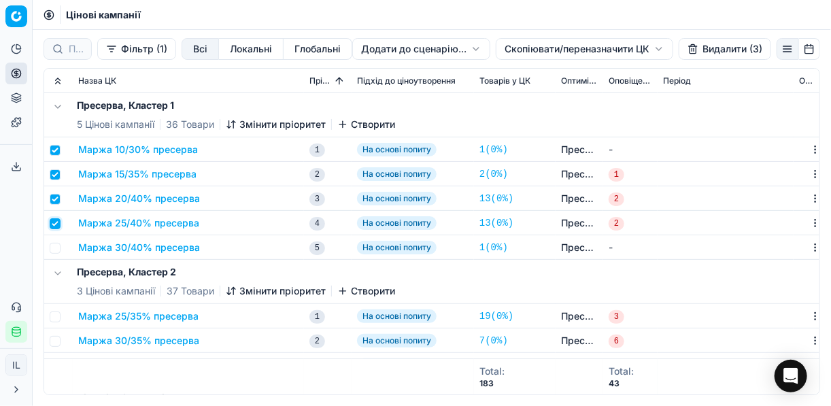
checkbox input "true"
click at [53, 247] on input "checkbox" at bounding box center [55, 248] width 11 height 11
checkbox input "true"
click at [518, 45] on html "Pricing platform Аналітика Цінова оптимізація Асортимент продукції Шаблони Серв…" at bounding box center [415, 203] width 831 height 406
click at [552, 73] on div "Копіювати ЦК" at bounding box center [584, 77] width 146 height 22
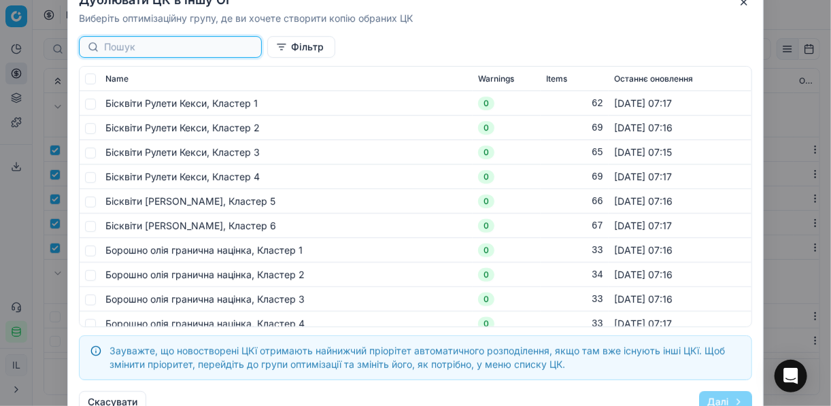
click at [132, 49] on input at bounding box center [178, 47] width 149 height 14
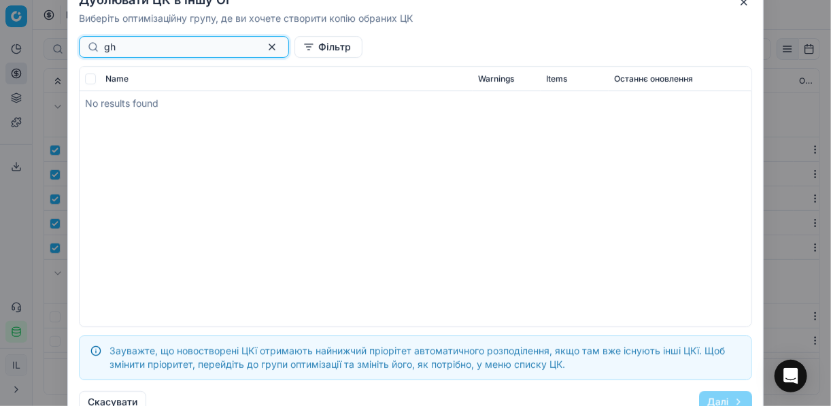
type input "g"
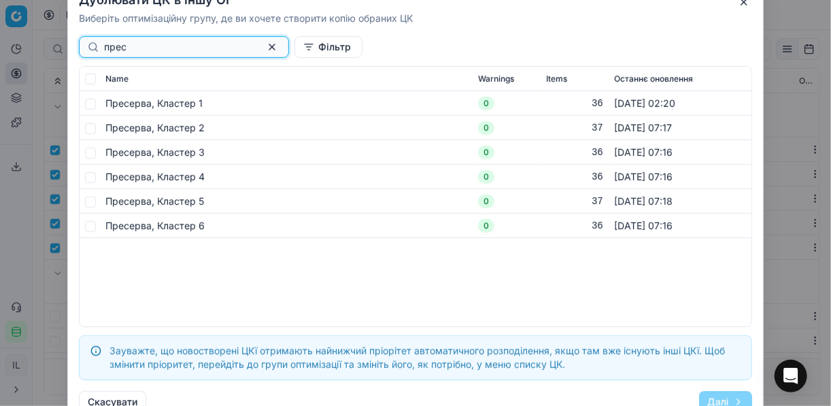
type input "прес"
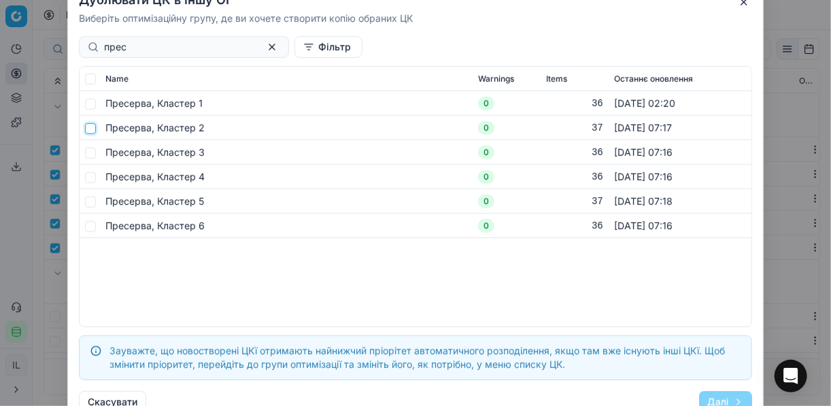
click at [92, 129] on input "checkbox" at bounding box center [90, 127] width 11 height 11
checkbox input "true"
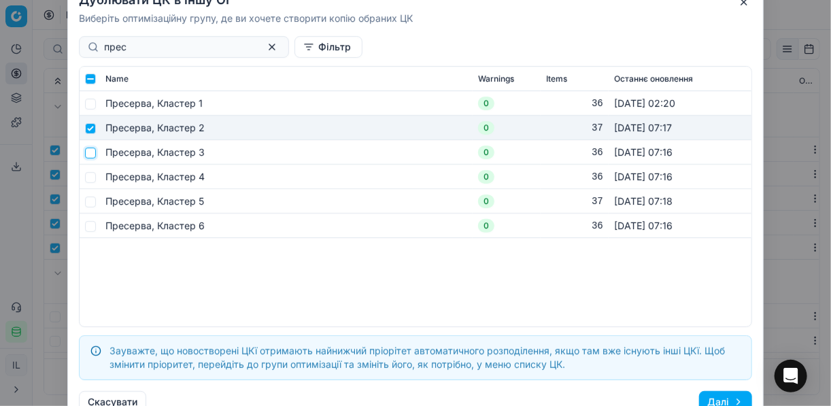
click at [91, 152] on input "checkbox" at bounding box center [90, 152] width 11 height 11
checkbox input "true"
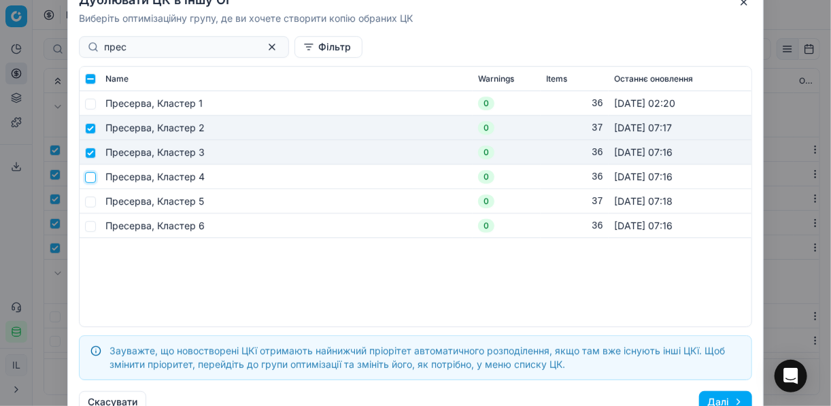
click at [92, 174] on input "checkbox" at bounding box center [90, 176] width 11 height 11
checkbox input "true"
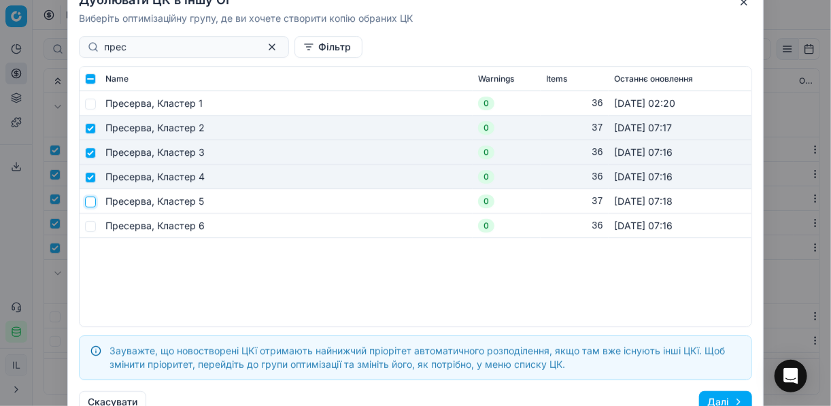
click at [86, 205] on input "checkbox" at bounding box center [90, 201] width 11 height 11
checkbox input "true"
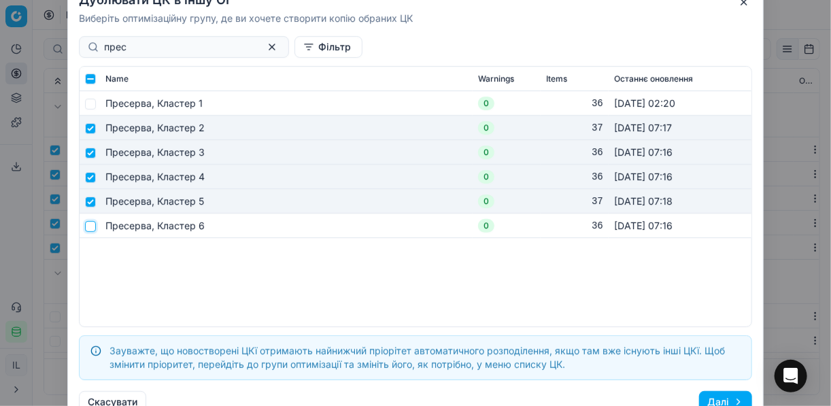
click at [92, 228] on input "checkbox" at bounding box center [90, 225] width 11 height 11
checkbox input "true"
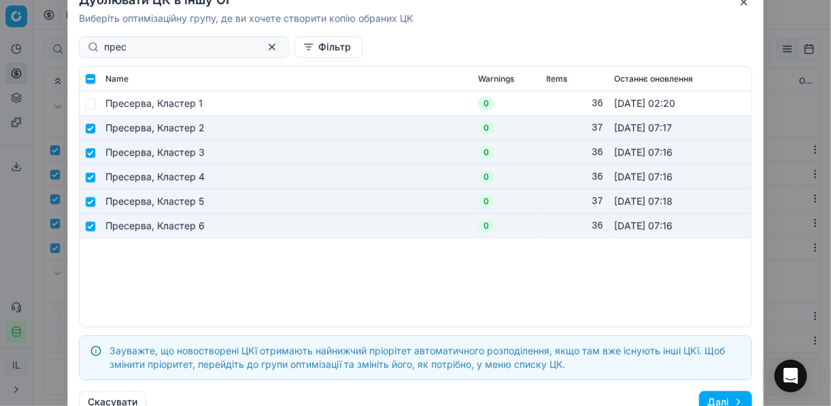
click at [621, 396] on button "Далі" at bounding box center [725, 402] width 53 height 22
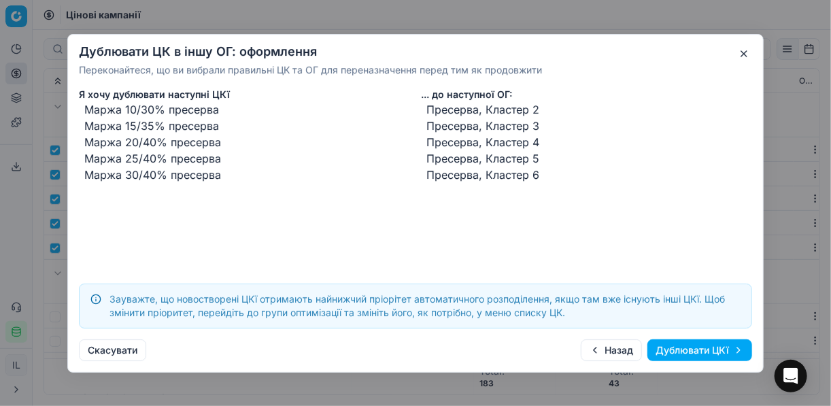
click at [621, 357] on button "Дублювати ЦКї" at bounding box center [699, 350] width 105 height 22
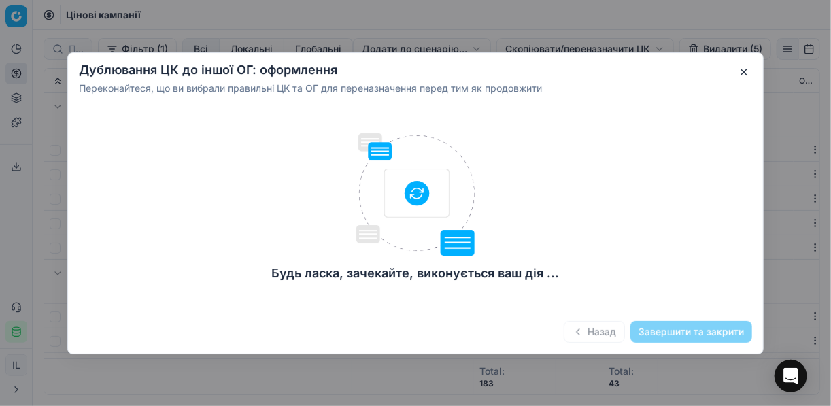
checkbox input "false"
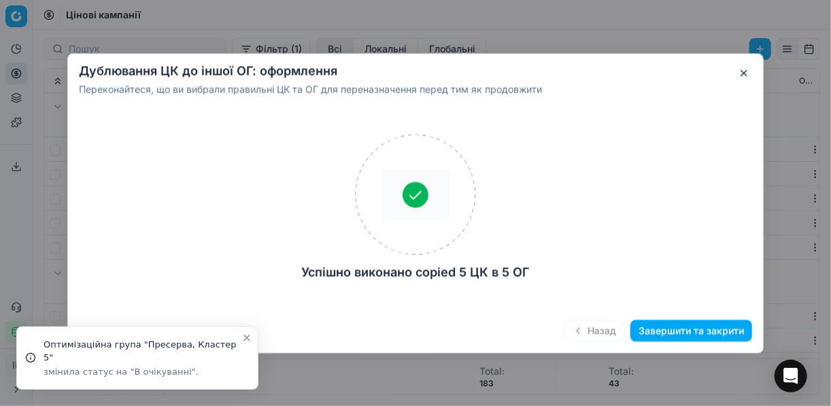
click at [621, 330] on button "Завершити та закрити" at bounding box center [691, 331] width 122 height 22
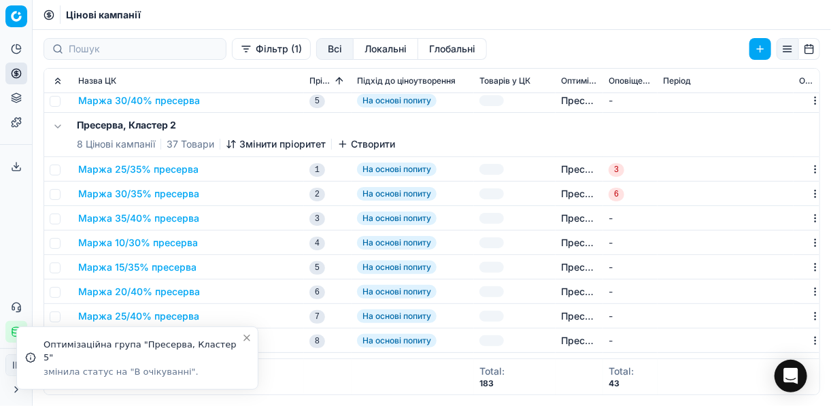
scroll to position [163, 0]
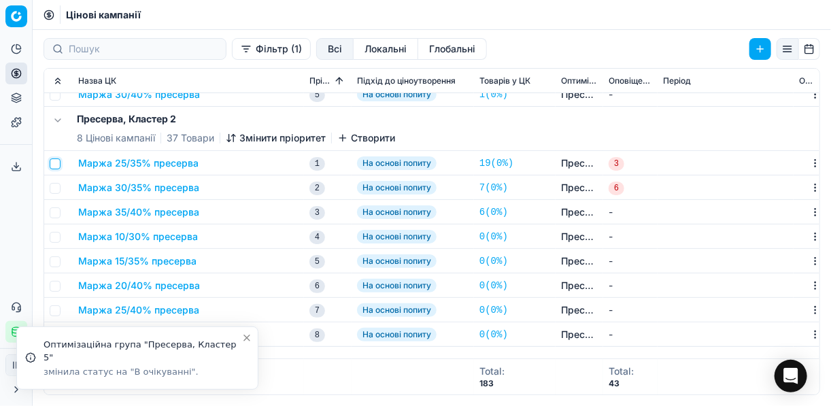
click at [55, 161] on input "checkbox" at bounding box center [55, 163] width 11 height 11
checkbox input "true"
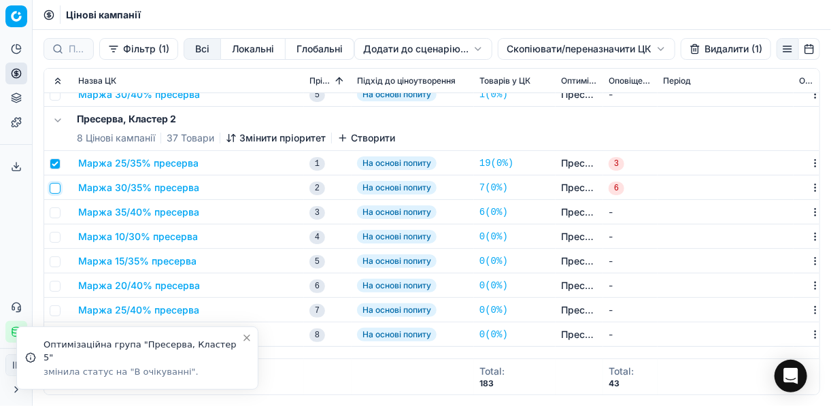
click at [56, 192] on input "checkbox" at bounding box center [55, 188] width 11 height 11
checkbox input "true"
click at [55, 213] on input "checkbox" at bounding box center [55, 212] width 11 height 11
checkbox input "true"
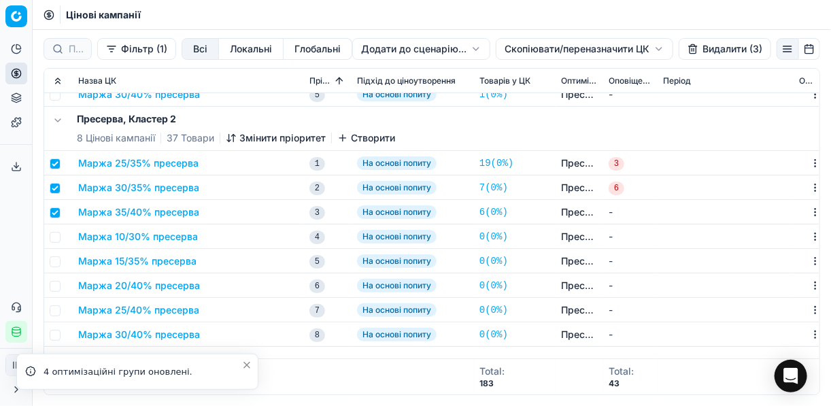
click at [621, 46] on button "Видалити (3)" at bounding box center [725, 49] width 92 height 22
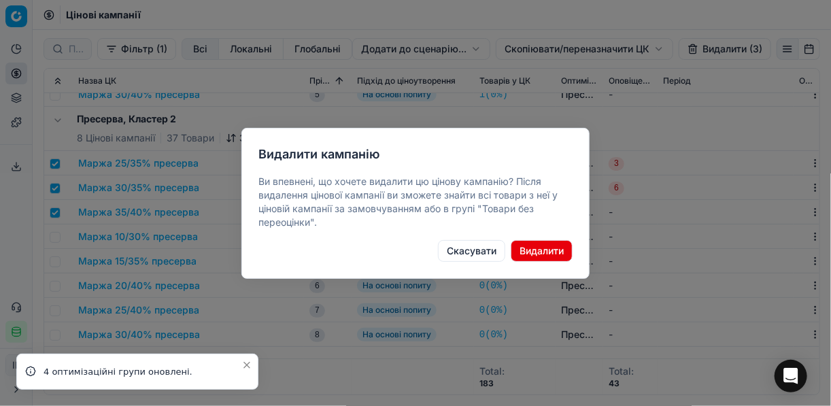
click at [547, 250] on button "Видалити" at bounding box center [542, 251] width 62 height 22
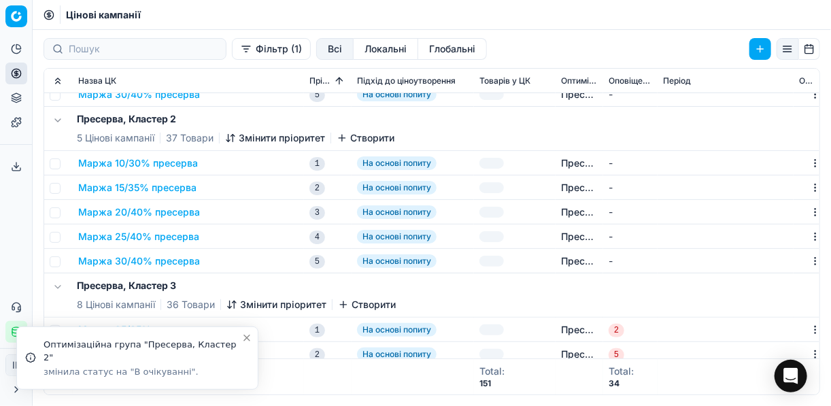
checkbox input "false"
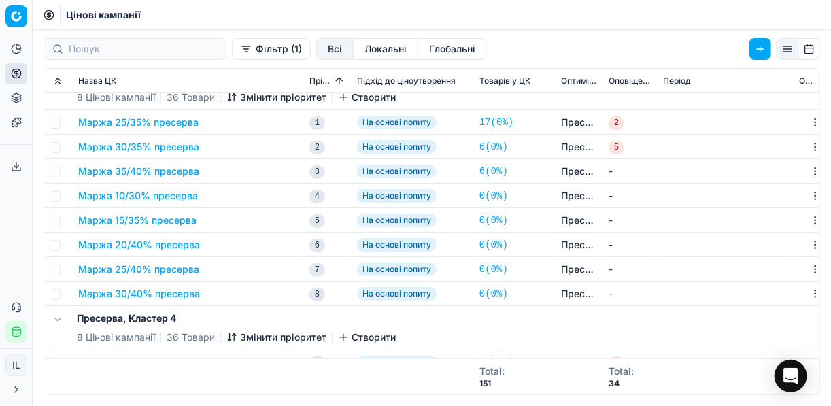
scroll to position [326, 0]
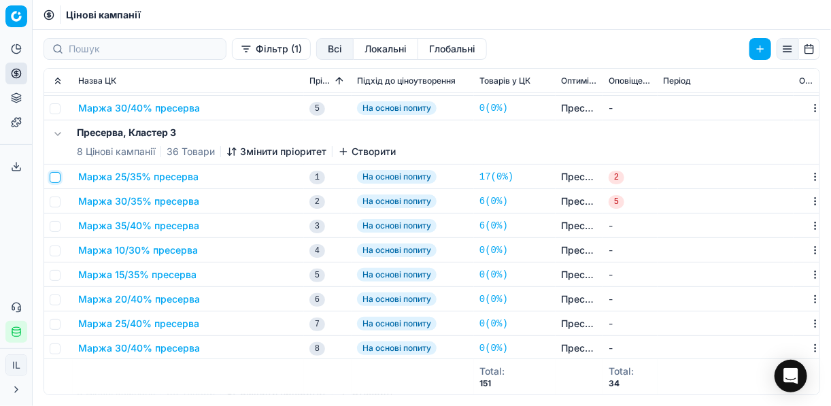
drag, startPoint x: 50, startPoint y: 173, endPoint x: 56, endPoint y: 186, distance: 14.3
click at [53, 175] on input "checkbox" at bounding box center [55, 177] width 11 height 11
checkbox input "true"
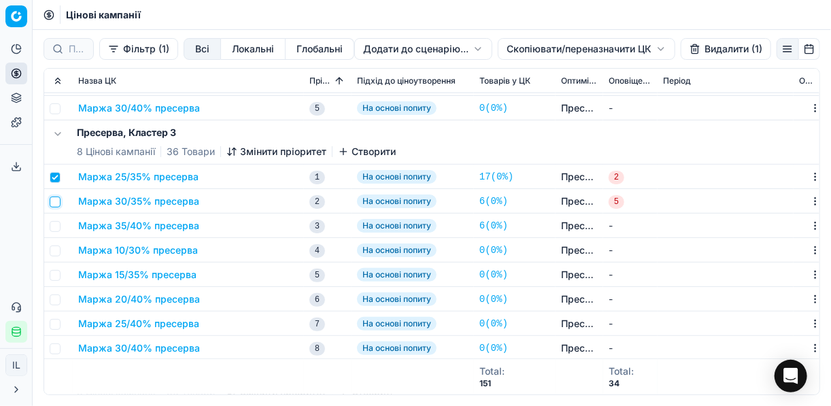
click at [56, 206] on input "checkbox" at bounding box center [55, 202] width 11 height 11
checkbox input "true"
click at [54, 227] on input "checkbox" at bounding box center [55, 226] width 11 height 11
checkbox input "true"
click at [621, 50] on button "Видалити (3)" at bounding box center [725, 49] width 92 height 22
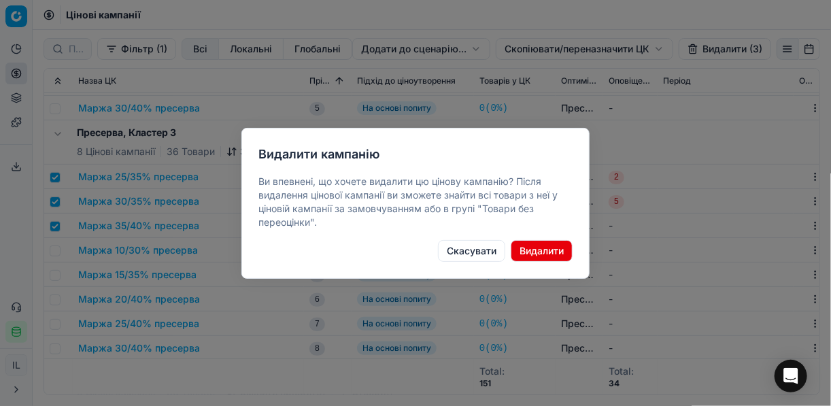
click at [541, 252] on button "Видалити" at bounding box center [542, 251] width 62 height 22
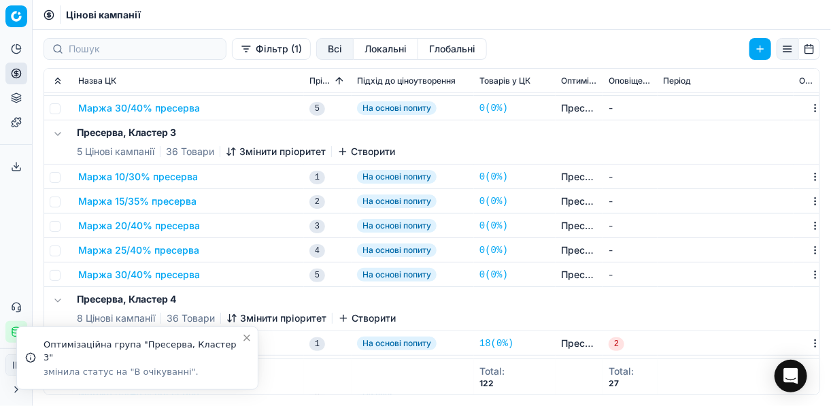
checkbox input "false"
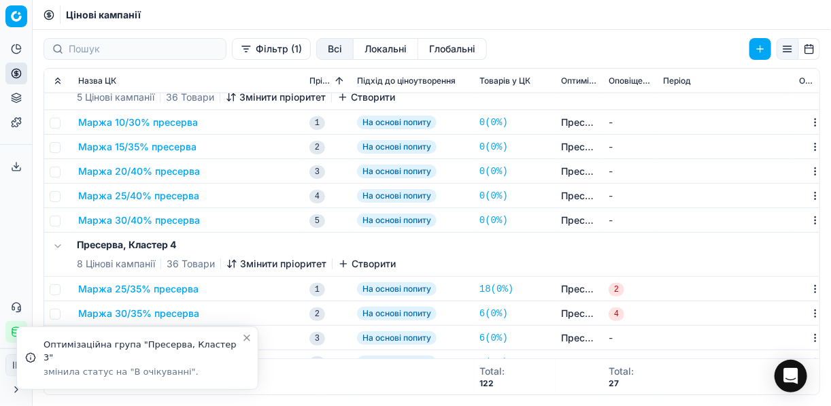
scroll to position [490, 0]
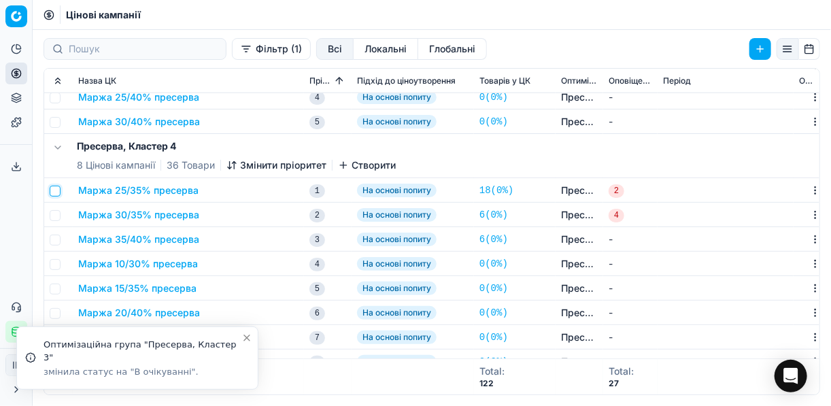
click at [56, 190] on input "checkbox" at bounding box center [55, 191] width 11 height 11
checkbox input "true"
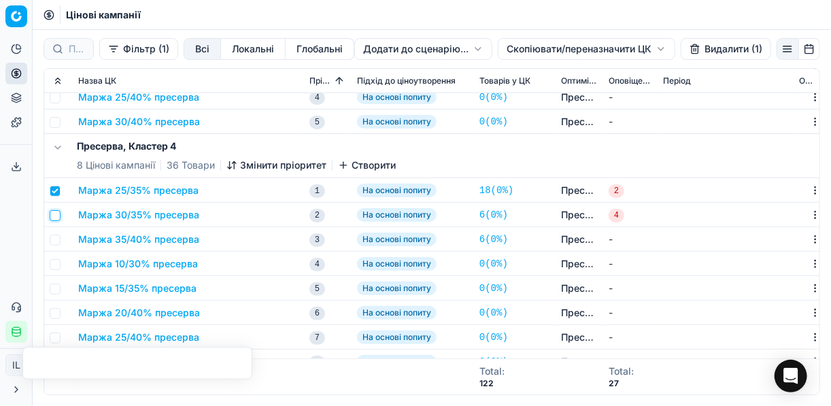
click at [56, 212] on input "checkbox" at bounding box center [55, 215] width 11 height 11
checkbox input "true"
click at [57, 241] on input "checkbox" at bounding box center [55, 240] width 11 height 11
checkbox input "true"
click at [621, 50] on button "Видалити (3)" at bounding box center [725, 49] width 92 height 22
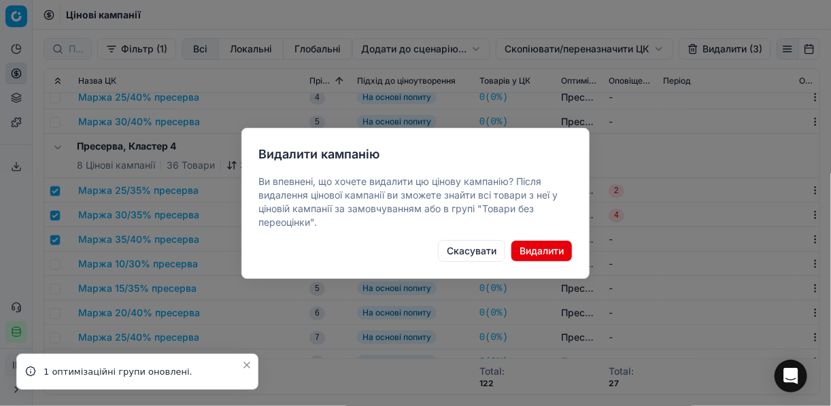
click at [556, 249] on button "Видалити" at bounding box center [542, 251] width 62 height 22
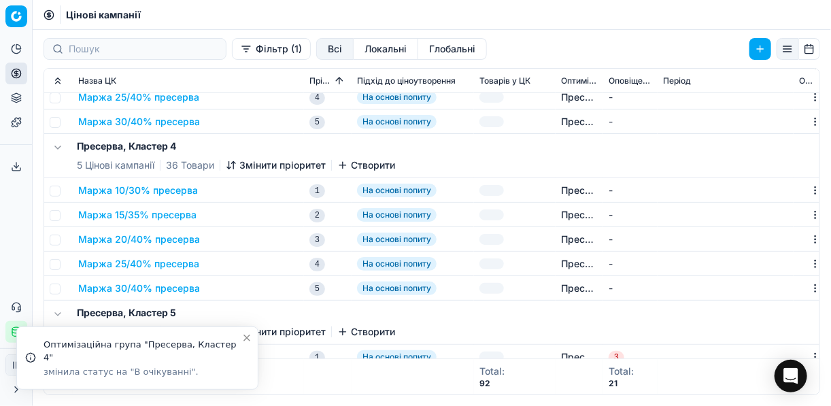
checkbox input "false"
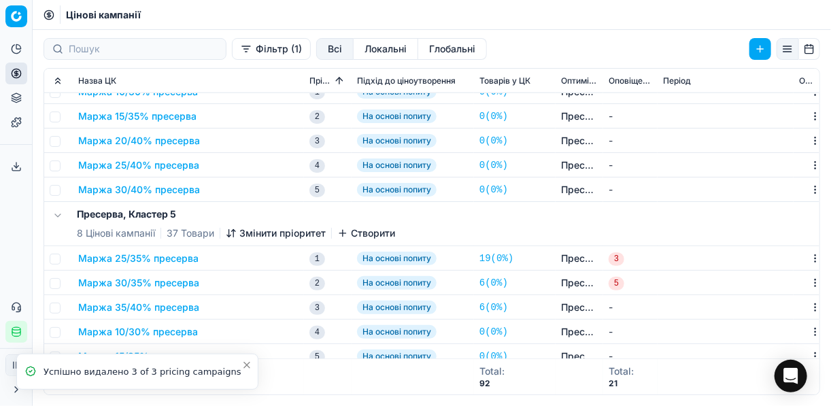
scroll to position [707, 0]
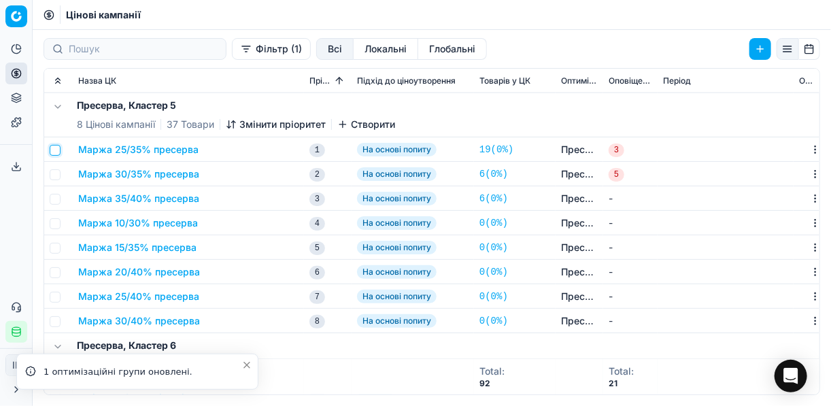
click at [58, 152] on input "checkbox" at bounding box center [55, 150] width 11 height 11
checkbox input "true"
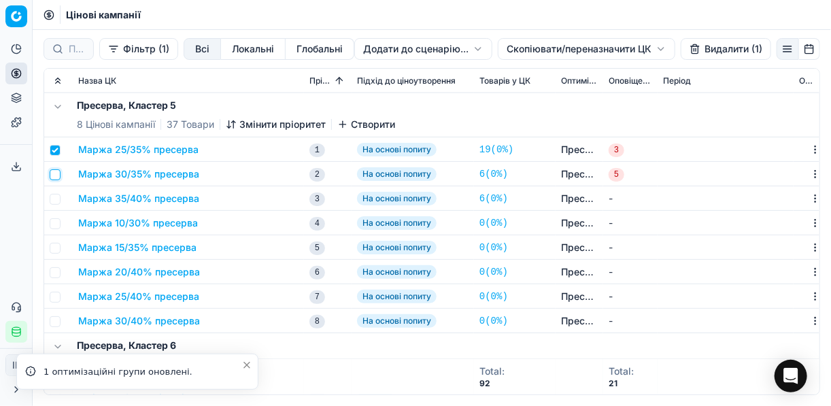
click at [55, 171] on input "checkbox" at bounding box center [55, 174] width 11 height 11
checkbox input "true"
click at [56, 195] on input "checkbox" at bounding box center [55, 199] width 11 height 11
checkbox input "true"
click at [621, 51] on button "Видалити (3)" at bounding box center [725, 49] width 92 height 22
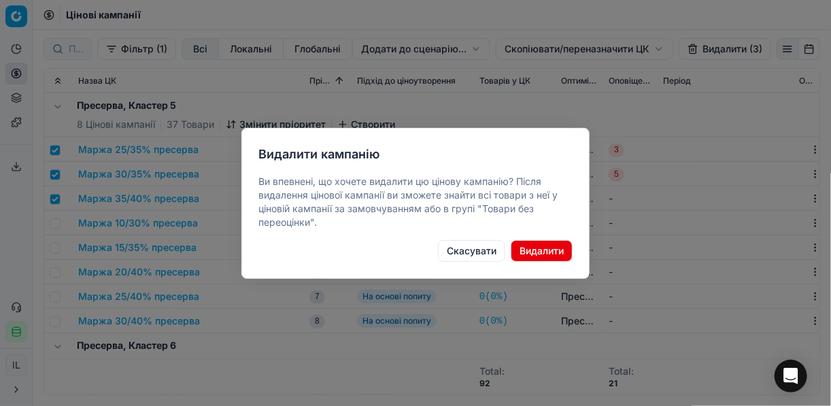
click at [534, 250] on button "Видалити" at bounding box center [542, 251] width 62 height 22
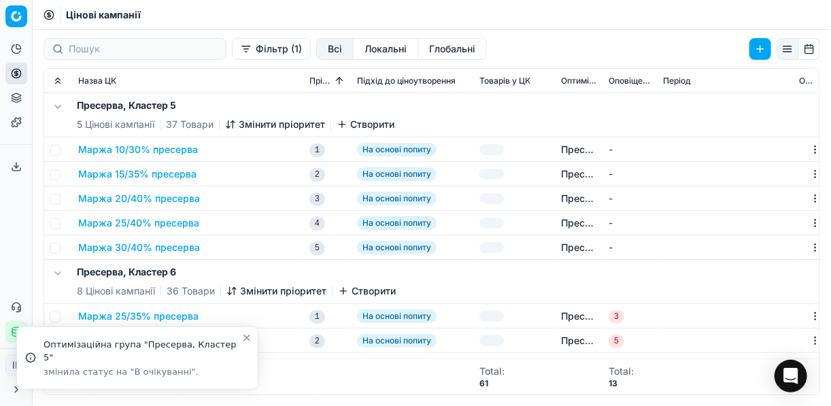
checkbox input "false"
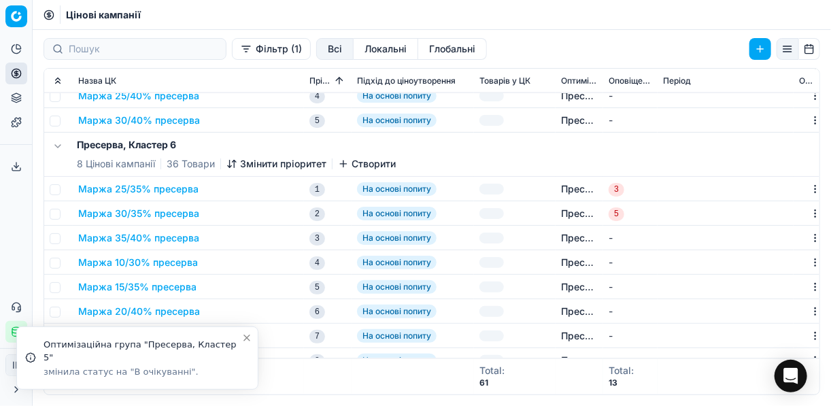
scroll to position [847, 0]
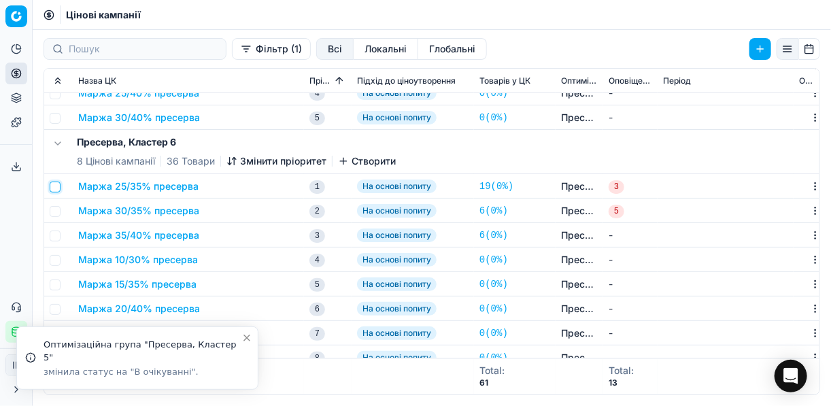
click at [56, 189] on input "checkbox" at bounding box center [55, 187] width 11 height 11
checkbox input "true"
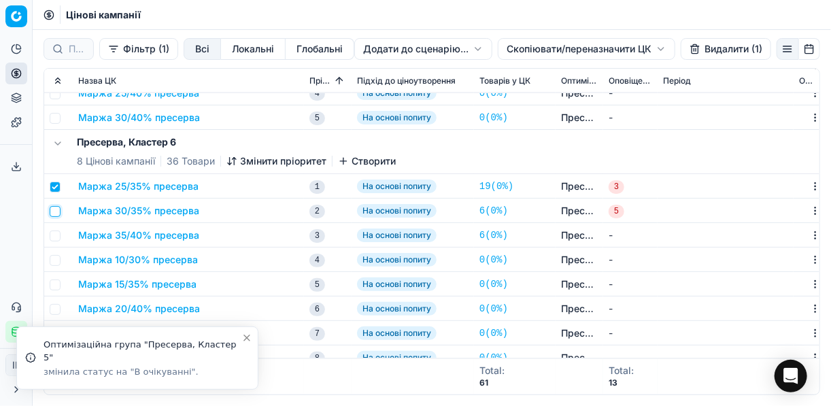
click at [56, 207] on input "checkbox" at bounding box center [55, 211] width 11 height 11
checkbox input "true"
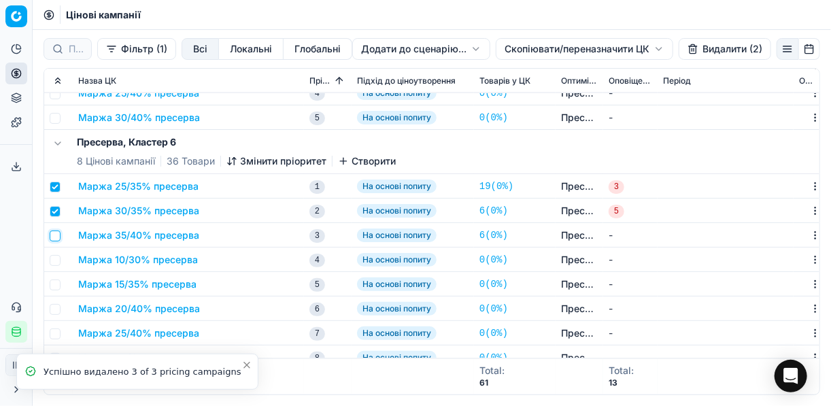
click at [56, 233] on input "checkbox" at bounding box center [55, 236] width 11 height 11
checkbox input "true"
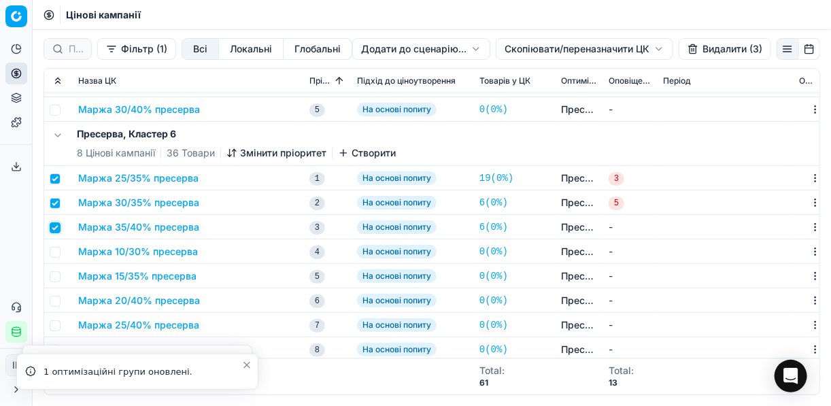
scroll to position [857, 0]
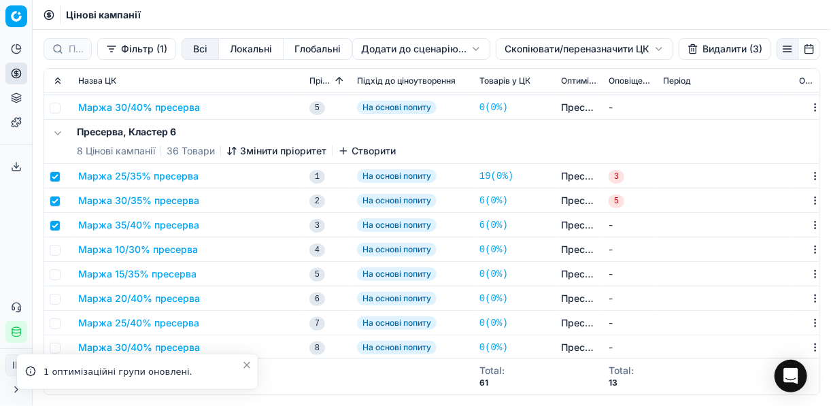
click at [621, 50] on button "Видалити (3)" at bounding box center [725, 49] width 92 height 22
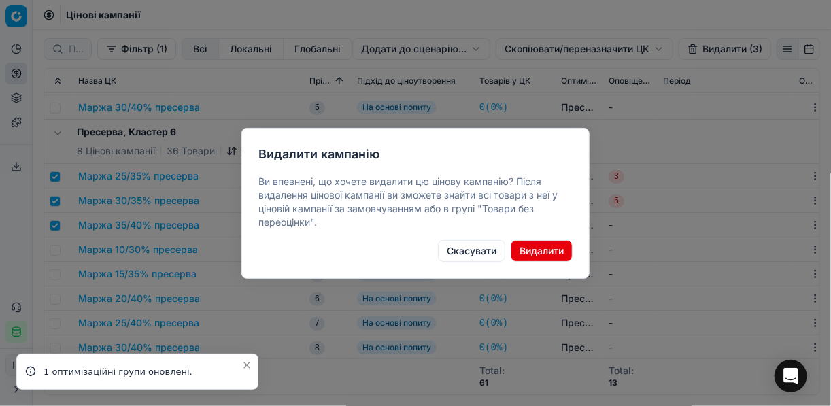
click at [532, 245] on button "Видалити" at bounding box center [542, 251] width 62 height 22
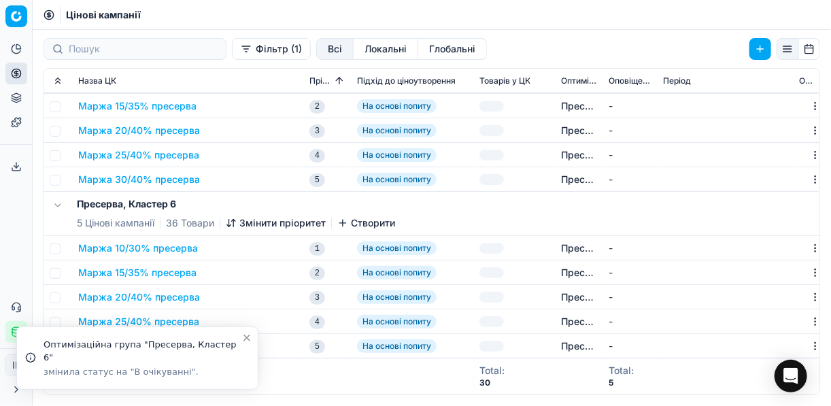
checkbox input "false"
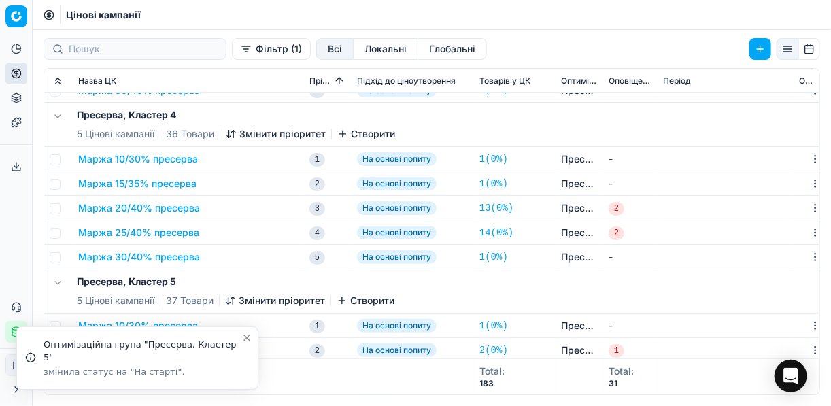
scroll to position [447, 0]
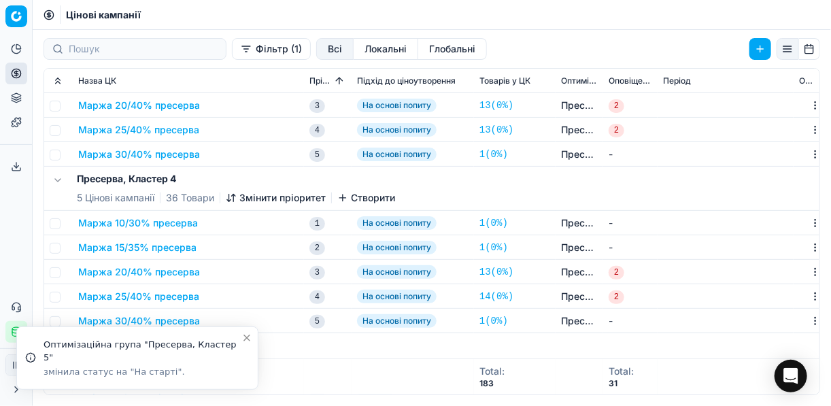
click at [232, 50] on button "Фільтр (1)" at bounding box center [271, 49] width 79 height 22
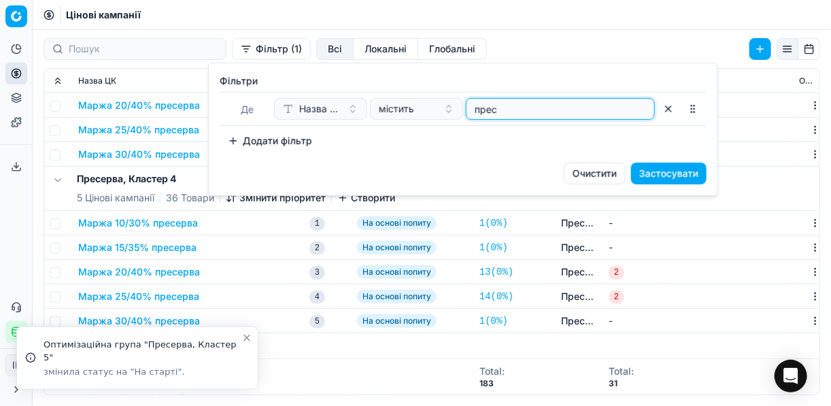
click at [501, 113] on input "прес" at bounding box center [560, 109] width 177 height 20
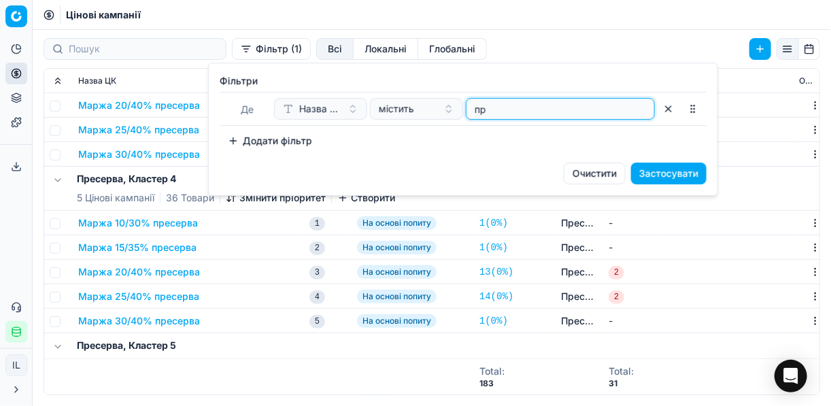
type input "п"
type input "напів"
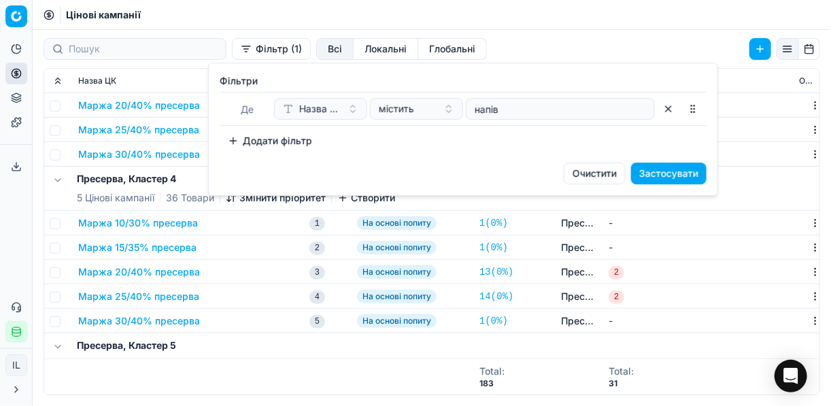
click at [621, 169] on button "Застосувати" at bounding box center [668, 174] width 75 height 22
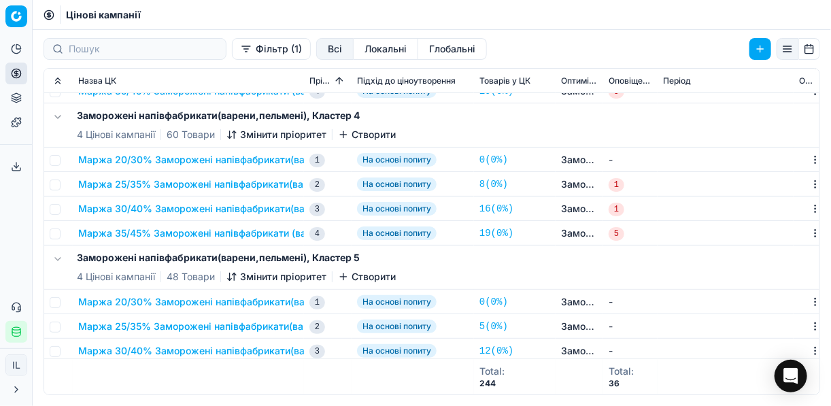
click at [220, 160] on button "Маржа 20/30% Заморожені напівфабрикати(варени,пельмені)" at bounding box center [227, 160] width 298 height 14
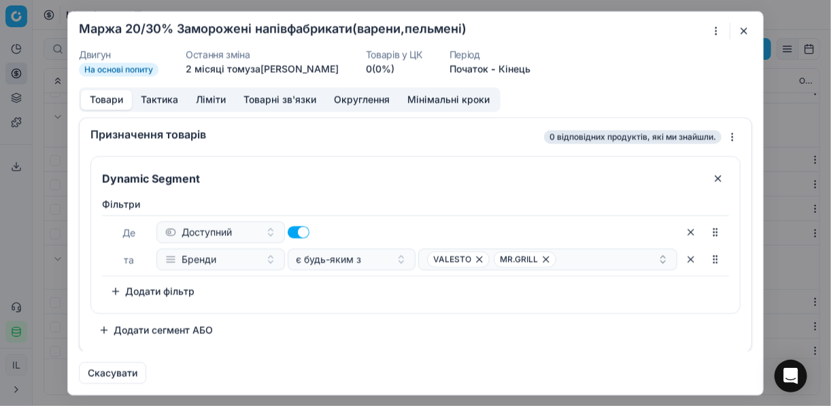
click at [621, 25] on button "button" at bounding box center [744, 30] width 16 height 16
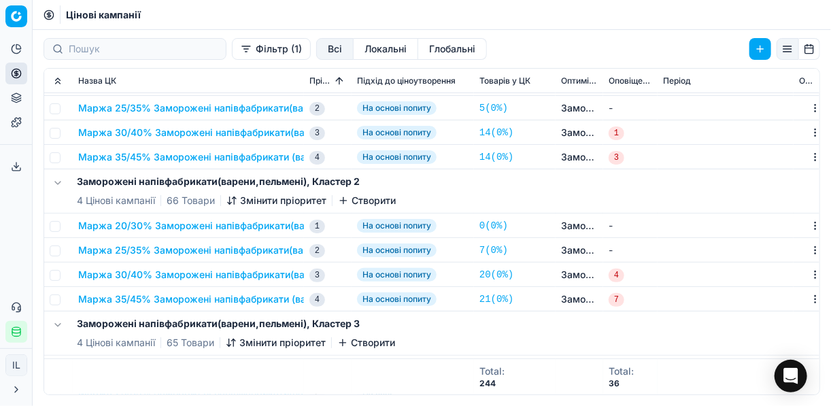
scroll to position [0, 0]
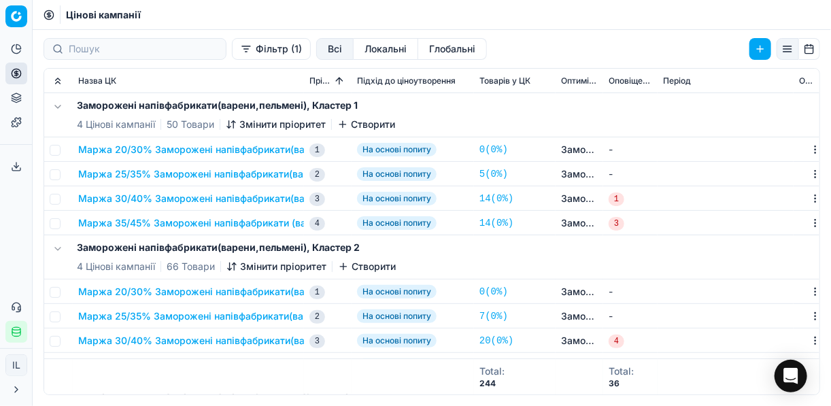
click at [232, 55] on button "Фільтр (1)" at bounding box center [271, 49] width 79 height 22
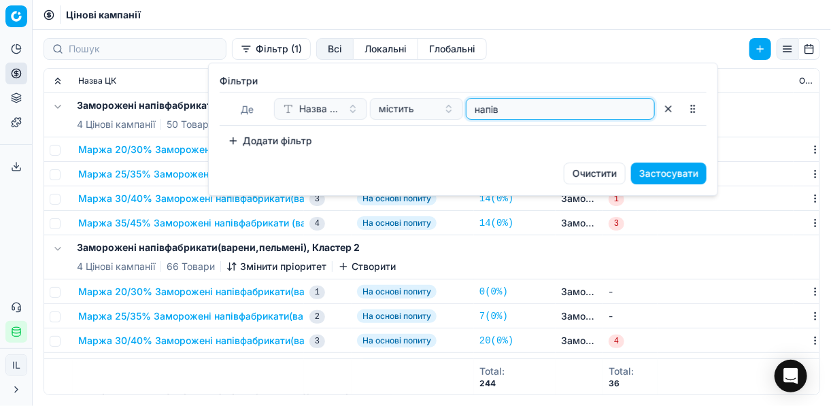
click at [520, 103] on input "напів" at bounding box center [560, 109] width 177 height 20
type input "н"
type input "мореп"
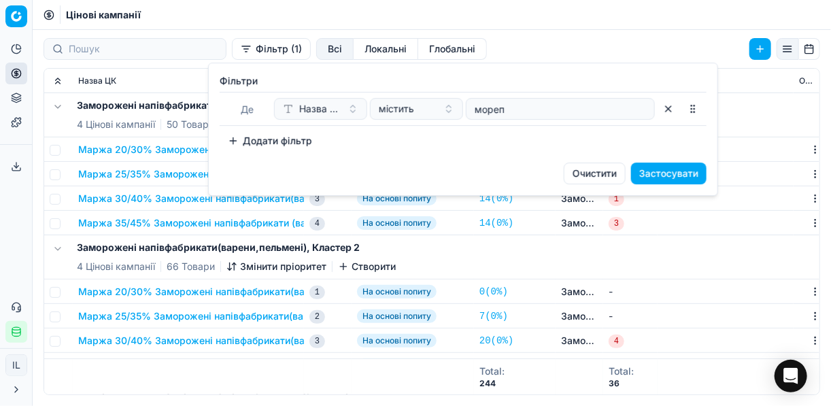
click at [621, 165] on button "Застосувати" at bounding box center [668, 174] width 75 height 22
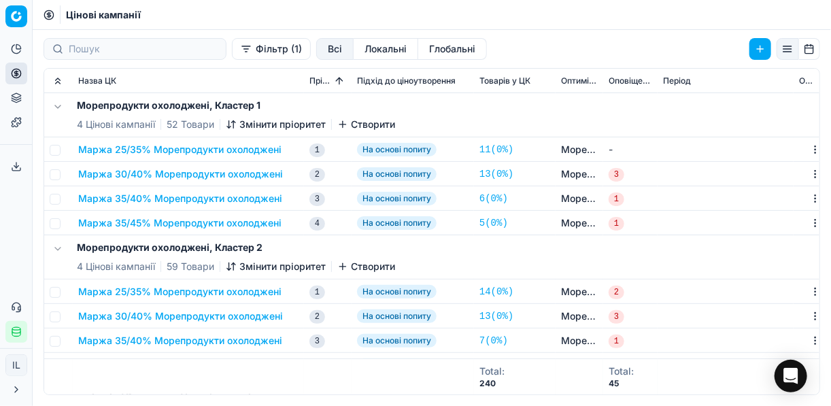
click at [206, 143] on button "Маржа 25/35% Морепродукти охолоджені" at bounding box center [179, 150] width 203 height 14
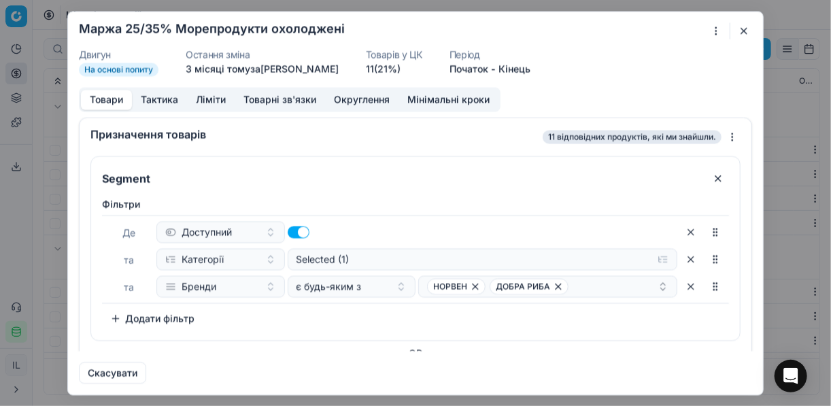
click at [621, 31] on button "button" at bounding box center [744, 30] width 16 height 16
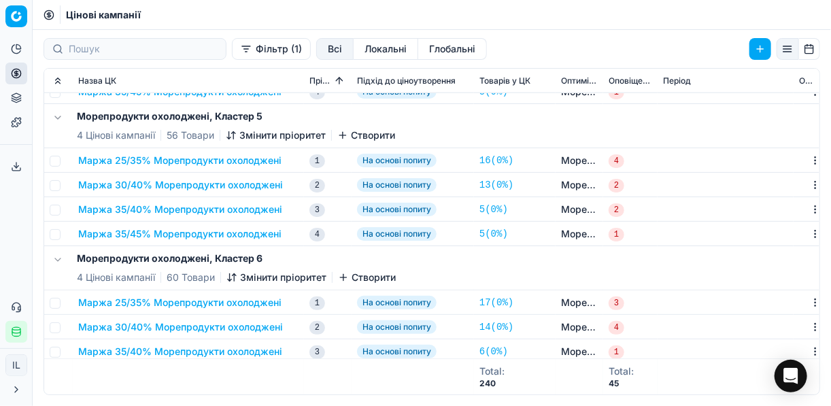
scroll to position [627, 0]
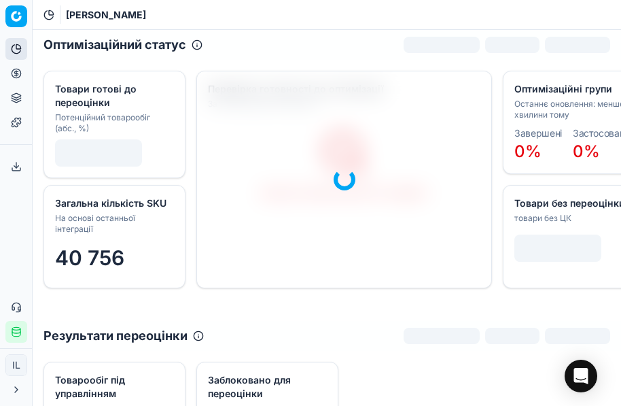
click at [12, 75] on circle at bounding box center [16, 73] width 9 height 9
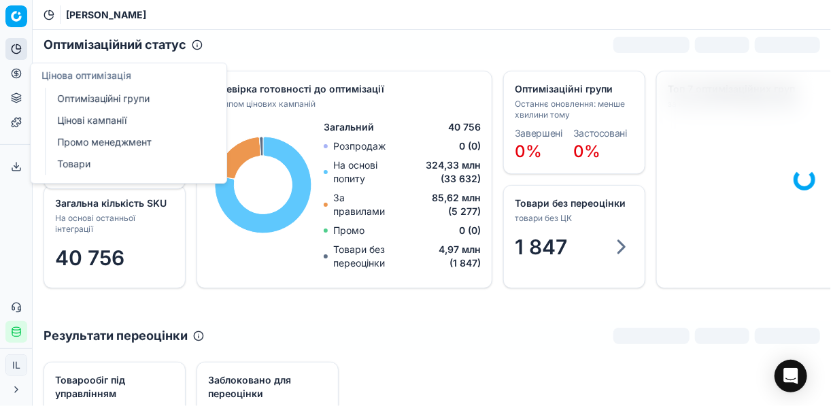
click at [108, 99] on link "Оптимізаційні групи" at bounding box center [131, 98] width 158 height 19
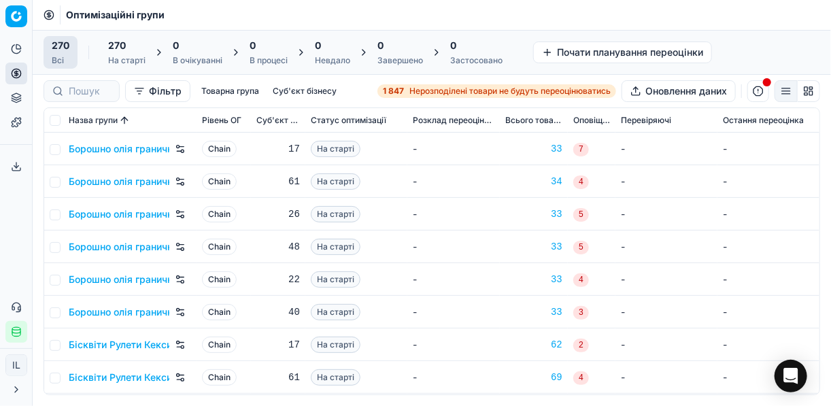
click at [409, 92] on span "Нерозподілені товари не будуть переоцінюватись" at bounding box center [509, 91] width 201 height 11
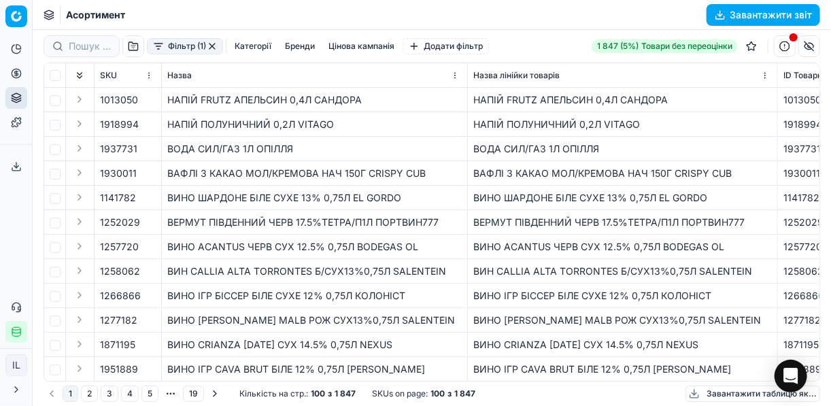
click at [156, 48] on button "Фільтр (1)" at bounding box center [185, 46] width 76 height 16
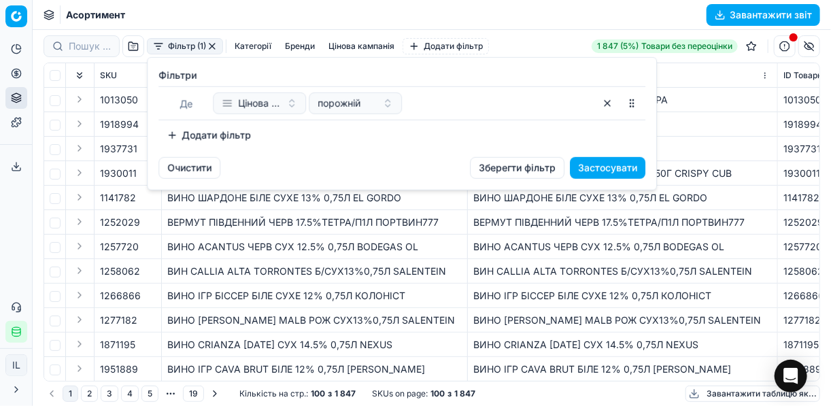
click at [171, 133] on button "Додати фільтр" at bounding box center [208, 135] width 101 height 22
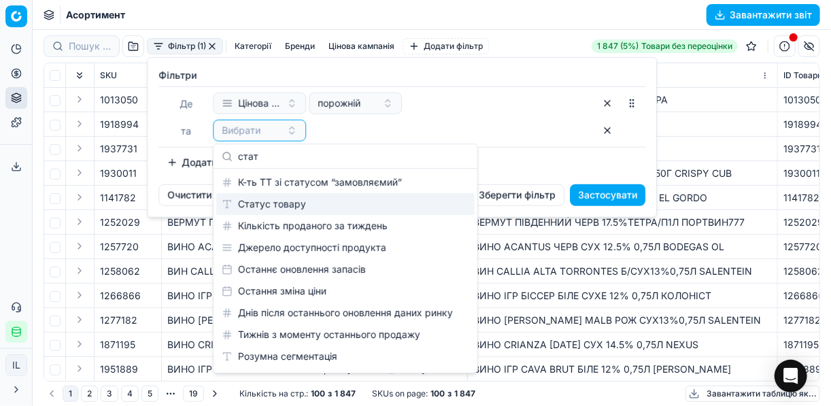
type input "стат"
click at [295, 199] on div "Статус товару" at bounding box center [345, 204] width 258 height 22
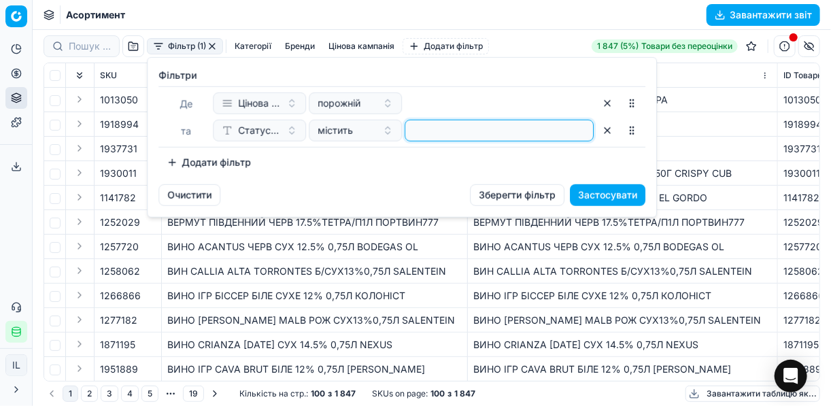
click at [422, 137] on input at bounding box center [499, 130] width 177 height 20
type input "1"
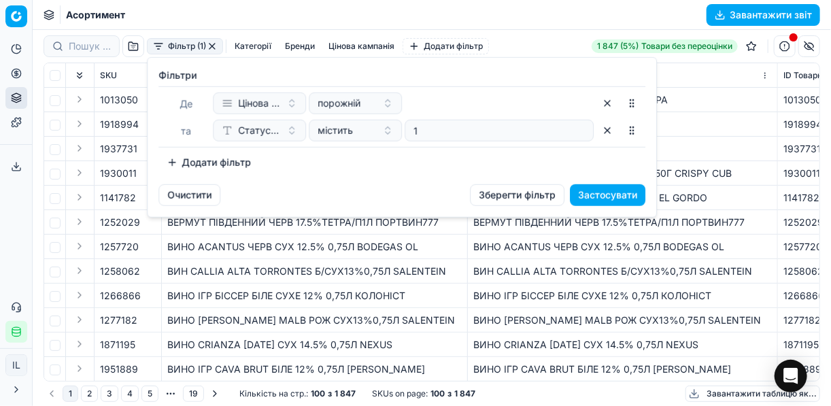
click at [171, 161] on button "Додати фільтр" at bounding box center [208, 163] width 101 height 22
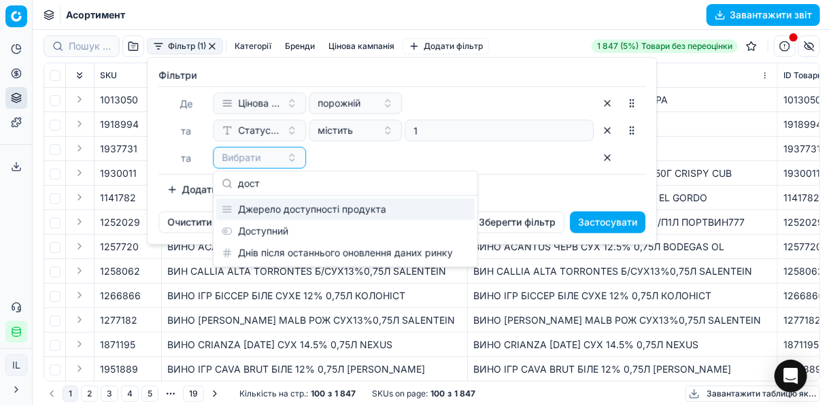
type input "дост"
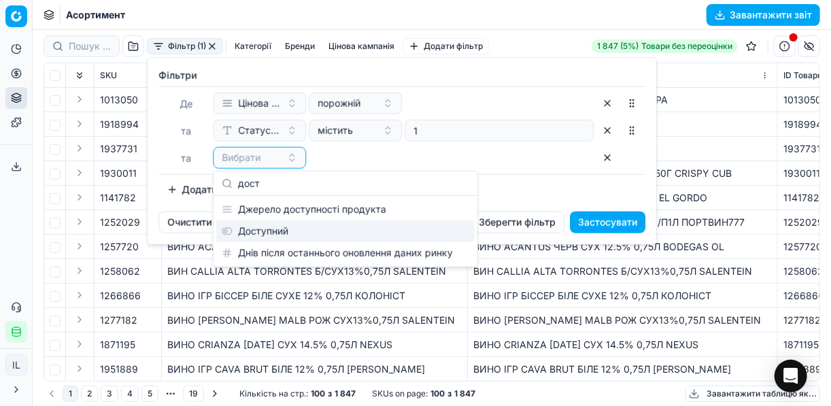
drag, startPoint x: 298, startPoint y: 224, endPoint x: 254, endPoint y: 212, distance: 45.0
click at [295, 224] on div "Доступний" at bounding box center [345, 231] width 258 height 22
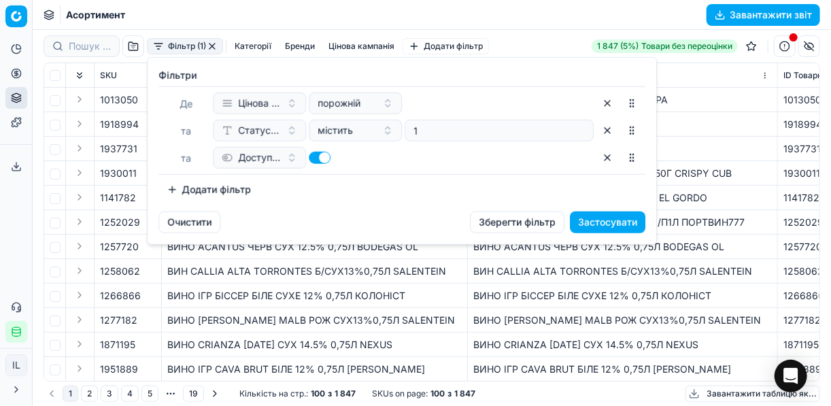
click at [182, 185] on button "Додати фільтр" at bounding box center [208, 190] width 101 height 22
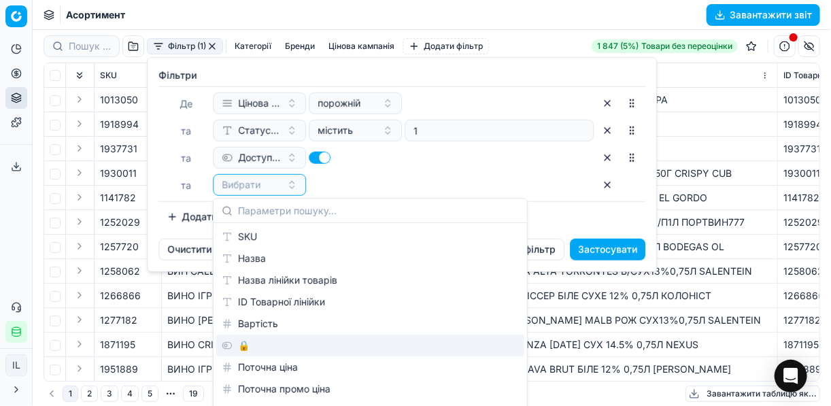
click at [273, 347] on div "🔒" at bounding box center [370, 346] width 308 height 22
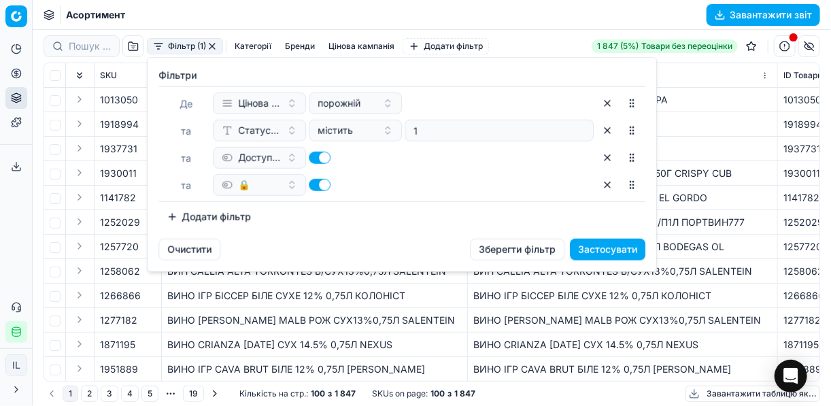
click at [314, 184] on button "button" at bounding box center [320, 185] width 22 height 12
checkbox input "false"
click at [594, 250] on button "Застосувати" at bounding box center [607, 250] width 75 height 22
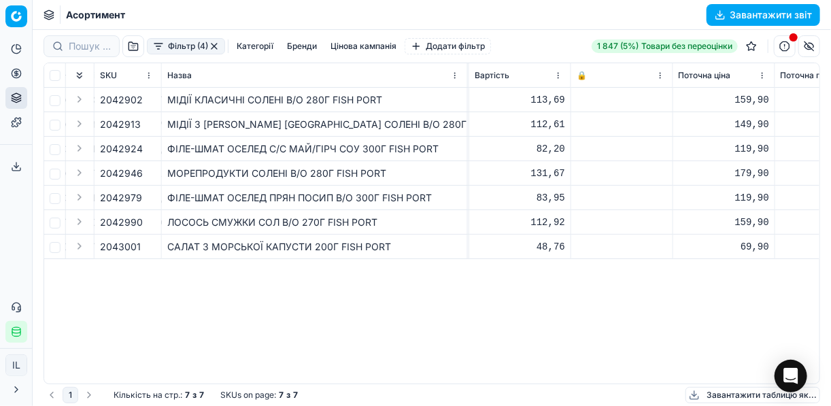
scroll to position [0, 415]
drag, startPoint x: 403, startPoint y: 199, endPoint x: 389, endPoint y: 197, distance: 14.3
click at [389, 197] on div "ФІЛЕ-ШМАТ ОСЕЛЕД ПРЯН ПОСИП В/О 300Г FISH PORT" at bounding box center [314, 198] width 294 height 14
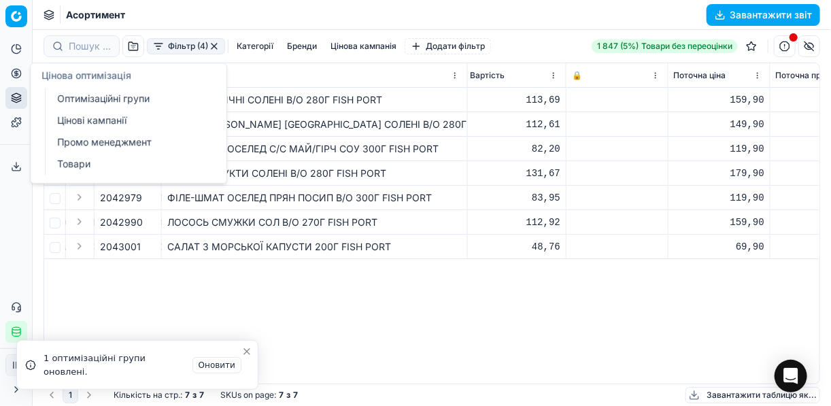
click at [65, 100] on link "Оптимізаційні групи" at bounding box center [131, 98] width 158 height 19
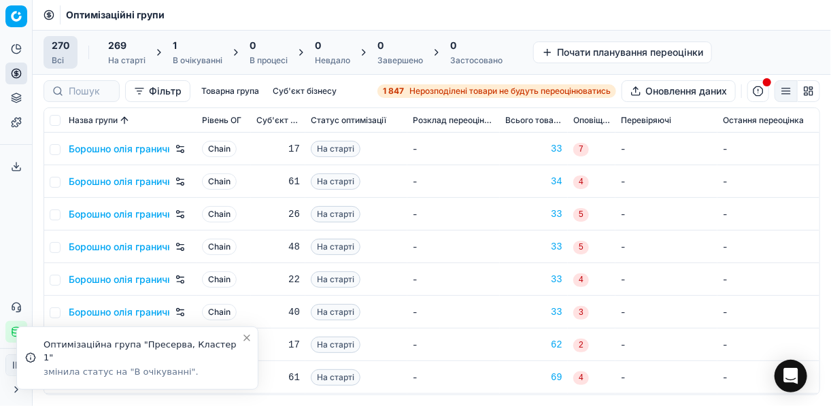
drag, startPoint x: 188, startPoint y: 44, endPoint x: 193, endPoint y: 39, distance: 7.2
click at [188, 44] on div "1" at bounding box center [198, 46] width 50 height 14
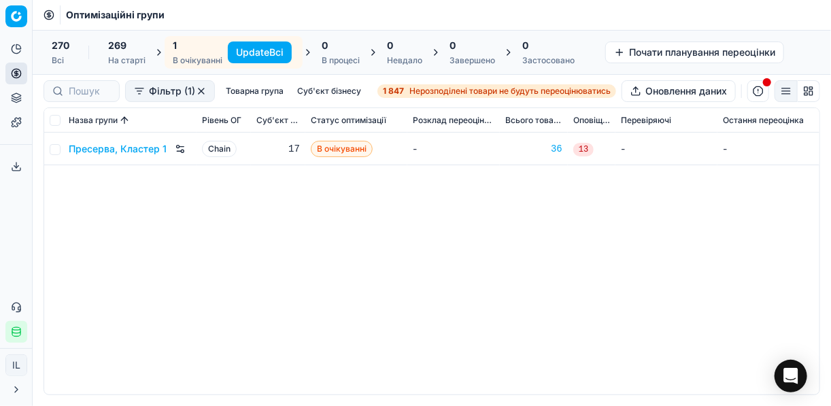
click at [246, 48] on button "Update Всі" at bounding box center [260, 52] width 64 height 22
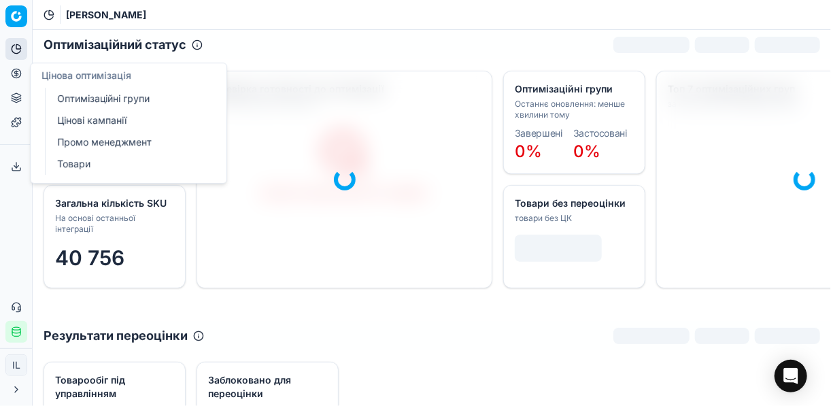
click at [16, 73] on icon at bounding box center [15, 72] width 3 height 3
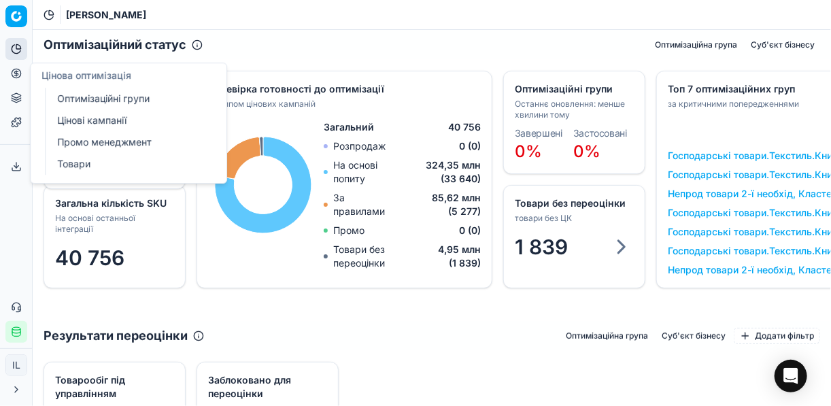
click at [107, 103] on link "Оптимізаційні групи" at bounding box center [131, 98] width 158 height 19
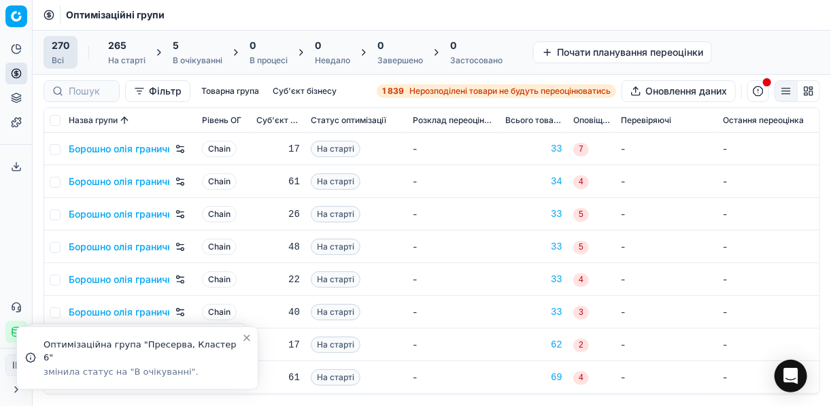
click at [191, 48] on div "5" at bounding box center [198, 46] width 50 height 14
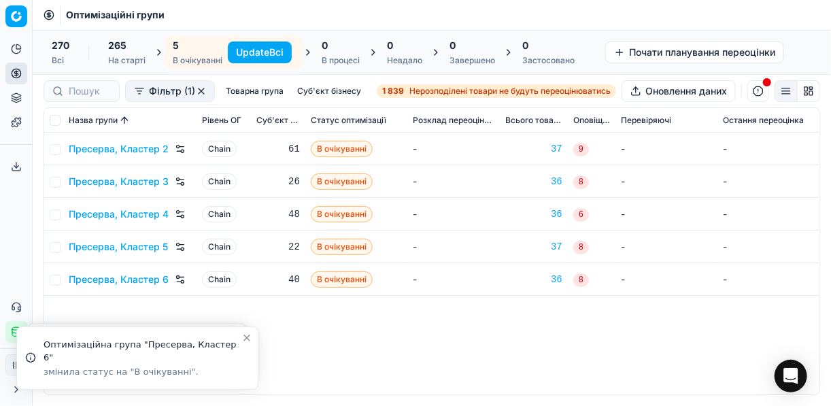
click at [264, 50] on button "Update Всі" at bounding box center [260, 52] width 64 height 22
